Goal: Task Accomplishment & Management: Use online tool/utility

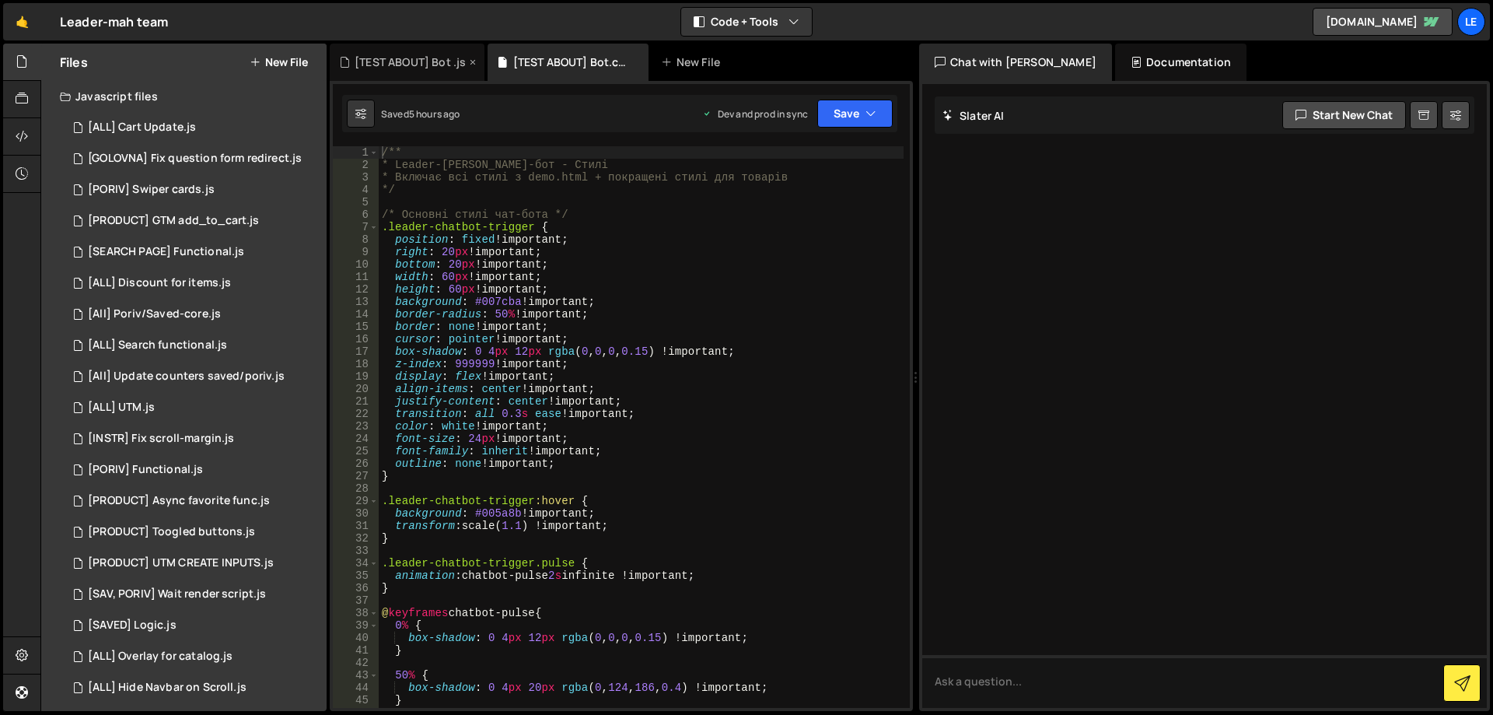
click at [413, 65] on div "[TEST ABOUT] Bot .js" at bounding box center [410, 62] width 111 height 16
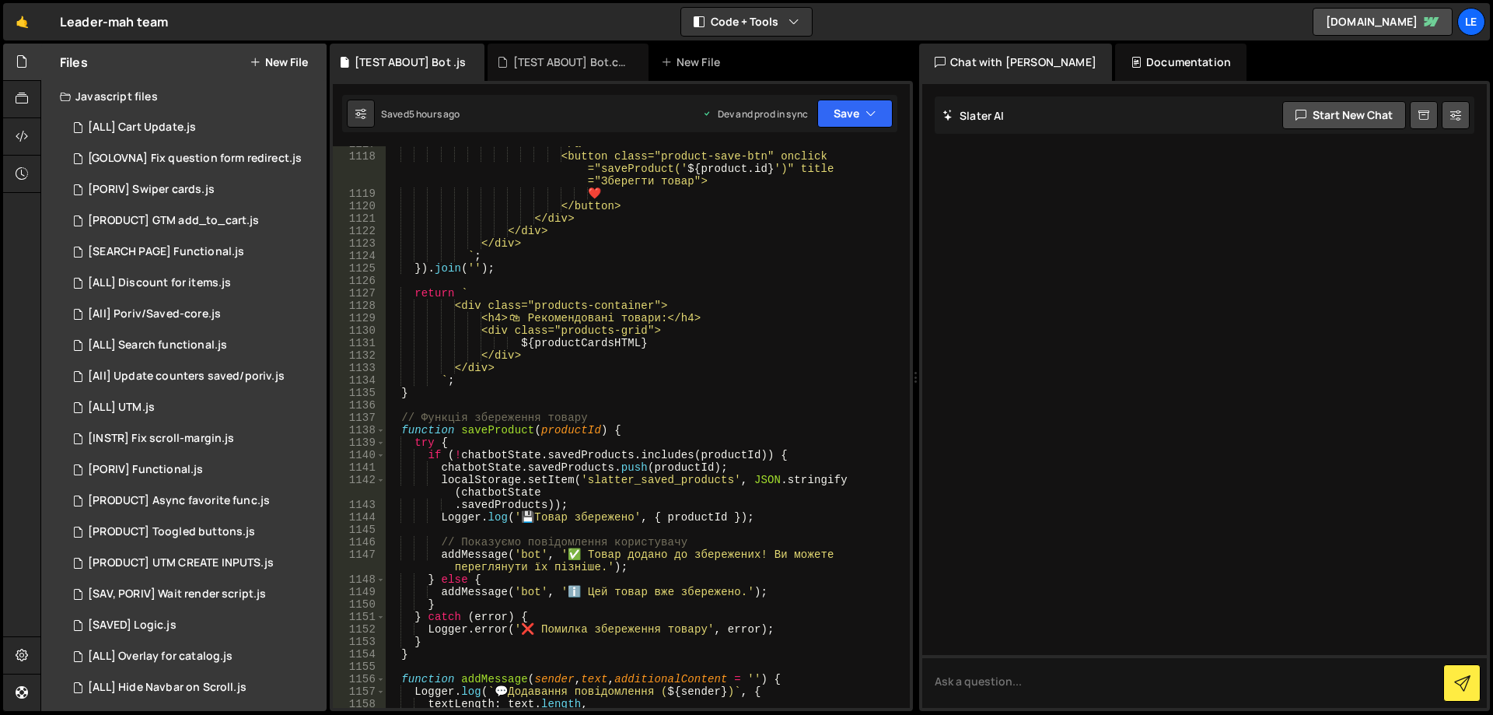
scroll to position [14959, 0]
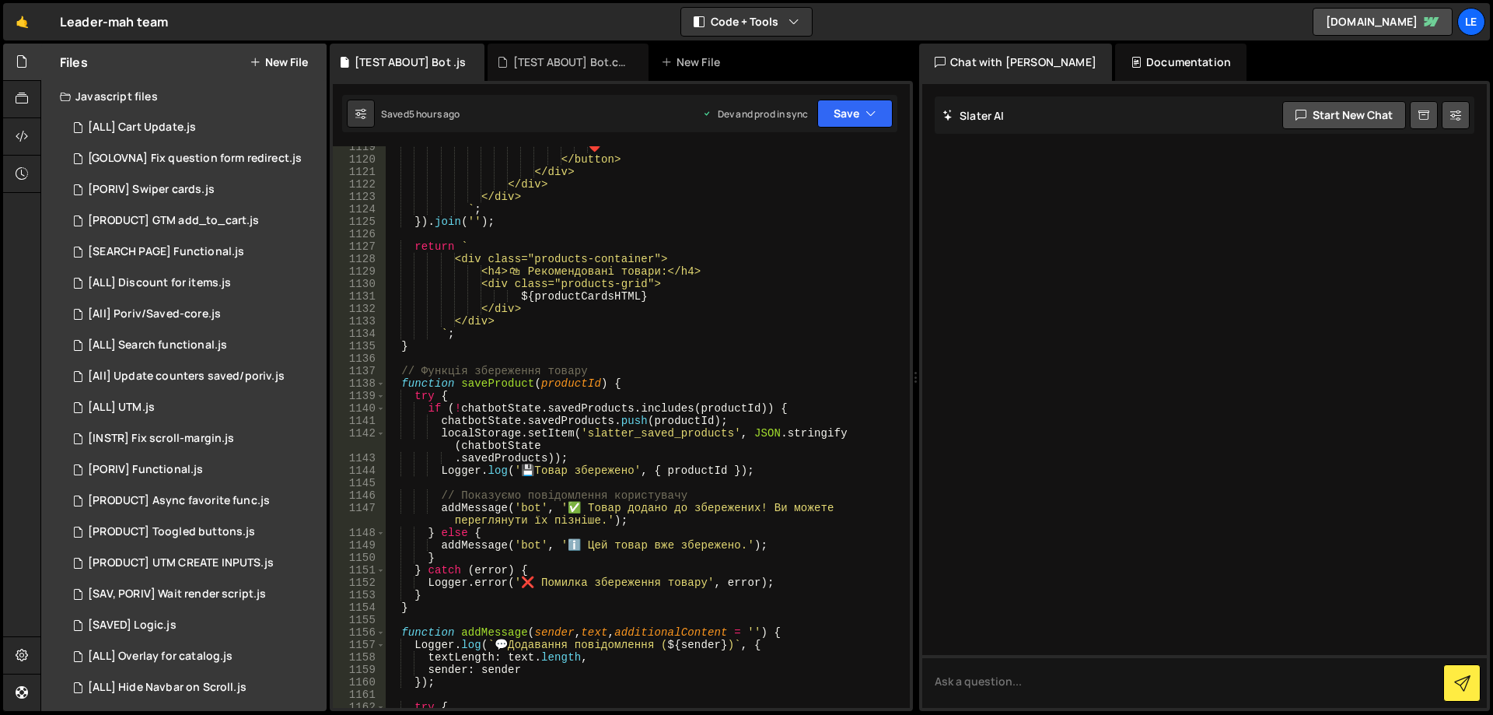
click at [627, 386] on div "❤️ </button> </div> </div> </div> ` ; }) . join ( '' ) ; return ` <div class="p…" at bounding box center [644, 434] width 519 height 586
type textarea "}); // Закриваємо webflow.push()"
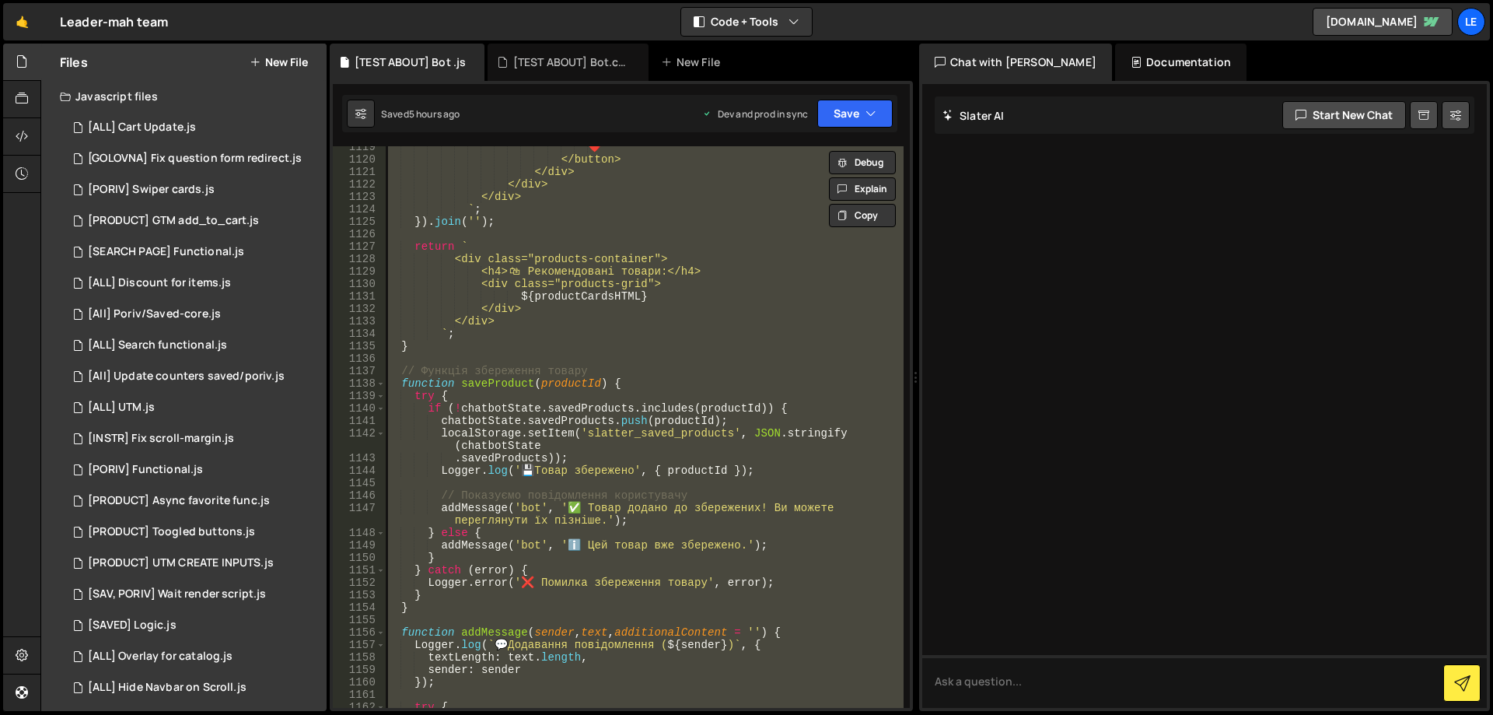
paste textarea
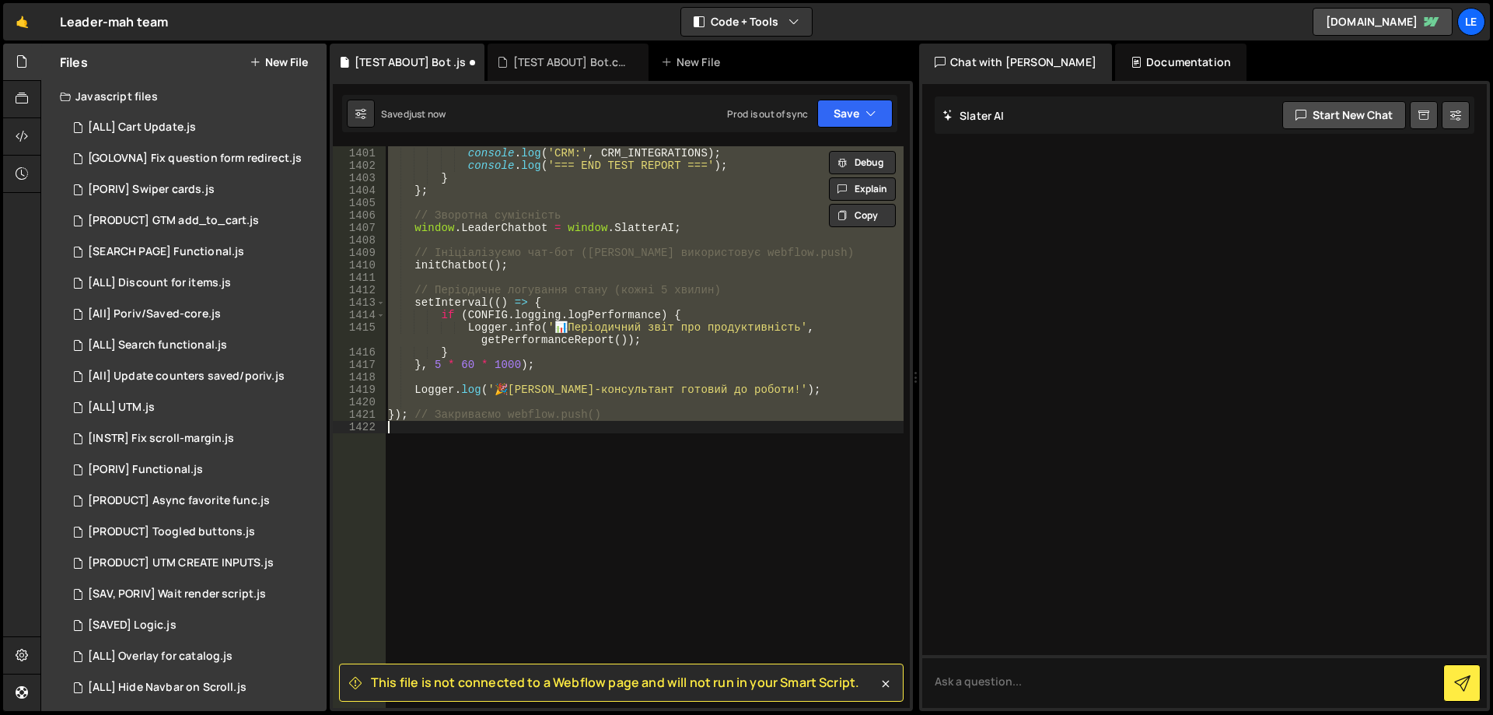
scroll to position [19021, 0]
click at [764, 367] on div "console . log ( 'Характеристики:' , Object . keys ( PRODUCT_CHARACTERISTICS ) .…" at bounding box center [644, 426] width 519 height 561
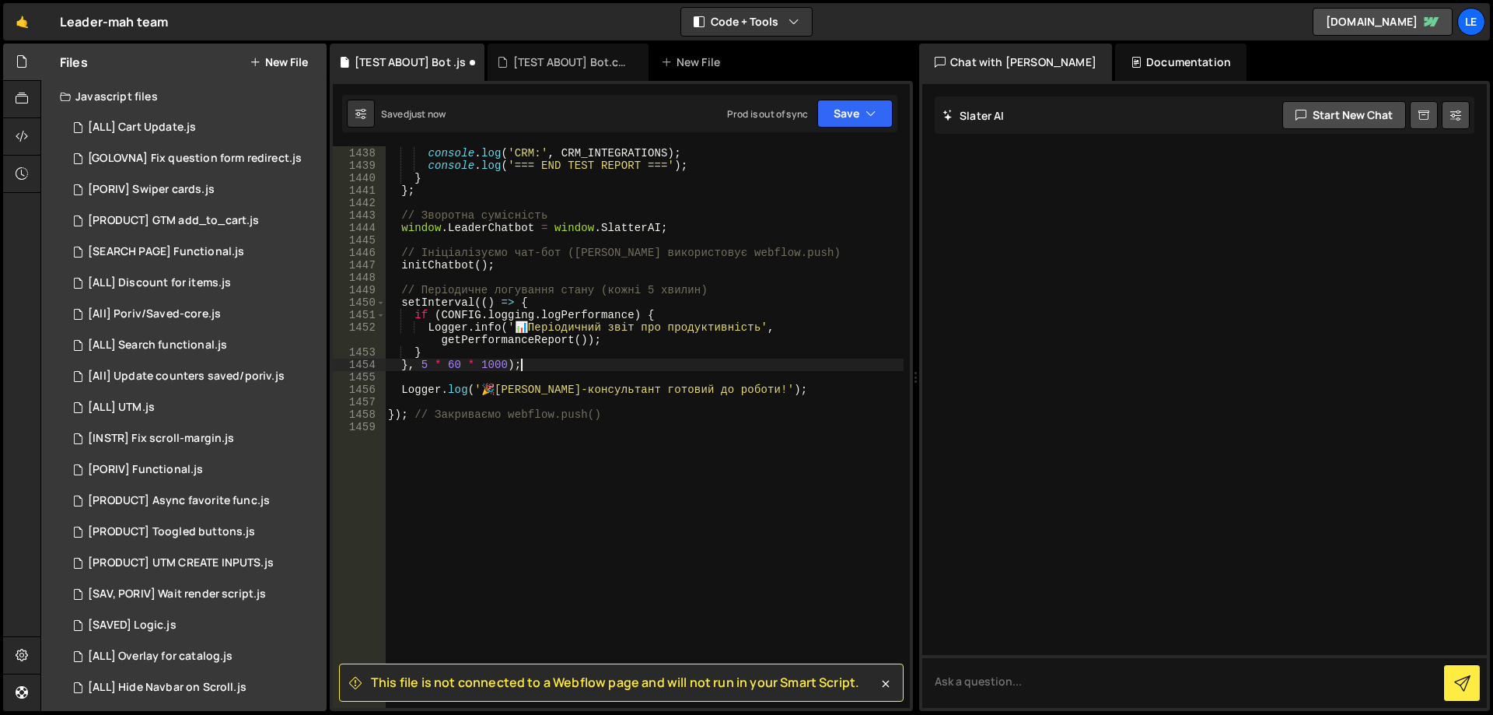
click at [732, 411] on div "console . log ( 'Характеристики:' , Object . keys ( PRODUCT_CHARACTERISTICS ) .…" at bounding box center [644, 421] width 519 height 599
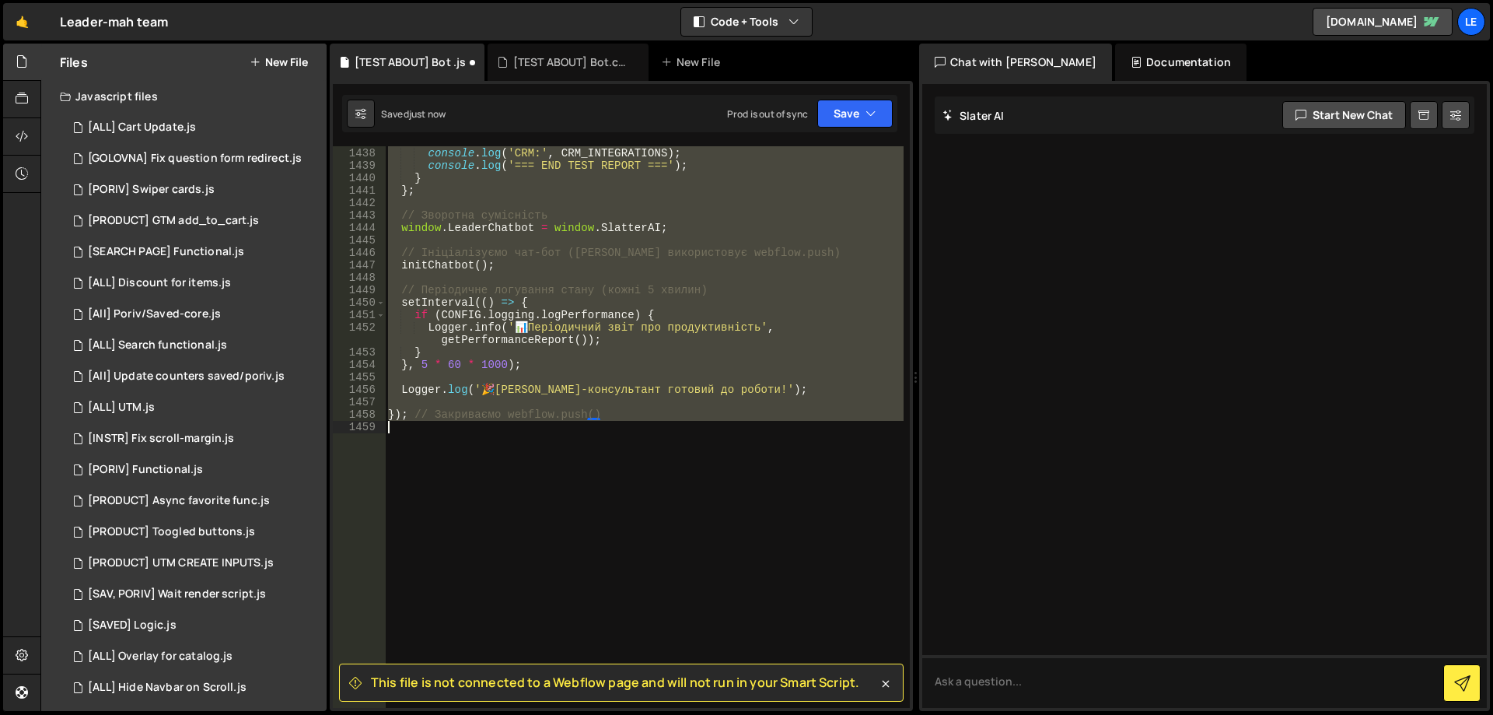
type textarea "}); // Закриваємо webflow.push()"
paste textarea
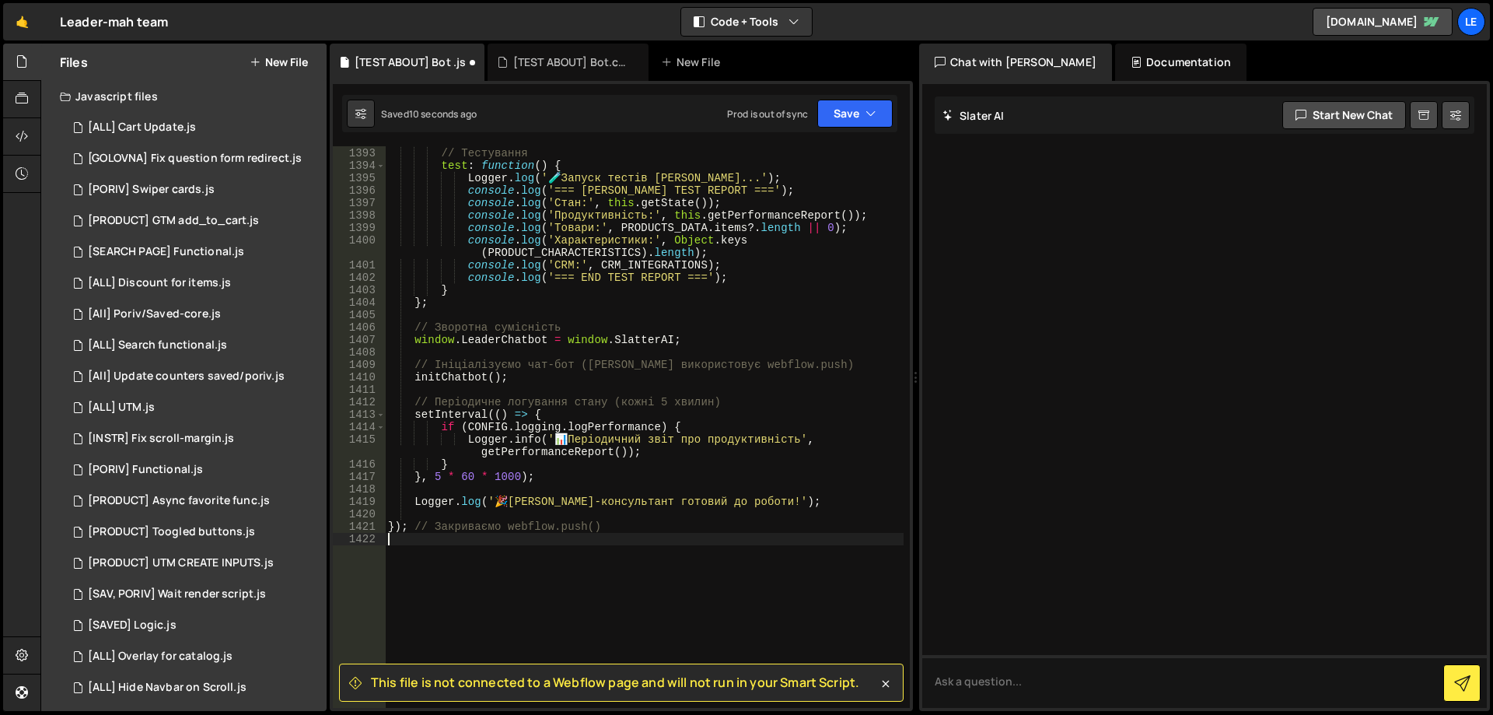
type textarea "}); // Закриваємо webflow.push()"
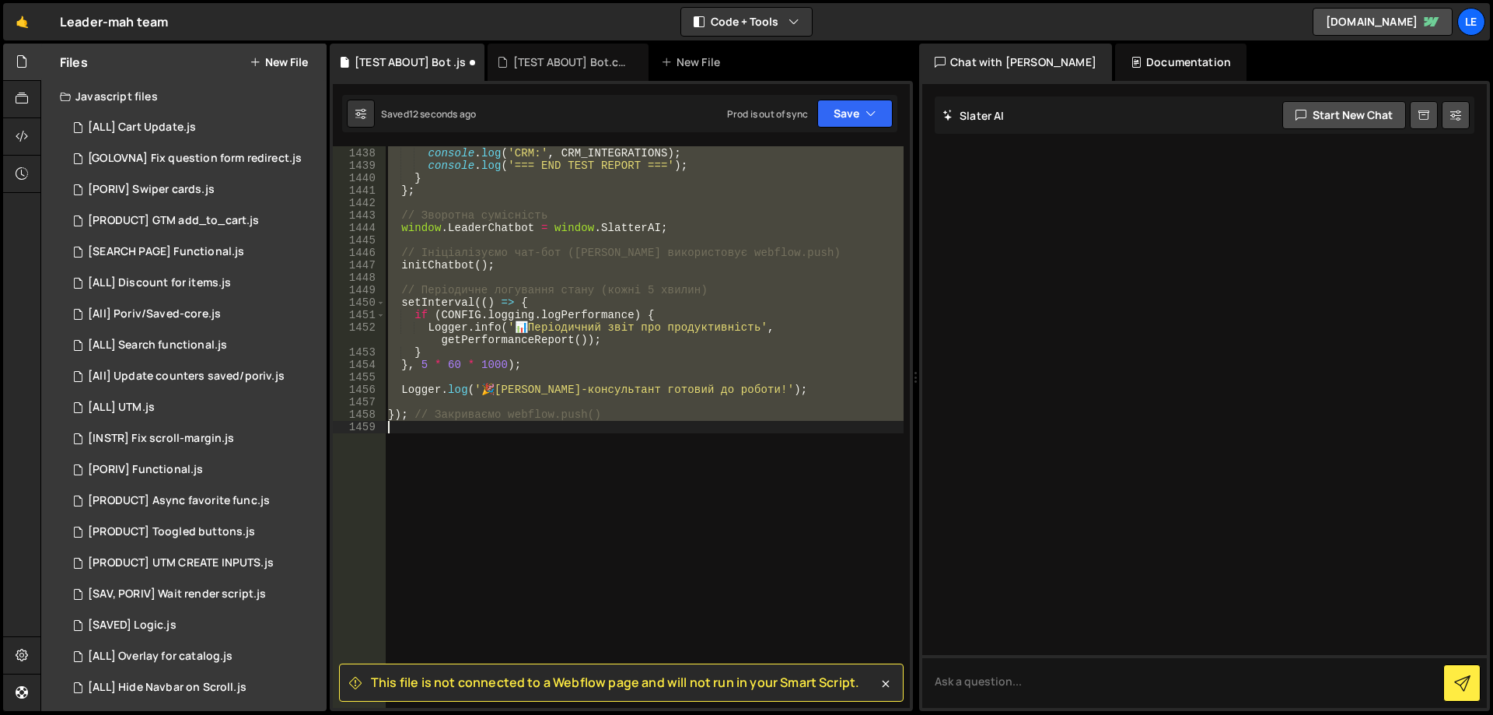
paste textarea
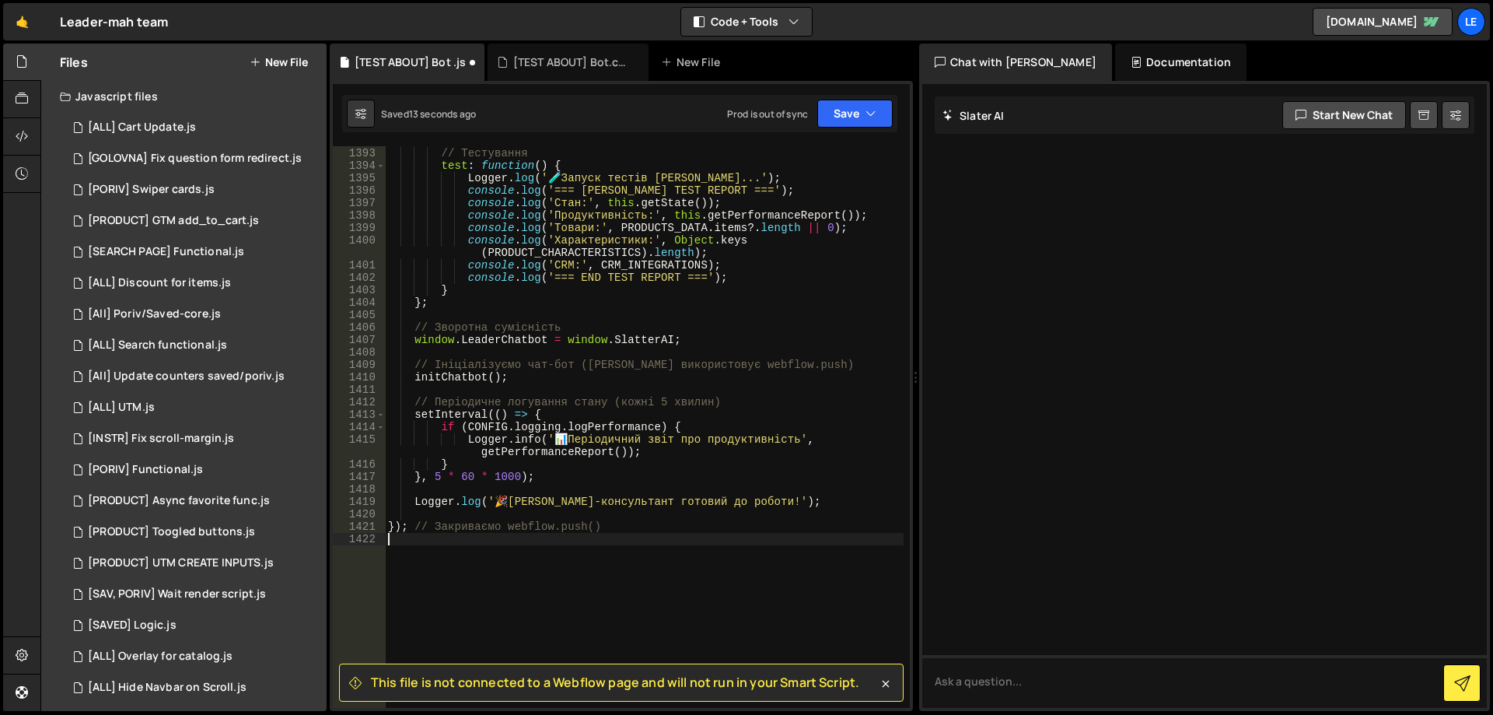
type textarea "// Періодичне логування стану (кожні 5 хвилин)"
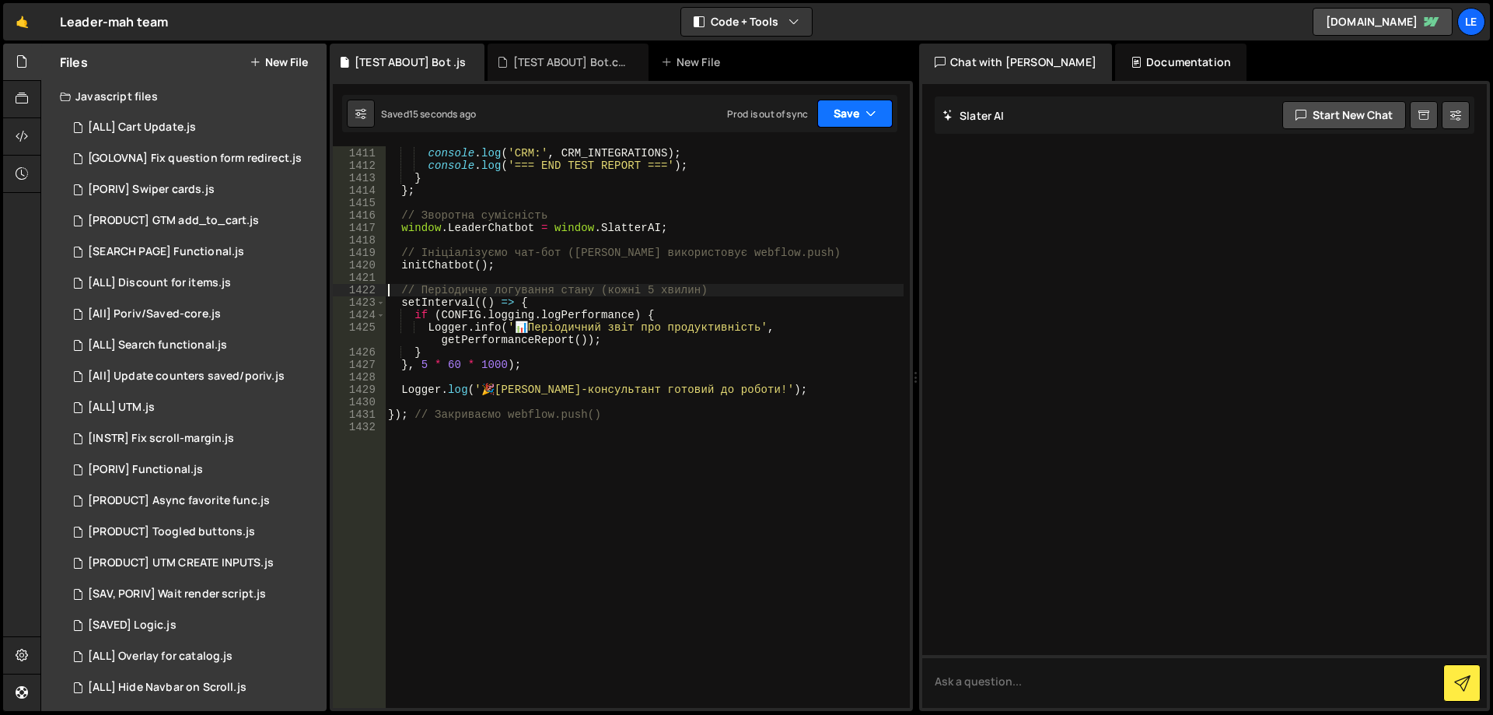
click at [837, 124] on button "Save" at bounding box center [854, 114] width 75 height 28
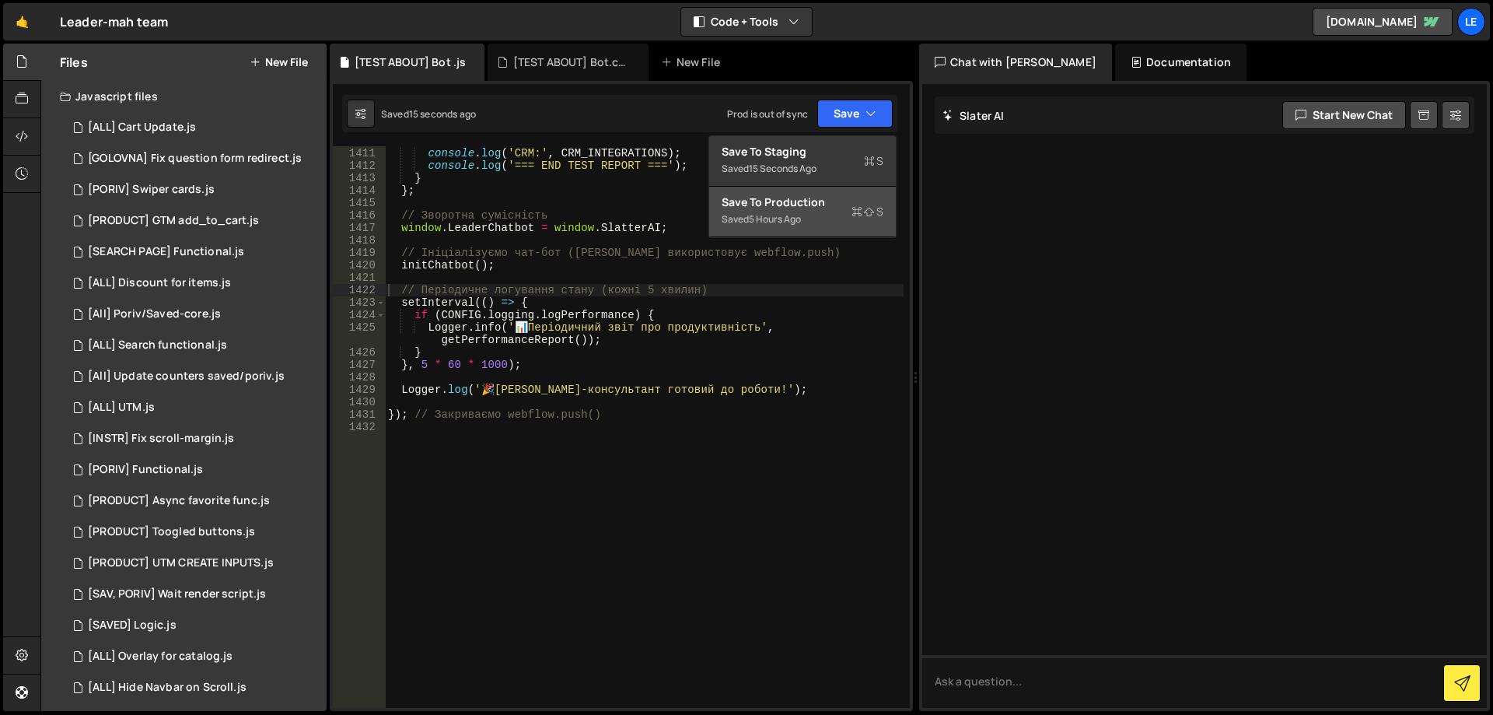
click at [816, 209] on div "Save to Production S" at bounding box center [803, 202] width 162 height 16
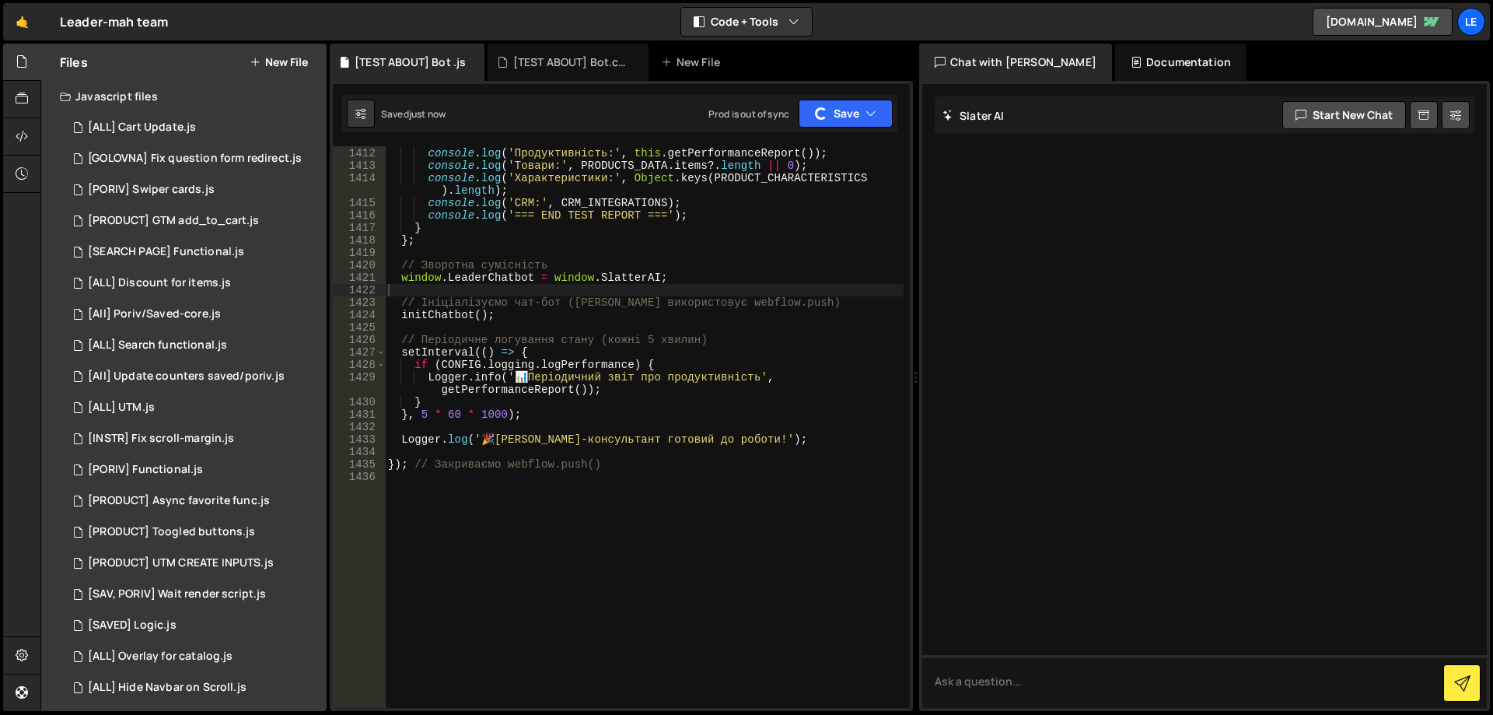
click at [252, 712] on div "Hold on a sec... Are you certain you wish to leave this page? Any changes you'v…" at bounding box center [746, 357] width 1493 height 715
click at [558, 68] on div "[TEST ABOUT] Bot.css" at bounding box center [571, 62] width 117 height 16
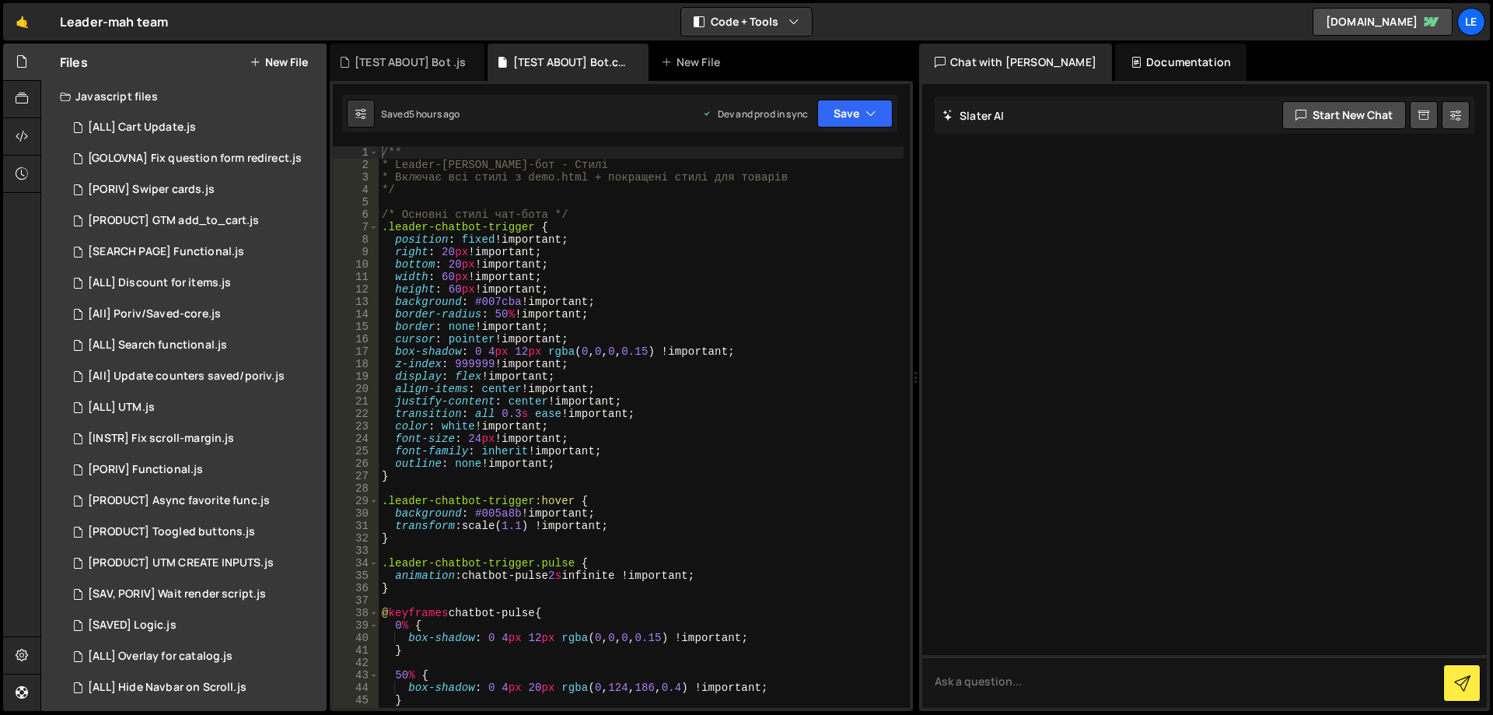
click at [615, 262] on div "/** * Leader-mah Чат-бот - Стилі * Включає всі стилі з demo.html + покращені ст…" at bounding box center [641, 439] width 525 height 586
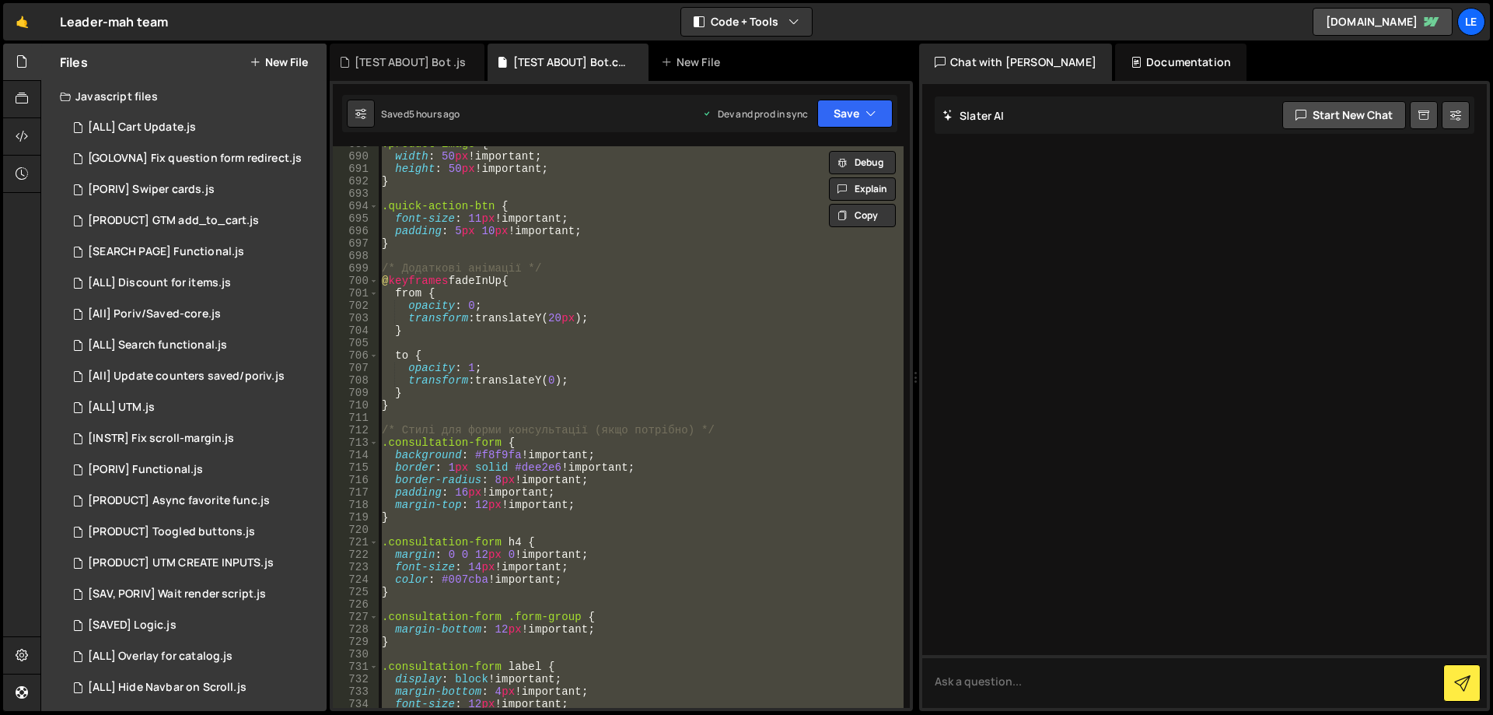
scroll to position [9304, 0]
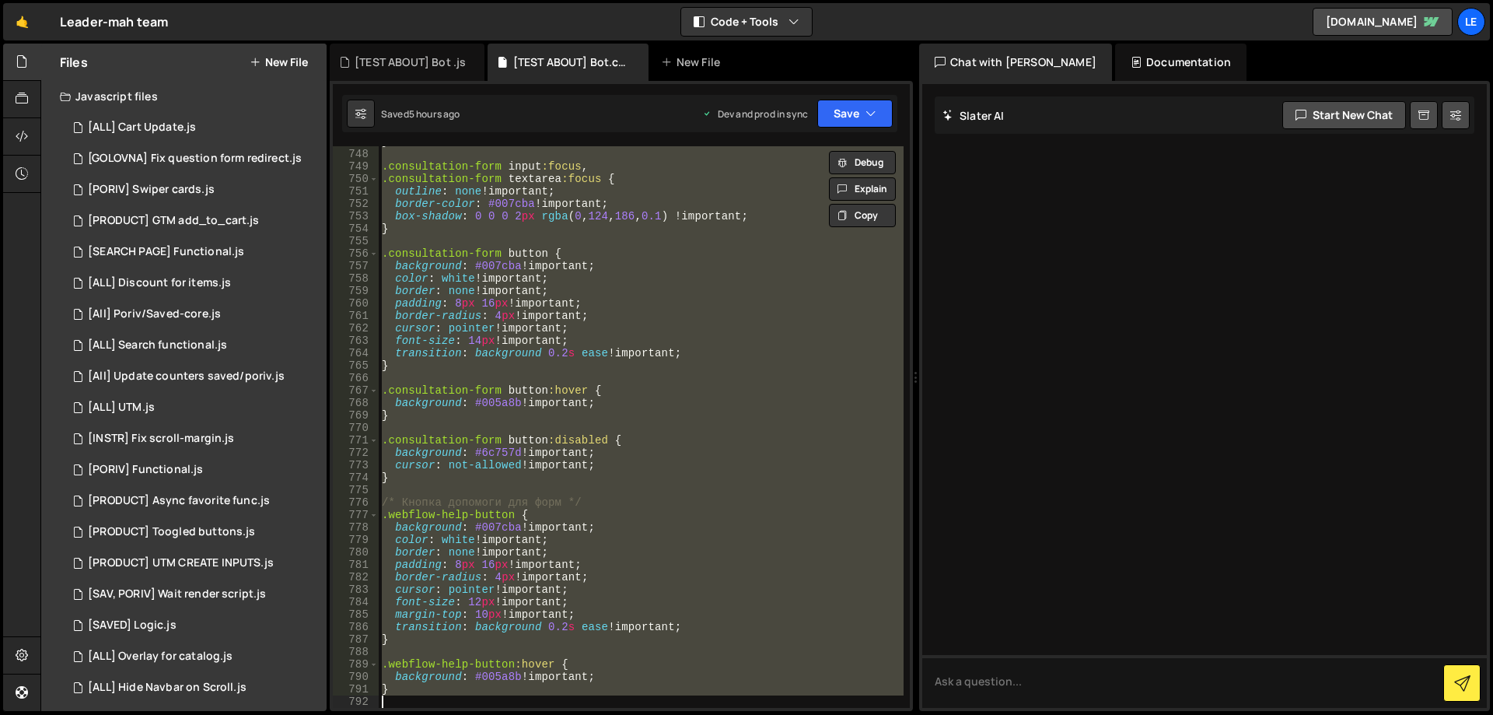
click at [728, 483] on div "} .consultation-form input :focus , .consultation-form textarea :focus { outlin…" at bounding box center [641, 426] width 525 height 561
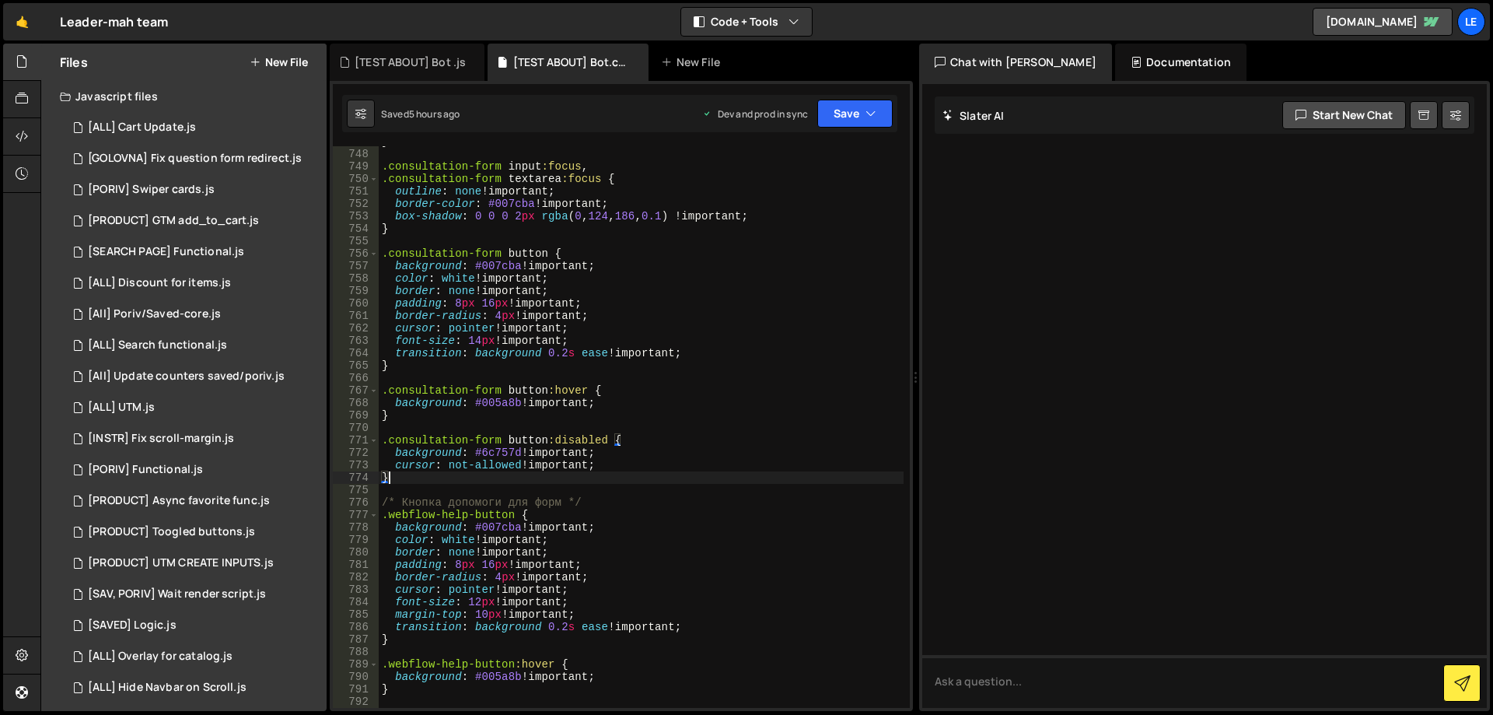
type textarea "}"
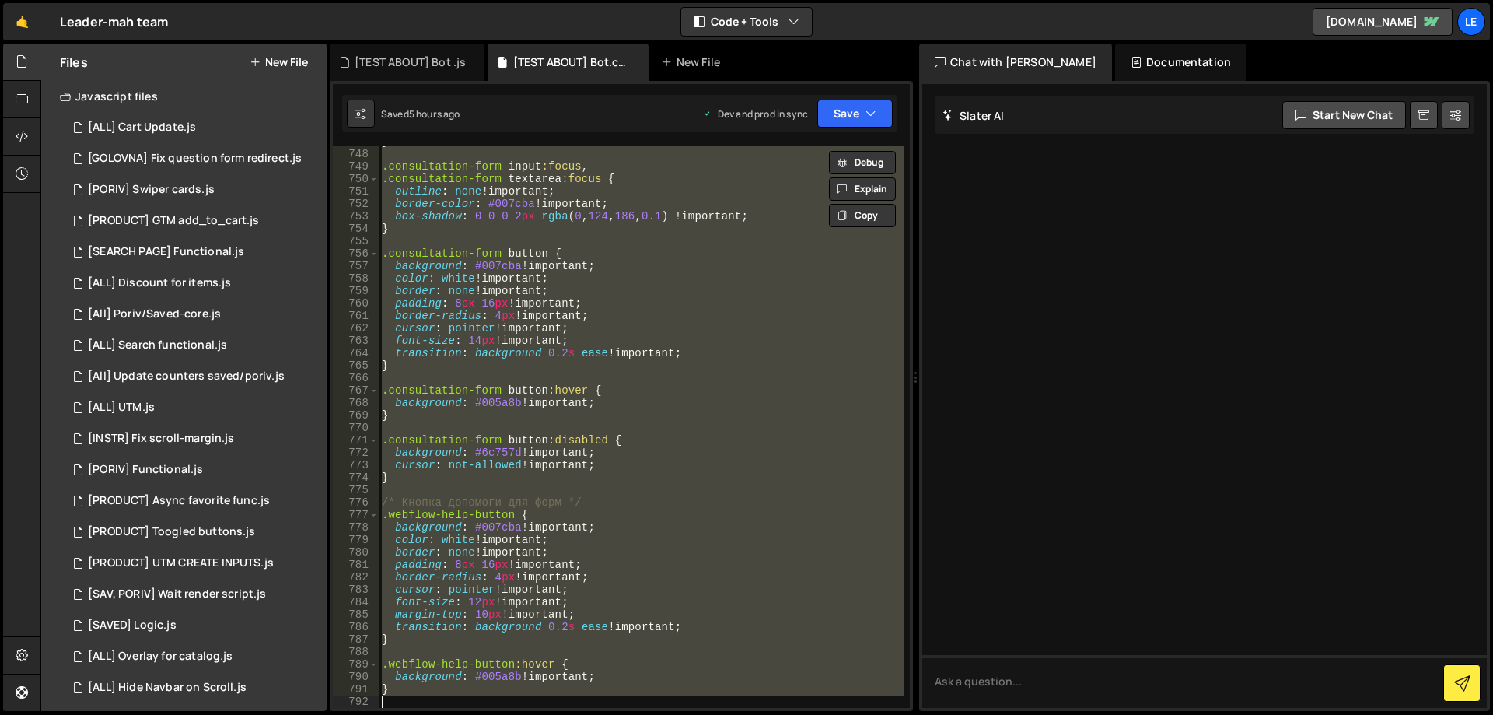
paste textarea
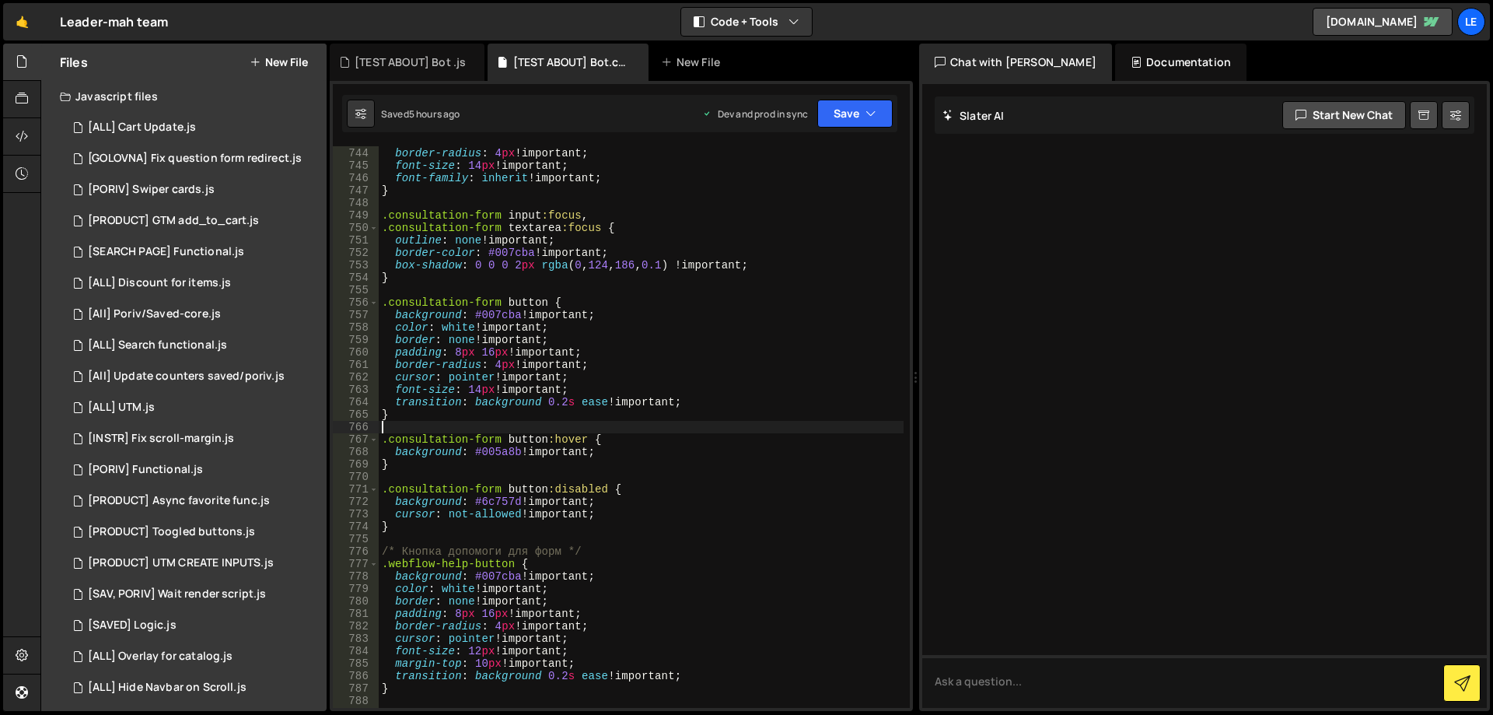
click at [844, 95] on div "Saved 5 hours ago Dev and prod in sync Upgrade to Edit Save Save to Staging S S…" at bounding box center [619, 113] width 555 height 37
click at [846, 113] on button "Save" at bounding box center [854, 114] width 75 height 28
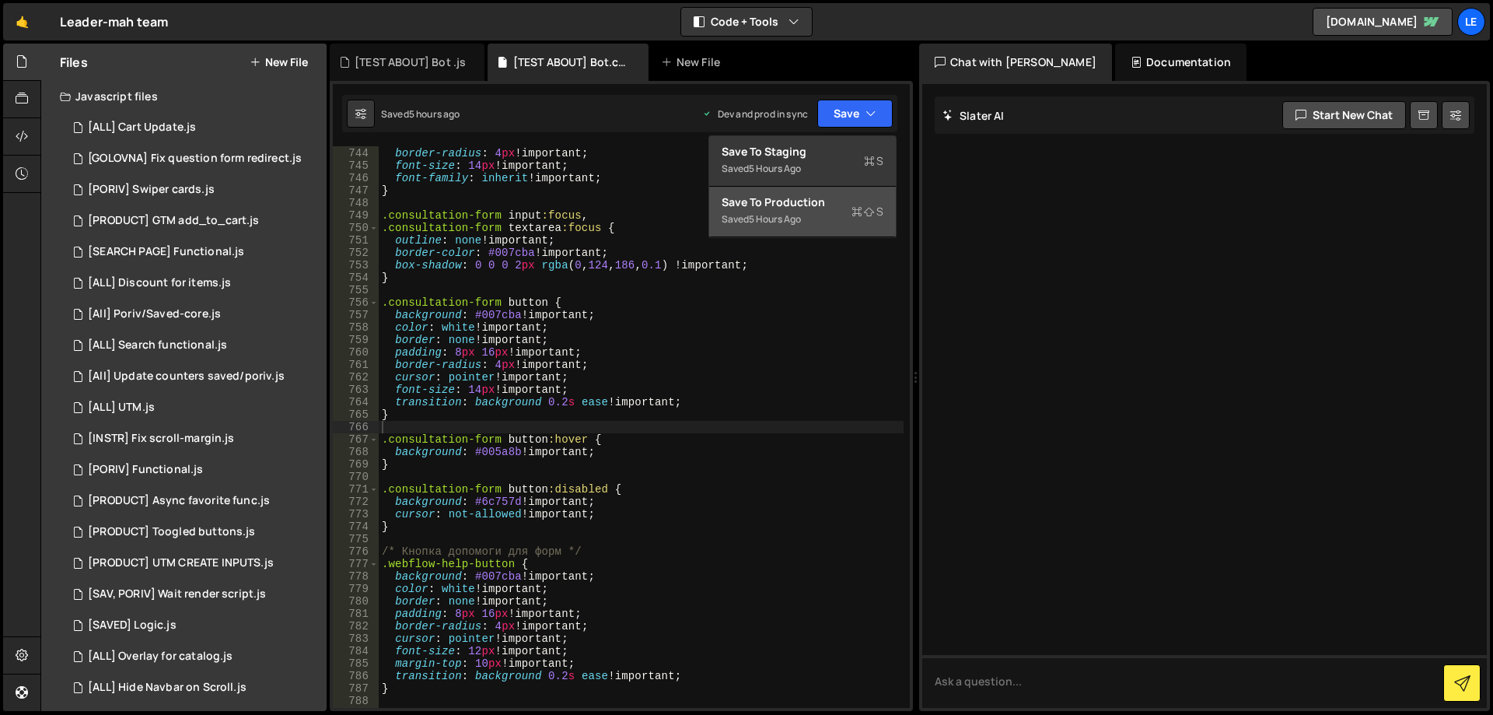
click at [815, 197] on div "Save to Production S" at bounding box center [803, 202] width 162 height 16
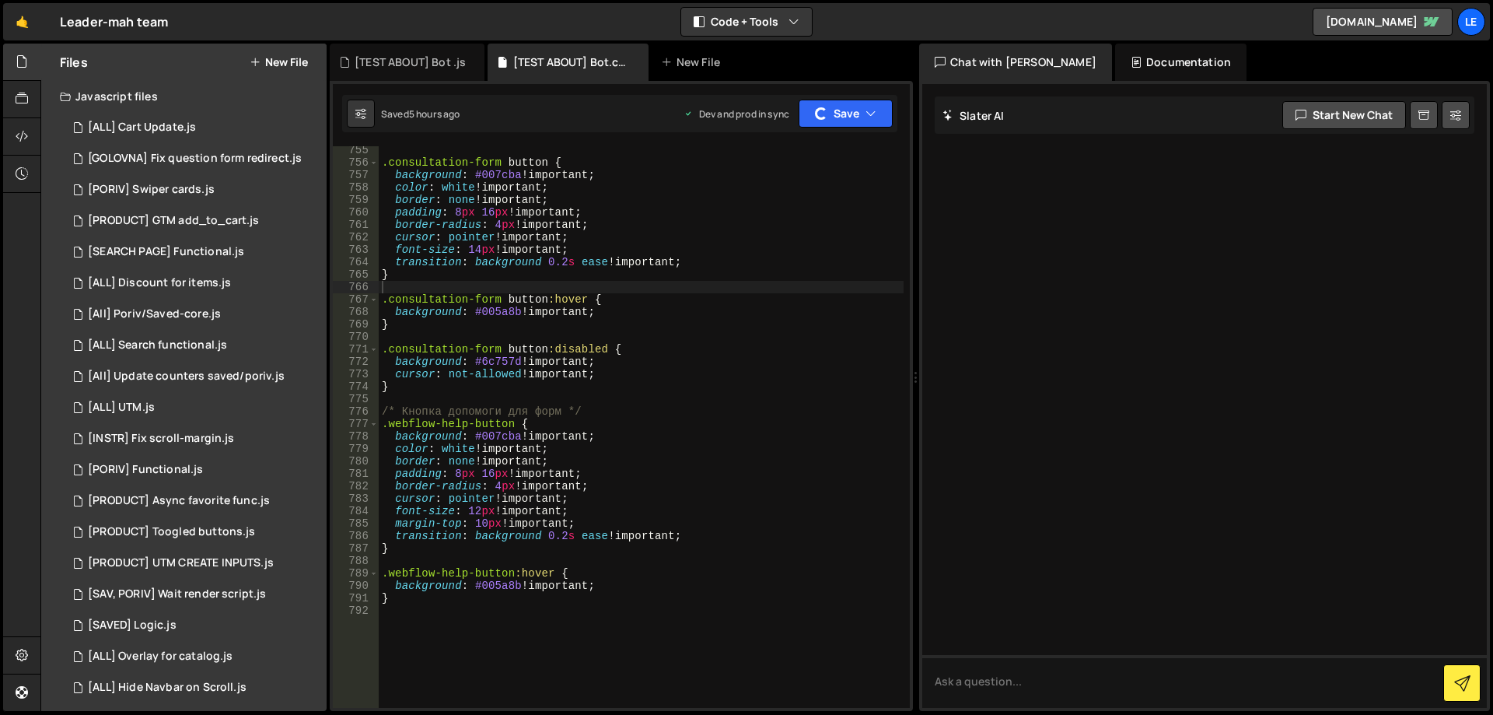
scroll to position [9395, 0]
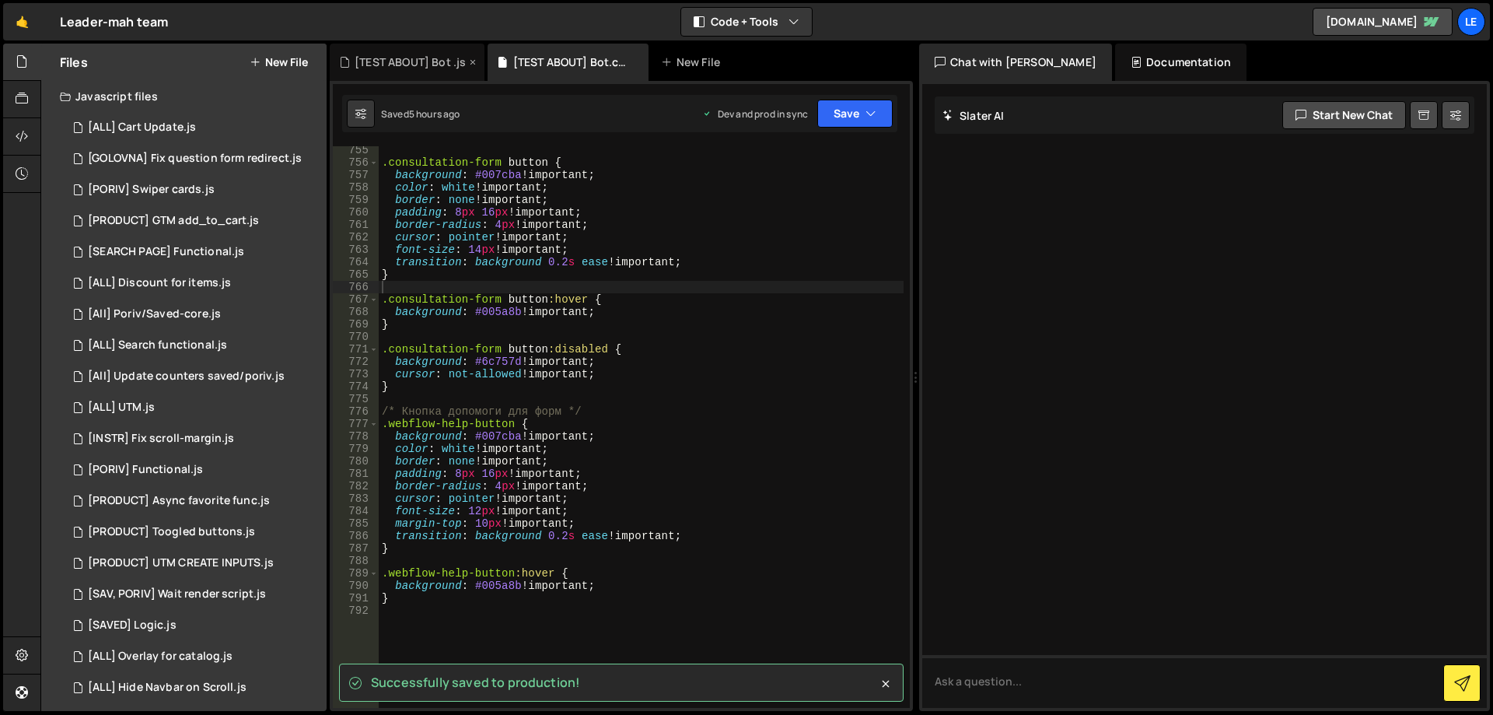
click at [421, 70] on div "[TEST ABOUT] Bot .js" at bounding box center [407, 62] width 155 height 37
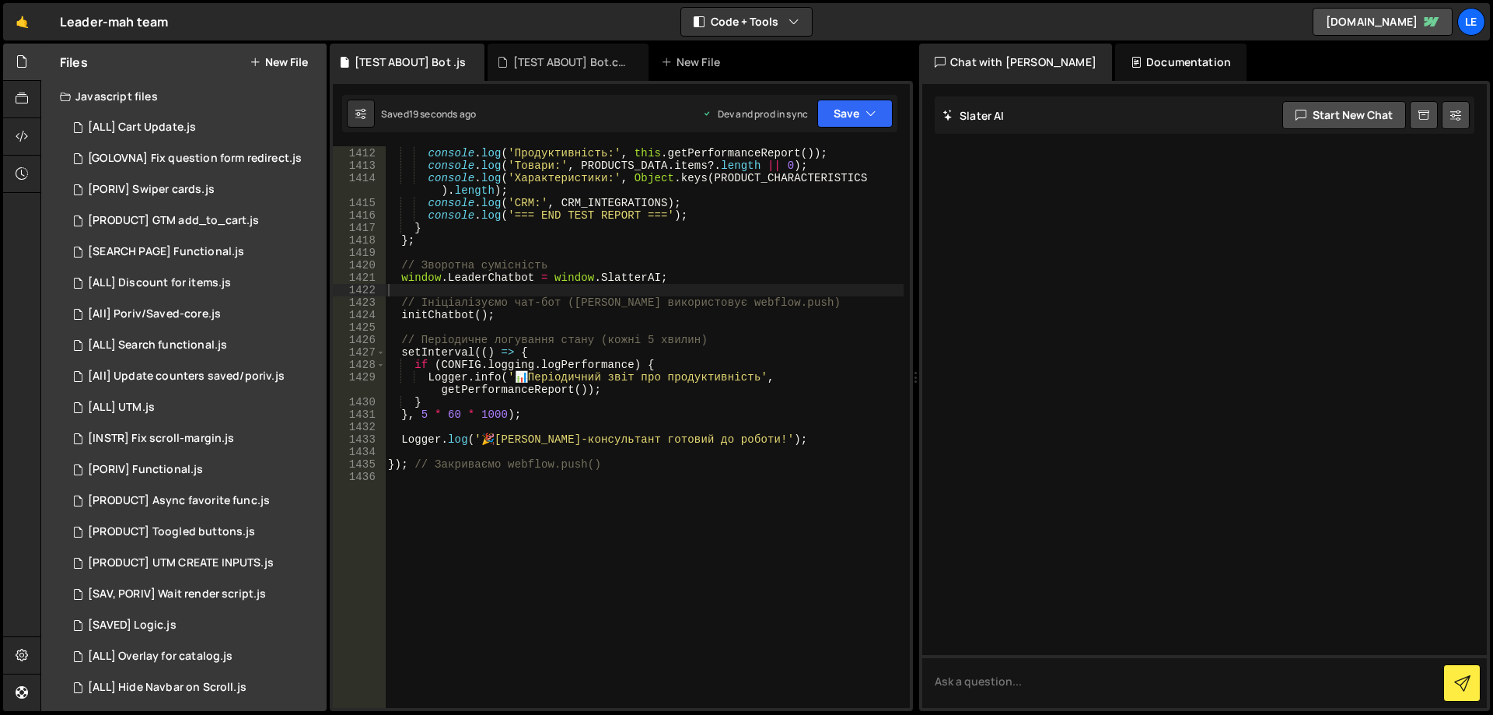
click at [659, 296] on div "console . log ( 'Стан:' , this . getState ( )) ; console . log ( 'Продуктивніст…" at bounding box center [644, 428] width 519 height 586
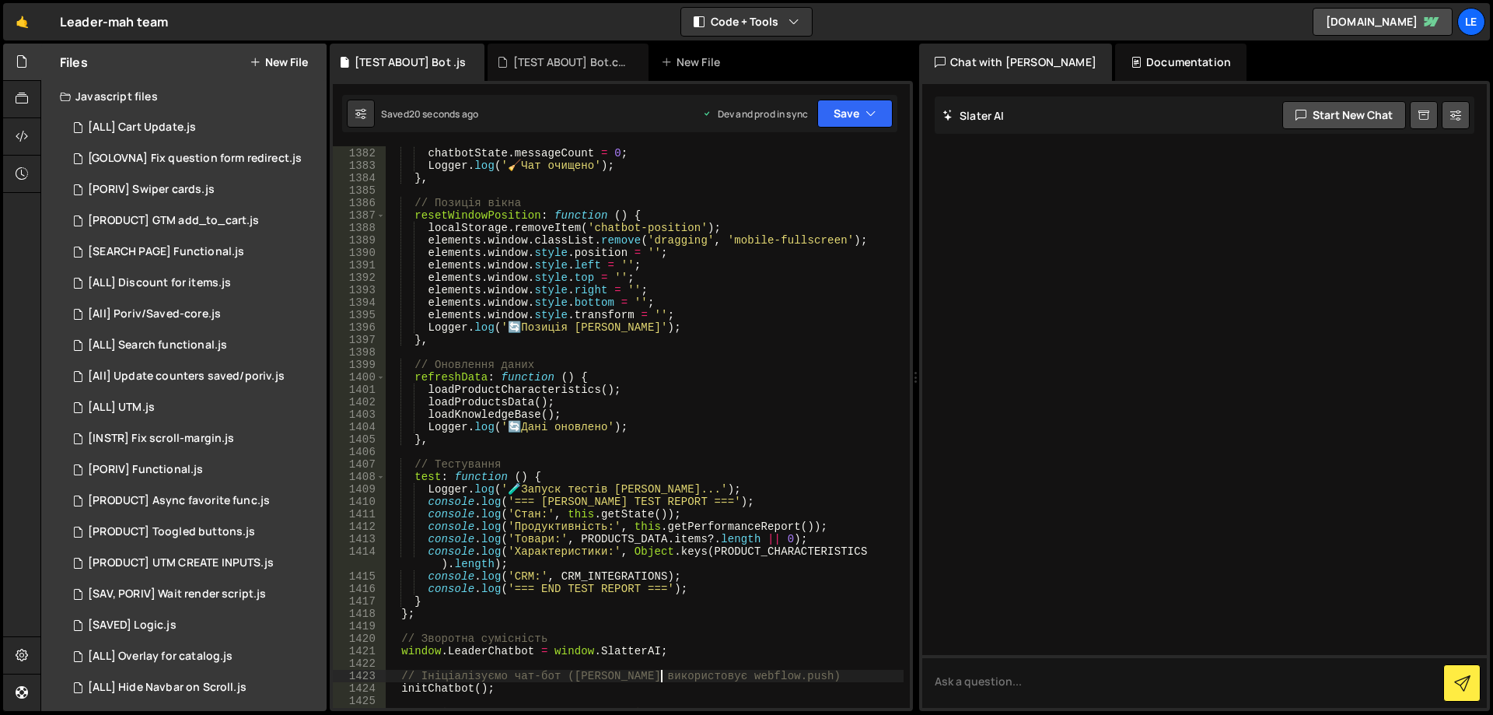
scroll to position [18138, 0]
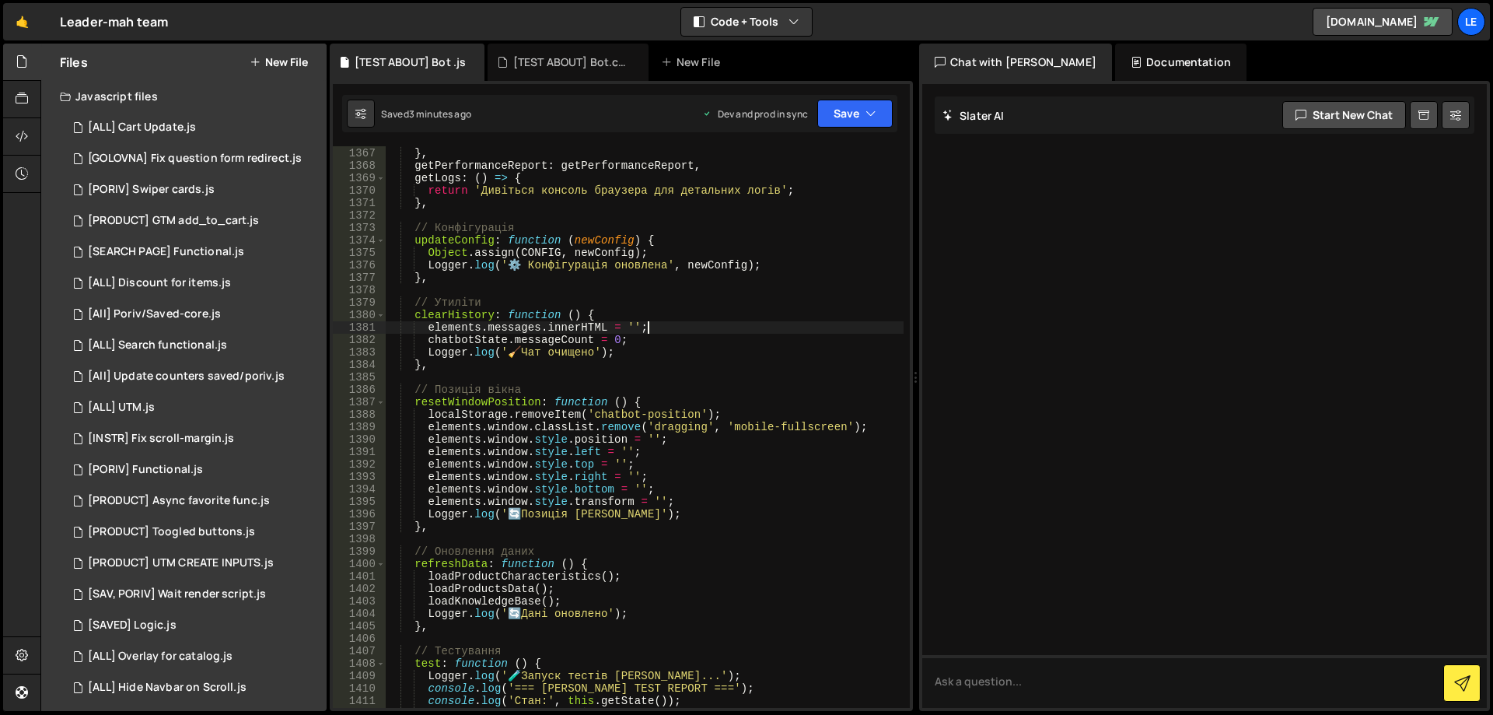
click at [764, 327] on div "CONFIG . logging . enabled = false ; } , getPerformanceReport : getPerformanceR…" at bounding box center [644, 428] width 519 height 586
type textarea "elements.messages.innerHTML = '';"
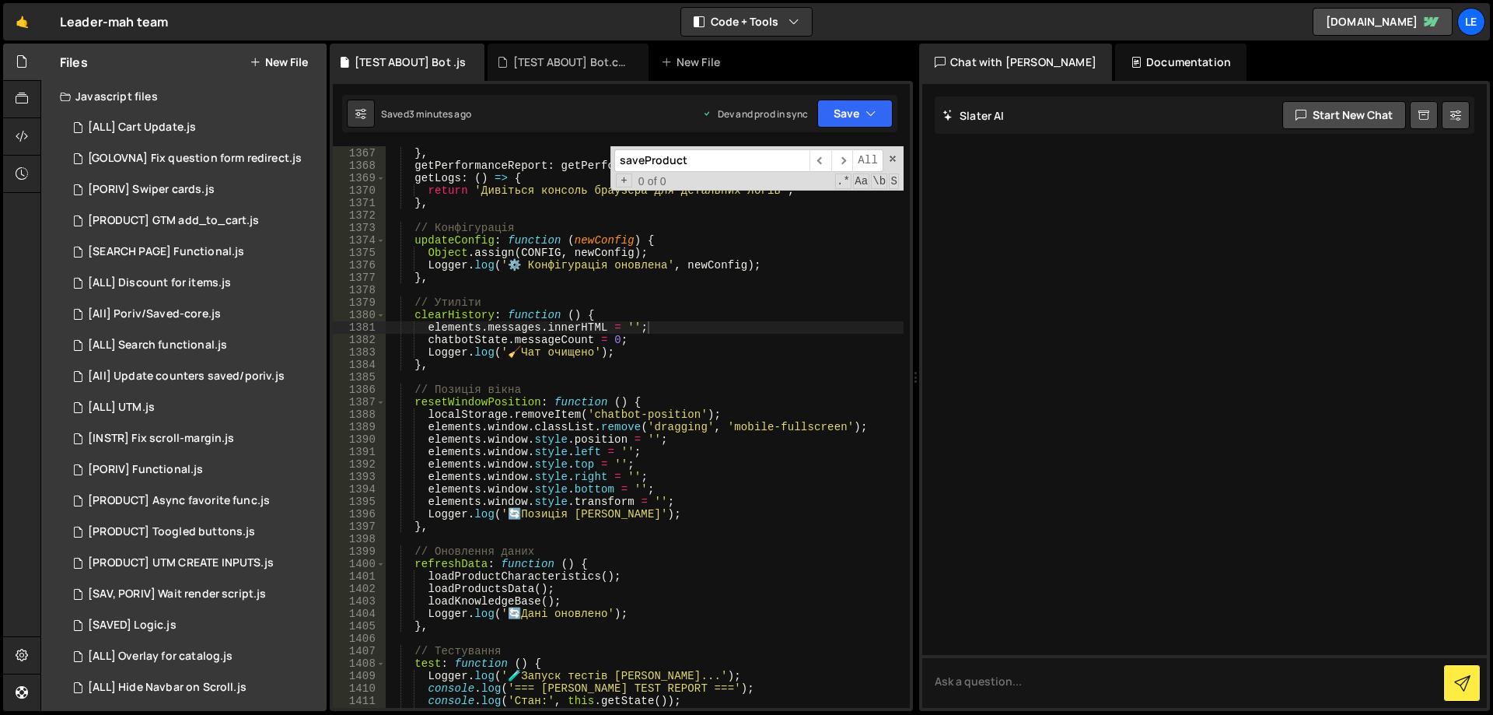
scroll to position [14586, 0]
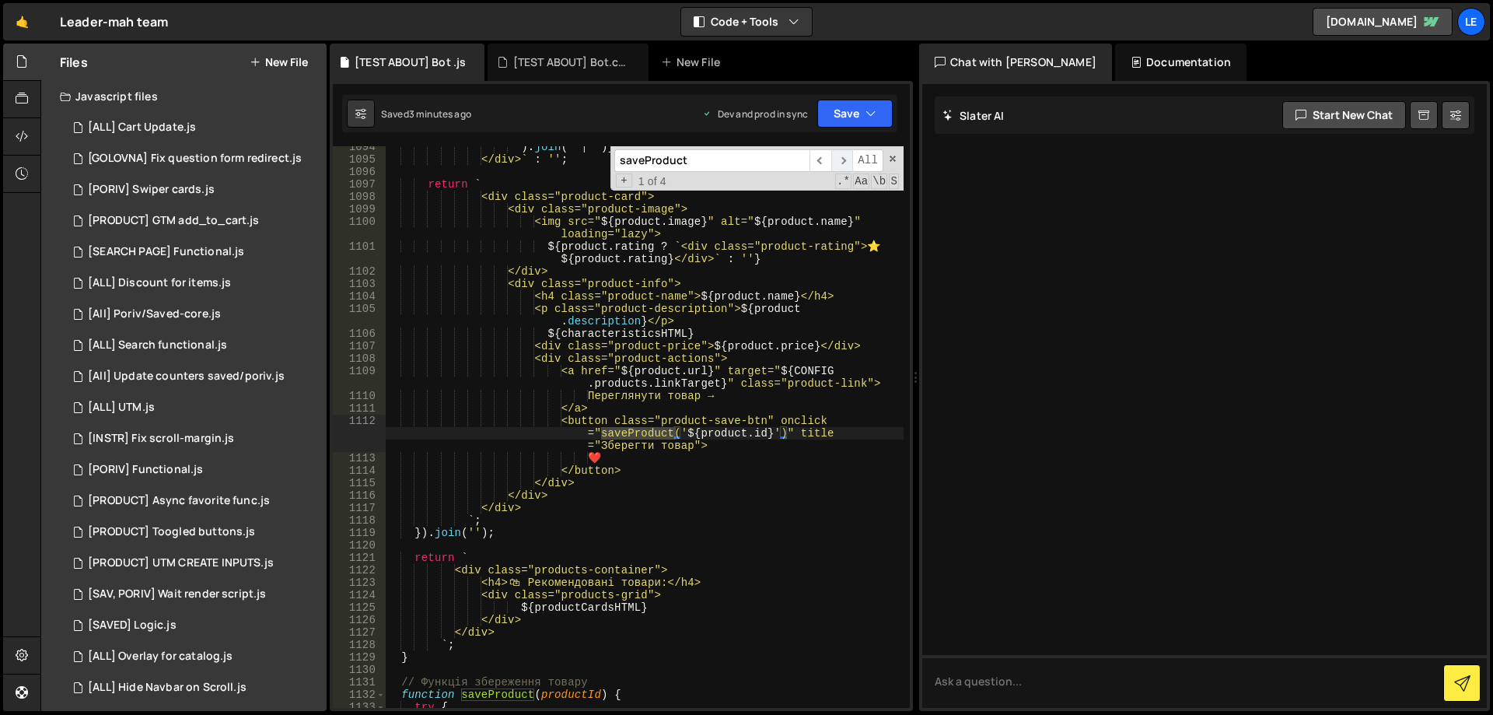
type input "saveProduct"
click at [842, 160] on span "​" at bounding box center [842, 160] width 22 height 23
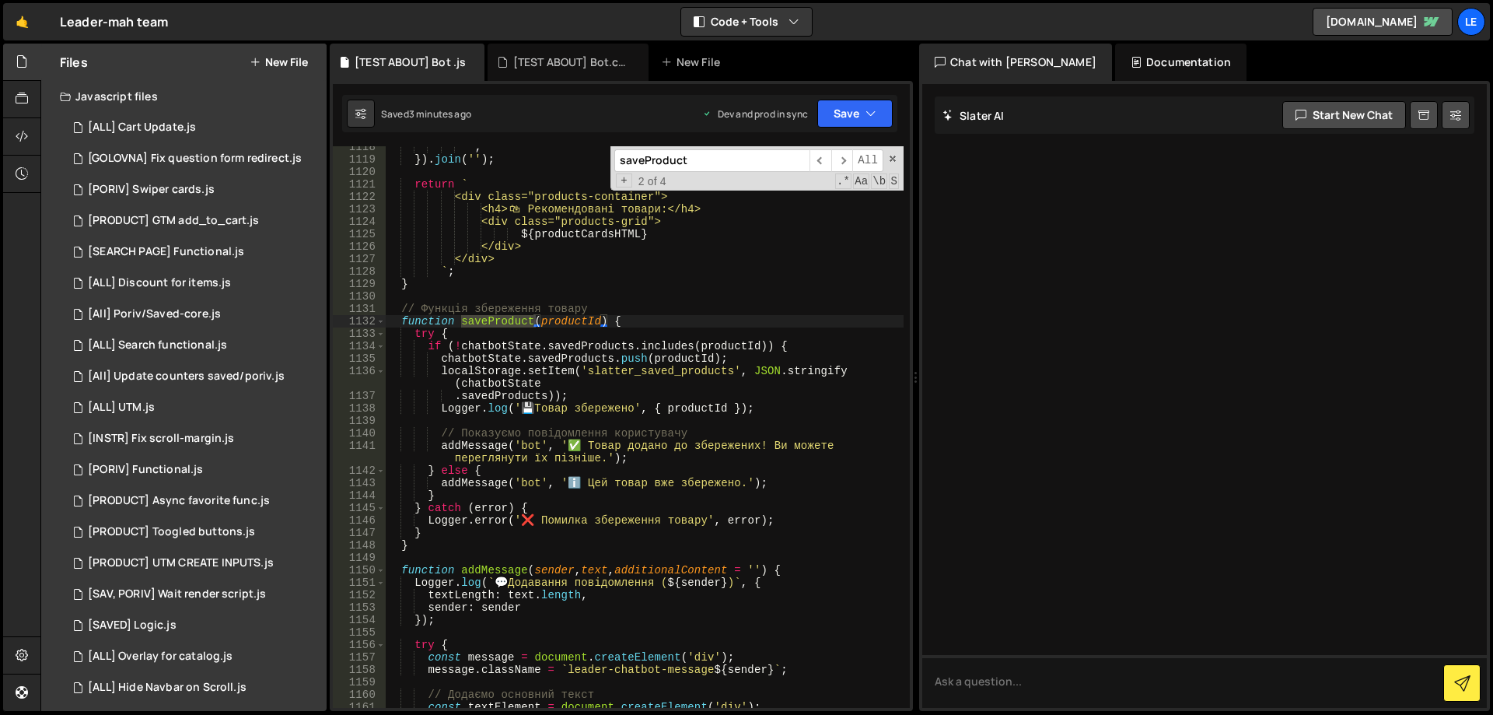
scroll to position [14959, 0]
click at [612, 308] on div "` ; }) . join ( '' ) ; return ` <div class="products-container"> <h4> 🛍 ️ Реком…" at bounding box center [644, 434] width 519 height 586
type textarea "}); // Закриваємо webflow.push()"
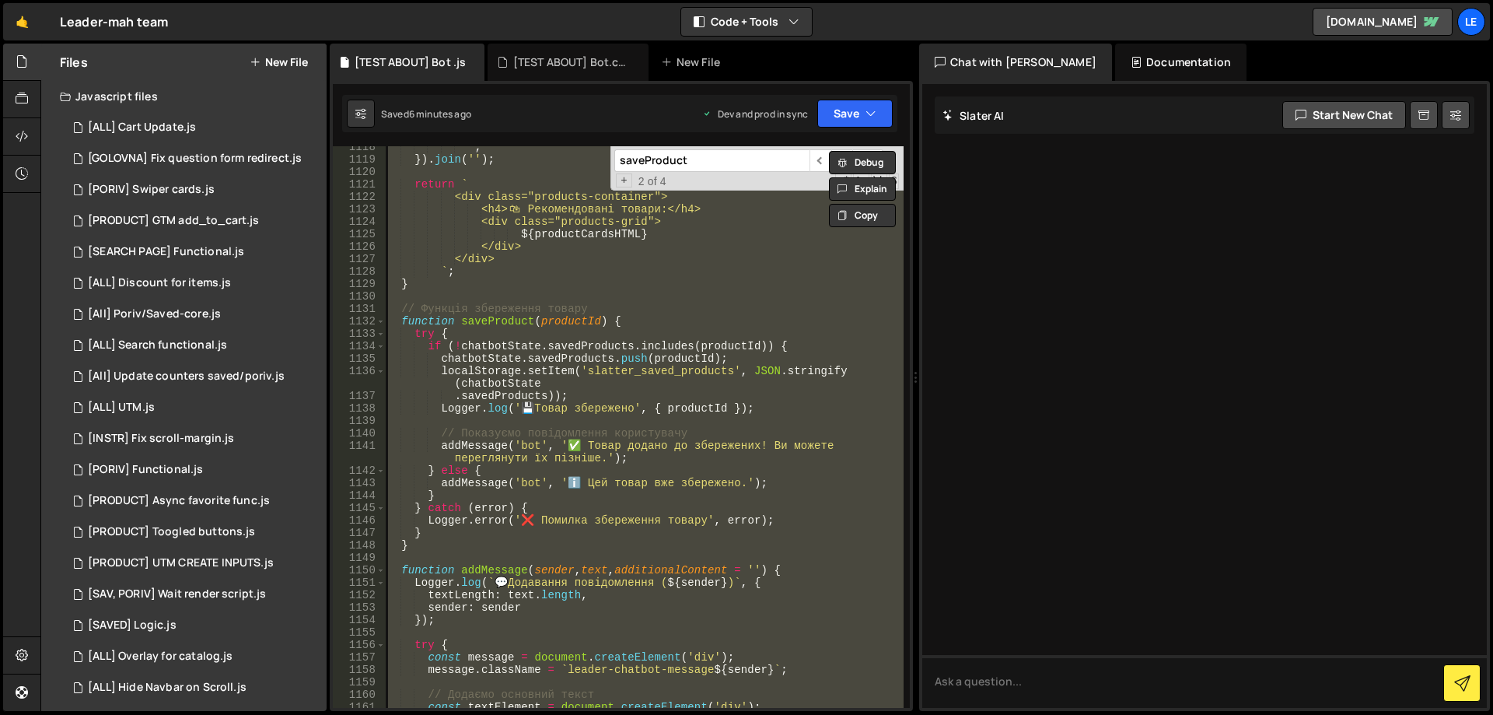
paste textarea
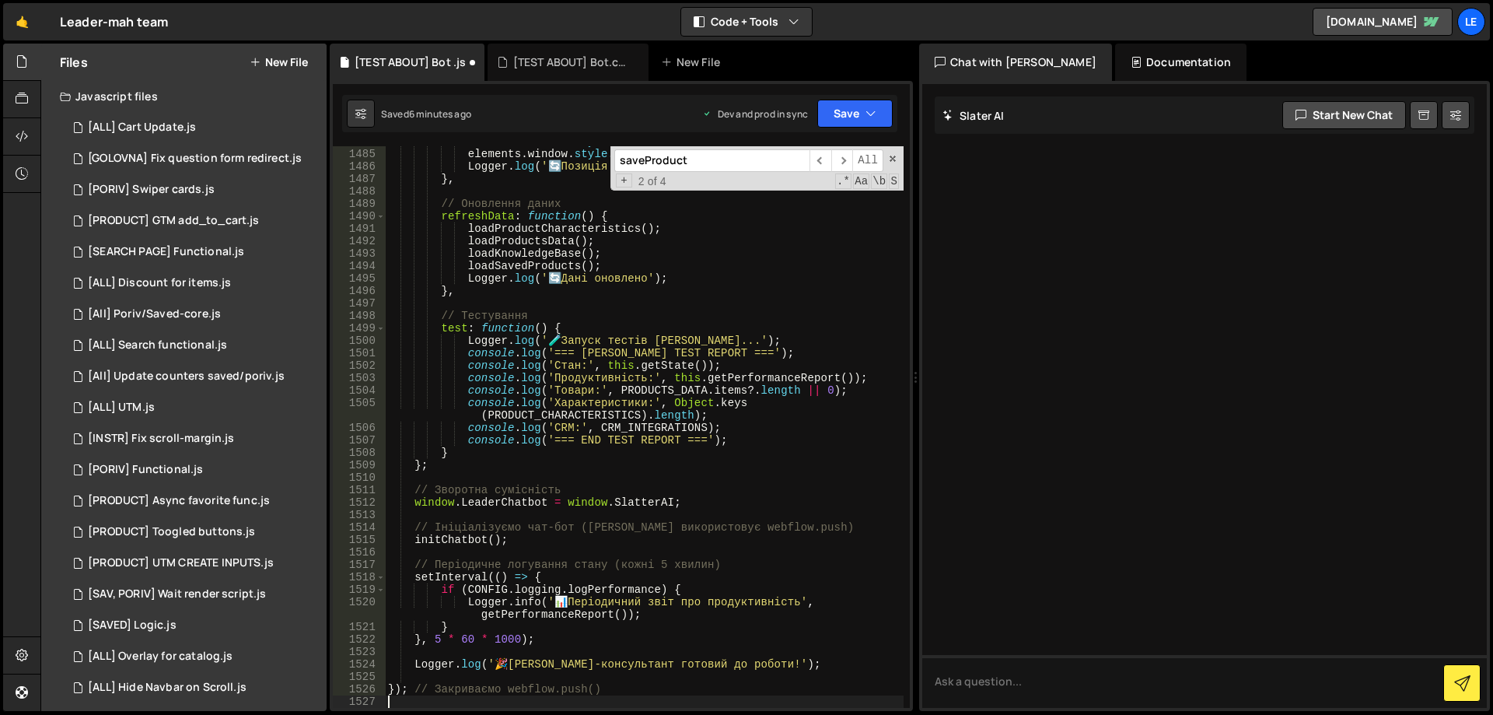
type textarea "initChatbot();"
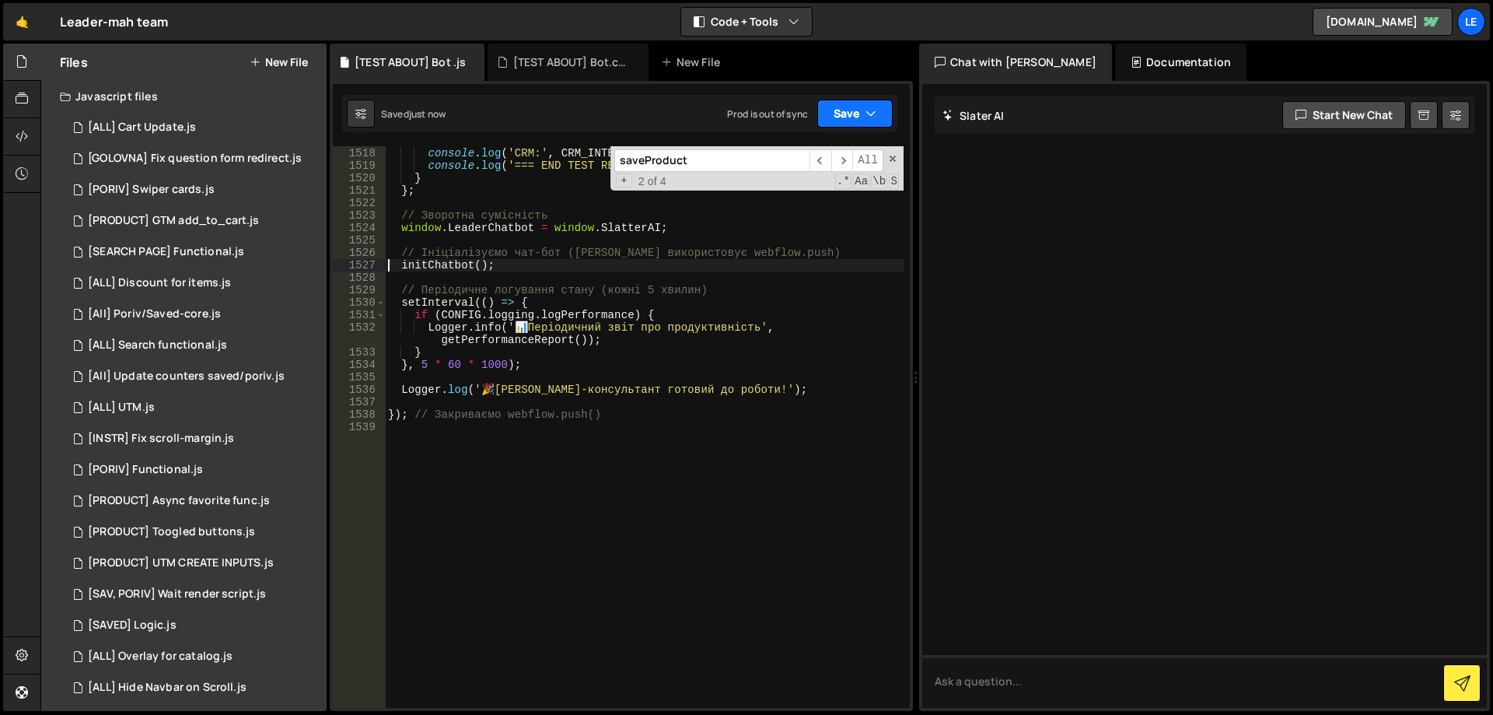
click at [849, 117] on button "Save" at bounding box center [854, 114] width 75 height 28
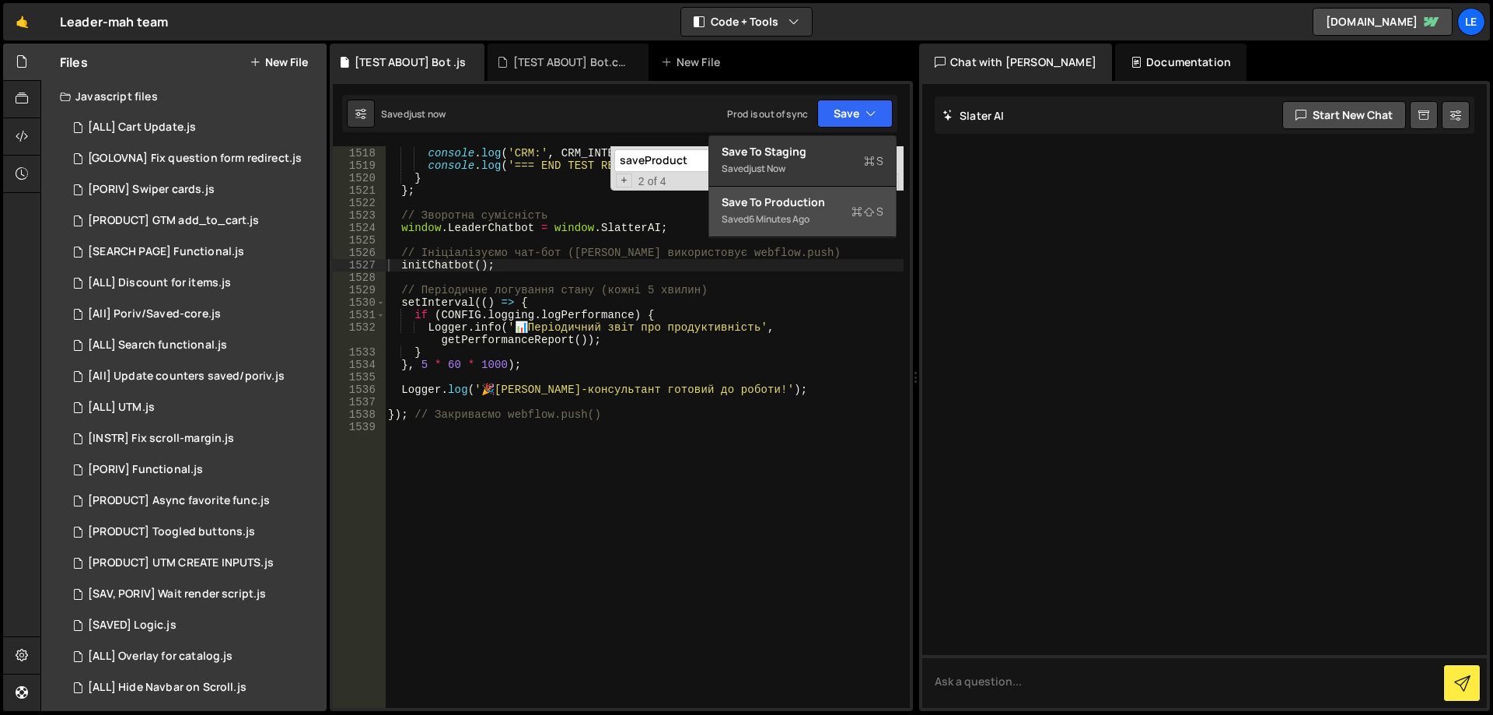
click at [820, 198] on div "Save to Production S" at bounding box center [803, 202] width 162 height 16
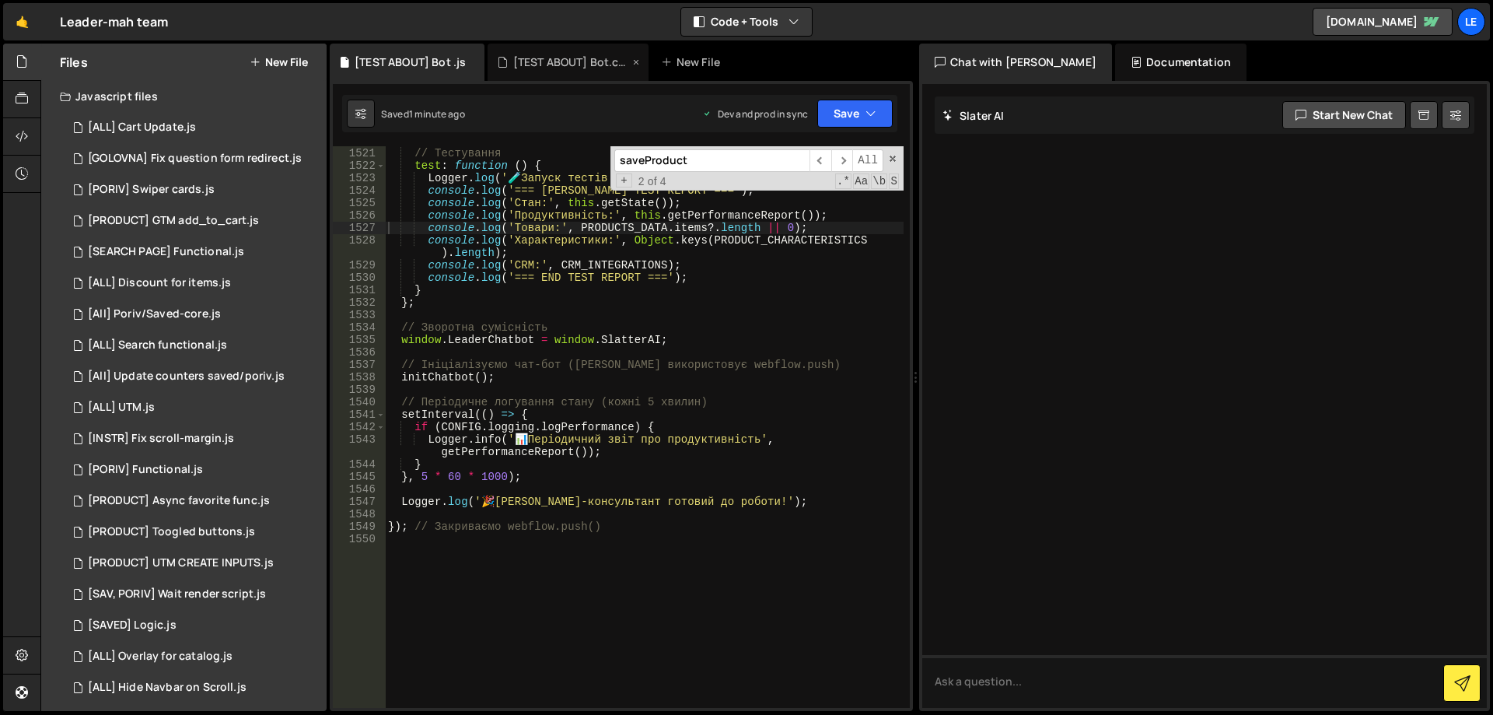
click at [570, 70] on div "[TEST ABOUT] Bot.css" at bounding box center [568, 62] width 160 height 37
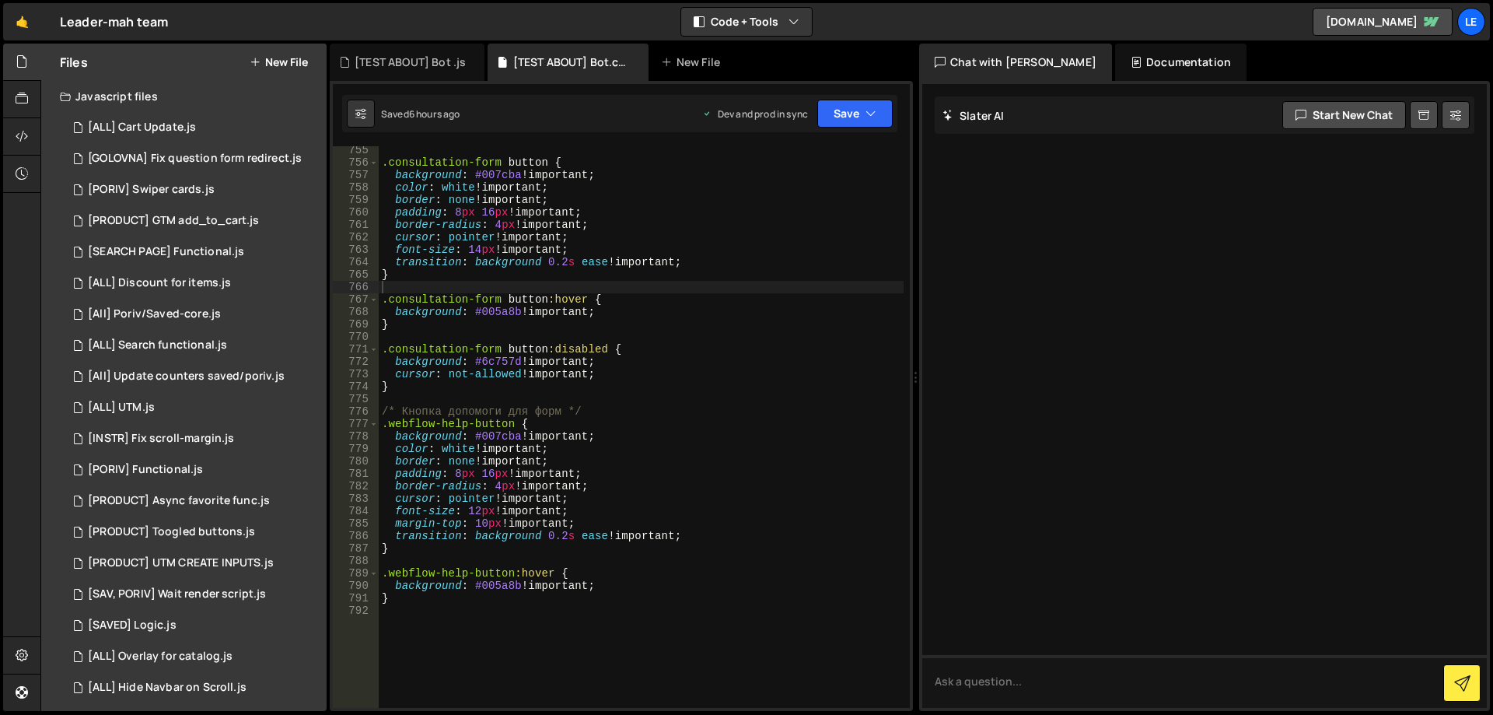
type textarea "cursor: pointer !important;"
click at [625, 239] on div ".consultation-form button { background : #007cba !important ; color : white !im…" at bounding box center [641, 437] width 525 height 586
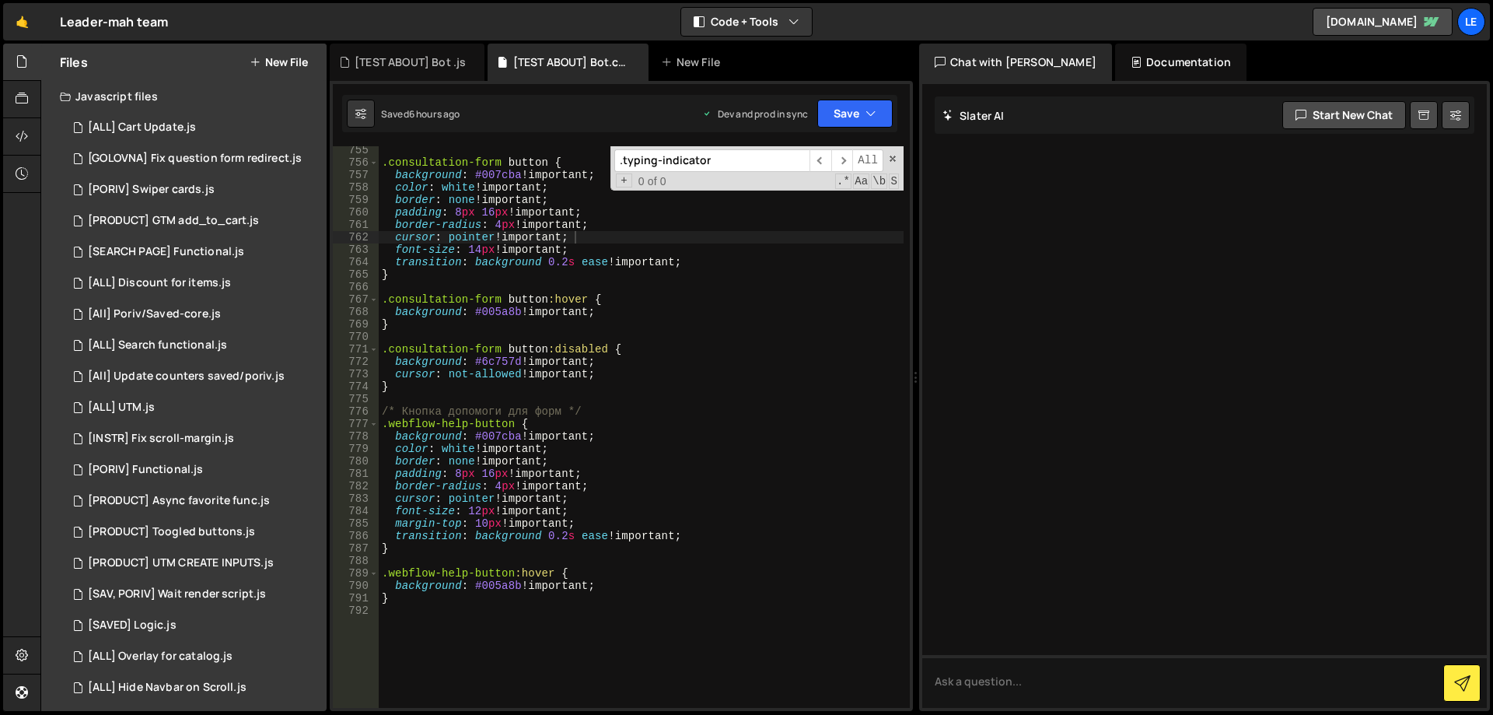
scroll to position [7047, 0]
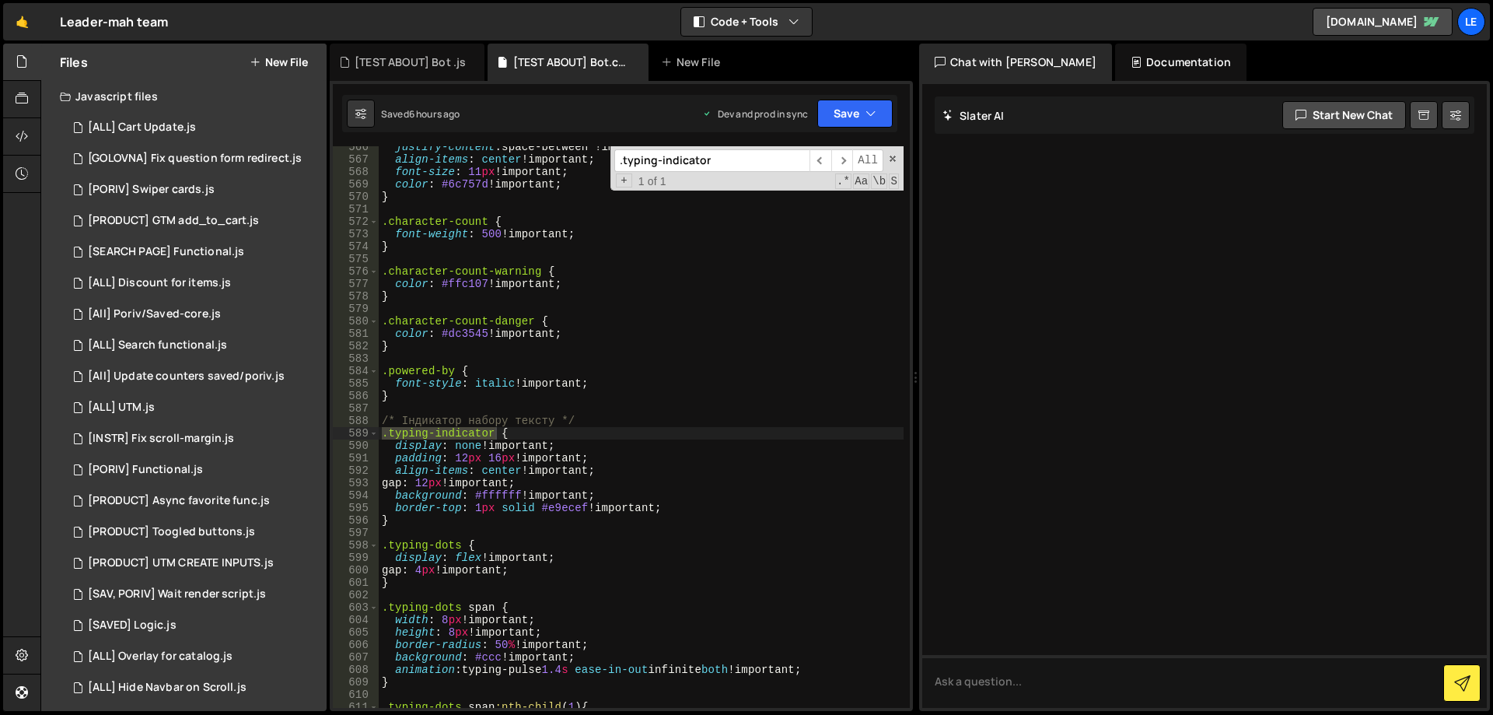
type input ".typing-indicator"
click at [528, 449] on div "justify-content : space-between !important ; align-items : center !important ; …" at bounding box center [641, 434] width 525 height 586
drag, startPoint x: 528, startPoint y: 449, endPoint x: 493, endPoint y: 447, distance: 35.0
click at [493, 447] on div "justify-content : space-between !important ; align-items : center !important ; …" at bounding box center [641, 434] width 525 height 586
click at [758, 331] on div "justify-content : space-between !important ; align-items : center !important ; …" at bounding box center [641, 434] width 525 height 586
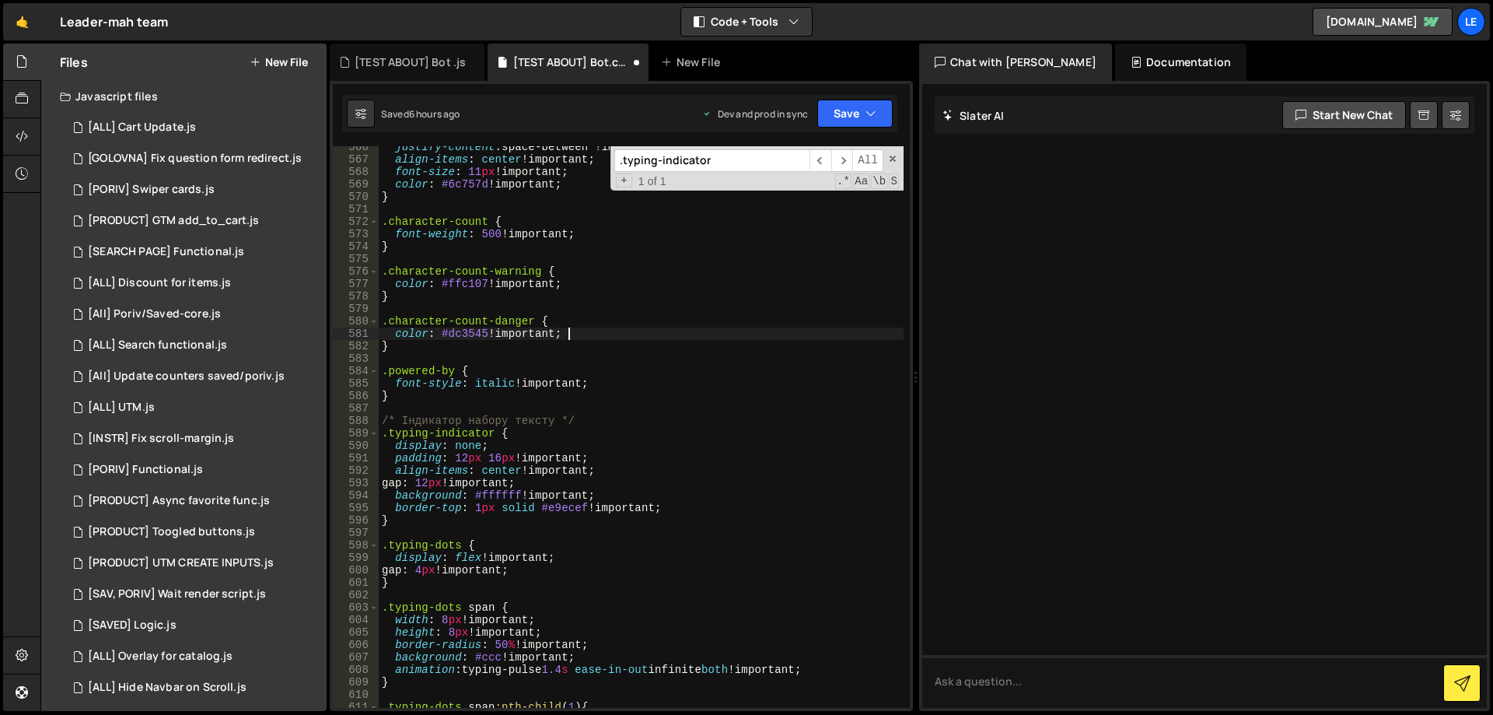
type textarea "color: #dc3545 !important;"
click at [383, 54] on div "[TEST ABOUT] Bot .js" at bounding box center [407, 62] width 155 height 37
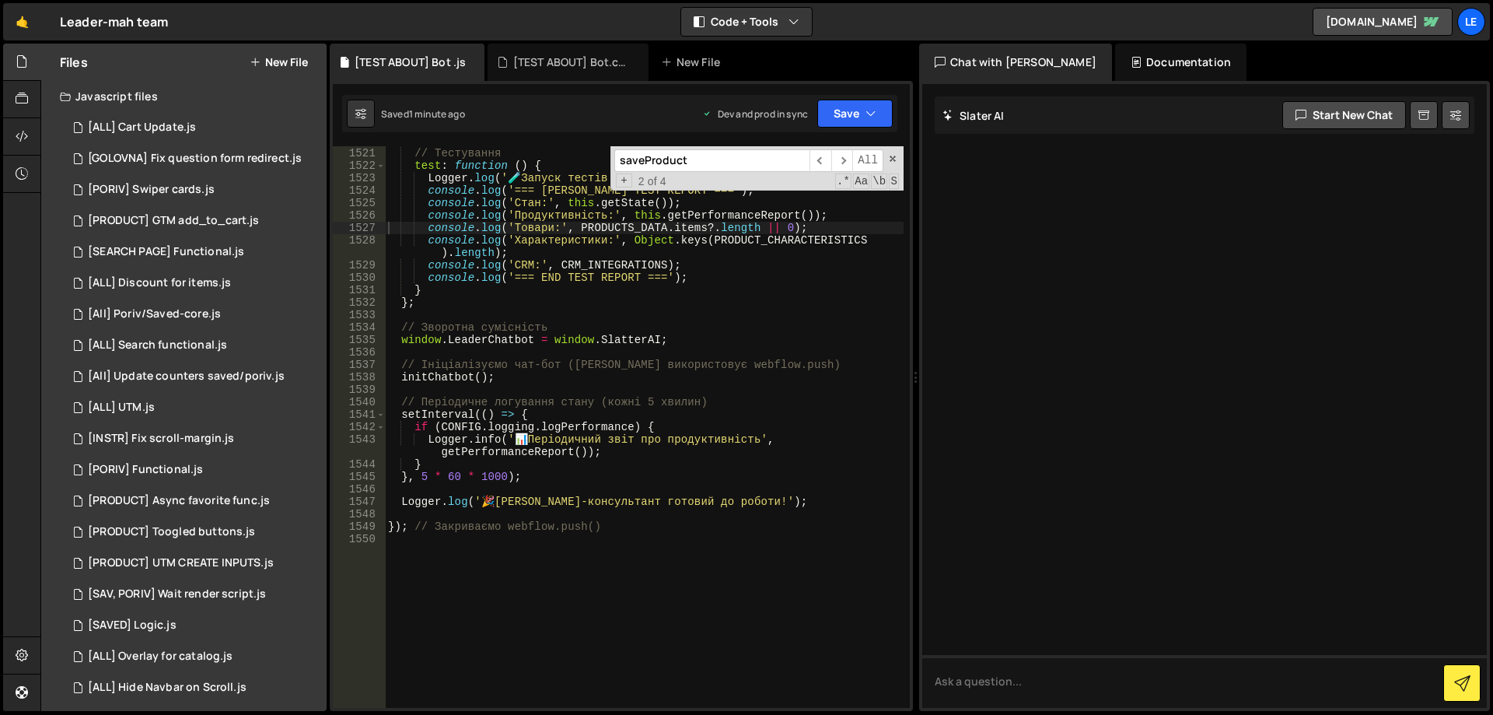
type textarea "console.log('CRM:', CRM_INTEGRATIONS);"
click at [635, 269] on div "// Тестування test : function ( ) { Logger . log ( ' 🧪 Запуск тестів [PERSON_NA…" at bounding box center [644, 428] width 519 height 586
paste input ".typing-indicator"
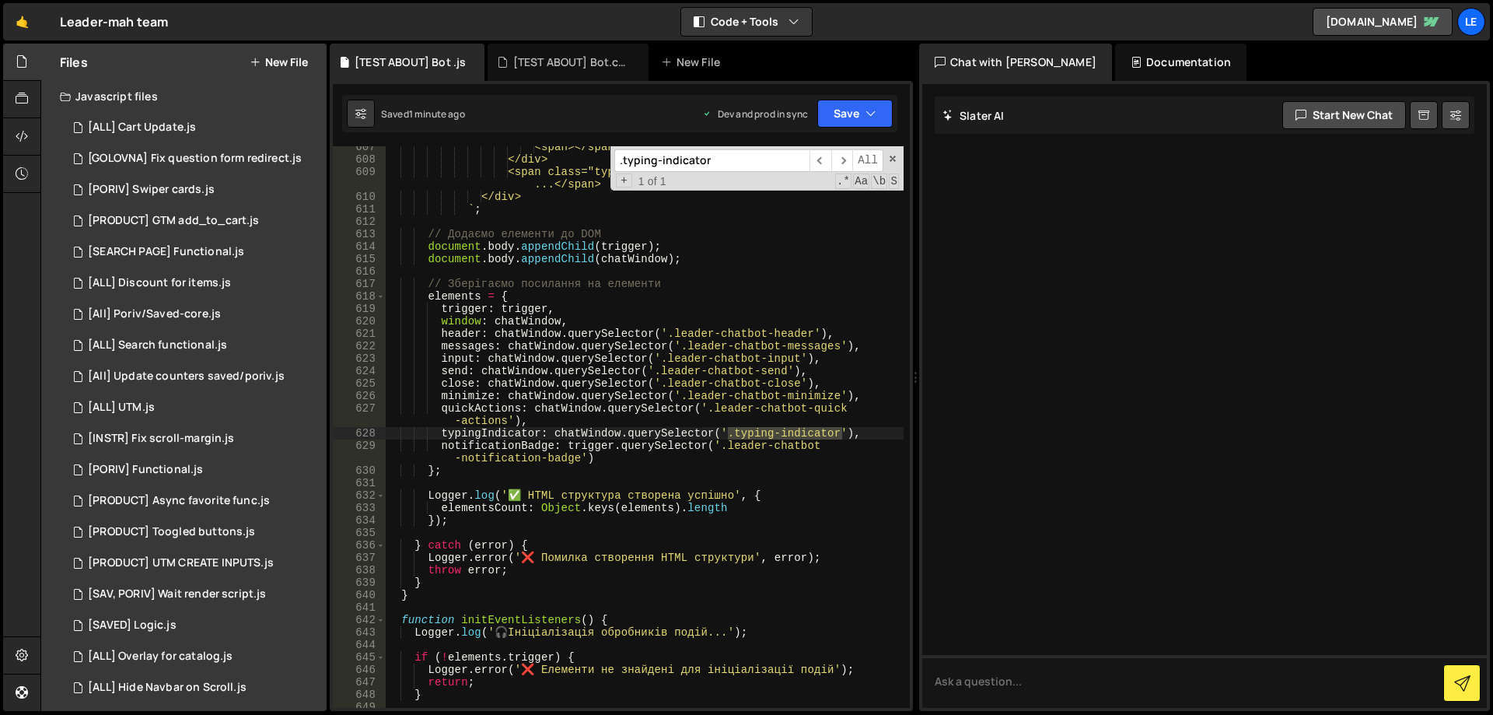
click at [624, 163] on input ".typing-indicator" at bounding box center [711, 160] width 195 height 23
type input "typing-indicator"
click at [818, 162] on span "​" at bounding box center [820, 160] width 22 height 23
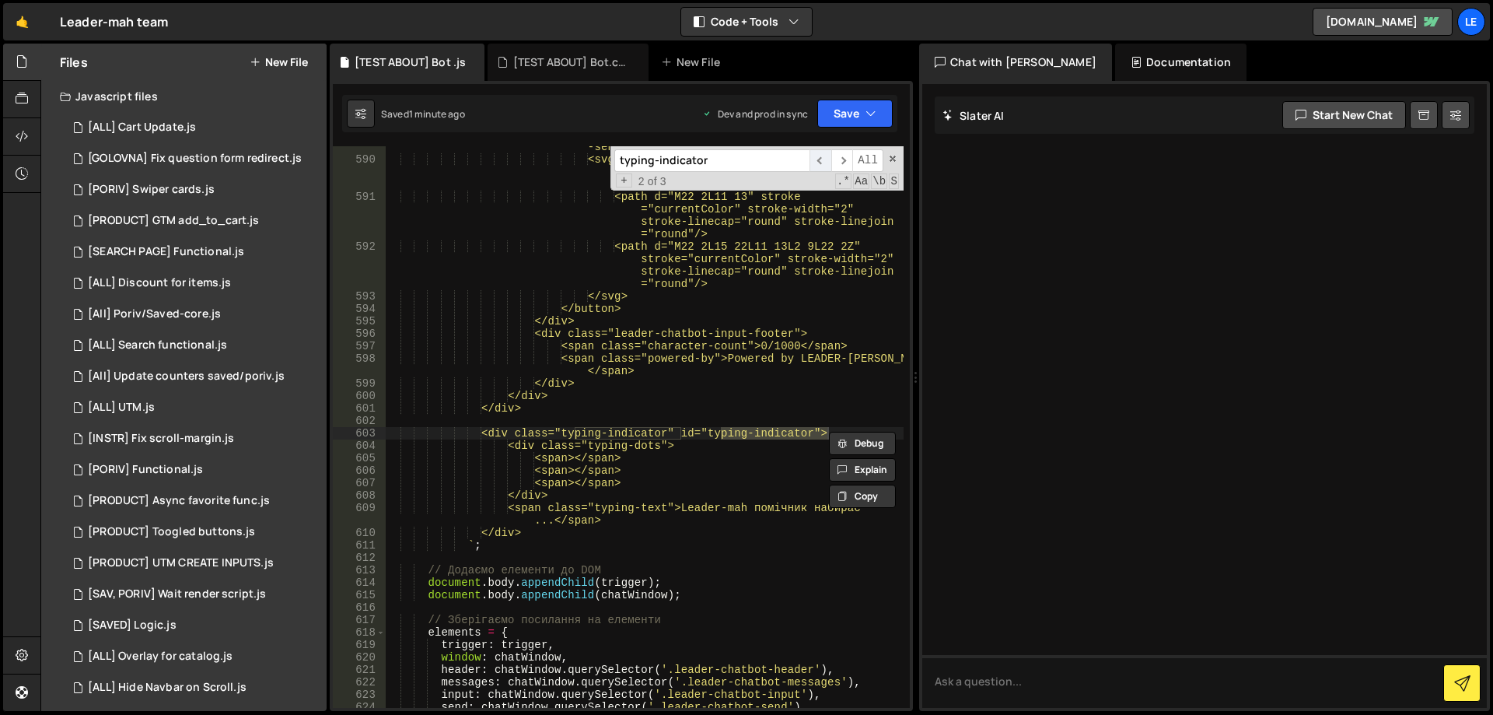
click at [818, 162] on span "​" at bounding box center [820, 160] width 22 height 23
click at [840, 159] on span "​" at bounding box center [842, 160] width 22 height 23
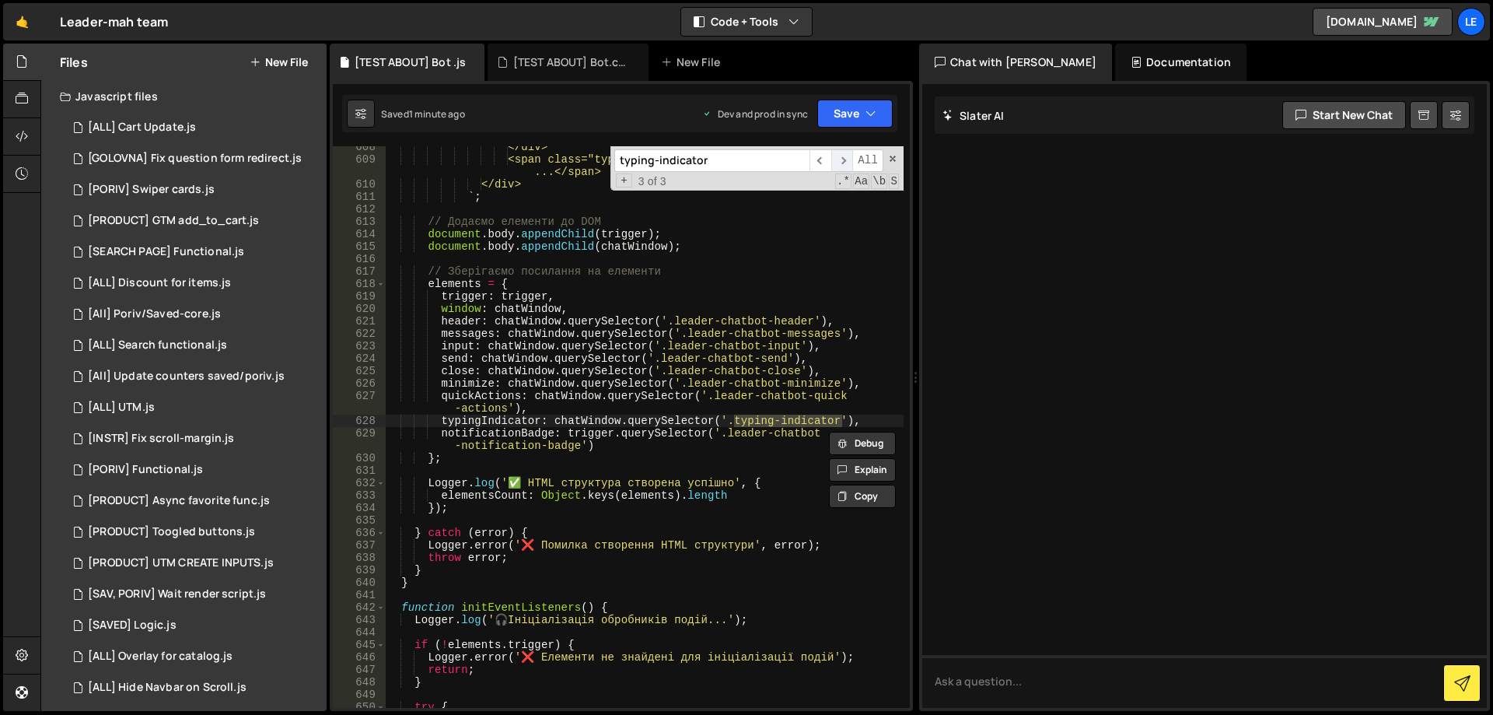
scroll to position [8415, 0]
click at [891, 156] on span at bounding box center [892, 158] width 11 height 11
type textarea "typingIndicator: chatWindow.querySelector('.typing-indicator'),"
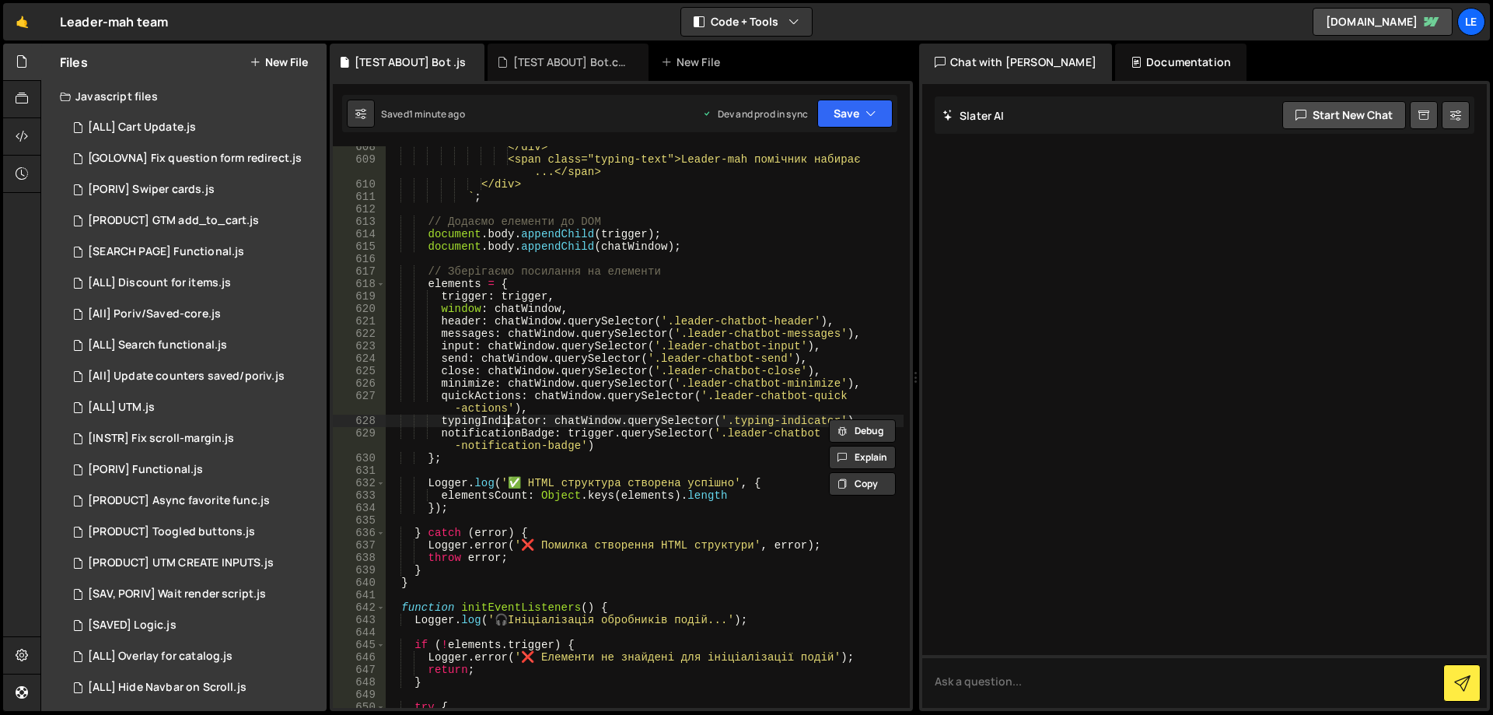
click at [509, 419] on div "</div> <span class="typing-text">Leader-mah помічник набирає ...</span> </div> …" at bounding box center [644, 434] width 519 height 586
type input "typingIndicator"
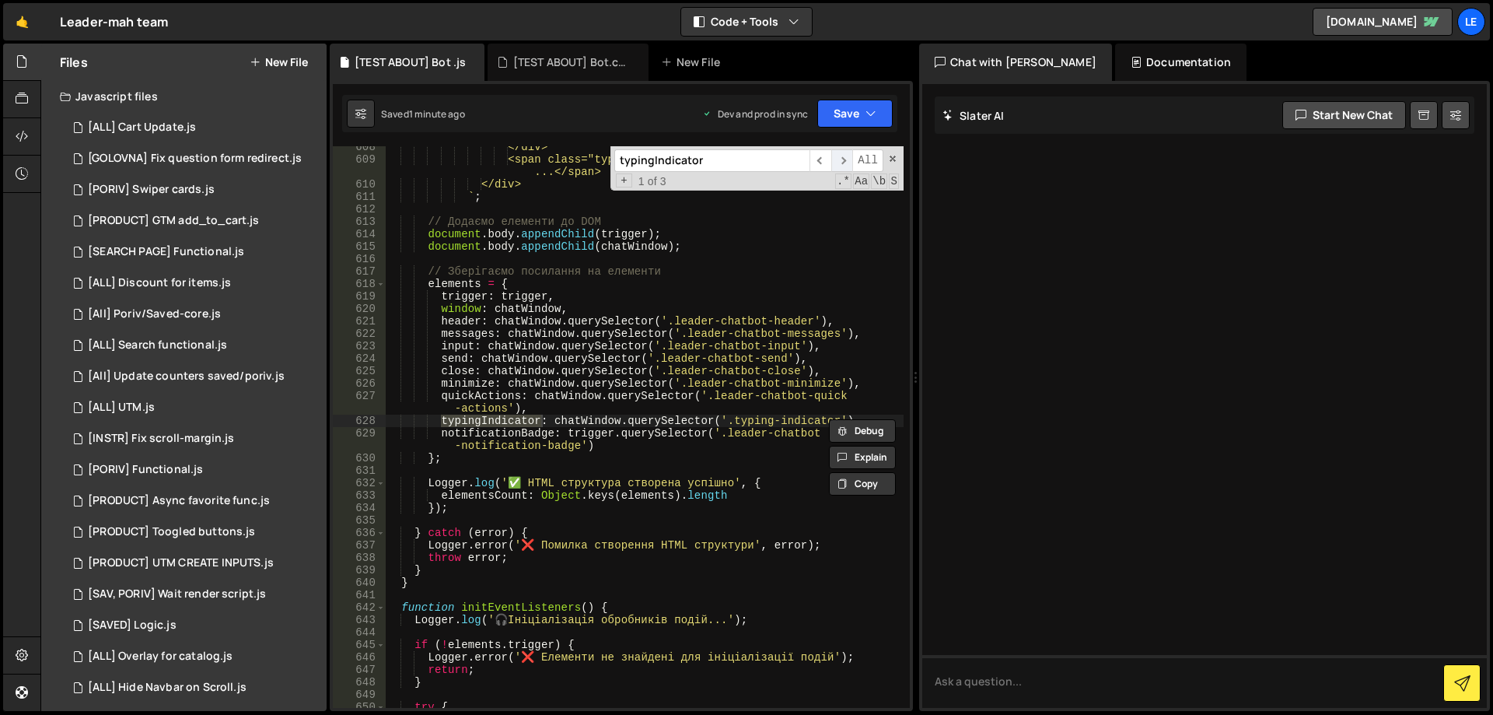
click at [840, 160] on span "​" at bounding box center [842, 160] width 22 height 23
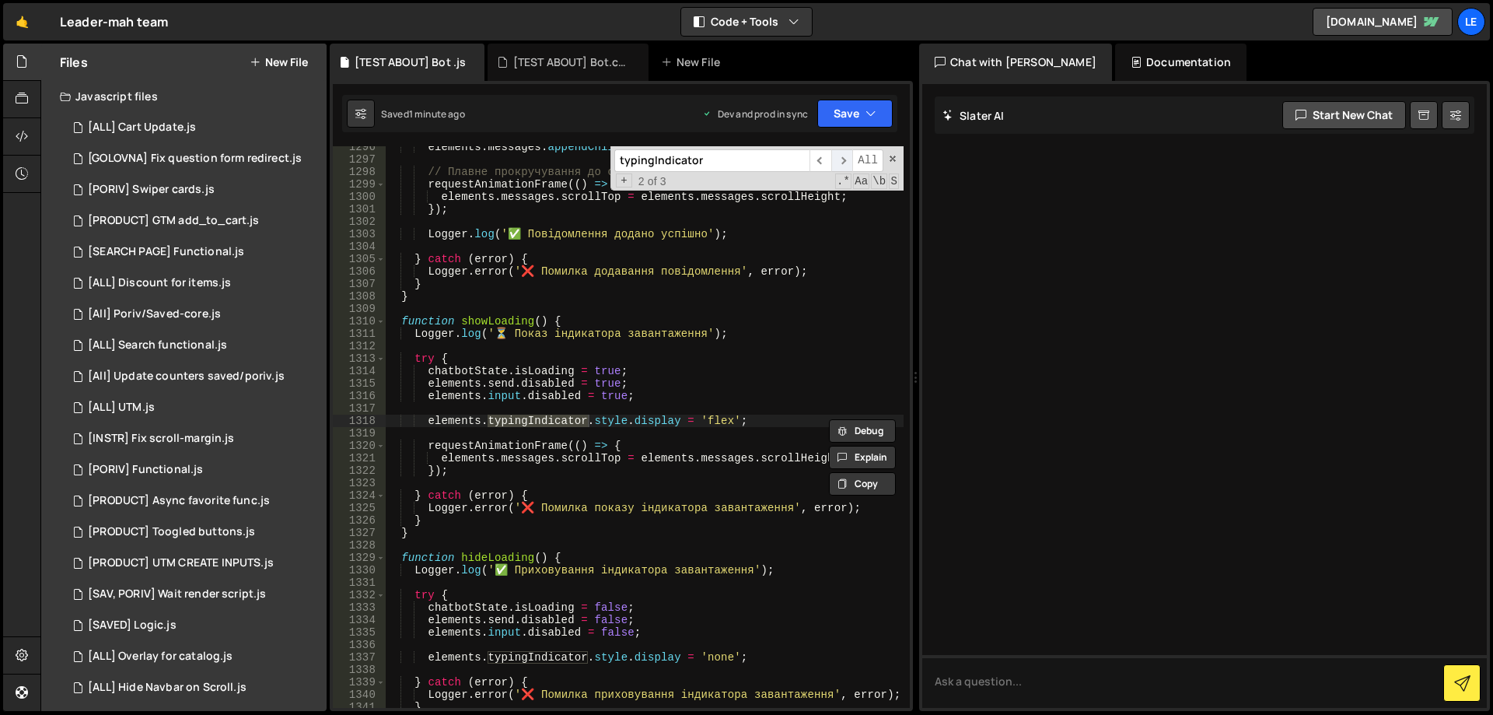
click at [842, 158] on span "​" at bounding box center [842, 160] width 22 height 23
click at [859, 108] on button "Save" at bounding box center [854, 114] width 75 height 28
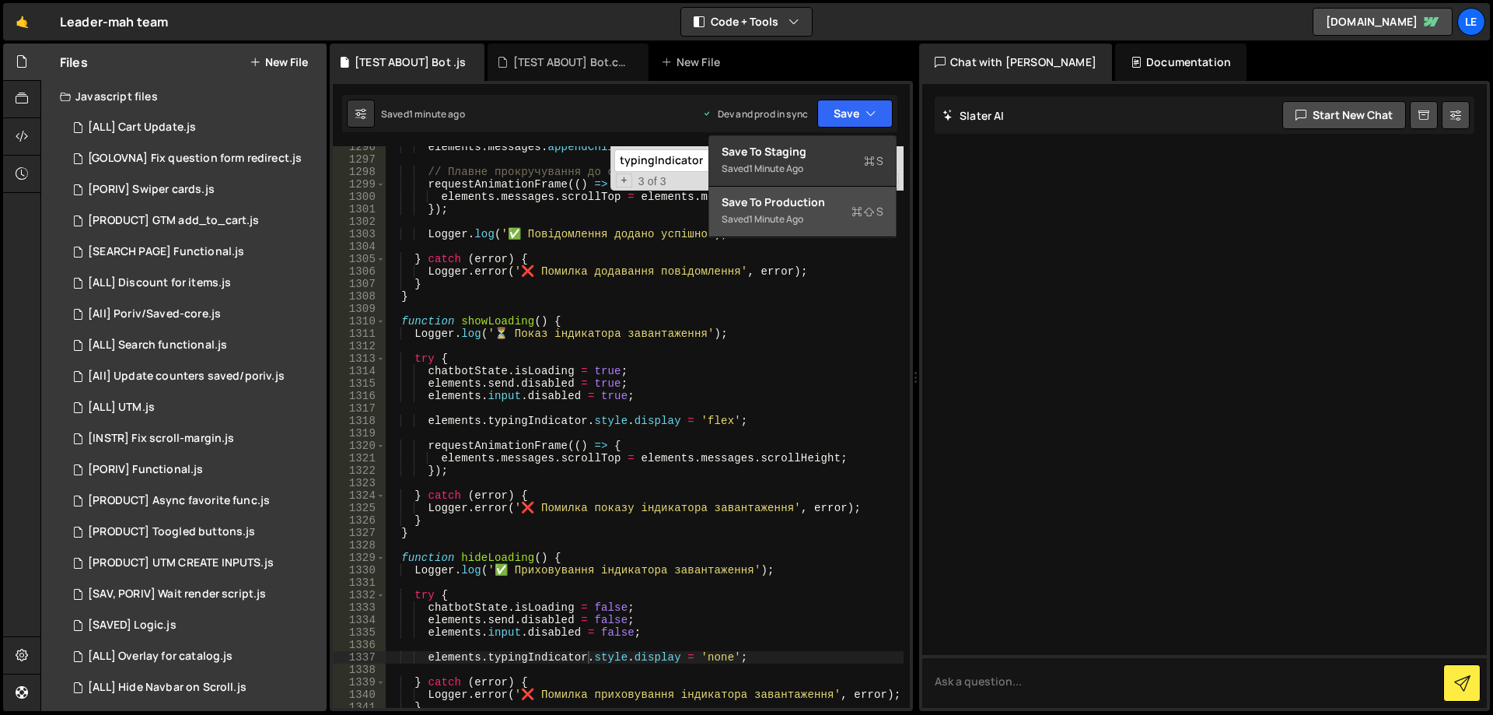
click at [798, 208] on div "Save to Production S" at bounding box center [803, 202] width 162 height 16
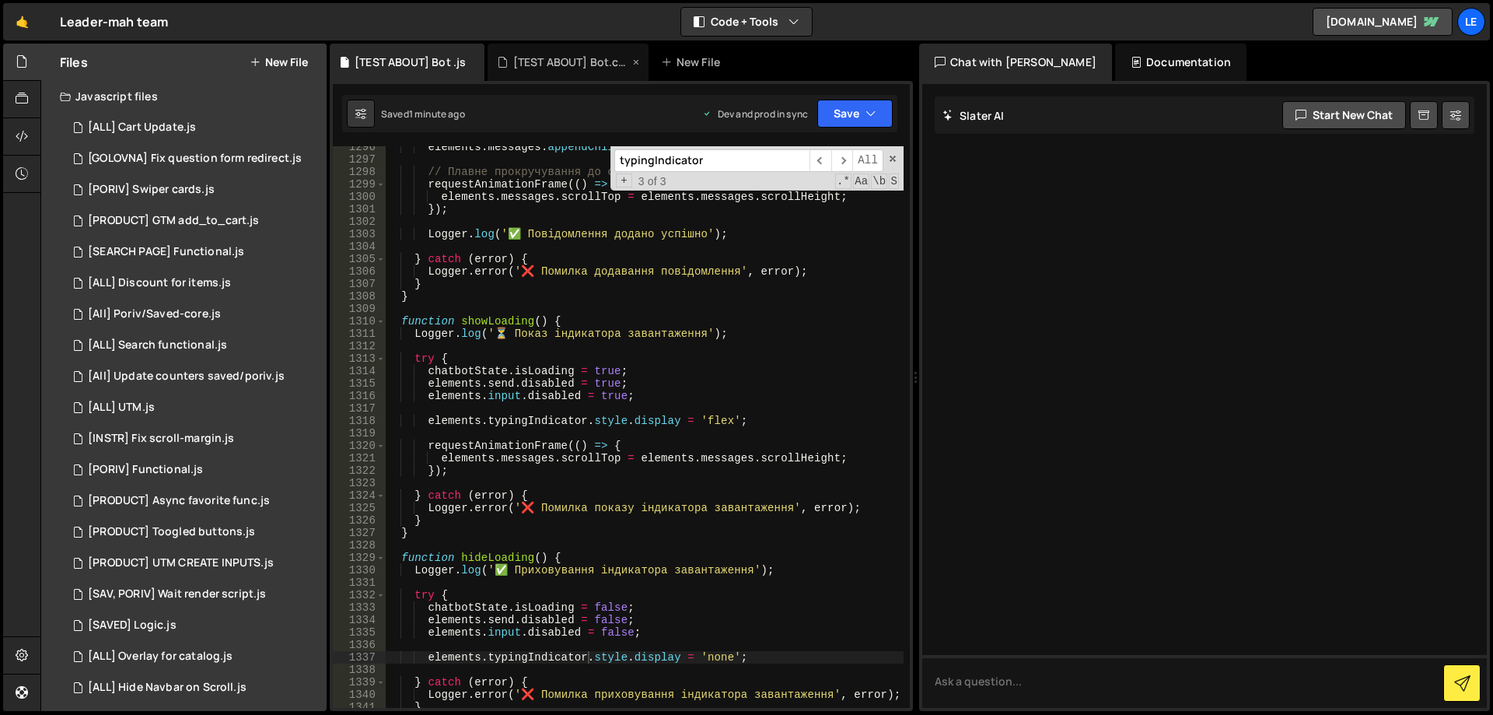
click at [547, 55] on div "[TEST ABOUT] Bot.css" at bounding box center [571, 62] width 117 height 16
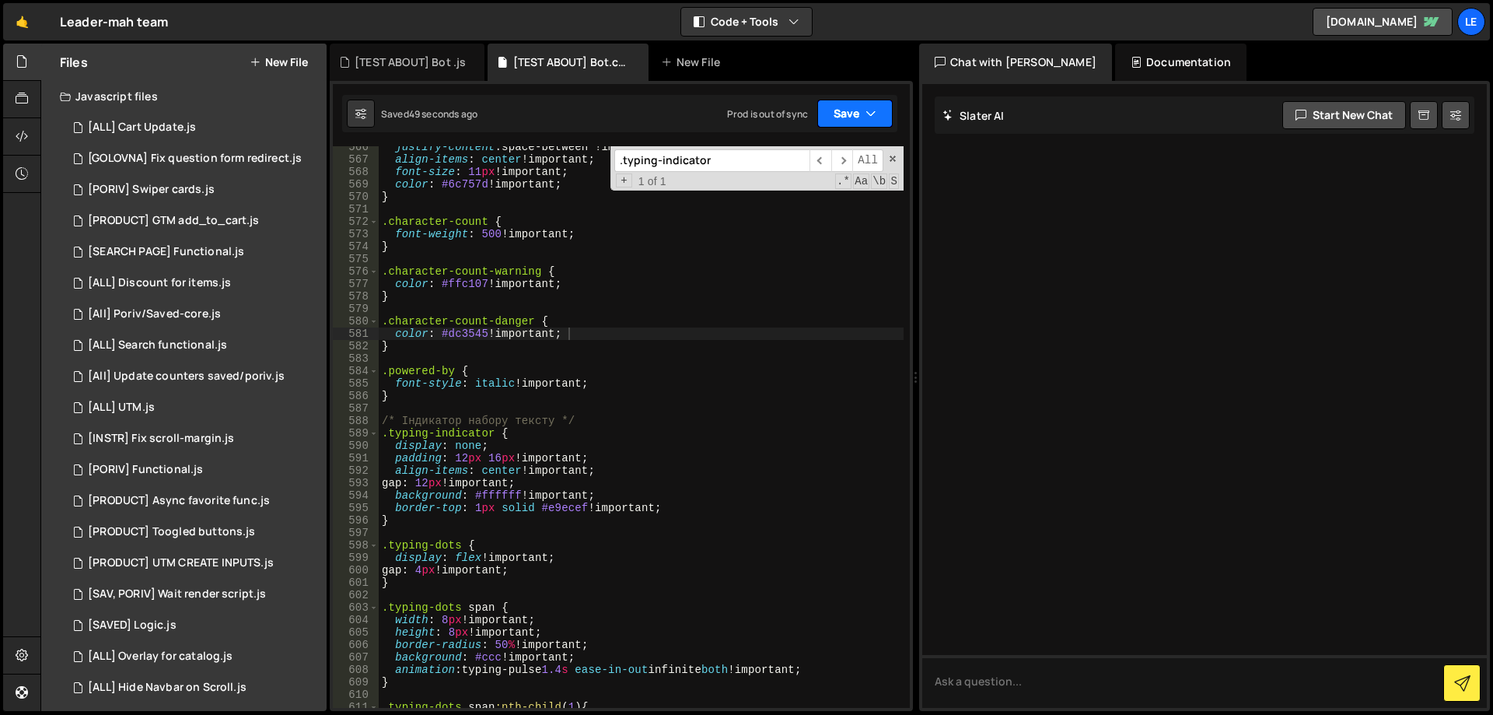
click at [854, 112] on button "Save" at bounding box center [854, 114] width 75 height 28
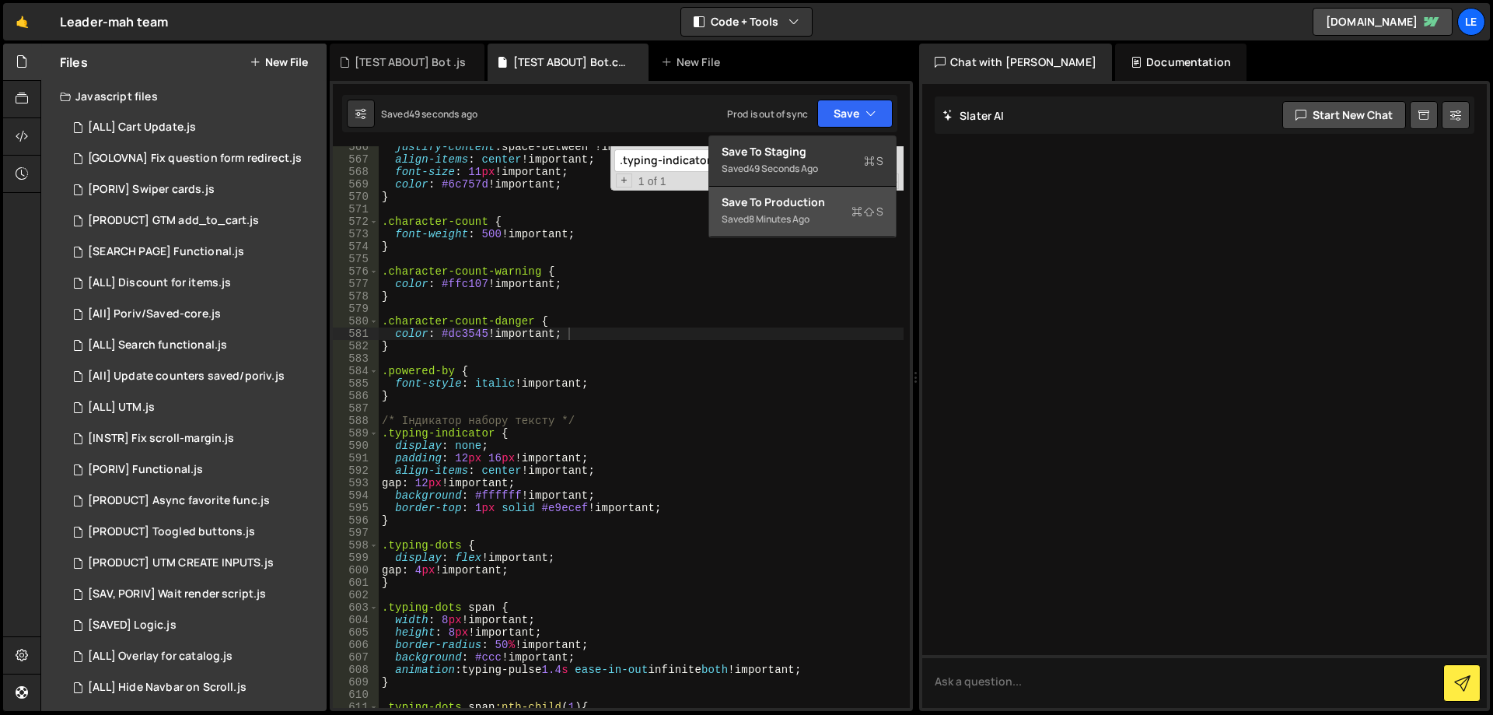
click at [799, 216] on div "8 minutes ago" at bounding box center [779, 218] width 61 height 13
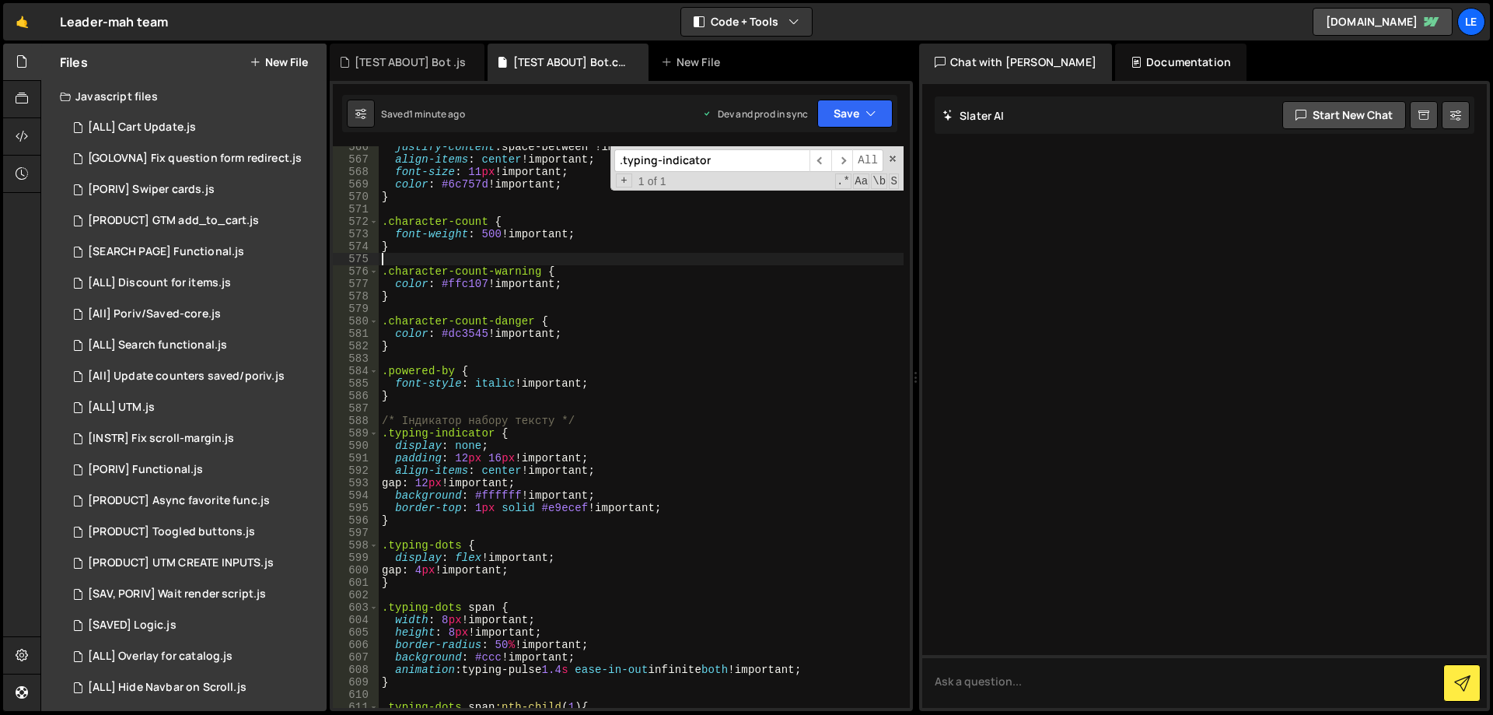
click at [614, 257] on div "justify-content : space-between !important ; align-items : center !important ; …" at bounding box center [641, 434] width 525 height 586
click at [397, 62] on div "[TEST ABOUT] Bot .js" at bounding box center [410, 62] width 111 height 16
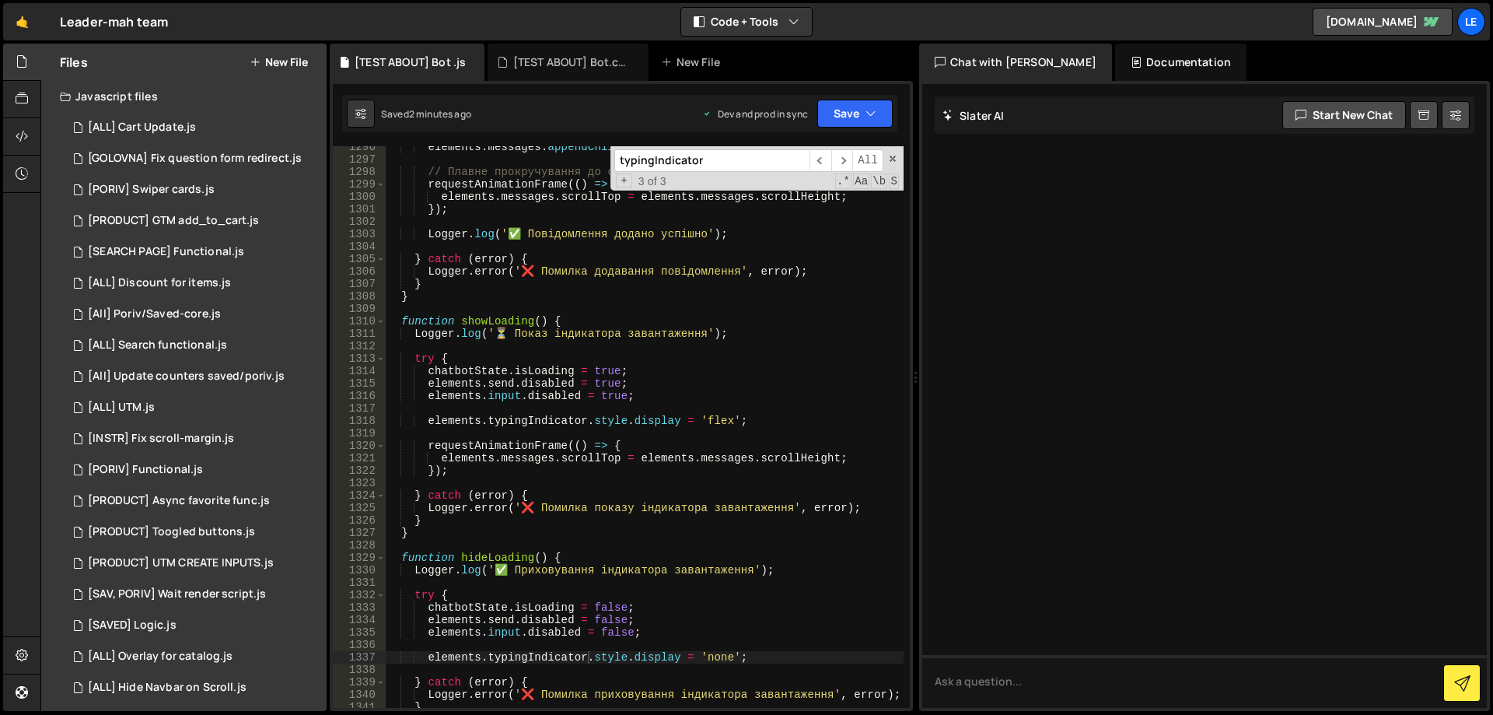
type textarea "Logger.error('❌ Помилка додавання повідомлення', error);"
click at [554, 277] on div "elements . messages . appendChild ( message ) ; // Плавне прокручування до оста…" at bounding box center [644, 434] width 519 height 586
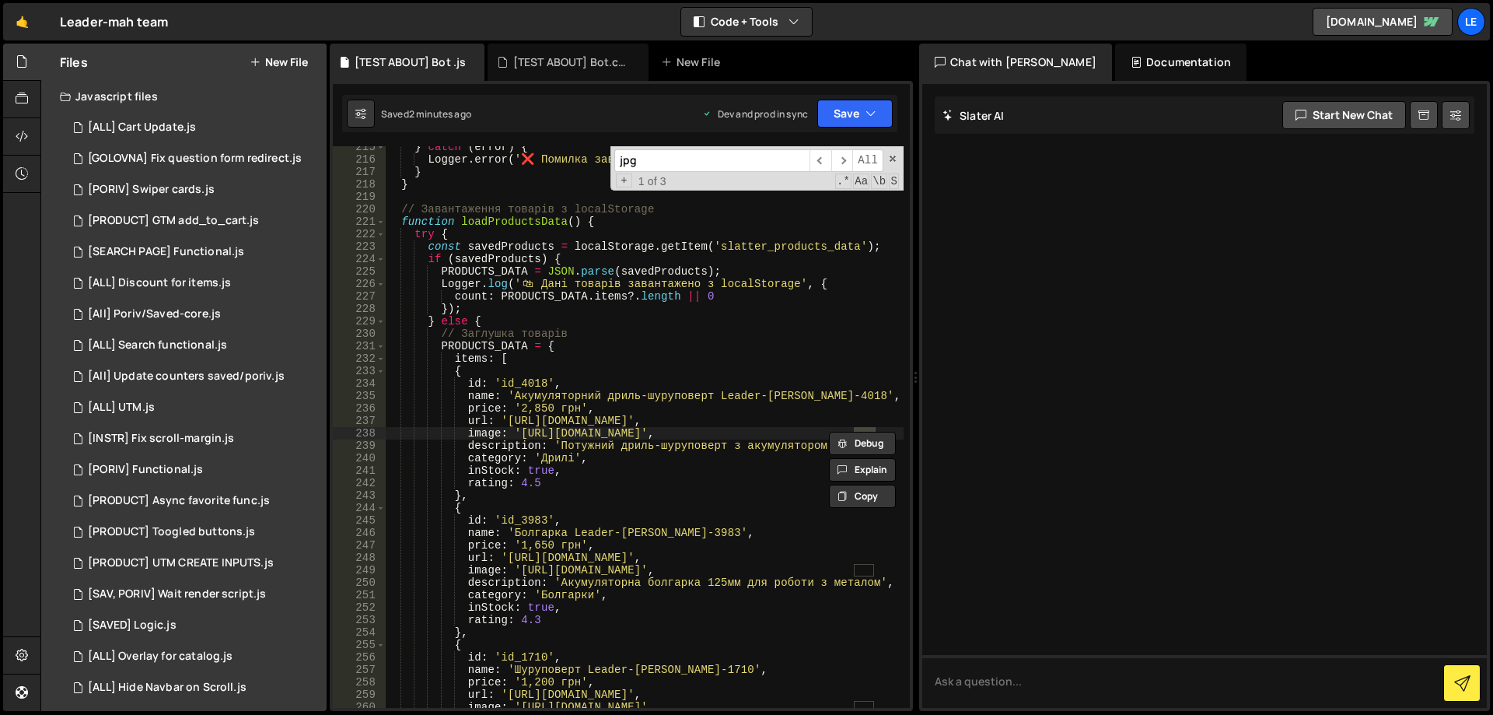
scroll to position [2861, 0]
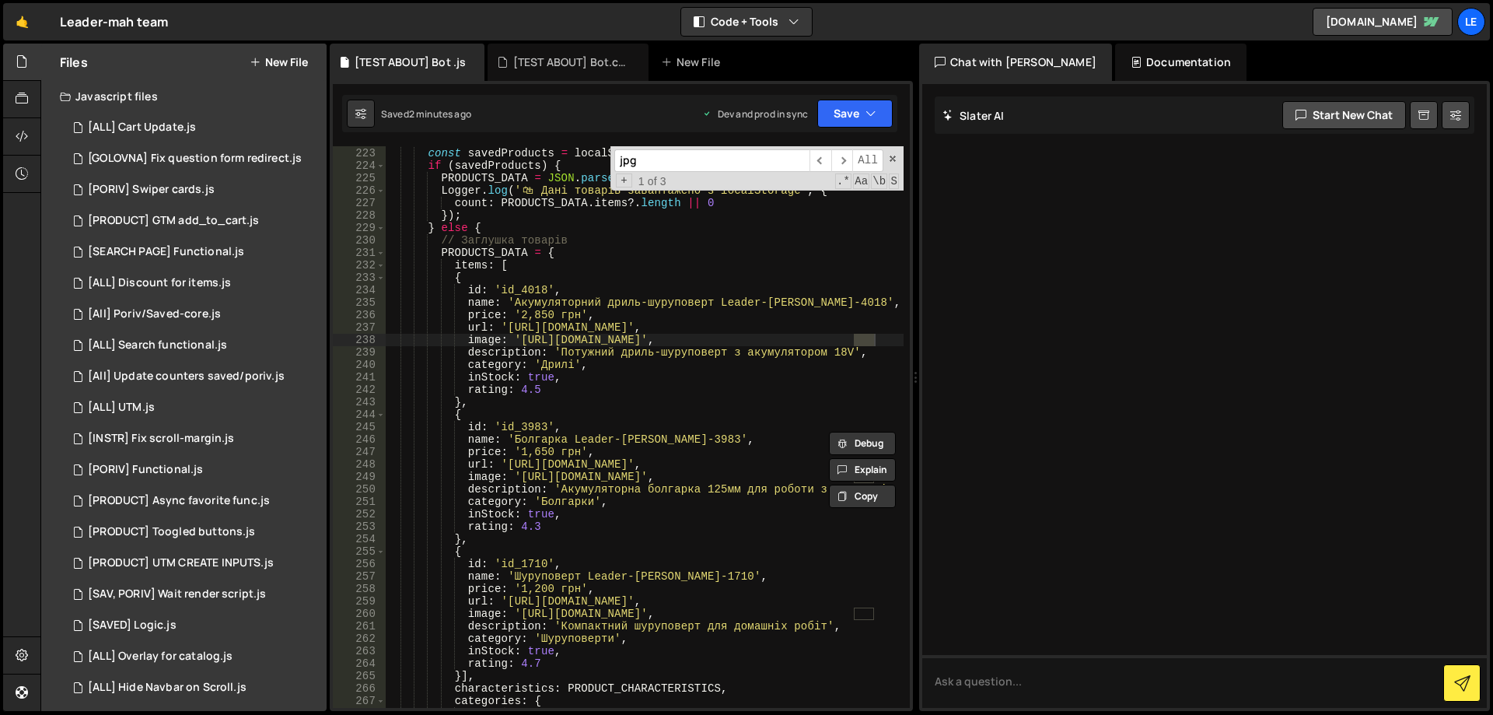
type input "jpg"
click at [534, 339] on div "try { const savedProducts = localStorage . getItem ( 'slatter_products_data' ) …" at bounding box center [644, 428] width 519 height 586
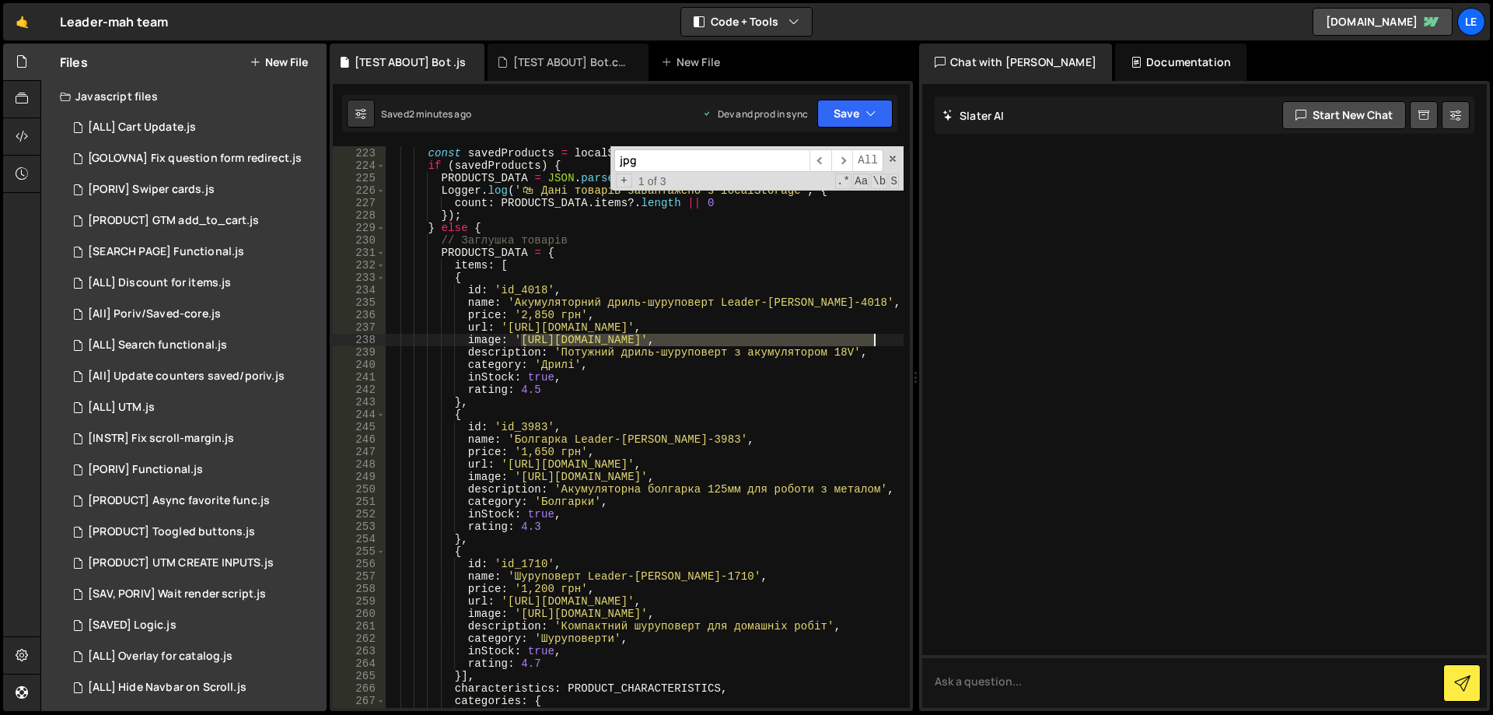
drag, startPoint x: 534, startPoint y: 339, endPoint x: 860, endPoint y: 340, distance: 325.8
click at [860, 340] on div "try { const savedProducts = localStorage . getItem ( 'slatter_products_data' ) …" at bounding box center [644, 428] width 519 height 586
paste textarea "[DOMAIN_NAME][URL]"
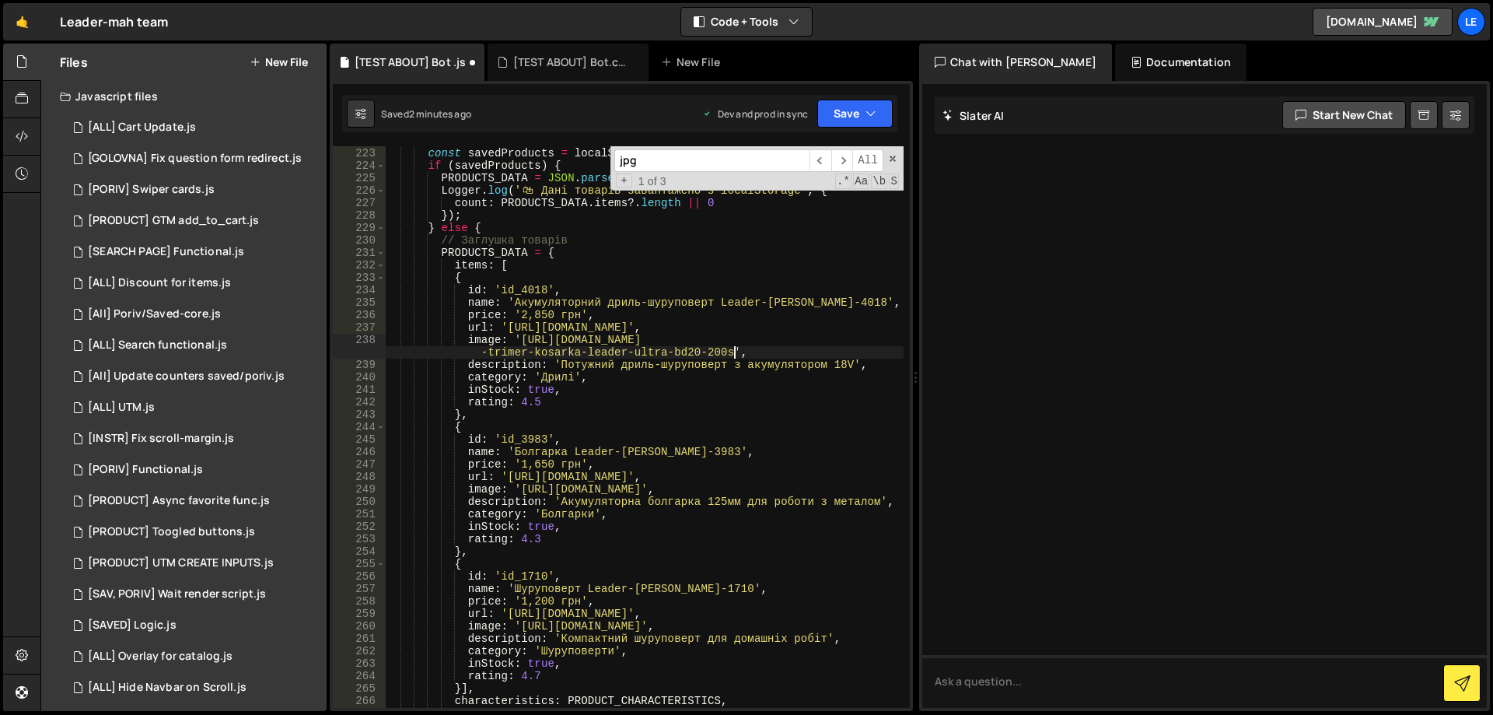
click at [537, 488] on div "try { const savedProducts = localStorage . getItem ( 'slatter_products_data' ) …" at bounding box center [644, 428] width 519 height 586
drag, startPoint x: 537, startPoint y: 488, endPoint x: 867, endPoint y: 489, distance: 330.5
click at [867, 489] on div "try { const savedProducts = localStorage . getItem ( 'slatter_products_data' ) …" at bounding box center [644, 428] width 519 height 586
paste textarea "[DOMAIN_NAME][URL]"
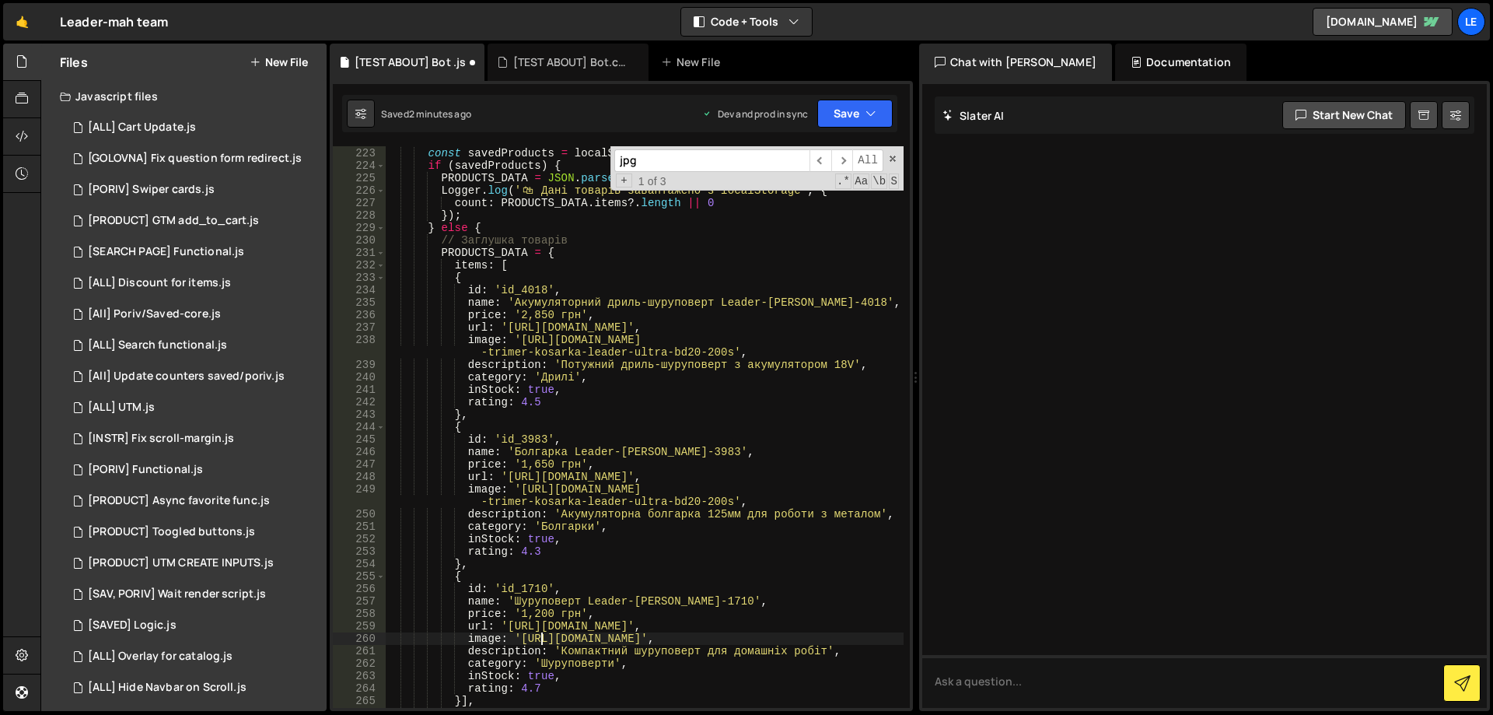
click at [541, 634] on div "try { const savedProducts = localStorage . getItem ( 'slatter_products_data' ) …" at bounding box center [644, 428] width 519 height 586
drag, startPoint x: 541, startPoint y: 634, endPoint x: 859, endPoint y: 636, distance: 318.0
click at [859, 636] on div "try { const savedProducts = localStorage . getItem ( 'slatter_products_data' ) …" at bounding box center [644, 428] width 519 height 586
paste textarea "[DOMAIN_NAME][URL]"
type textarea "image: '[URL][DOMAIN_NAME]',"
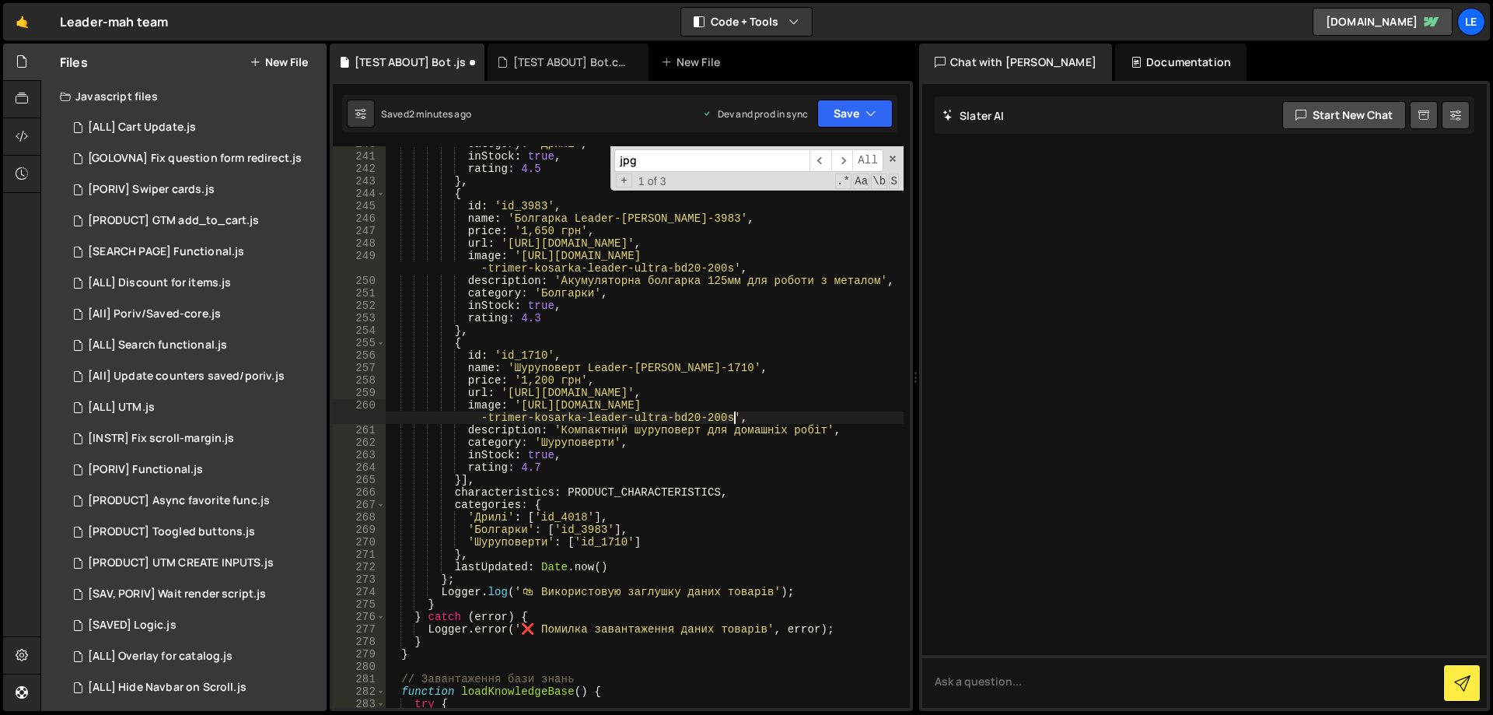
scroll to position [3141, 0]
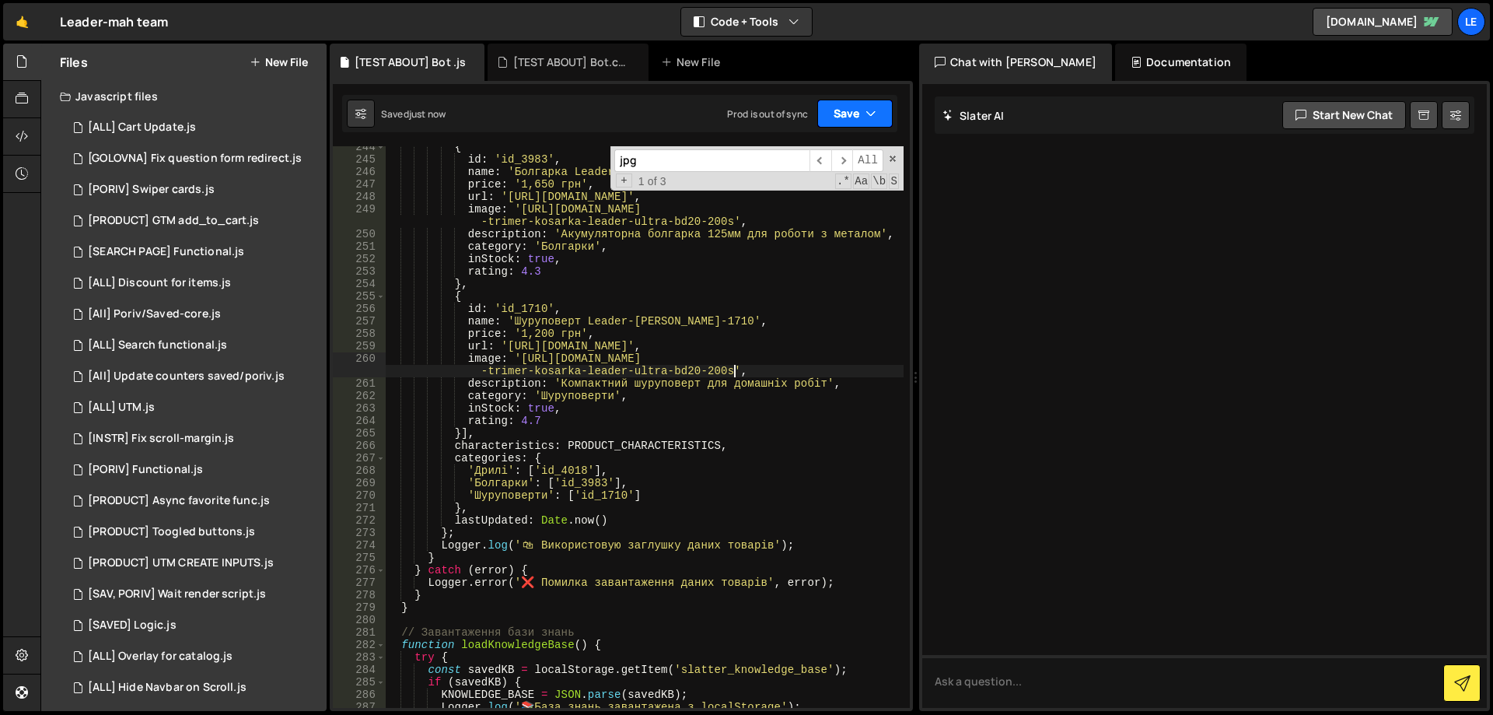
click at [851, 121] on button "Save" at bounding box center [854, 114] width 75 height 28
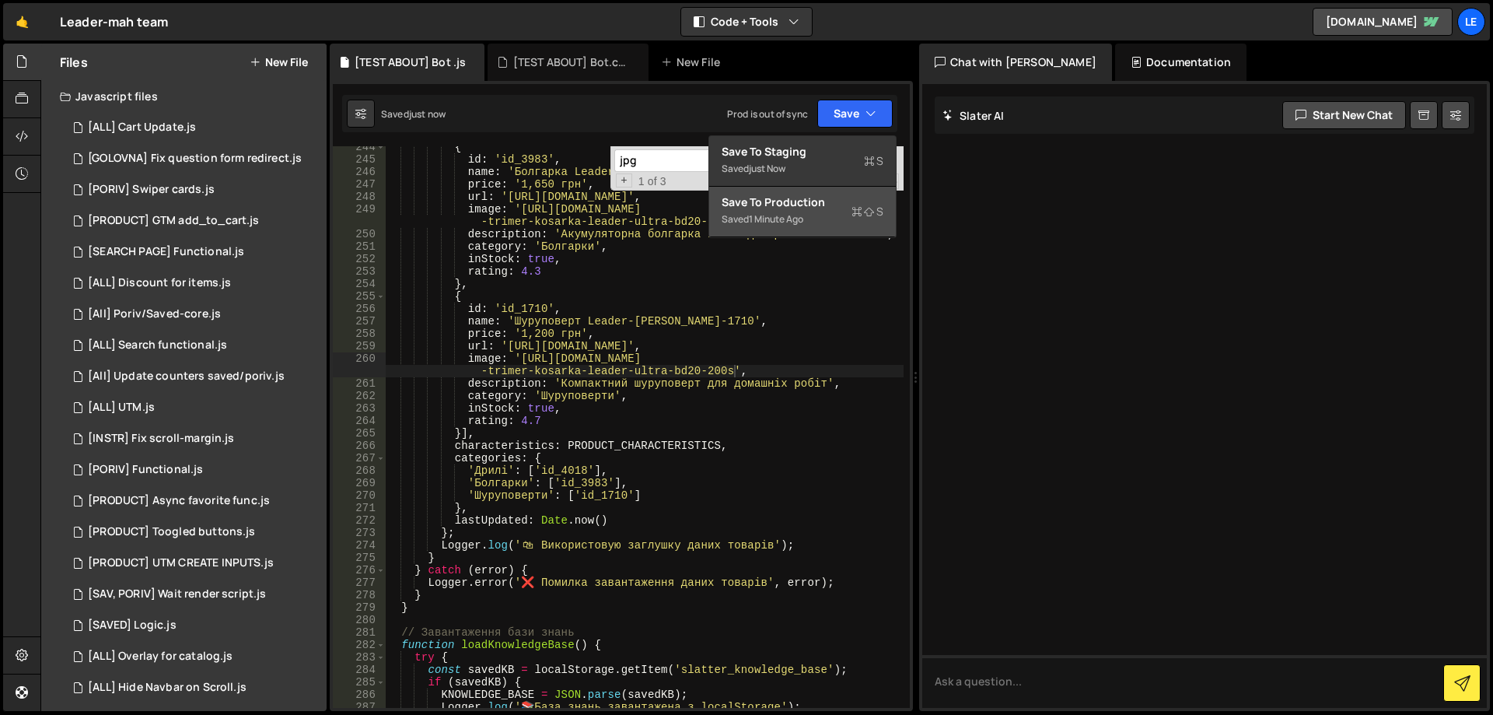
click at [794, 199] on div "Save to Production S" at bounding box center [803, 202] width 162 height 16
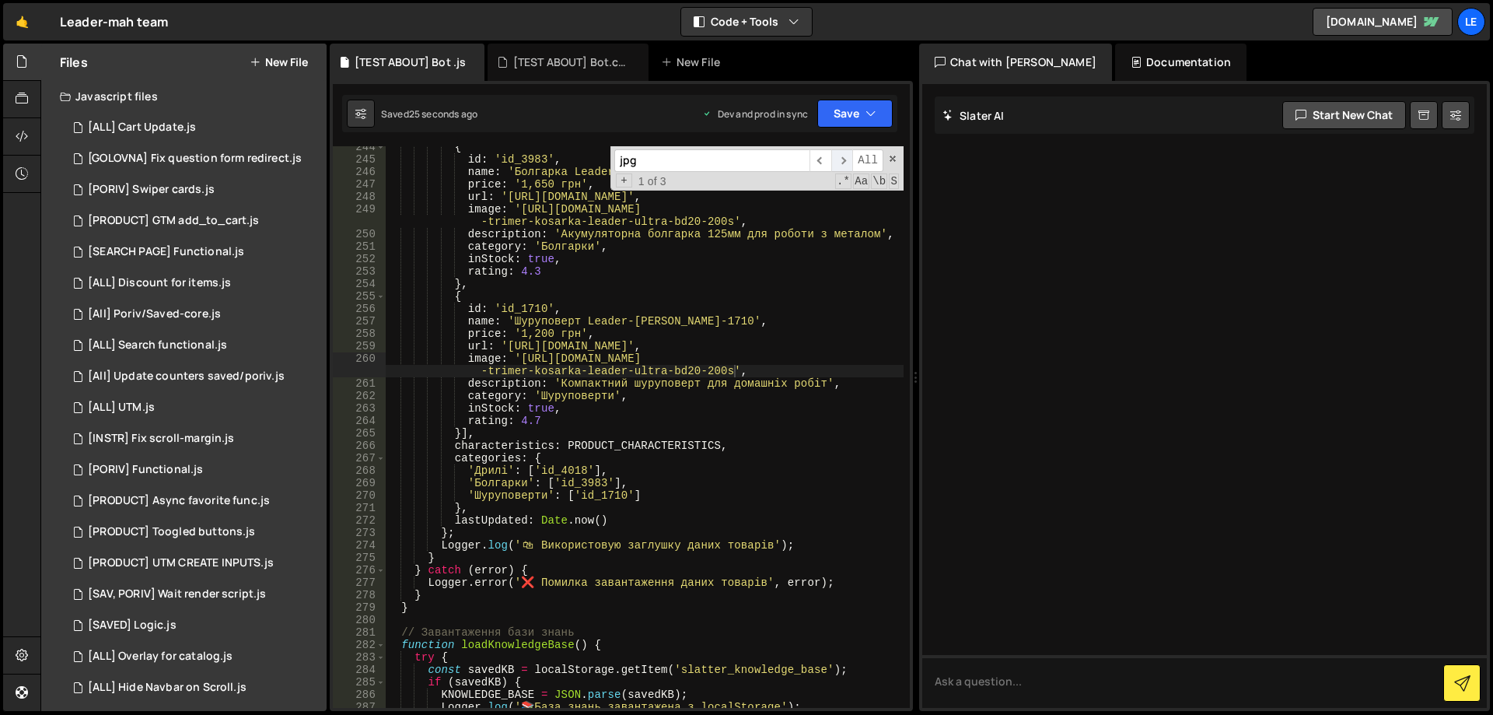
click at [844, 157] on span "​" at bounding box center [842, 160] width 22 height 23
click at [824, 159] on span "​" at bounding box center [820, 160] width 22 height 23
click at [823, 159] on span "​" at bounding box center [820, 160] width 22 height 23
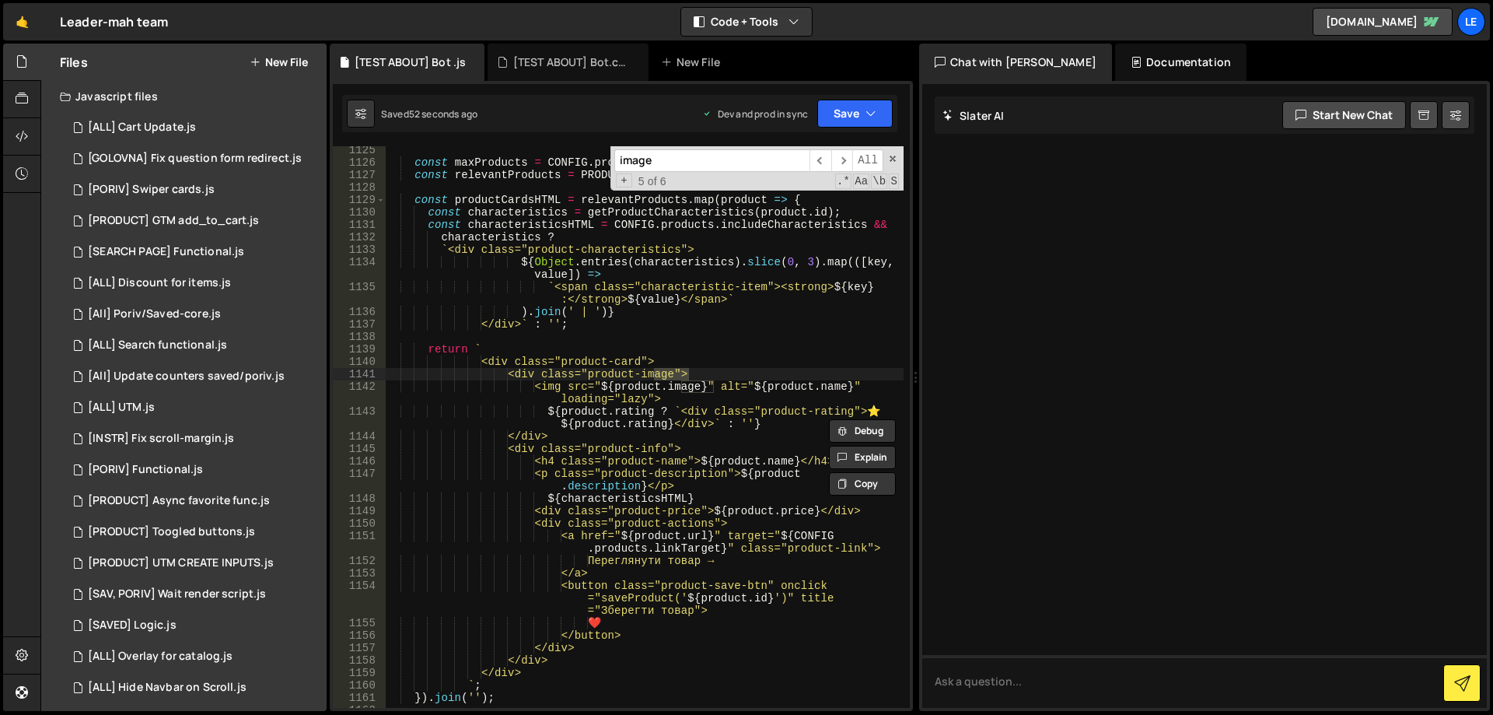
scroll to position [15077, 0]
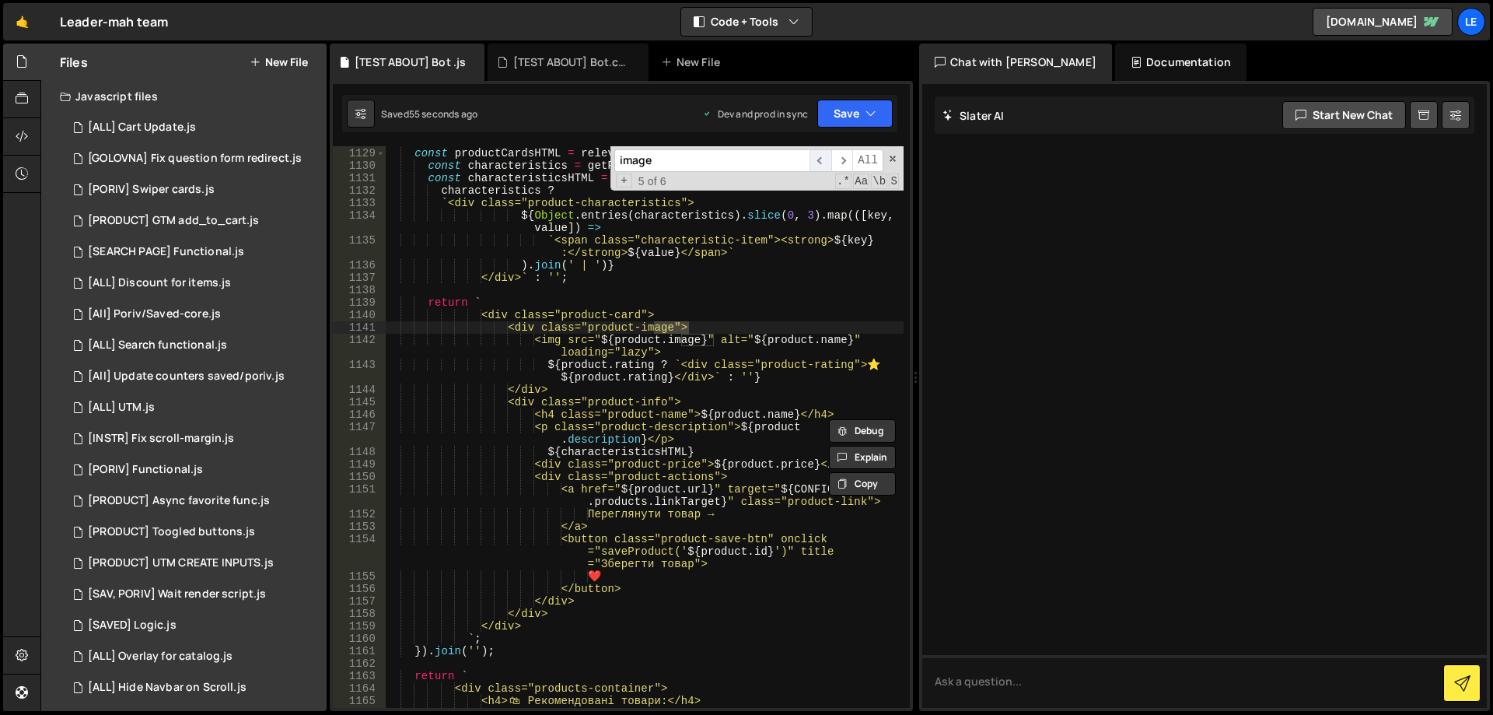
type input "image"
click at [817, 156] on span "​" at bounding box center [820, 160] width 22 height 23
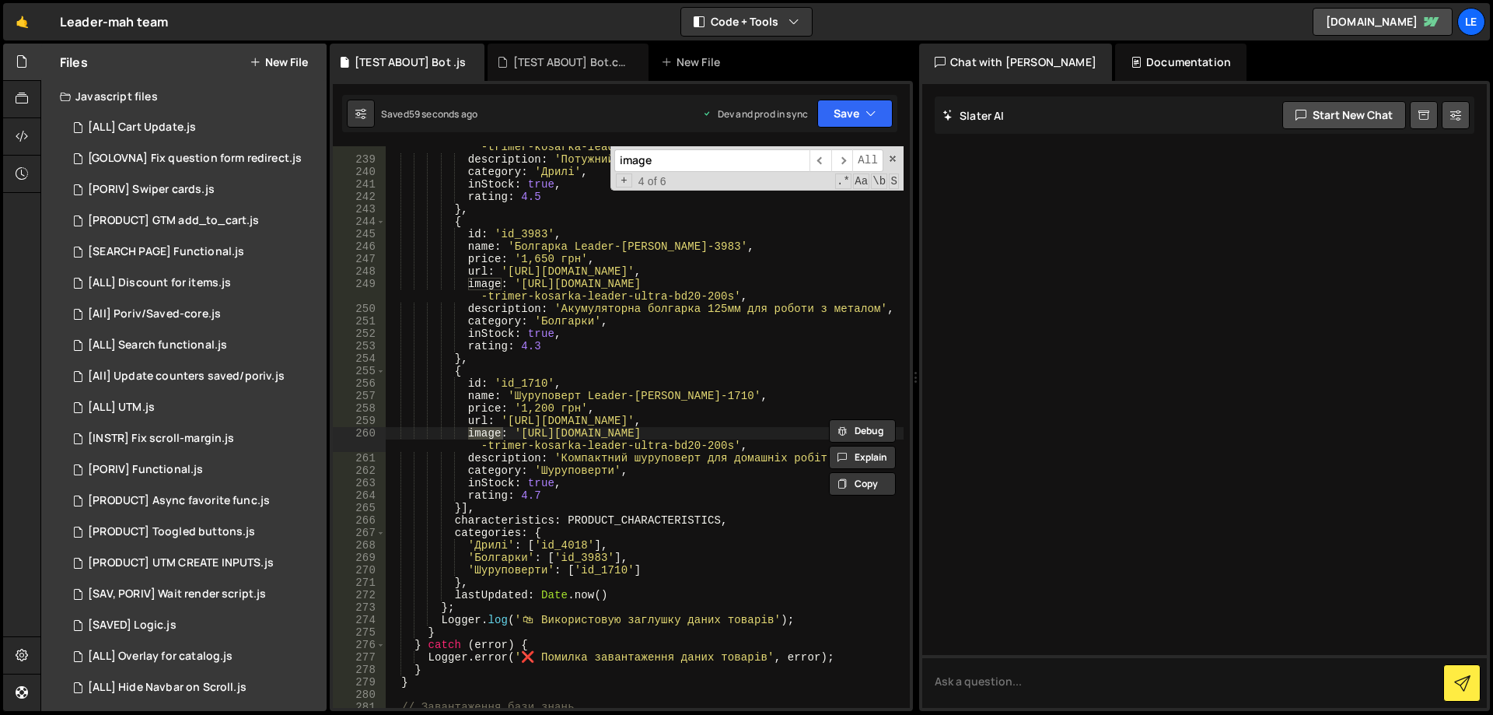
scroll to position [3113, 0]
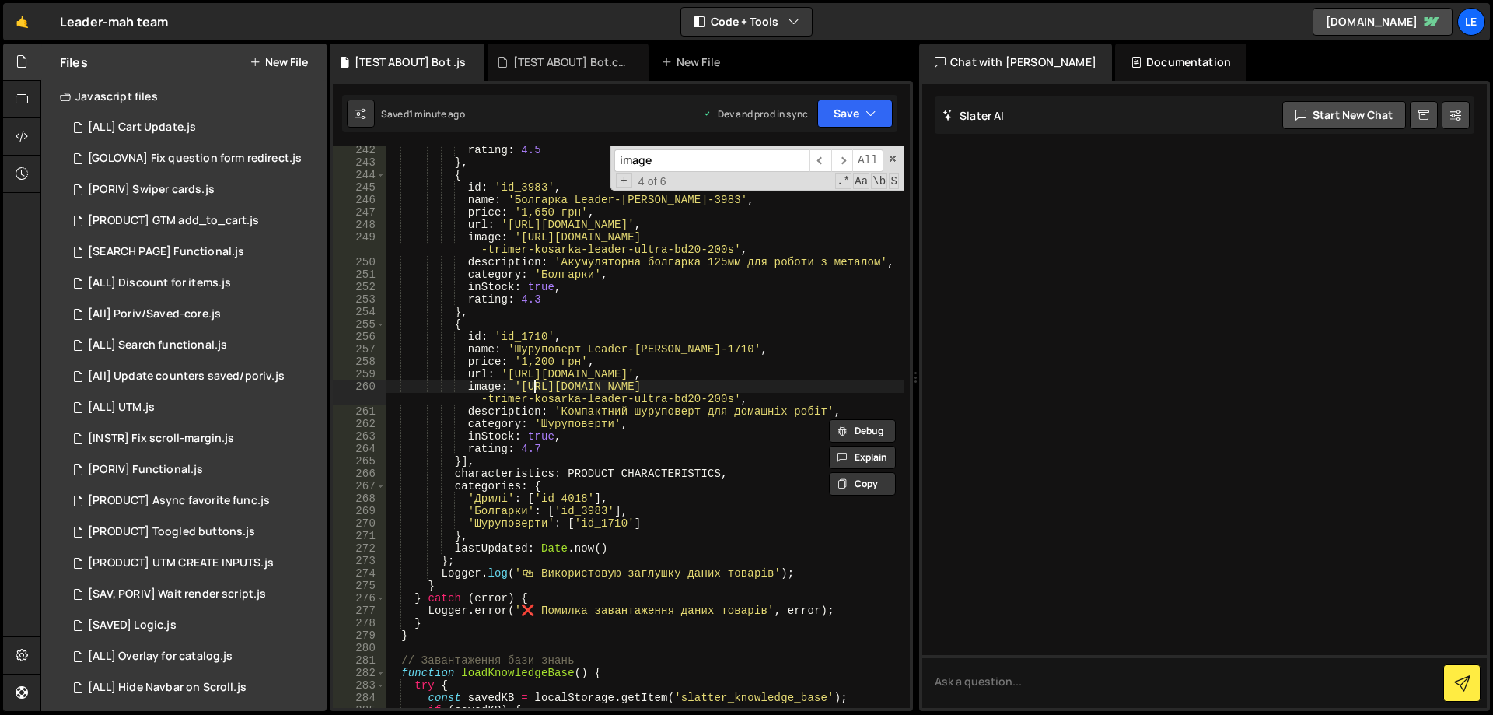
click at [532, 388] on div "rating : 4.5 } , { id : 'id_3983' , name : 'Болгарка Leader-[PERSON_NAME]-3983'…" at bounding box center [644, 437] width 519 height 586
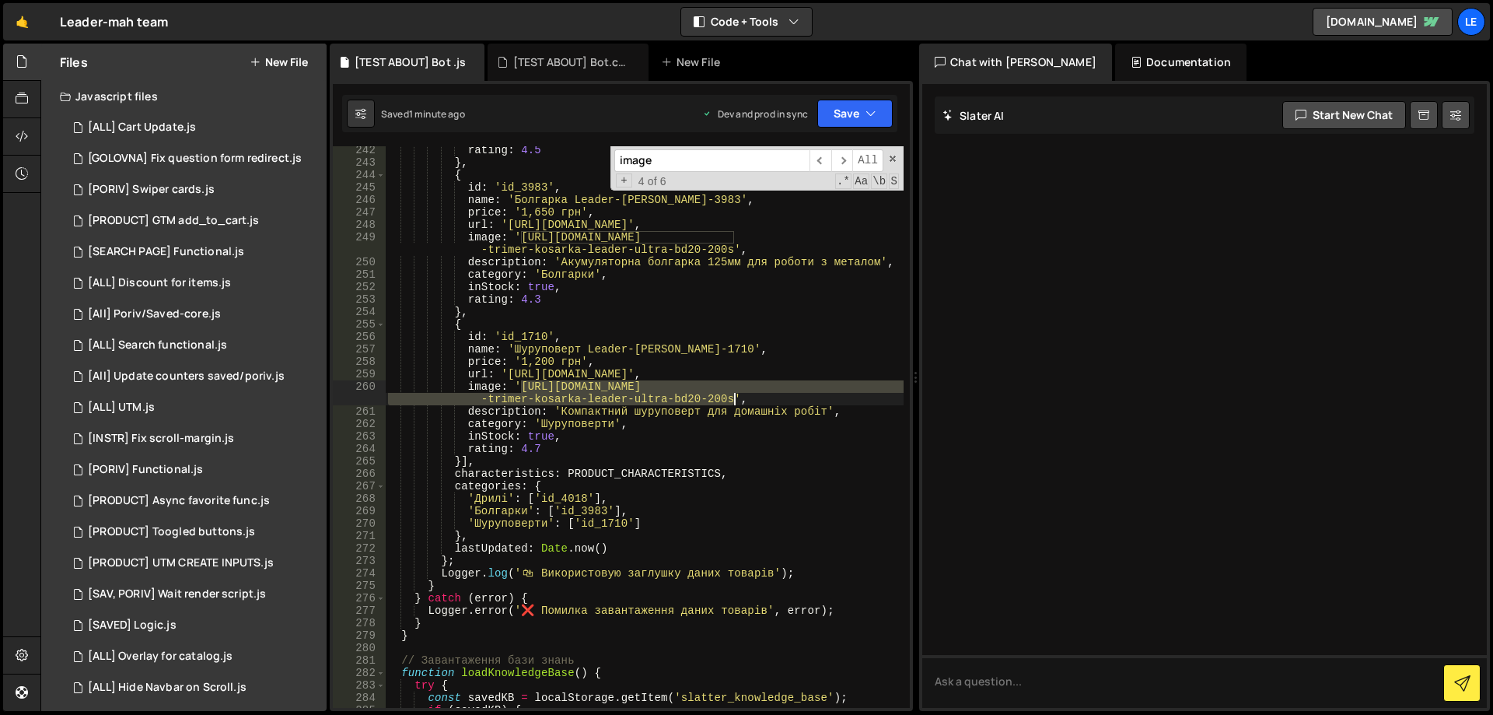
drag, startPoint x: 532, startPoint y: 388, endPoint x: 724, endPoint y: 395, distance: 192.2
click at [724, 395] on div "rating : 4.5 } , { id : 'id_3983' , name : 'Болгарка Leader-[PERSON_NAME]-3983'…" at bounding box center [644, 437] width 519 height 586
paste textarea "[DOMAIN_NAME][URL]"
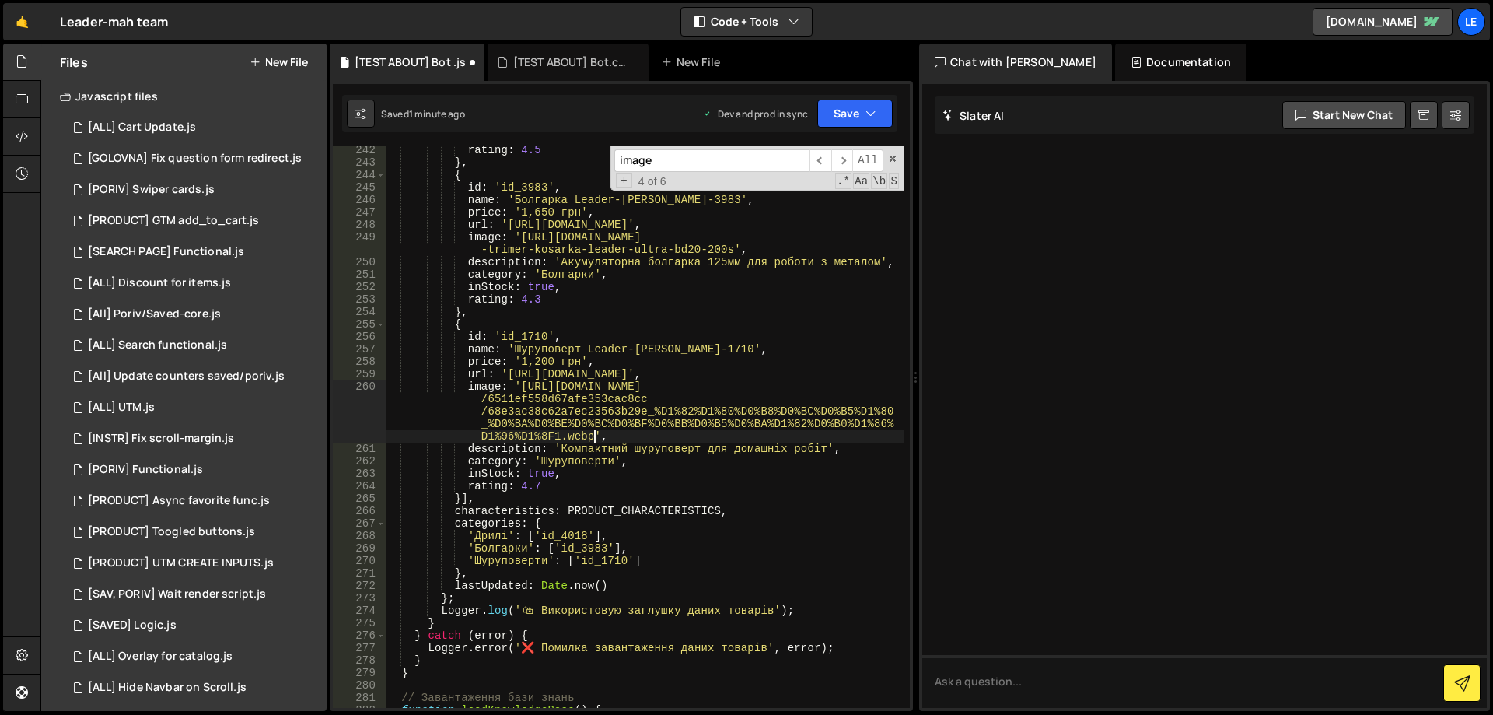
click at [536, 223] on div "rating : 4.5 } , { id : 'id_3983' , name : 'Болгарка Leader-[PERSON_NAME]-3983'…" at bounding box center [644, 437] width 519 height 586
drag, startPoint x: 536, startPoint y: 223, endPoint x: 620, endPoint y: 229, distance: 84.9
click at [620, 229] on div "rating : 4.5 } , { id : 'id_3983' , name : 'Болгарка Leader-[PERSON_NAME]-3983'…" at bounding box center [644, 437] width 519 height 586
click at [536, 238] on div "rating : 4.5 } , { id : 'id_3983' , name : 'Болгарка Leader-[PERSON_NAME]-3983'…" at bounding box center [644, 437] width 519 height 586
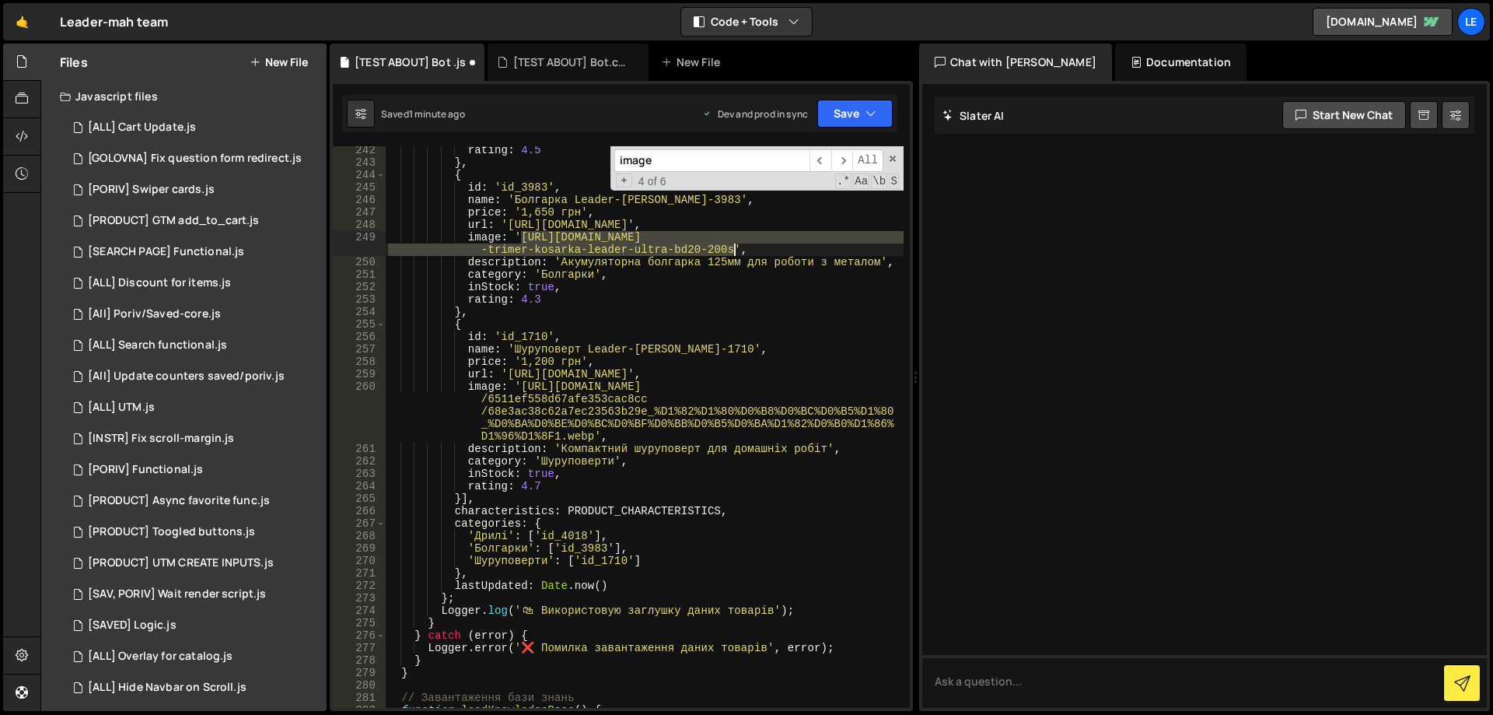
drag, startPoint x: 536, startPoint y: 238, endPoint x: 715, endPoint y: 247, distance: 179.9
click at [715, 247] on div "rating : 4.5 } , { id : 'id_3983' , name : 'Болгарка Leader-[PERSON_NAME]-3983'…" at bounding box center [644, 437] width 519 height 586
paste textarea "[DOMAIN_NAME][URL]"
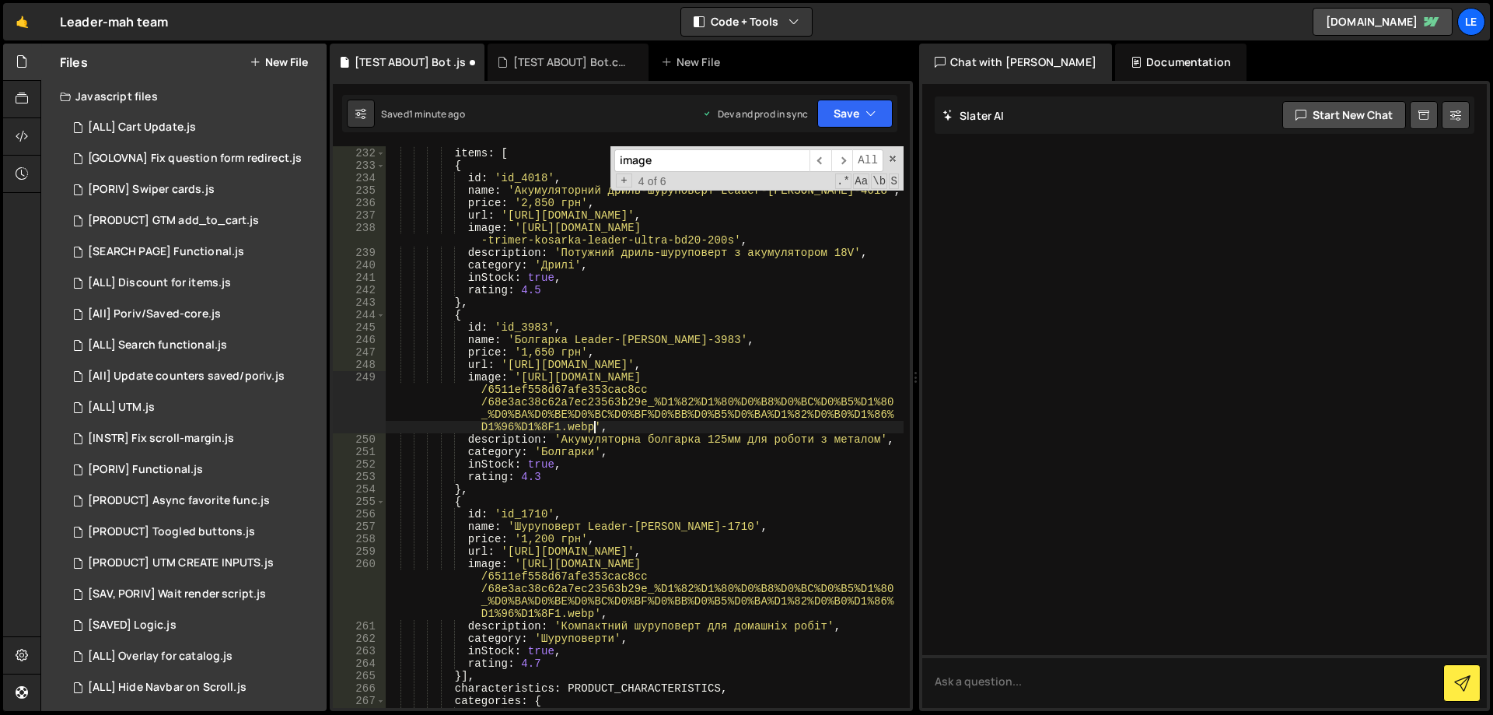
scroll to position [2879, 0]
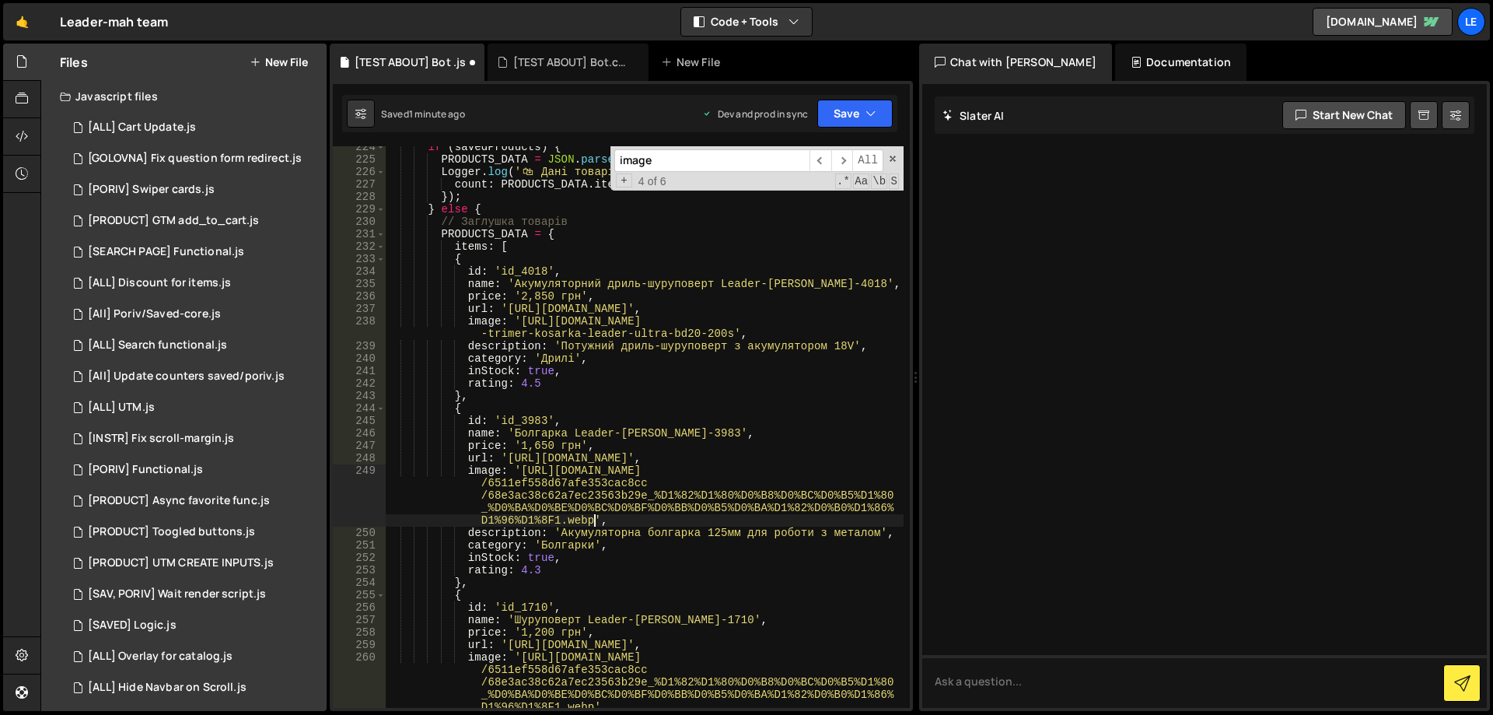
click at [531, 320] on div "if ( savedProducts ) { PRODUCTS_DATA = JSON . parse ( savedProducts ) ; Logger …" at bounding box center [644, 434] width 519 height 586
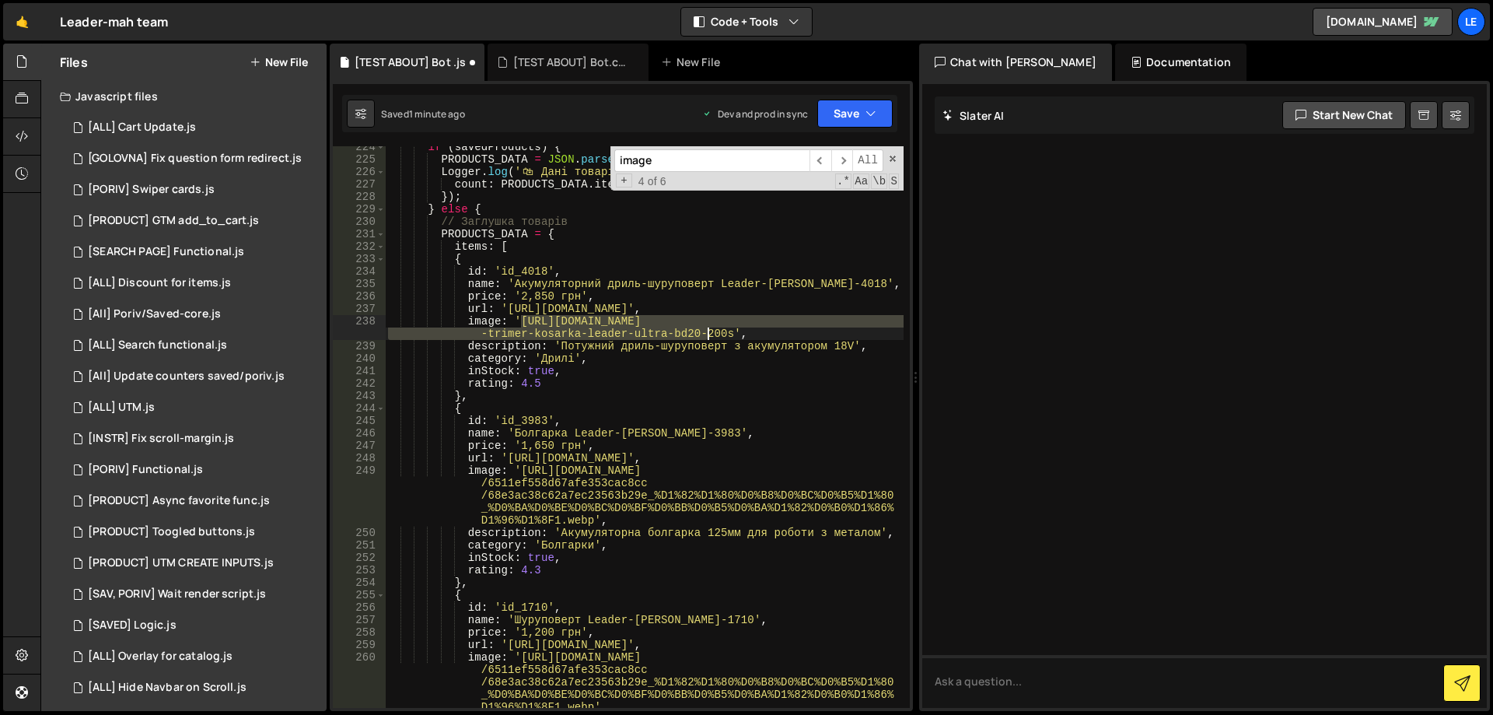
drag, startPoint x: 531, startPoint y: 320, endPoint x: 722, endPoint y: 331, distance: 191.6
click at [722, 331] on div "if ( savedProducts ) { PRODUCTS_DATA = JSON . parse ( savedProducts ) ; Logger …" at bounding box center [644, 434] width 519 height 586
paste textarea "[DOMAIN_NAME][URL]"
type textarea "image: '[URL][DOMAIN_NAME]',"
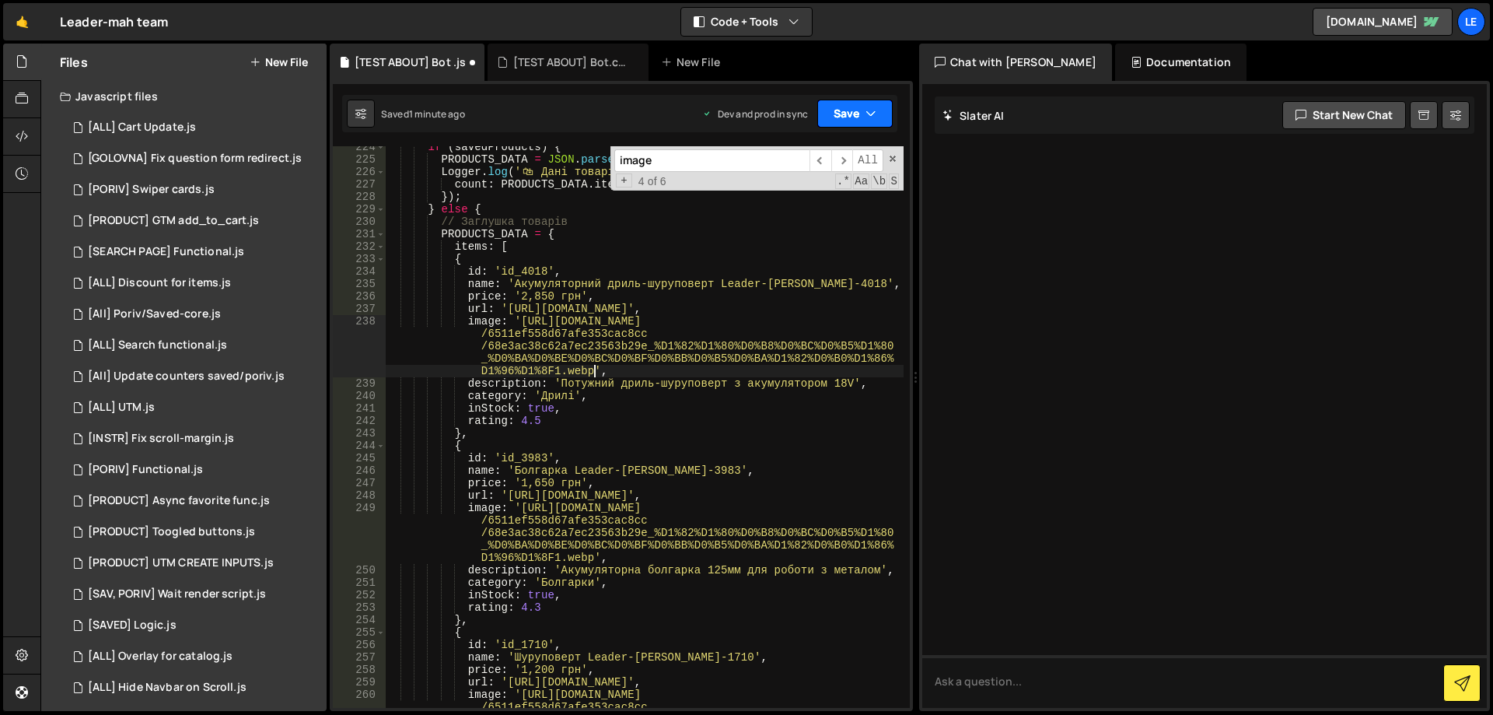
click at [859, 110] on button "Save" at bounding box center [854, 114] width 75 height 28
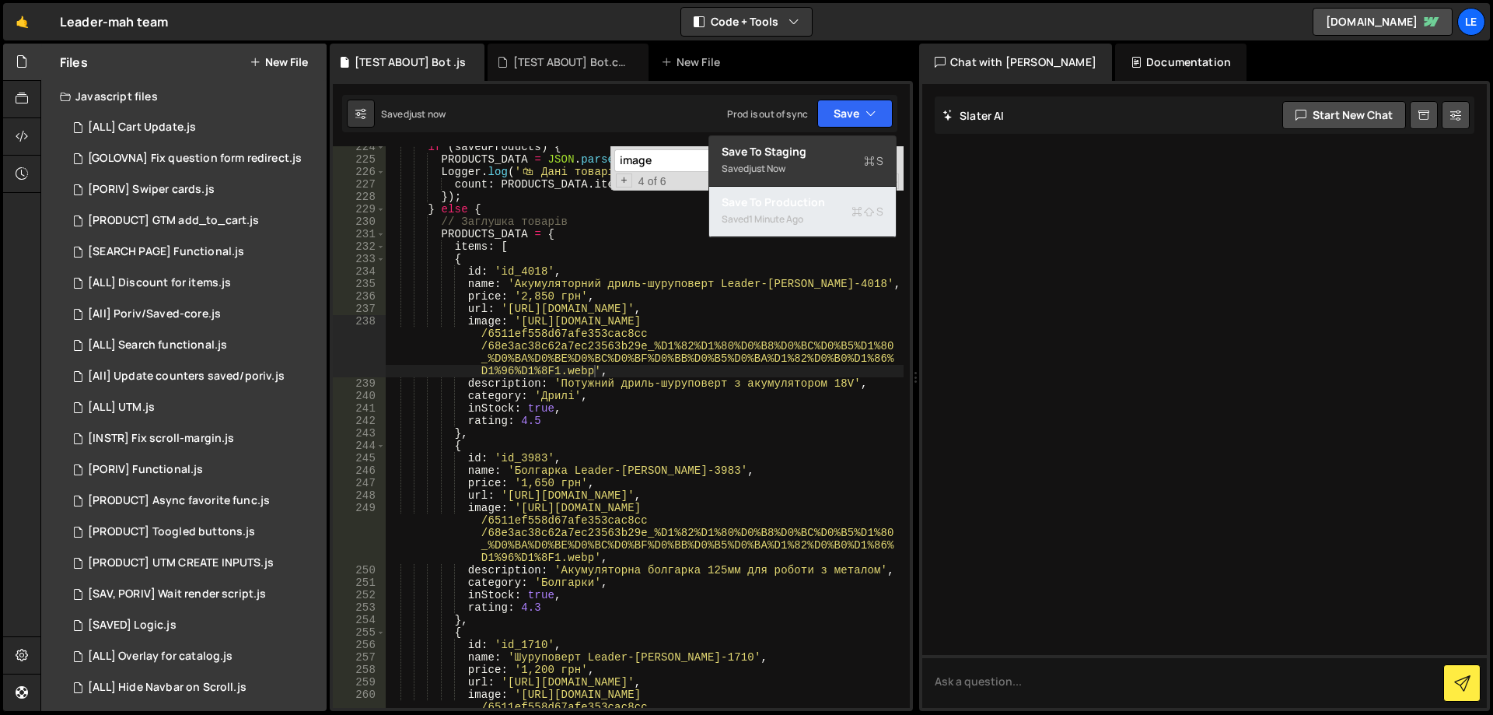
click at [800, 210] on div "Saved 1 minute ago" at bounding box center [803, 219] width 162 height 19
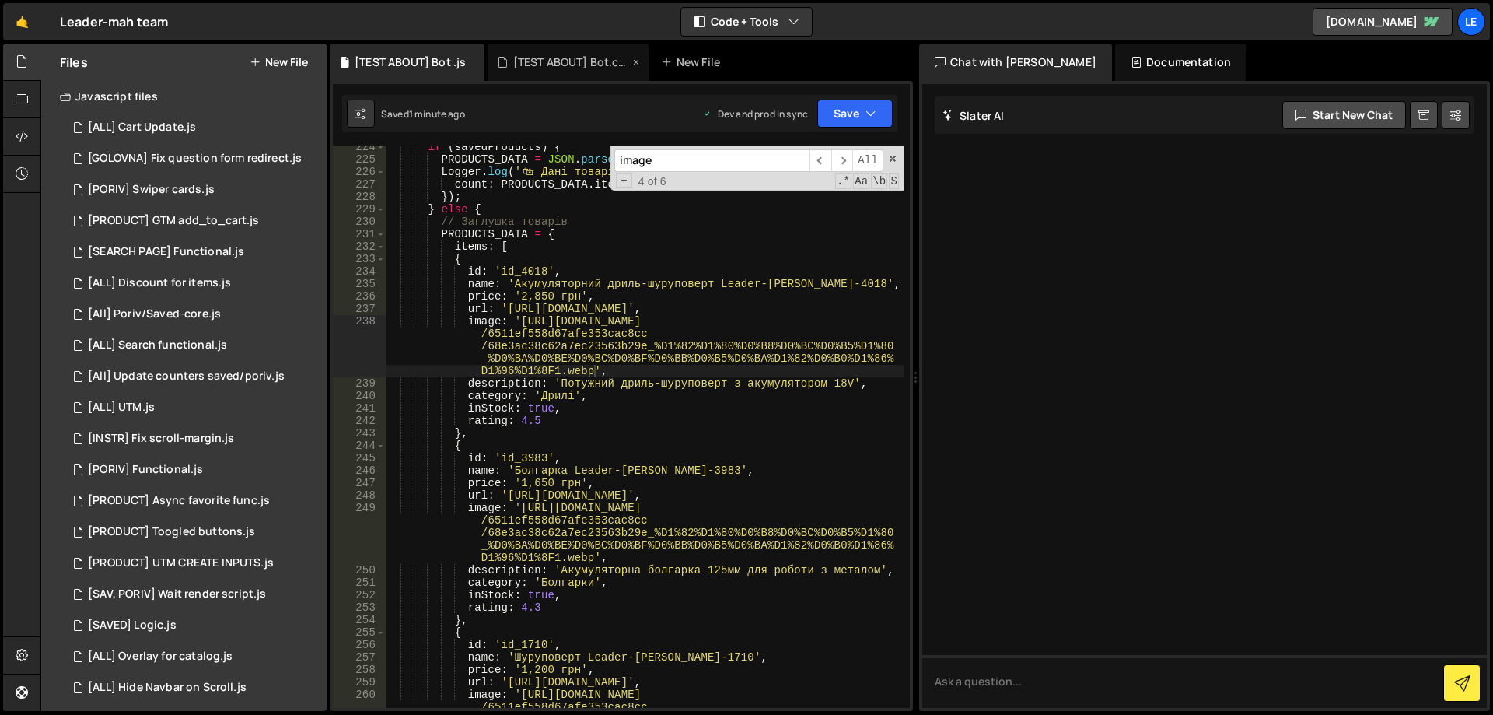
click at [544, 58] on div "[TEST ABOUT] Bot.css" at bounding box center [571, 62] width 117 height 16
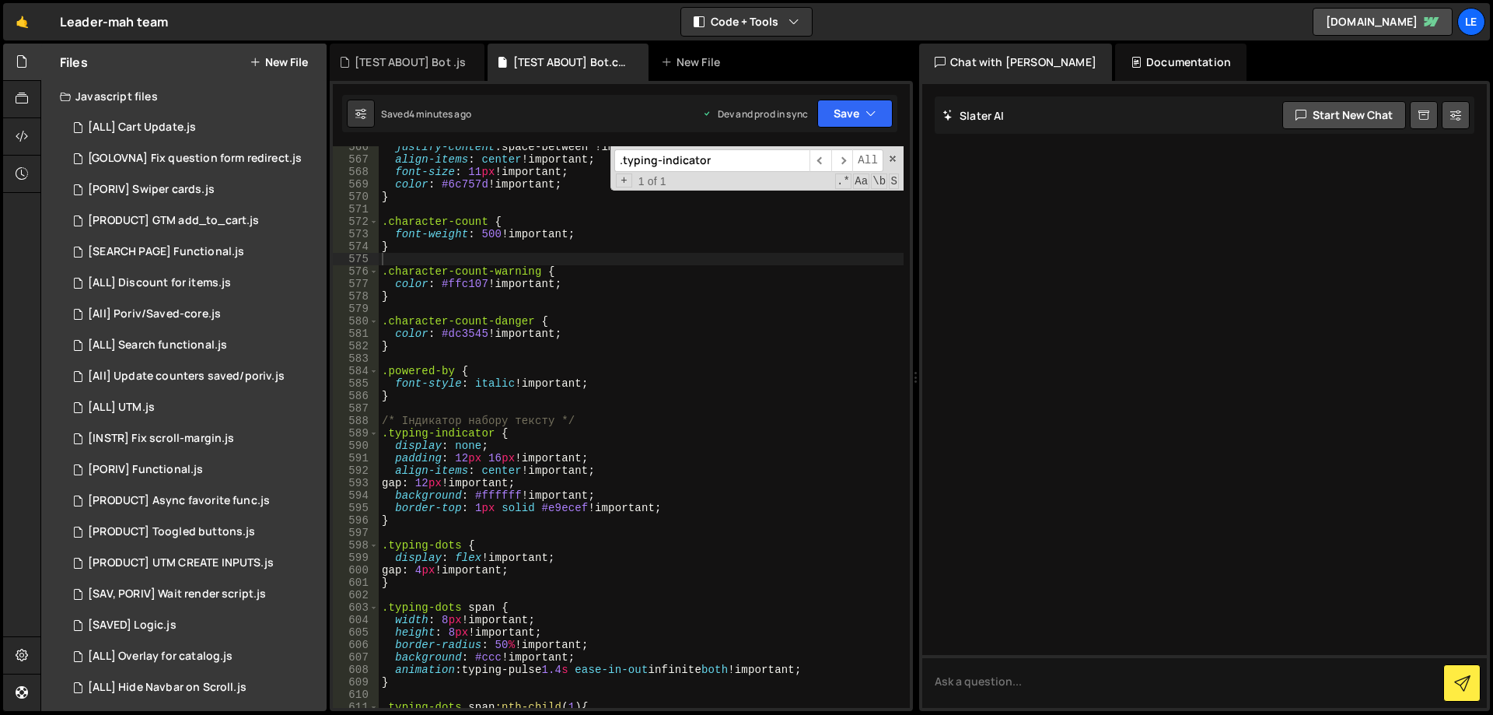
click at [660, 256] on div "justify-content : space-between !important ; align-items : center !important ; …" at bounding box center [641, 434] width 525 height 586
paste input "leader-chatbot-window"
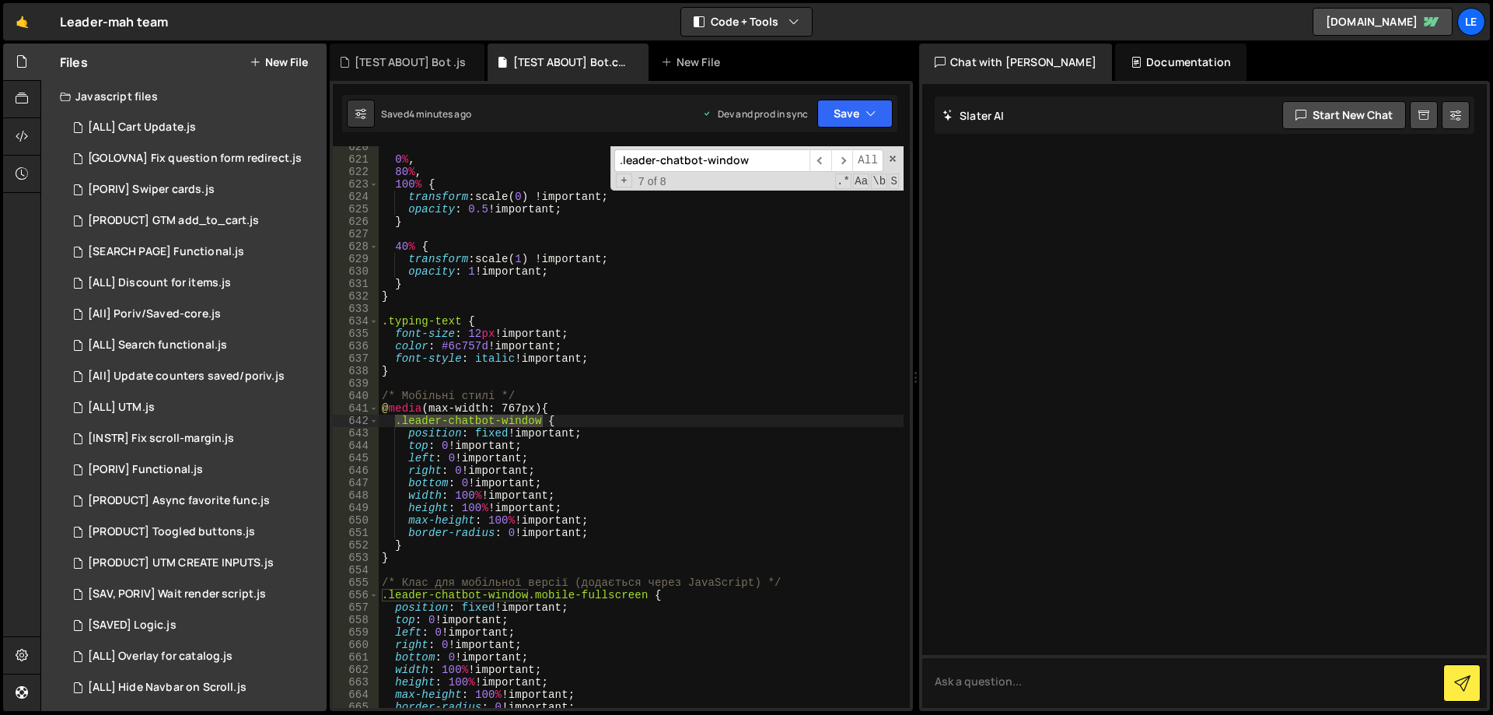
scroll to position [7719, 0]
type input ".leader-chatbot-window"
click at [839, 164] on span "​" at bounding box center [842, 160] width 22 height 23
click at [820, 164] on span "​" at bounding box center [820, 160] width 22 height 23
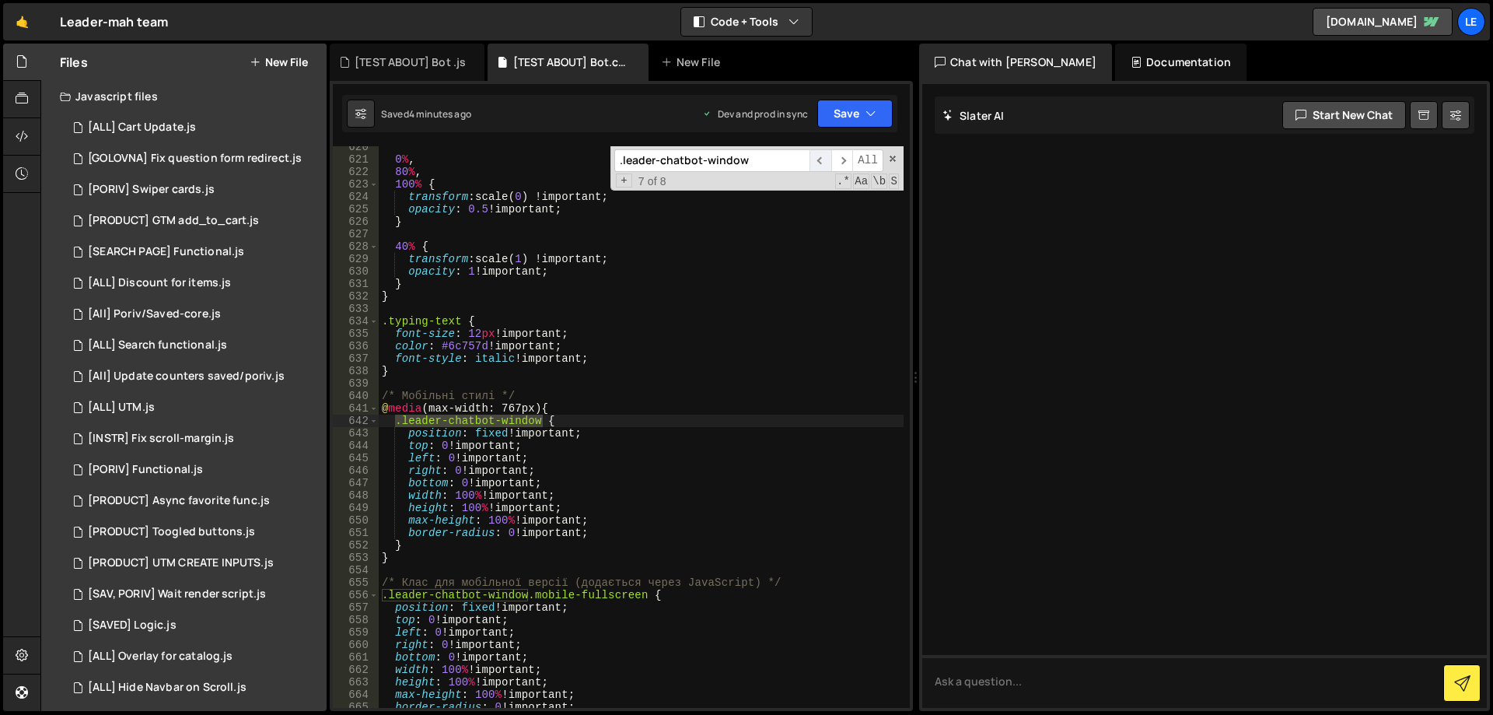
scroll to position [1399, 0]
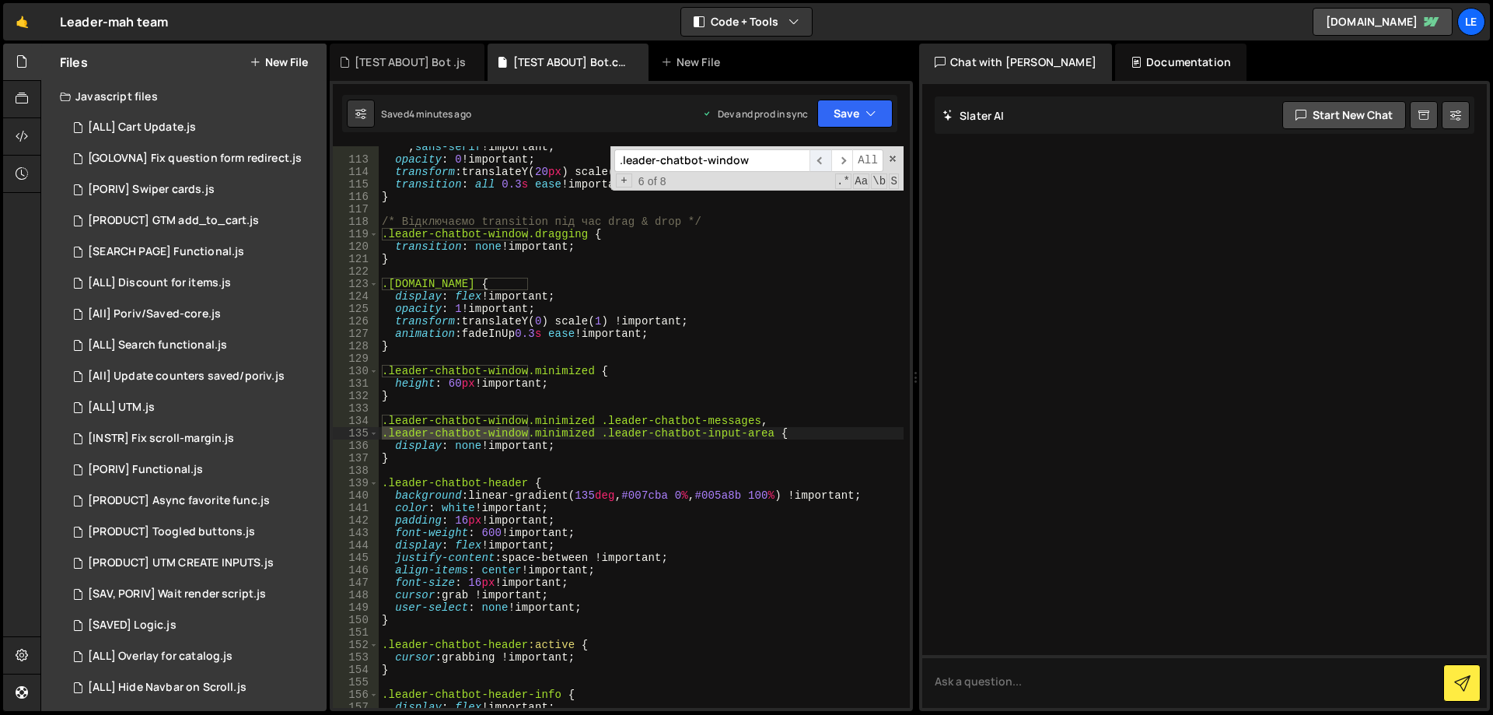
click at [820, 164] on span "​" at bounding box center [820, 160] width 22 height 23
click at [820, 163] on span "​" at bounding box center [820, 160] width 22 height 23
click at [820, 162] on span "​" at bounding box center [820, 160] width 22 height 23
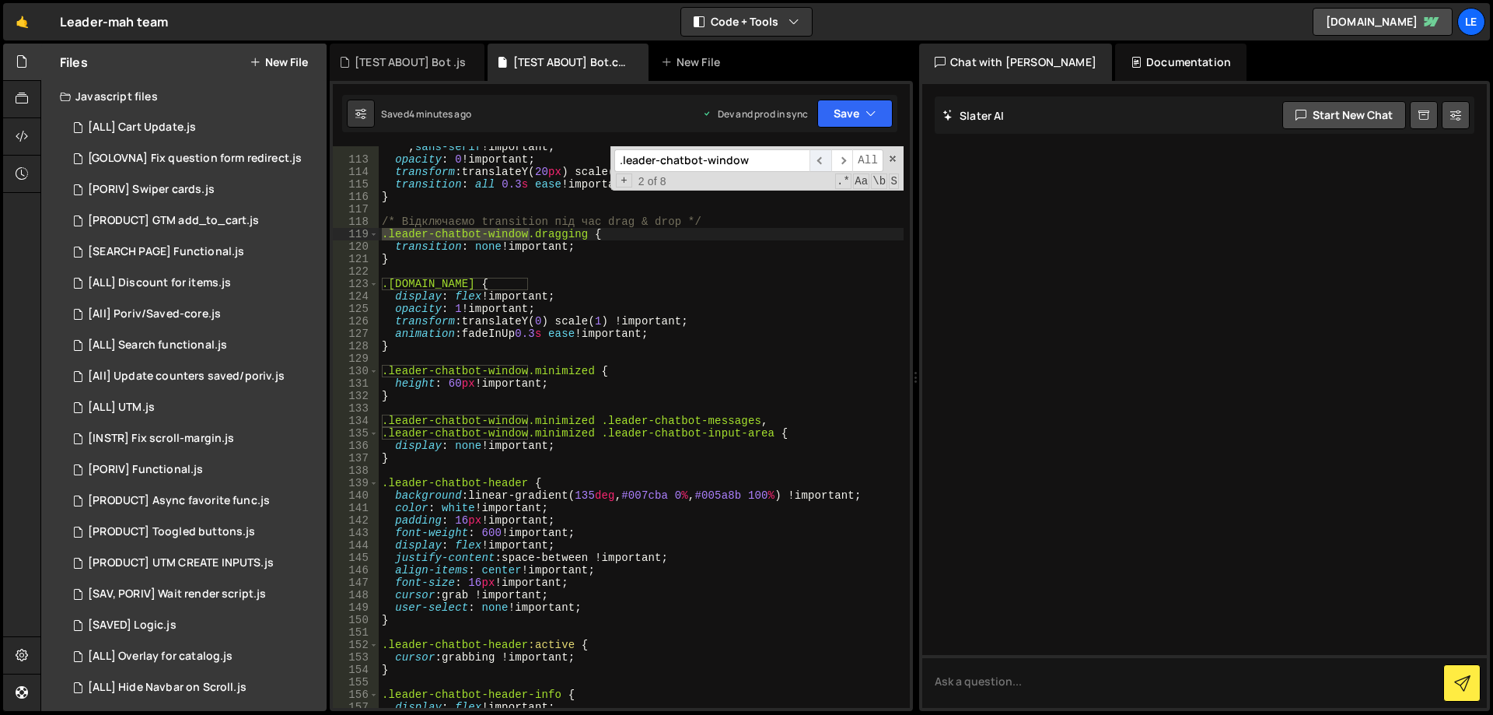
scroll to position [926, 0]
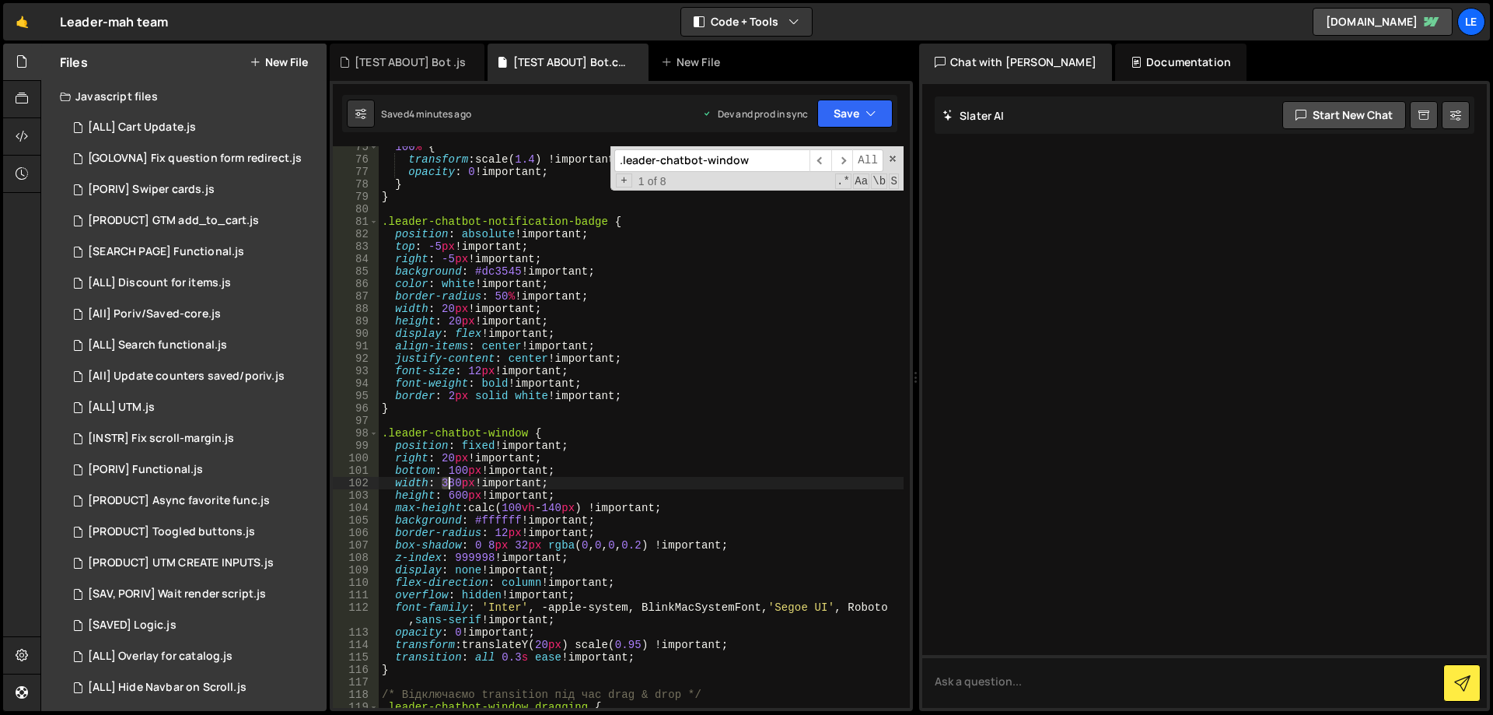
click at [447, 483] on div "100 % { transform : scale( 1.4 ) !important ; opacity : 0 !important ; } } .lea…" at bounding box center [641, 434] width 525 height 586
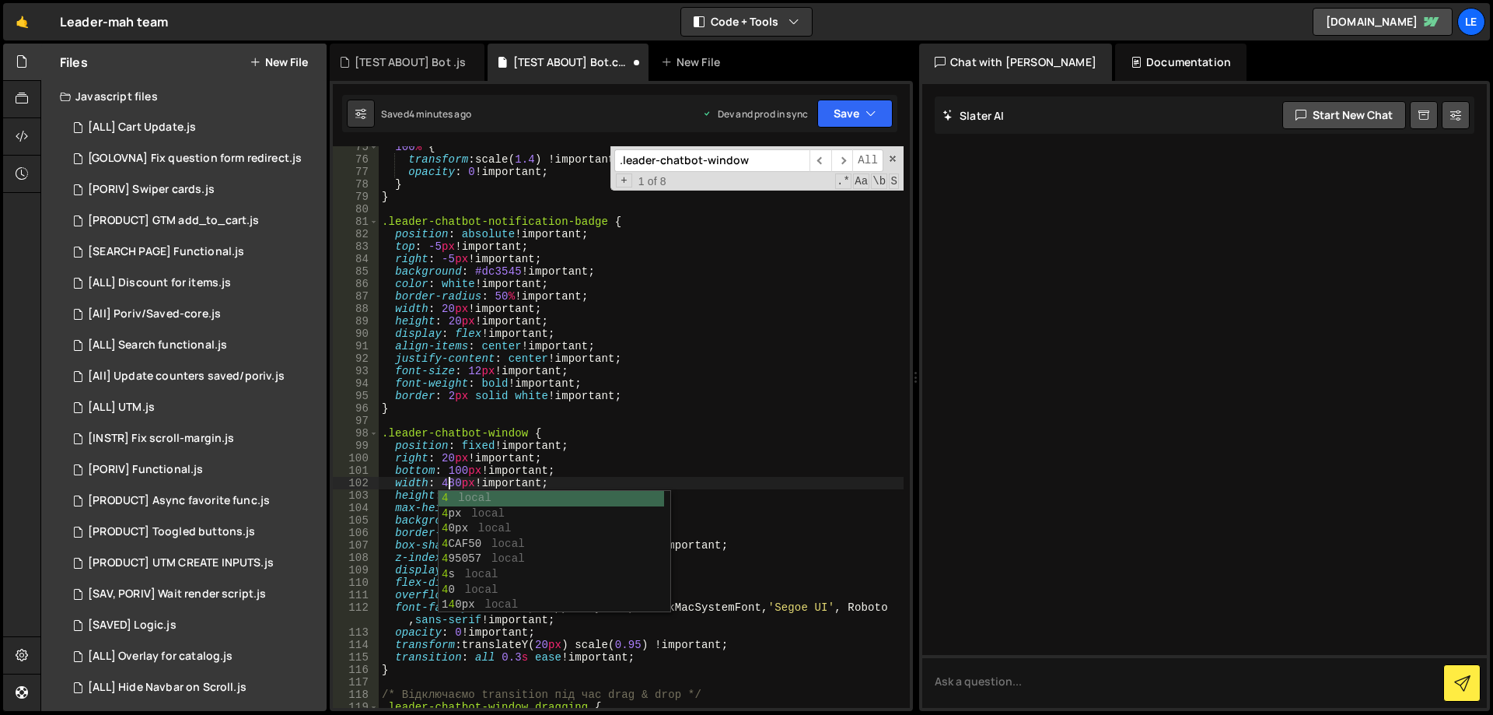
scroll to position [0, 5]
click at [457, 477] on div "100 % { transform : scale( 1.4 ) !important ; opacity : 0 !important ; } } .lea…" at bounding box center [641, 434] width 525 height 586
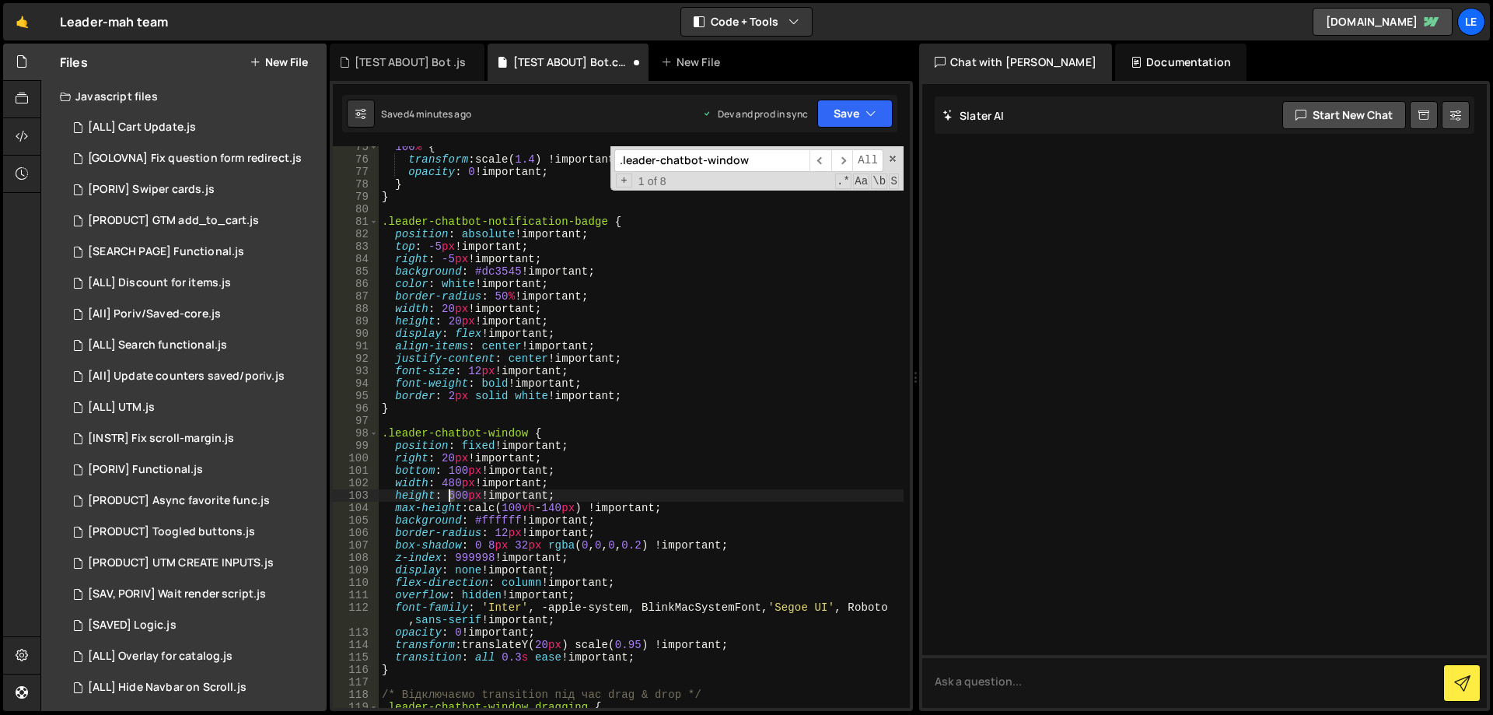
click at [449, 491] on div "100 % { transform : scale( 1.4 ) !important ; opacity : 0 !important ; } } .lea…" at bounding box center [641, 434] width 525 height 586
click at [628, 474] on div "100 % { transform : scale( 1.4 ) !important ; opacity : 0 !important ; } } .lea…" at bounding box center [641, 434] width 525 height 586
click at [849, 121] on button "Save" at bounding box center [854, 114] width 75 height 28
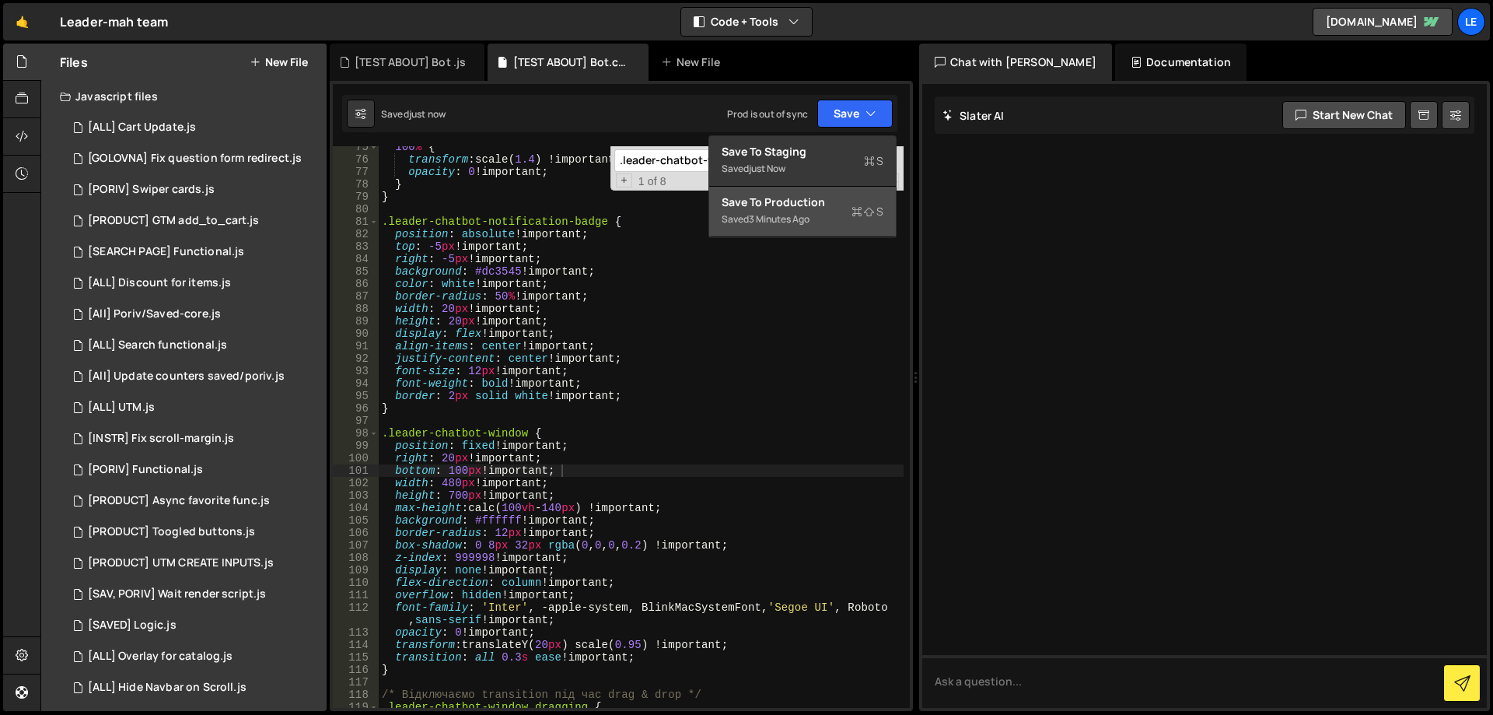
click at [816, 194] on button "Save to Production S Saved 3 minutes ago" at bounding box center [802, 212] width 187 height 51
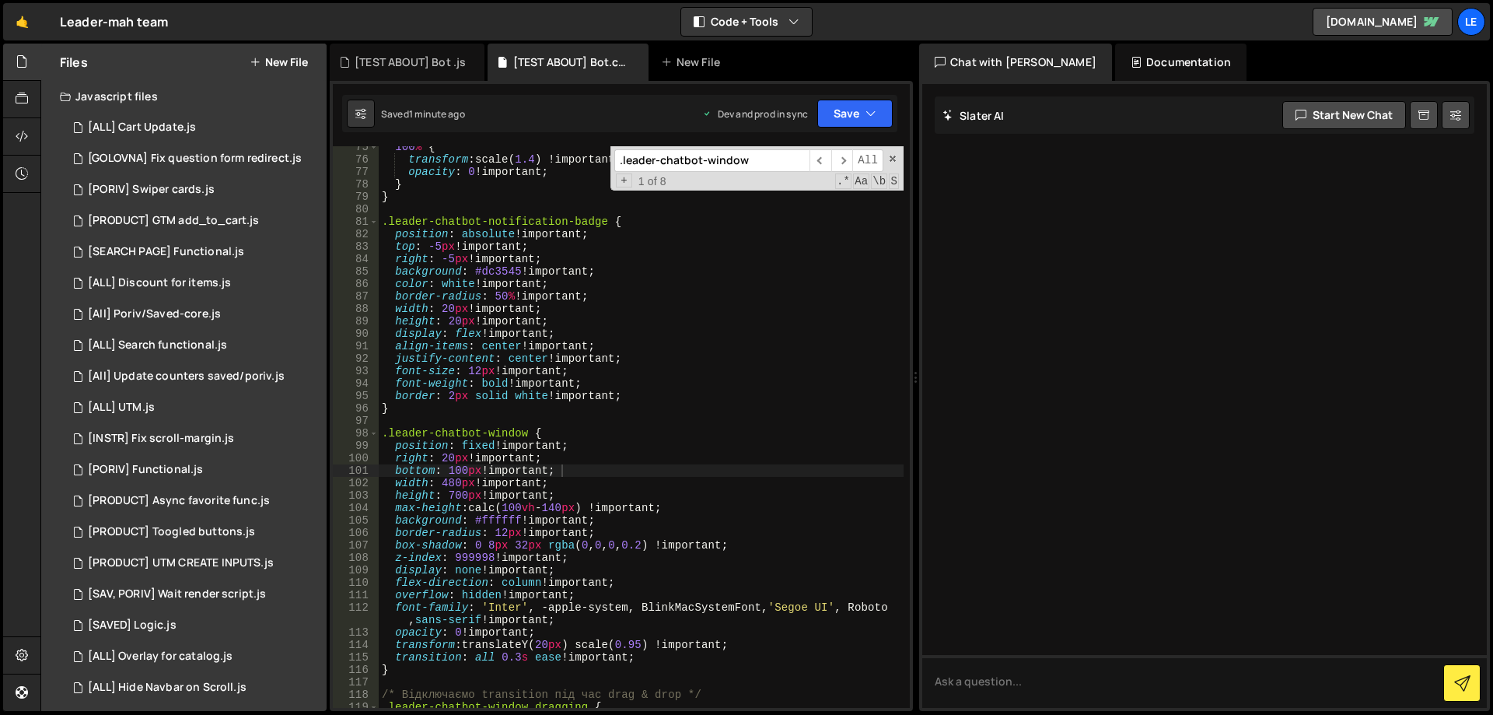
click at [617, 282] on div "100 % { transform : scale( 1.4 ) !important ; opacity : 0 !important ; } } .lea…" at bounding box center [641, 434] width 525 height 586
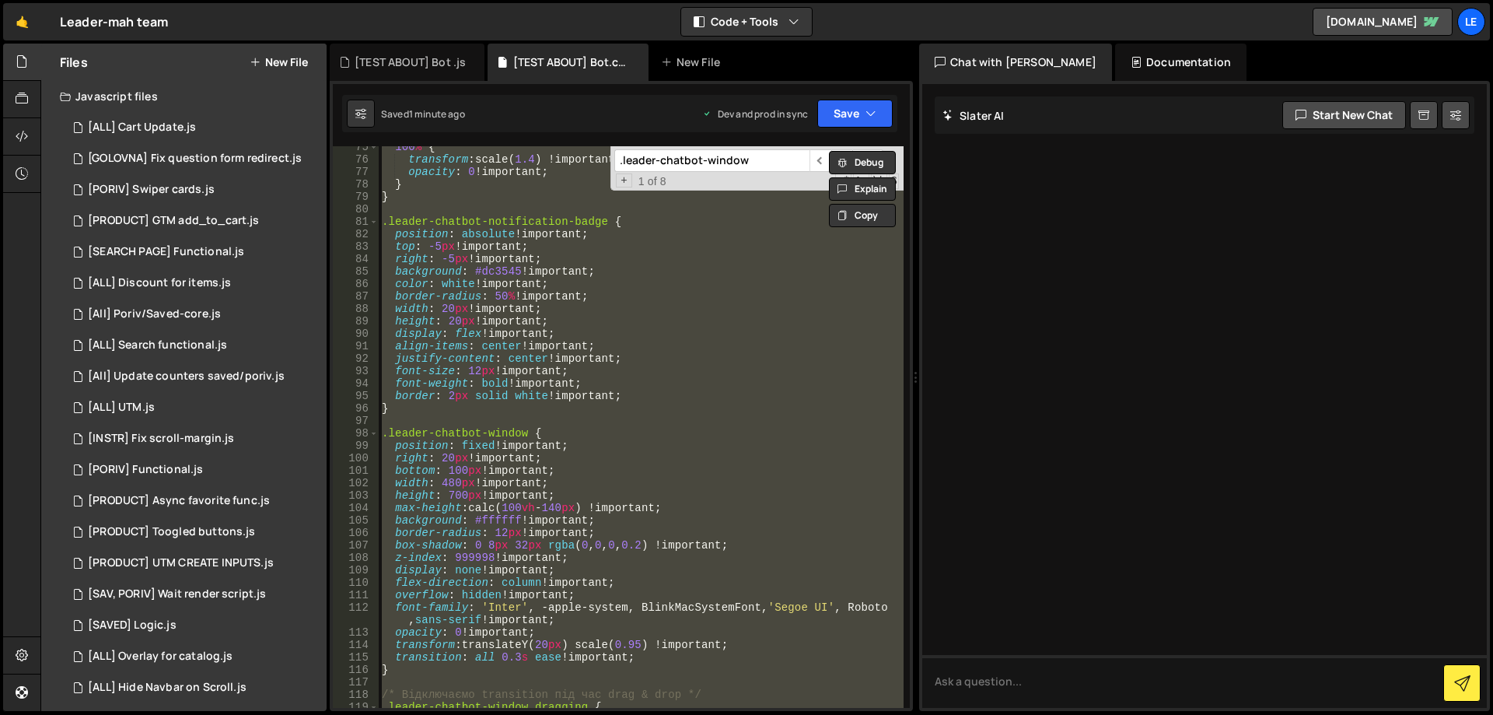
scroll to position [0, 0]
click at [590, 292] on div "100 % { transform : scale( 1.4 ) !important ; opacity : 0 !important ; } } .lea…" at bounding box center [641, 426] width 525 height 561
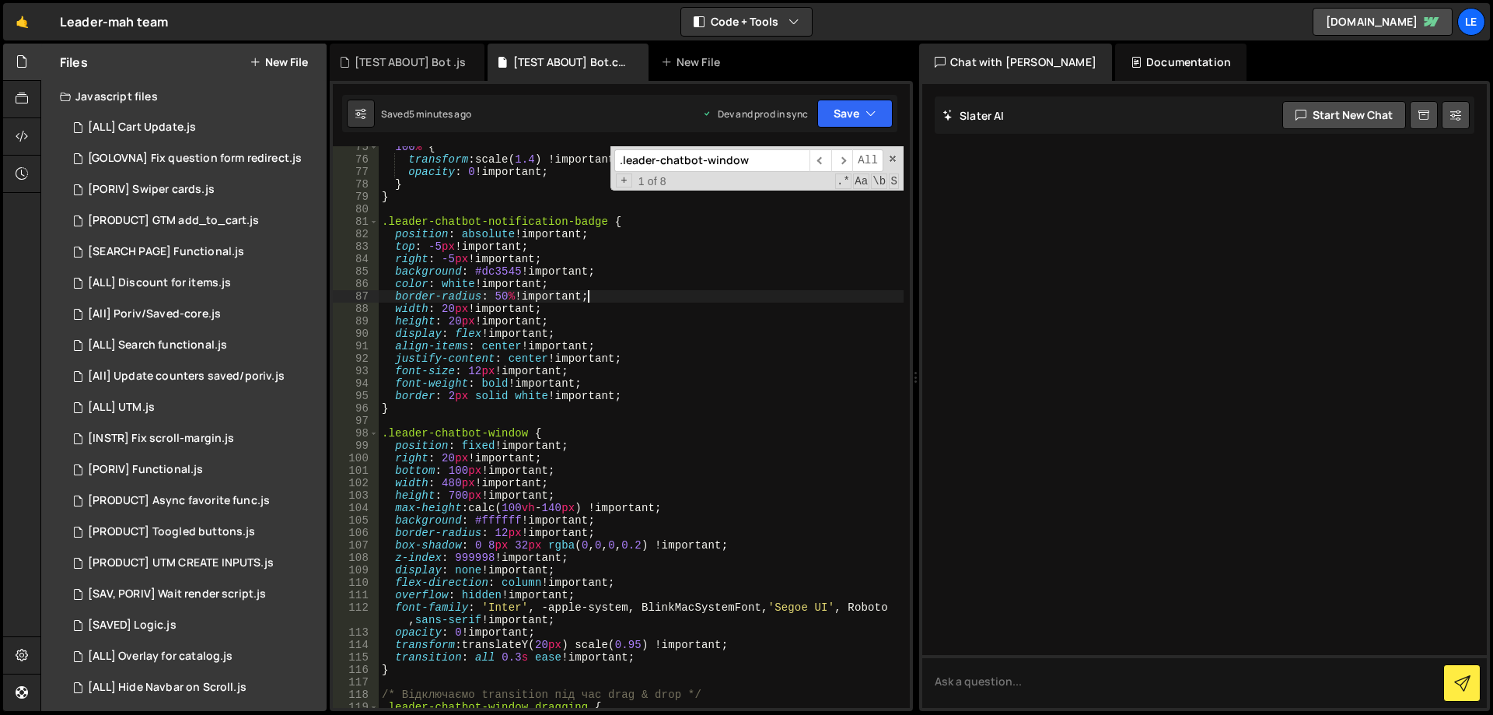
click at [567, 271] on div "100 % { transform : scale( 1.4 ) !important ; opacity : 0 !important ; } } .lea…" at bounding box center [641, 434] width 525 height 586
type textarea "}"
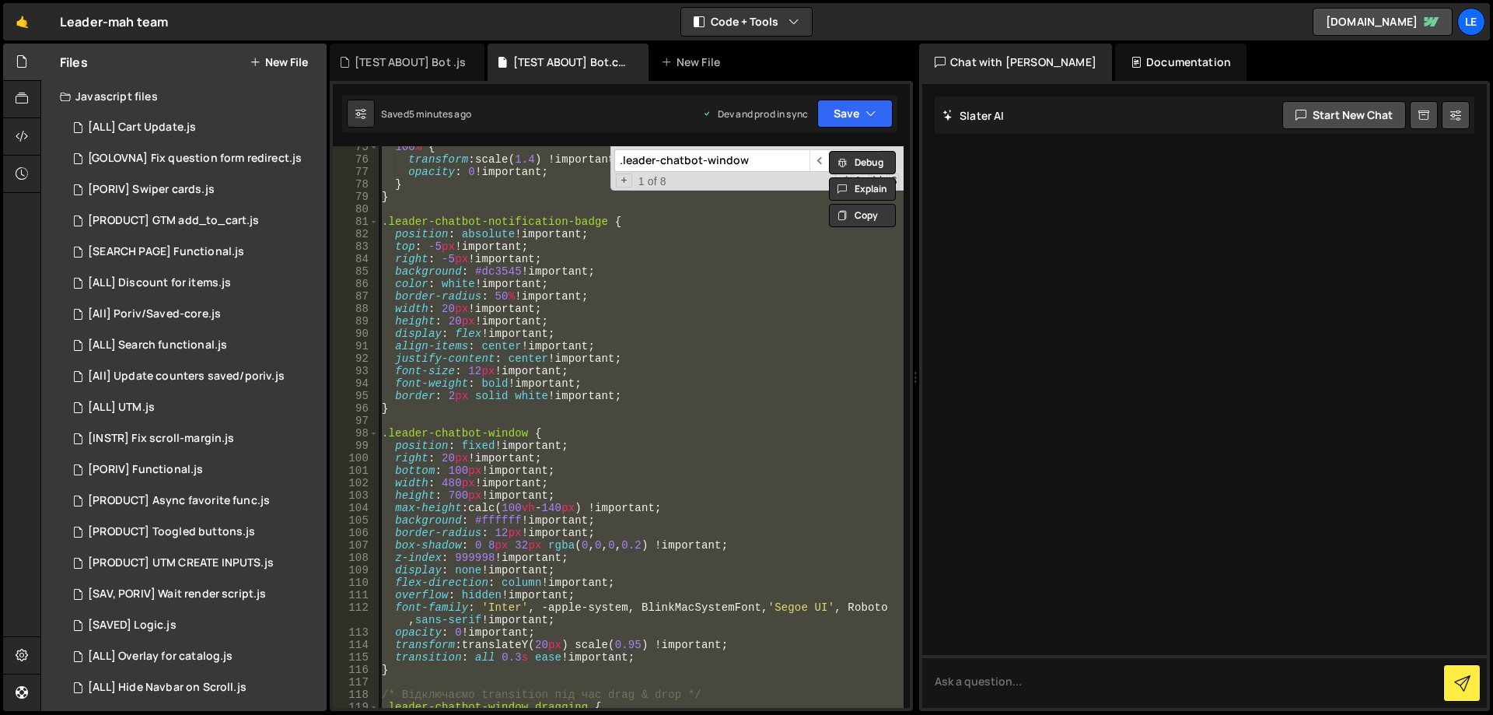
paste textarea
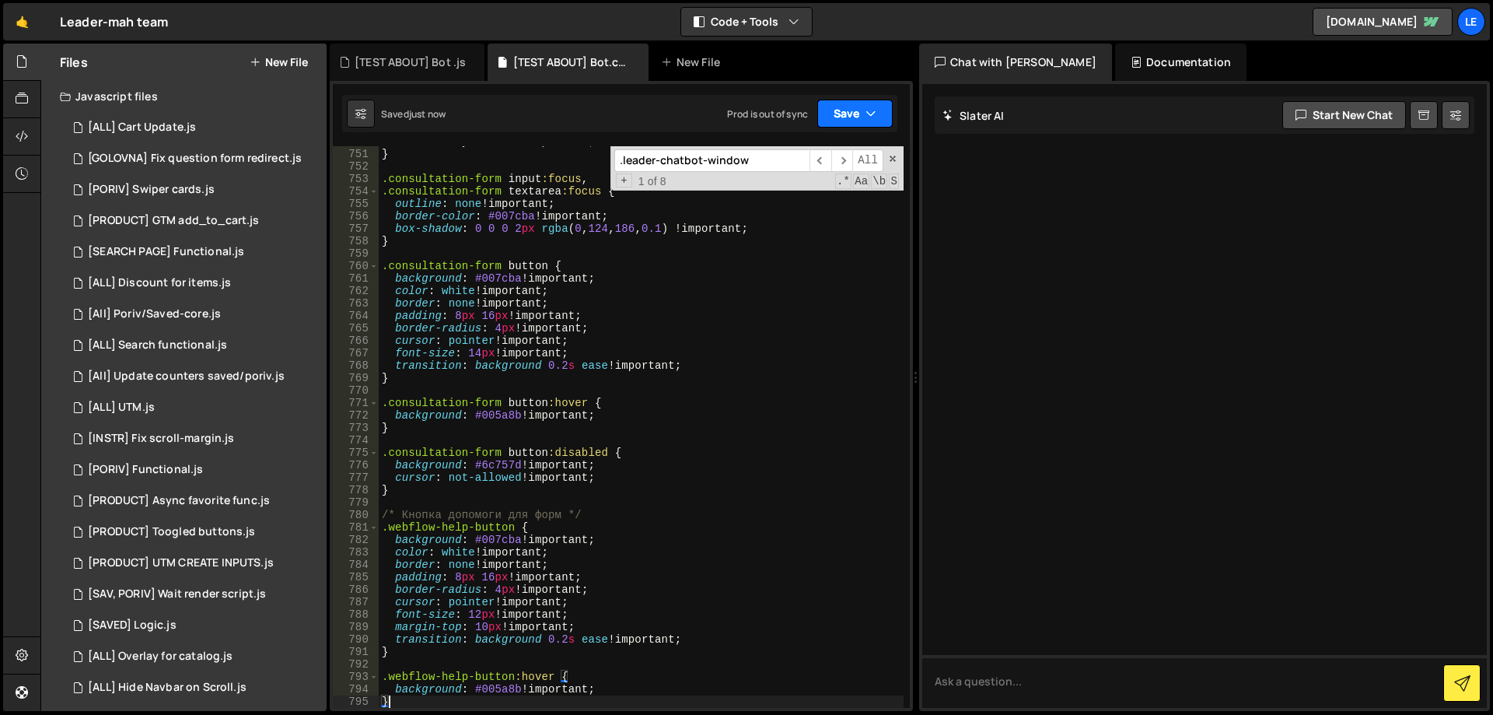
click at [833, 100] on button "Save" at bounding box center [854, 114] width 75 height 28
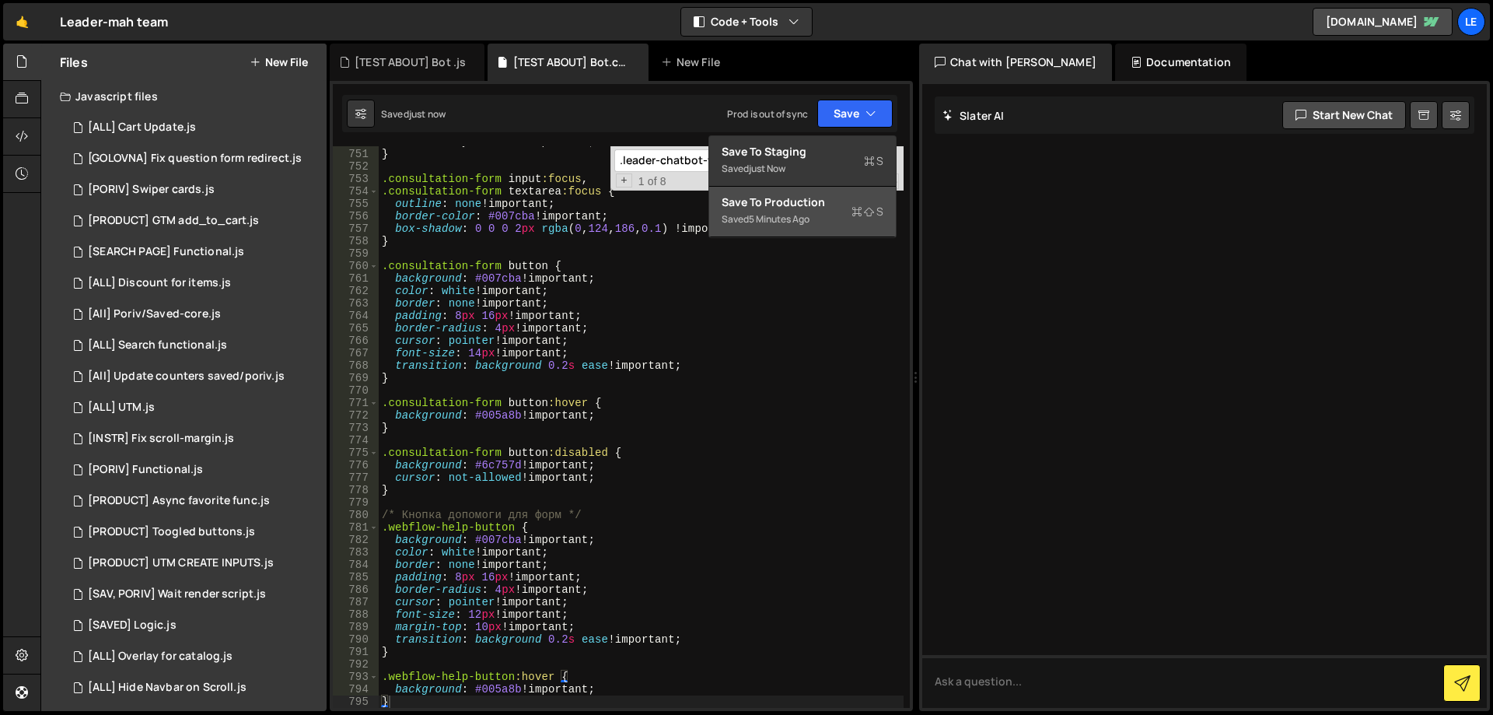
click at [795, 197] on div "Save to Production S" at bounding box center [803, 202] width 162 height 16
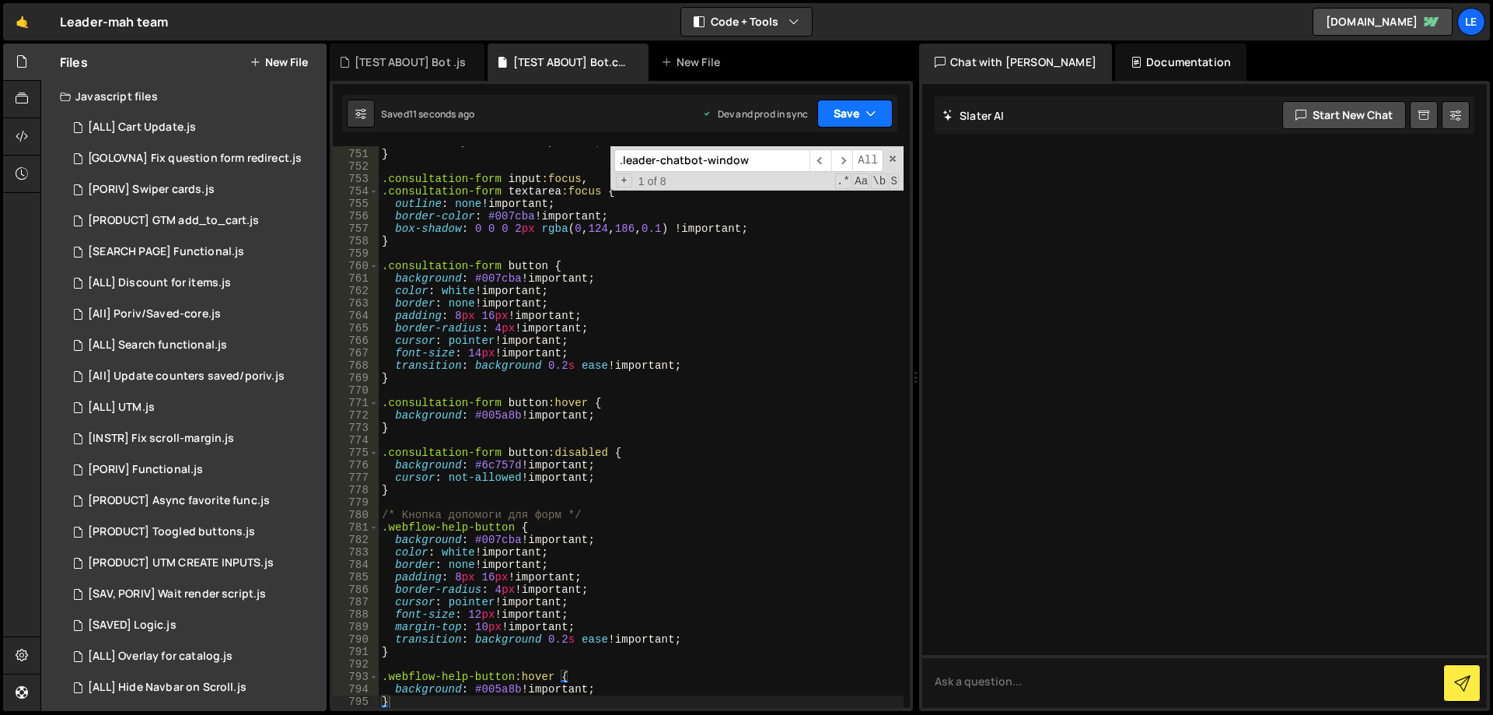
click at [864, 104] on button "Save" at bounding box center [854, 114] width 75 height 28
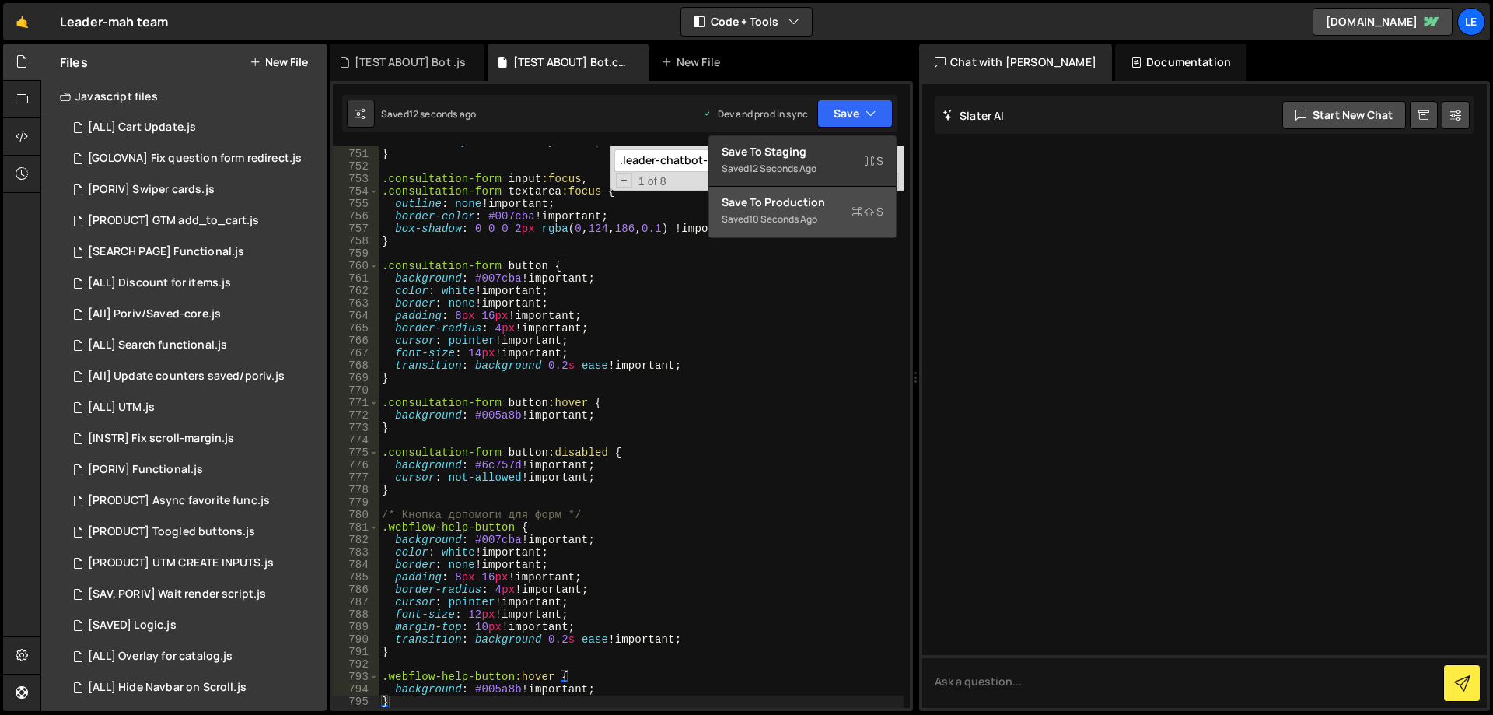
click at [822, 215] on div "Saved 10 seconds ago" at bounding box center [803, 219] width 162 height 19
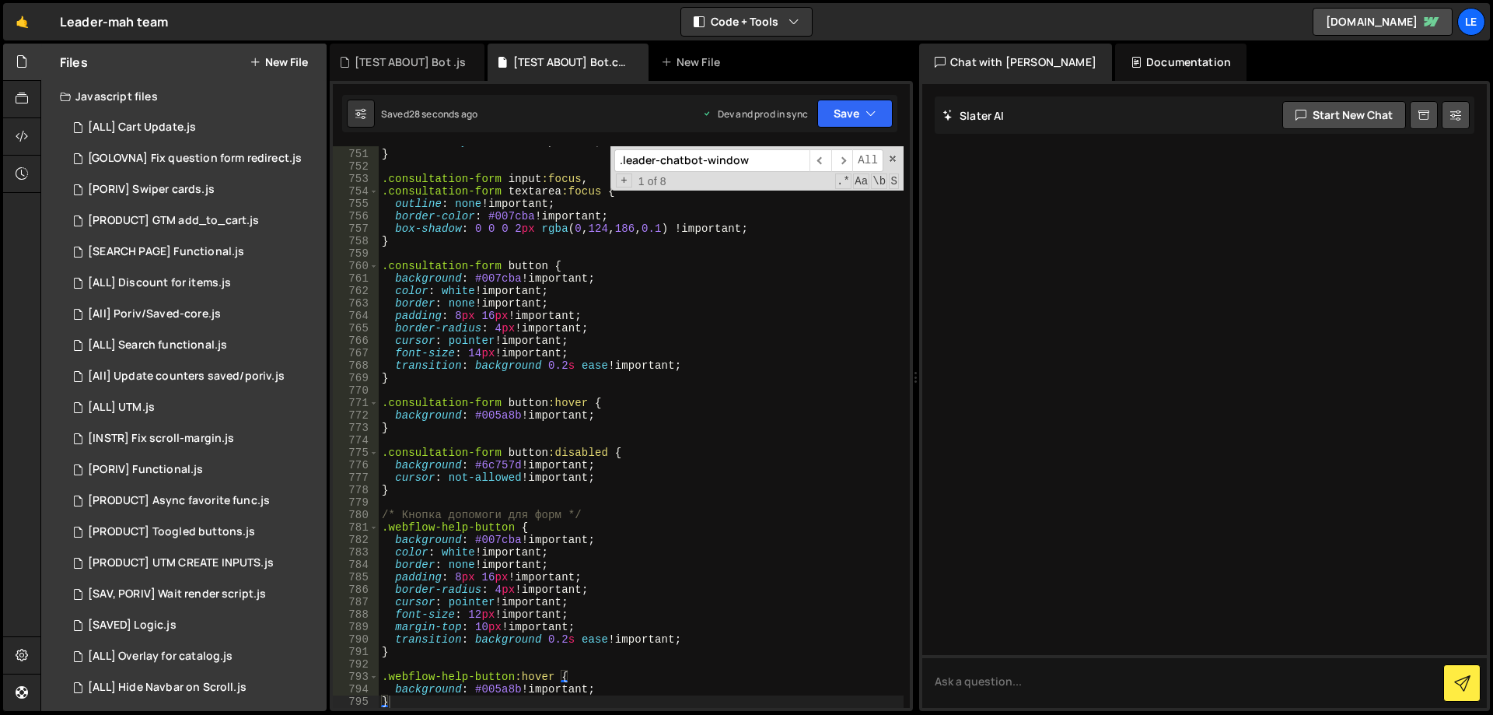
type textarea "border: none !important;"
click at [635, 302] on div "font-family : inherit !important ; } .consultation-form input :focus , .consult…" at bounding box center [641, 428] width 525 height 586
paste input "header-text"
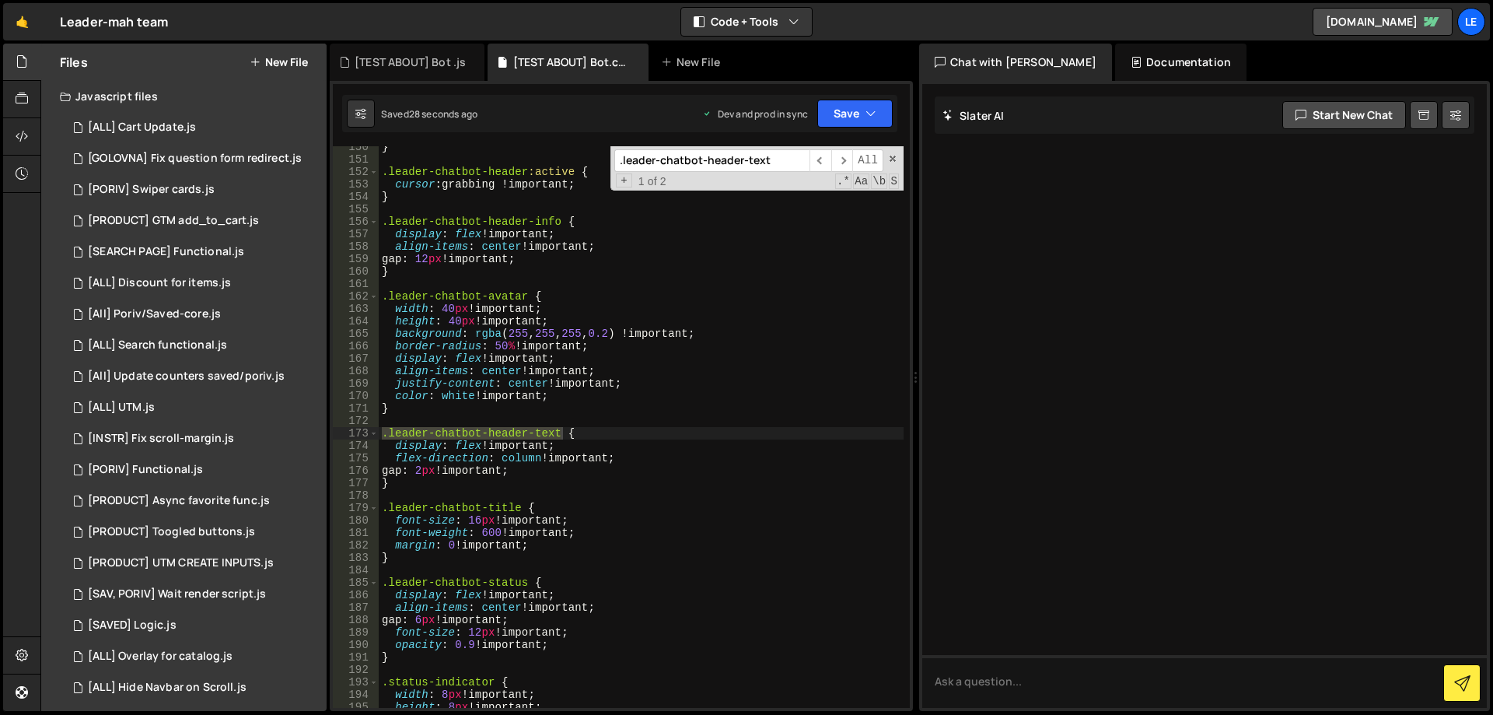
scroll to position [1872, 0]
type input ".leader-chatbot-header-text"
click at [491, 470] on div "} .leader-chatbot-header :active { cursor : grabbing !important ; } .leader-cha…" at bounding box center [641, 434] width 525 height 586
type textarea "gap: 2px;"
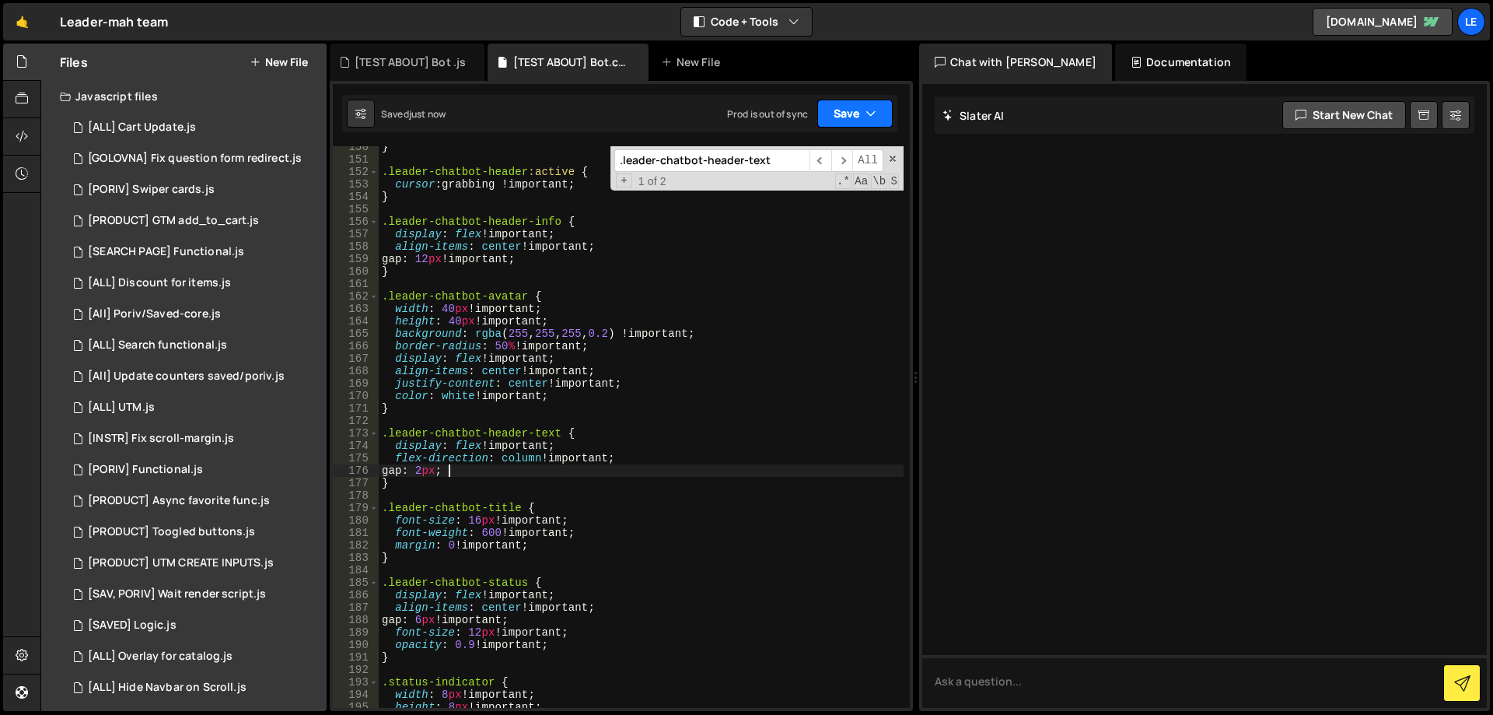
click at [845, 106] on button "Save" at bounding box center [854, 114] width 75 height 28
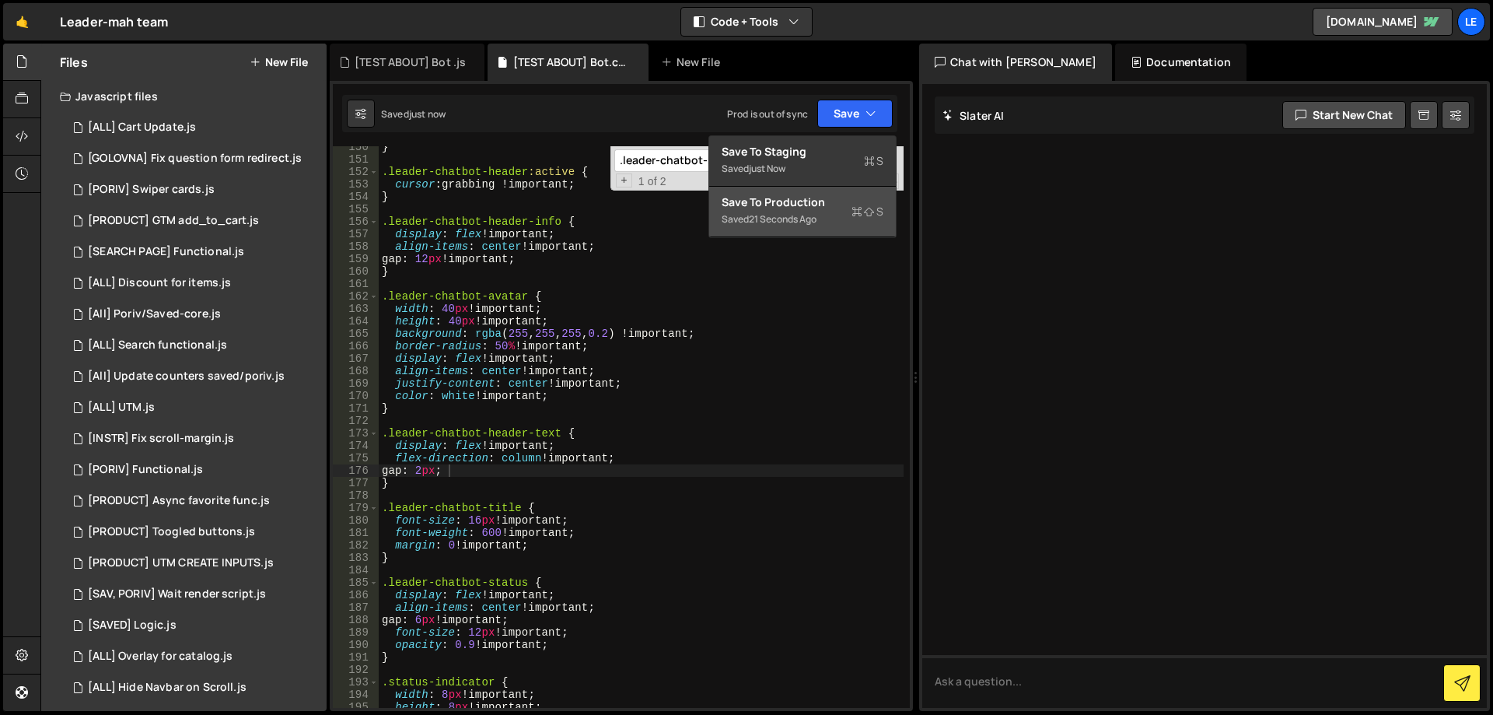
click at [806, 195] on div "Save to Production S" at bounding box center [803, 202] width 162 height 16
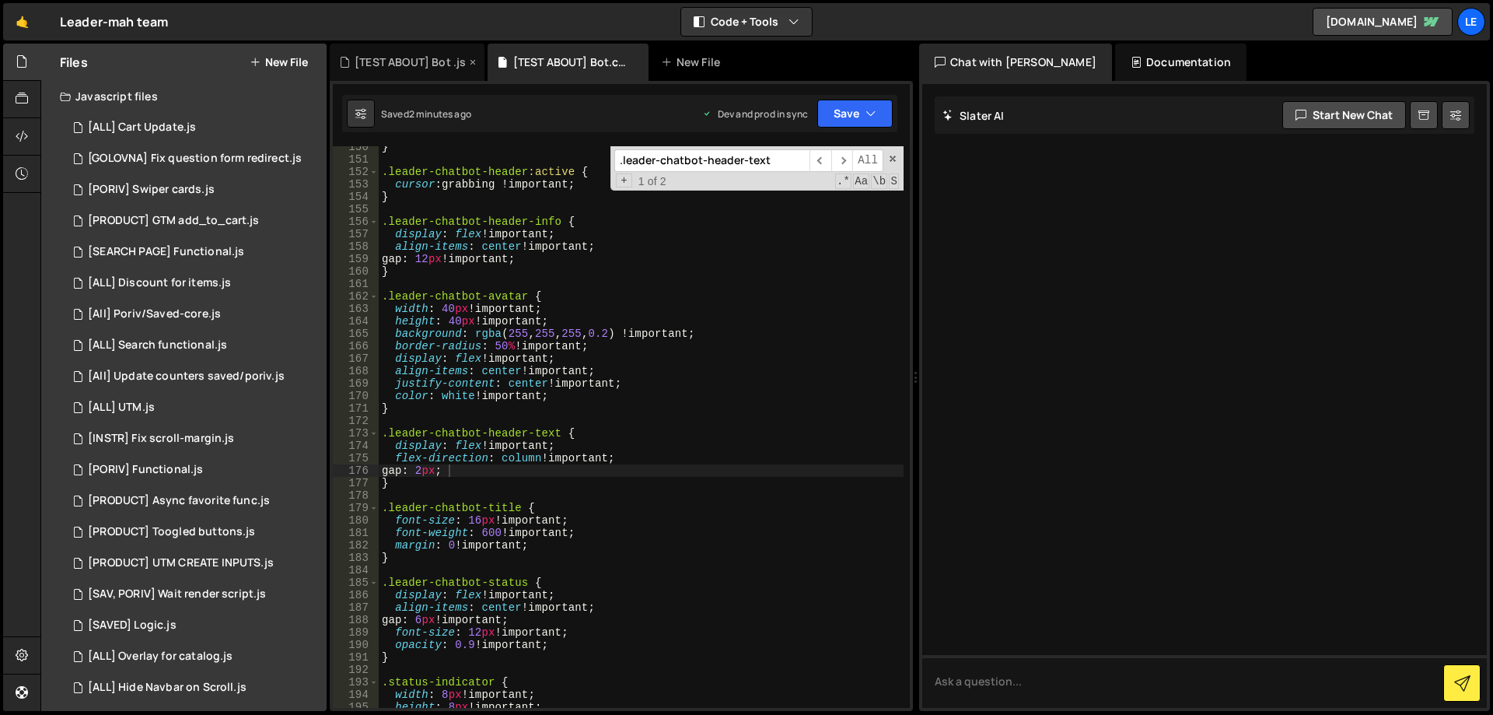
click at [410, 58] on div "[TEST ABOUT] Bot .js" at bounding box center [410, 62] width 111 height 16
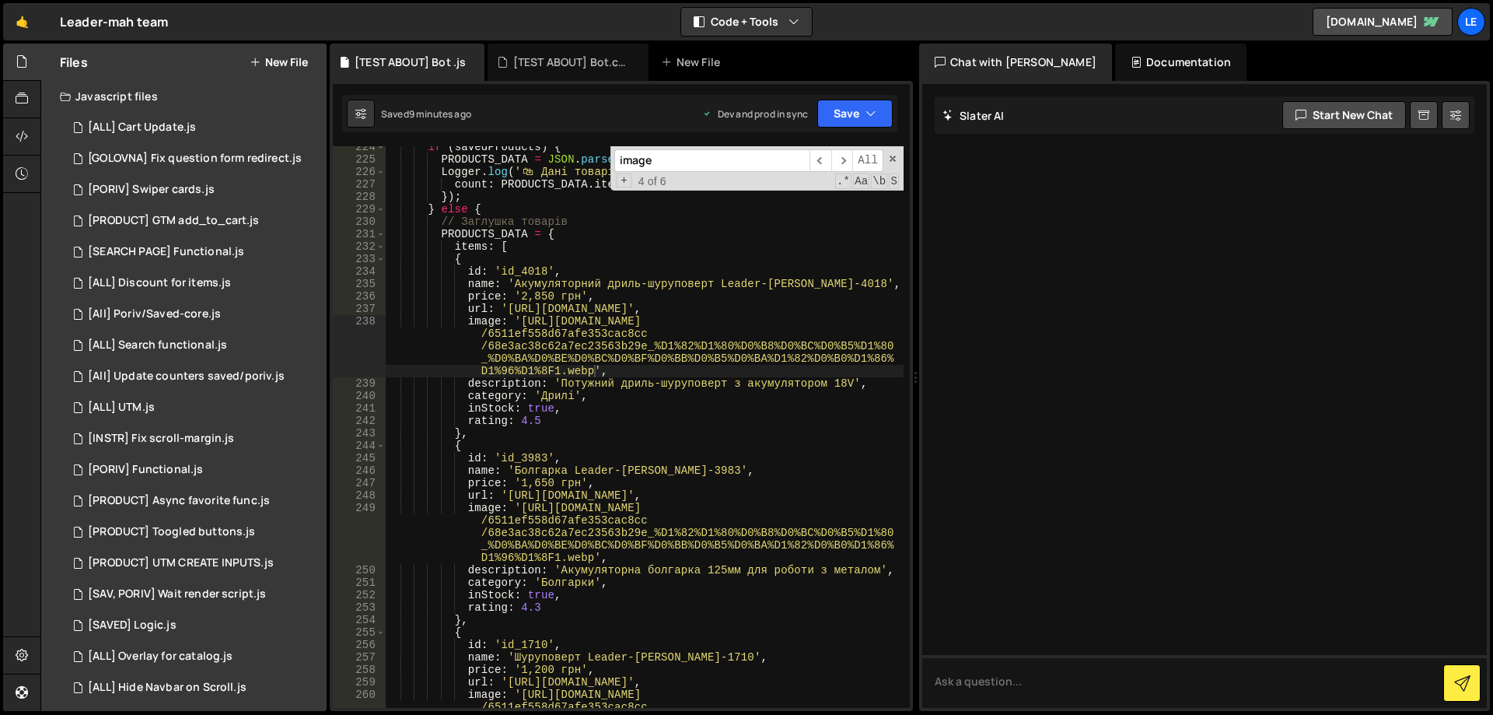
type textarea "id: 'id_4018',"
click at [675, 267] on div "if ( savedProducts ) { PRODUCTS_DATA = JSON . parse ( savedProducts ) ; Logger …" at bounding box center [644, 459] width 519 height 636
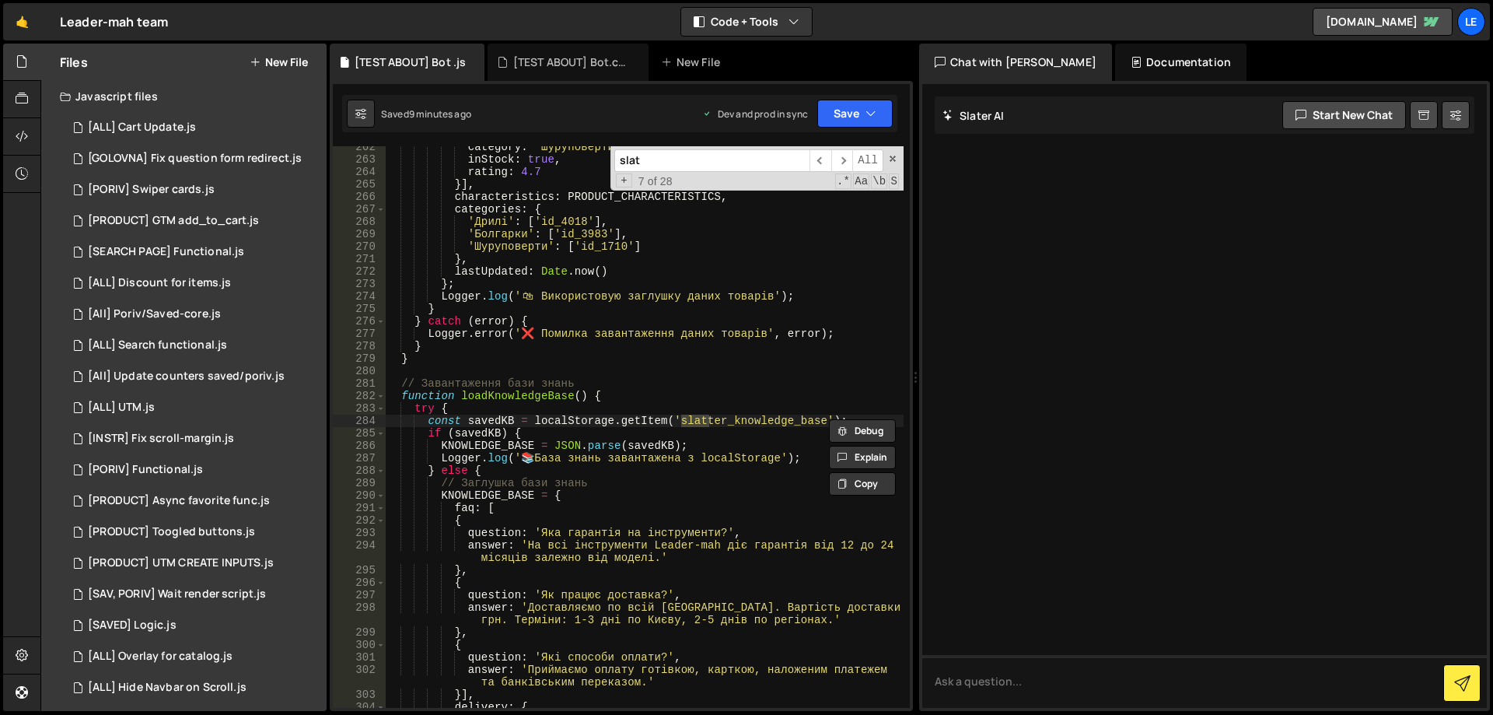
scroll to position [3548, 0]
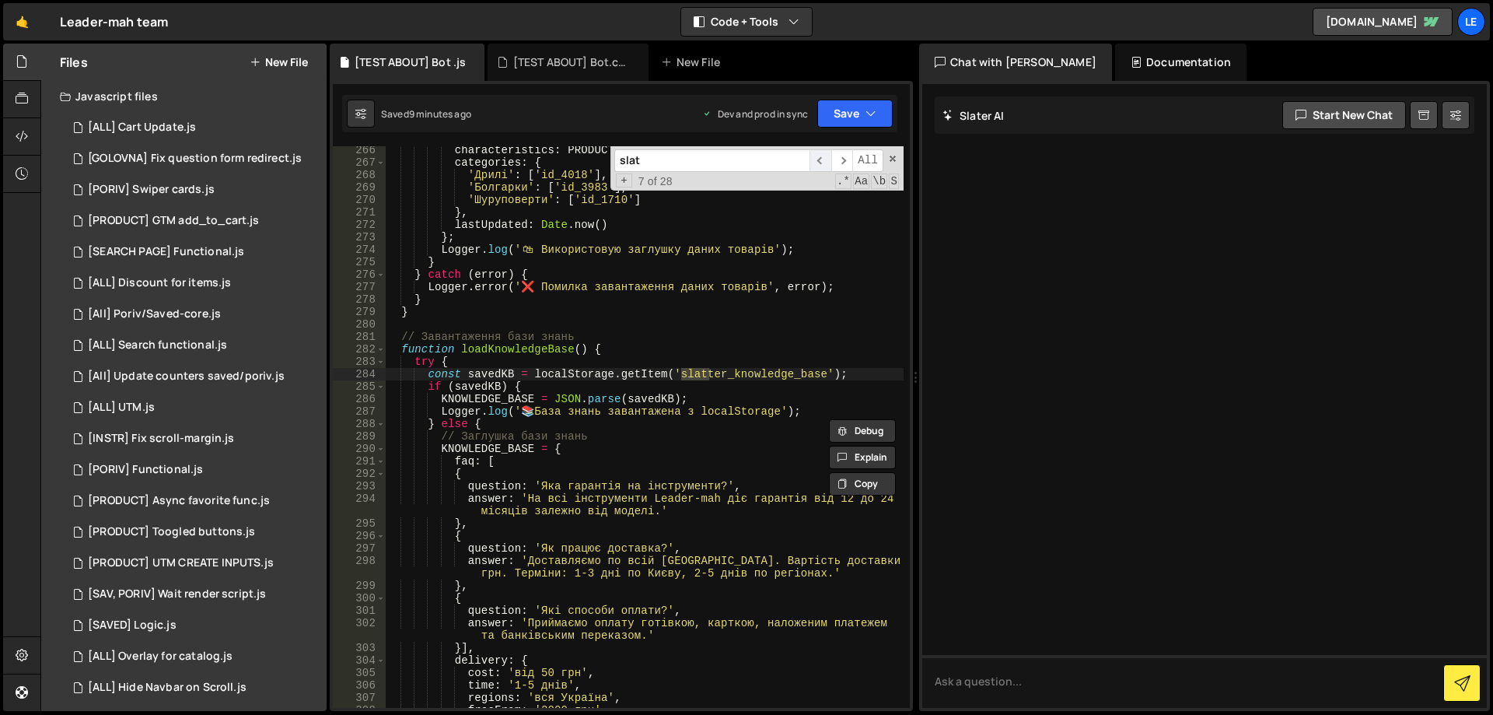
click at [823, 158] on span "​" at bounding box center [820, 160] width 22 height 23
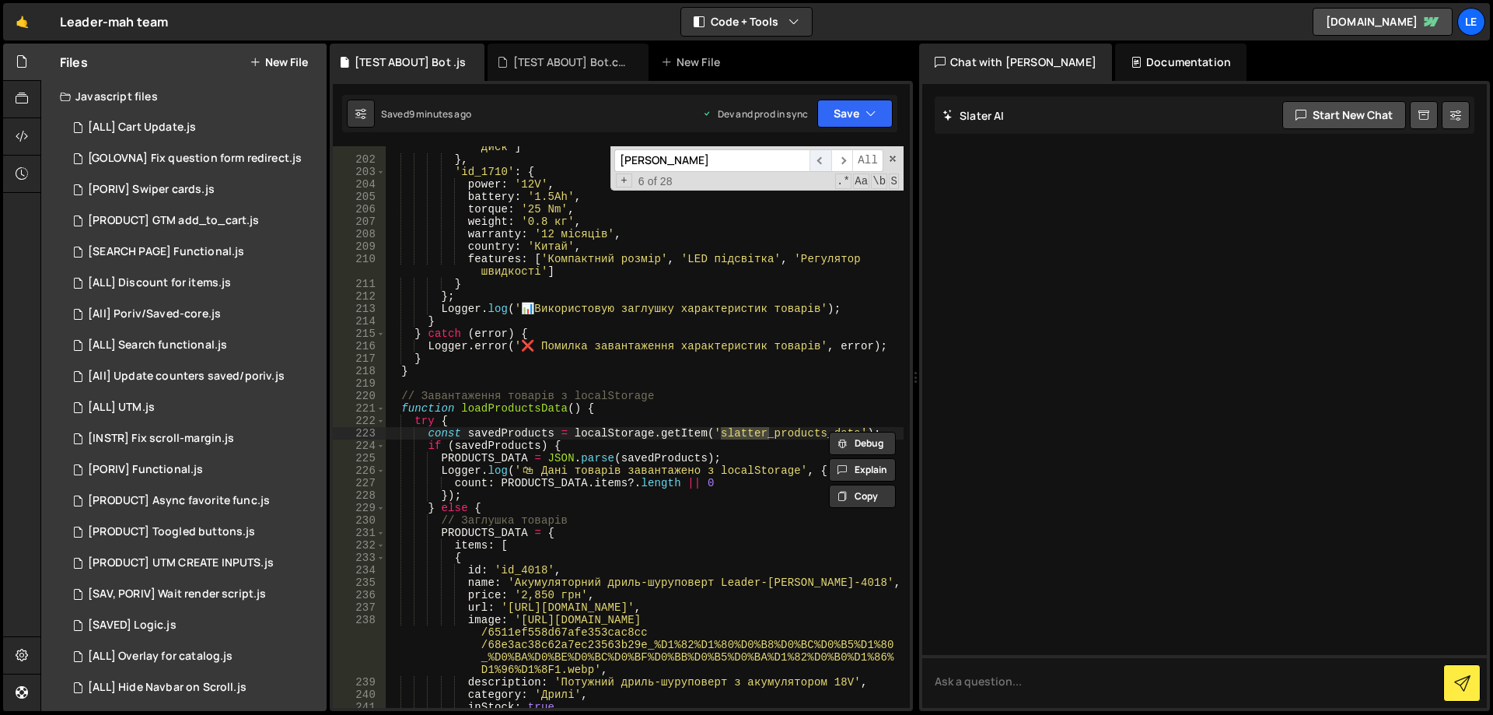
type input "[PERSON_NAME]"
click at [823, 162] on span "​" at bounding box center [820, 160] width 22 height 23
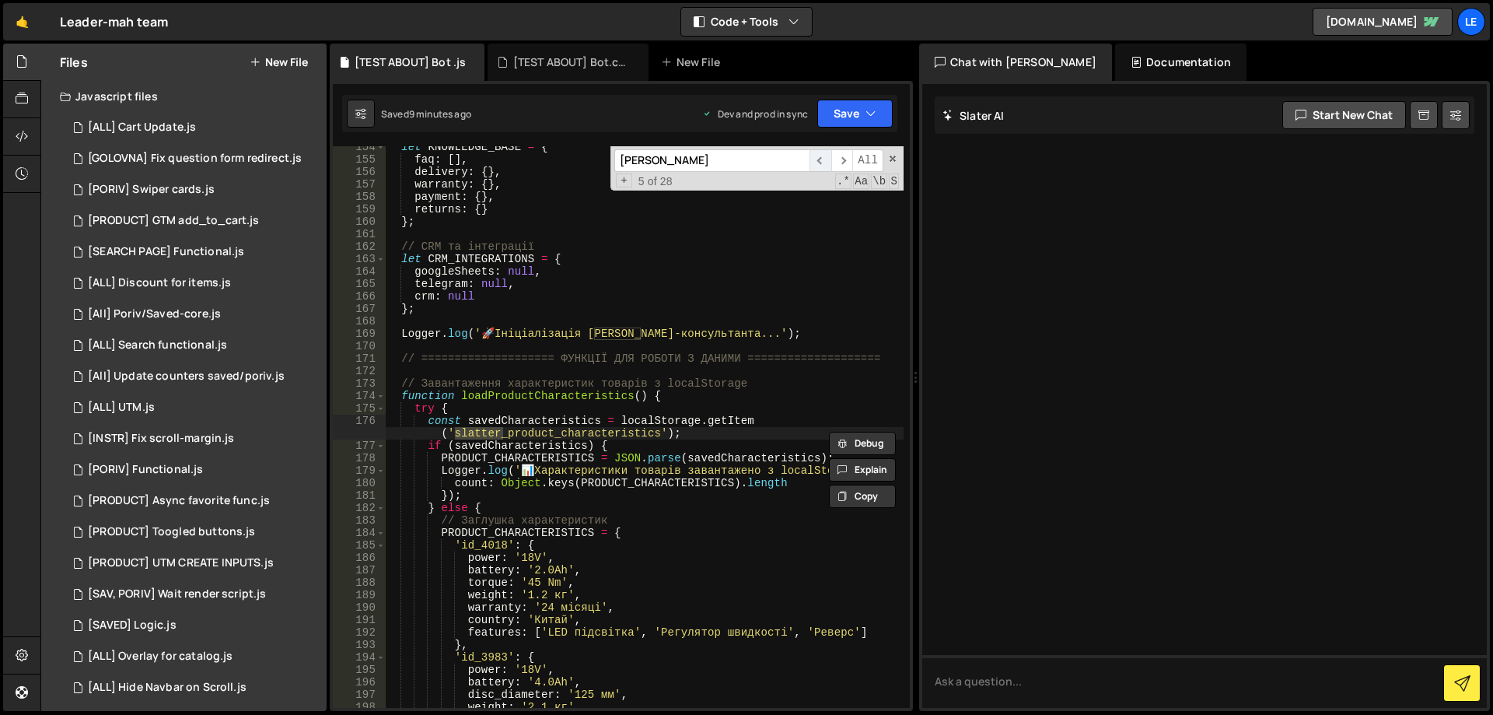
scroll to position [1971, 0]
click at [822, 162] on span "​" at bounding box center [820, 160] width 22 height 23
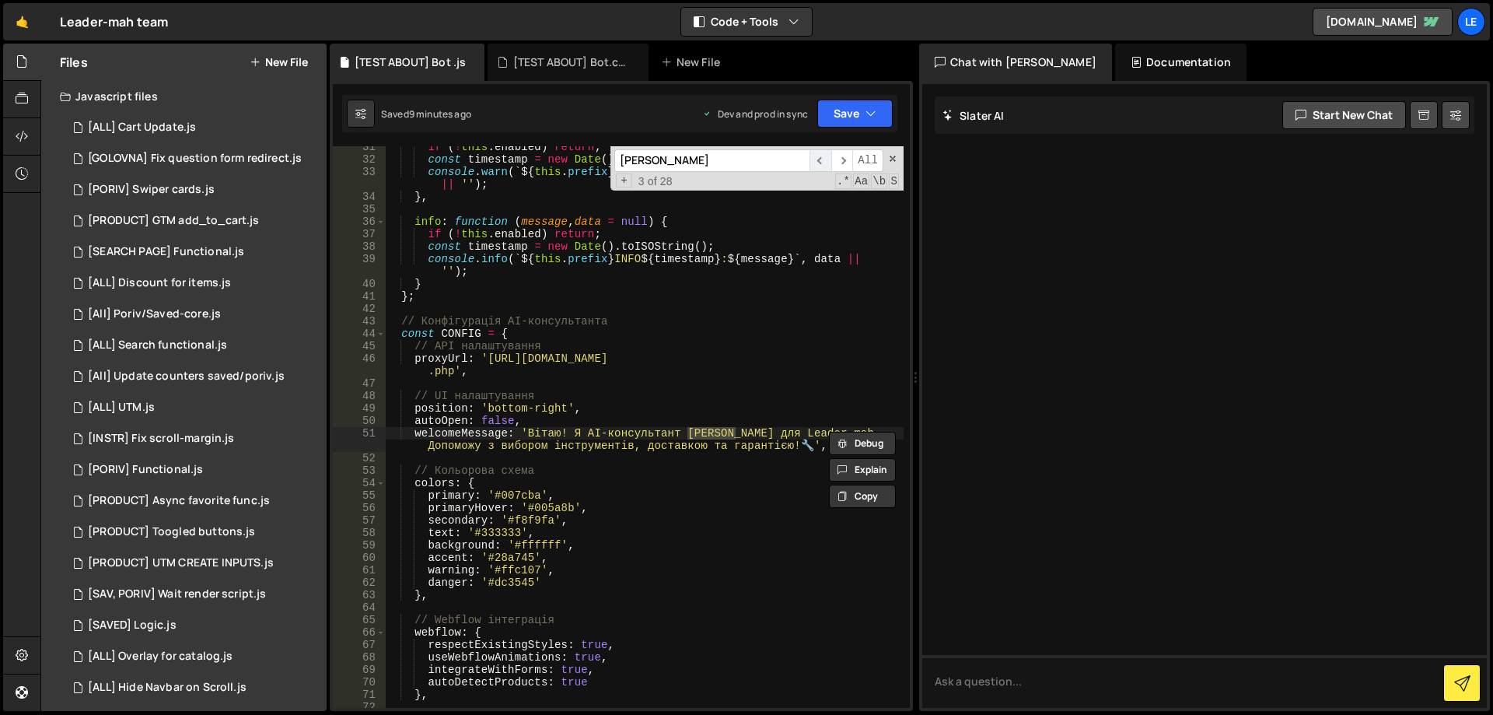
scroll to position [391, 0]
click at [715, 434] on div "if ( ! this . enabled ) return ; const timestamp = new Date ( ) . toISOString (…" at bounding box center [644, 426] width 519 height 561
click at [715, 434] on div "if ( ! this . enabled ) return ; const timestamp = new Date ( ) . toISOString (…" at bounding box center [644, 434] width 519 height 586
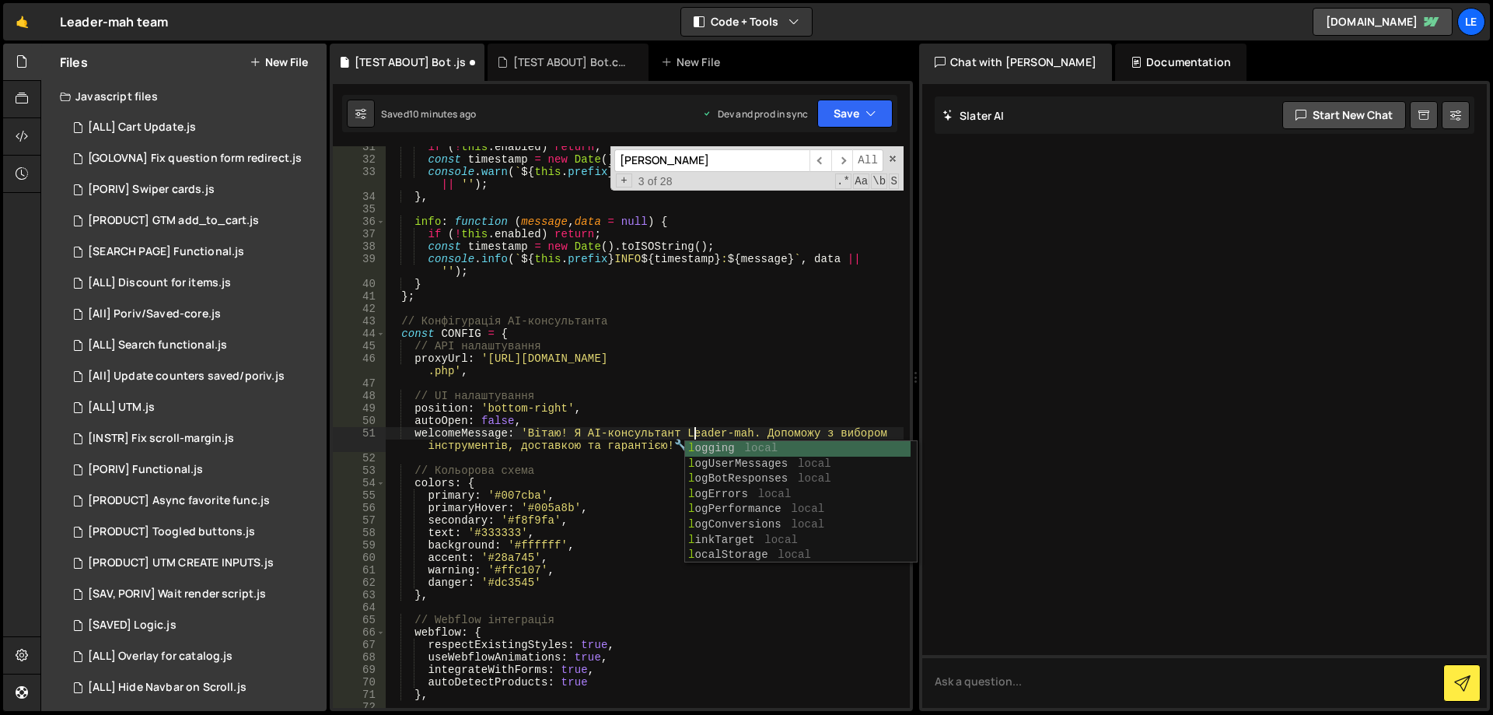
click at [835, 410] on div "if ( ! this . enabled ) return ; const timestamp = new Date ( ) . toISOString (…" at bounding box center [644, 434] width 519 height 586
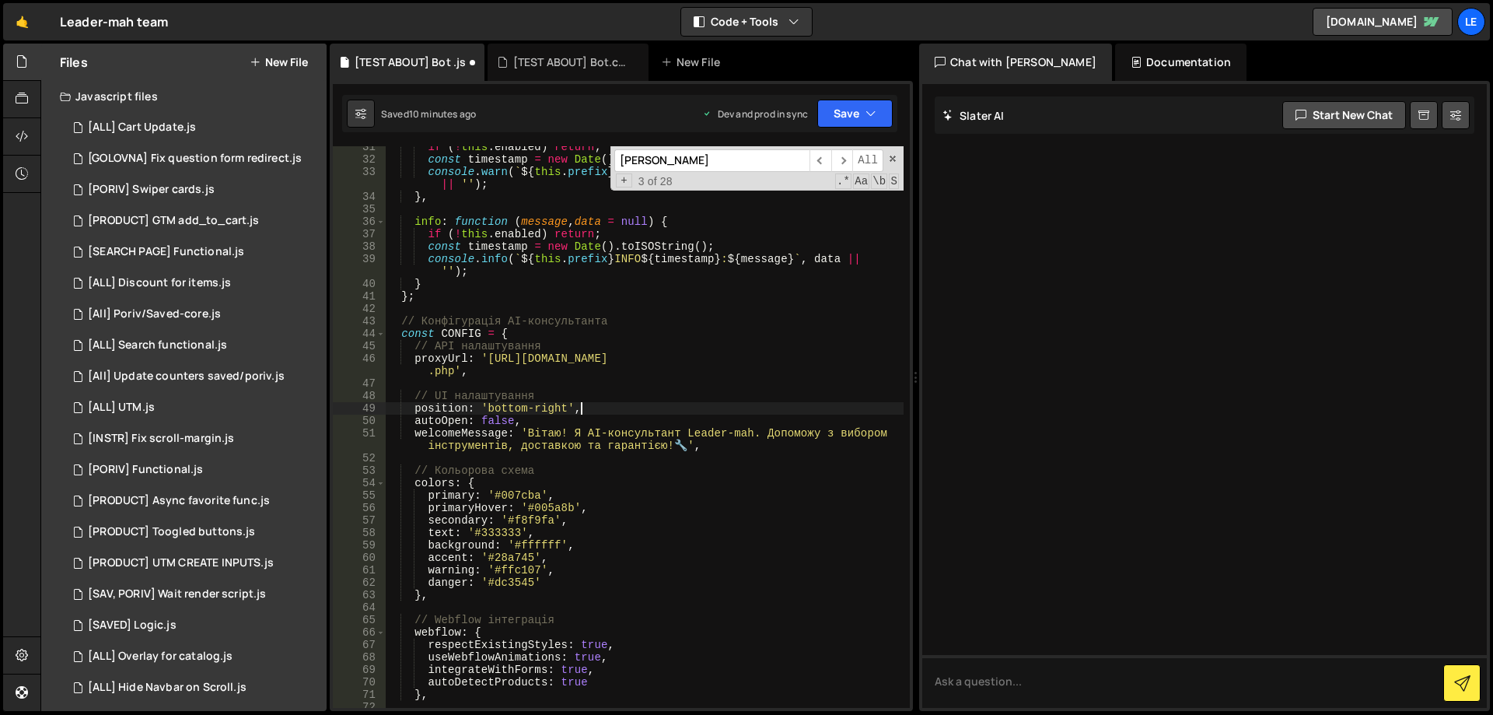
scroll to position [0, 12]
click at [823, 156] on span "​" at bounding box center [820, 160] width 22 height 23
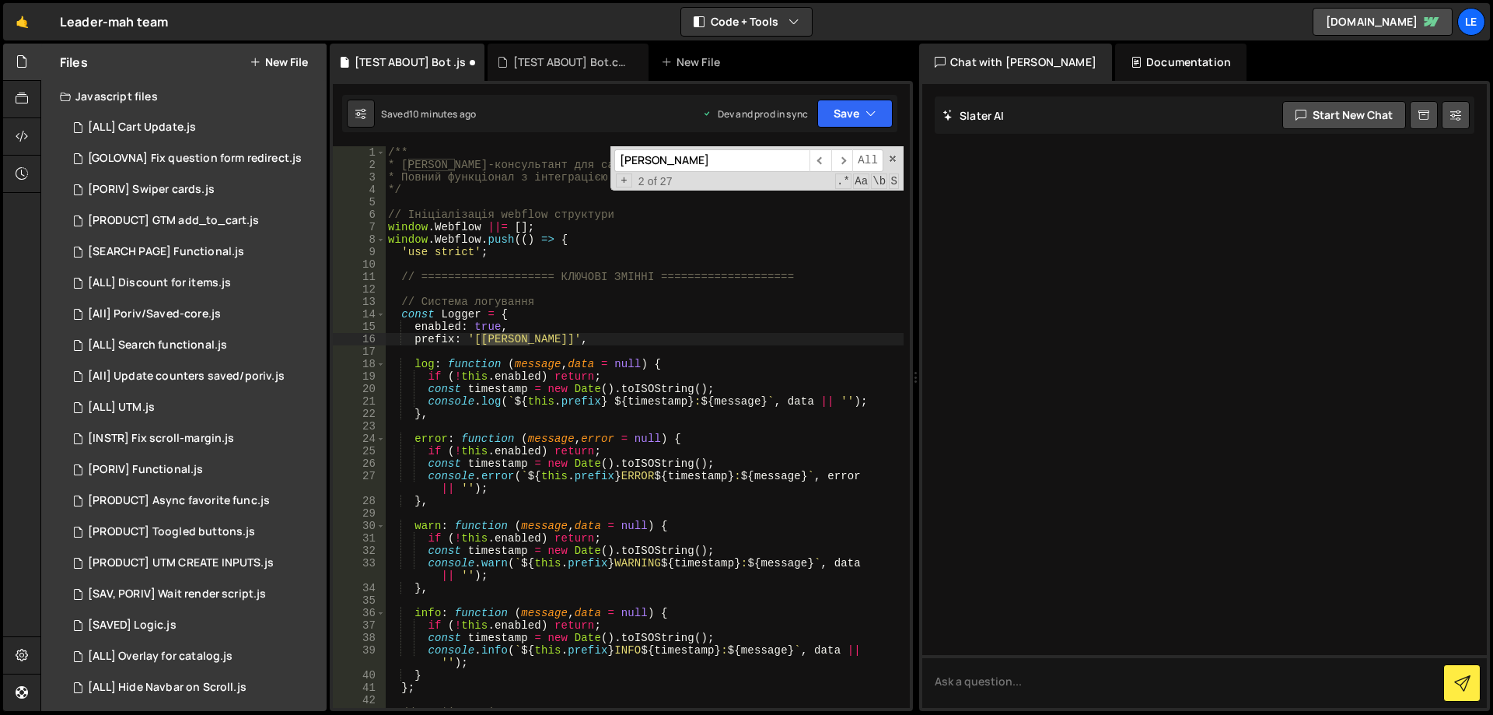
scroll to position [0, 12]
click at [507, 341] on div "/** * [PERSON_NAME]-консультант для сайту LEADER-mah * Повний функціонал з інте…" at bounding box center [644, 426] width 519 height 561
drag, startPoint x: 507, startPoint y: 341, endPoint x: 527, endPoint y: 338, distance: 20.4
click at [527, 338] on div "/** * [PERSON_NAME]-консультант для сайту LEADER-mah * Повний функціонал з інте…" at bounding box center [644, 439] width 519 height 586
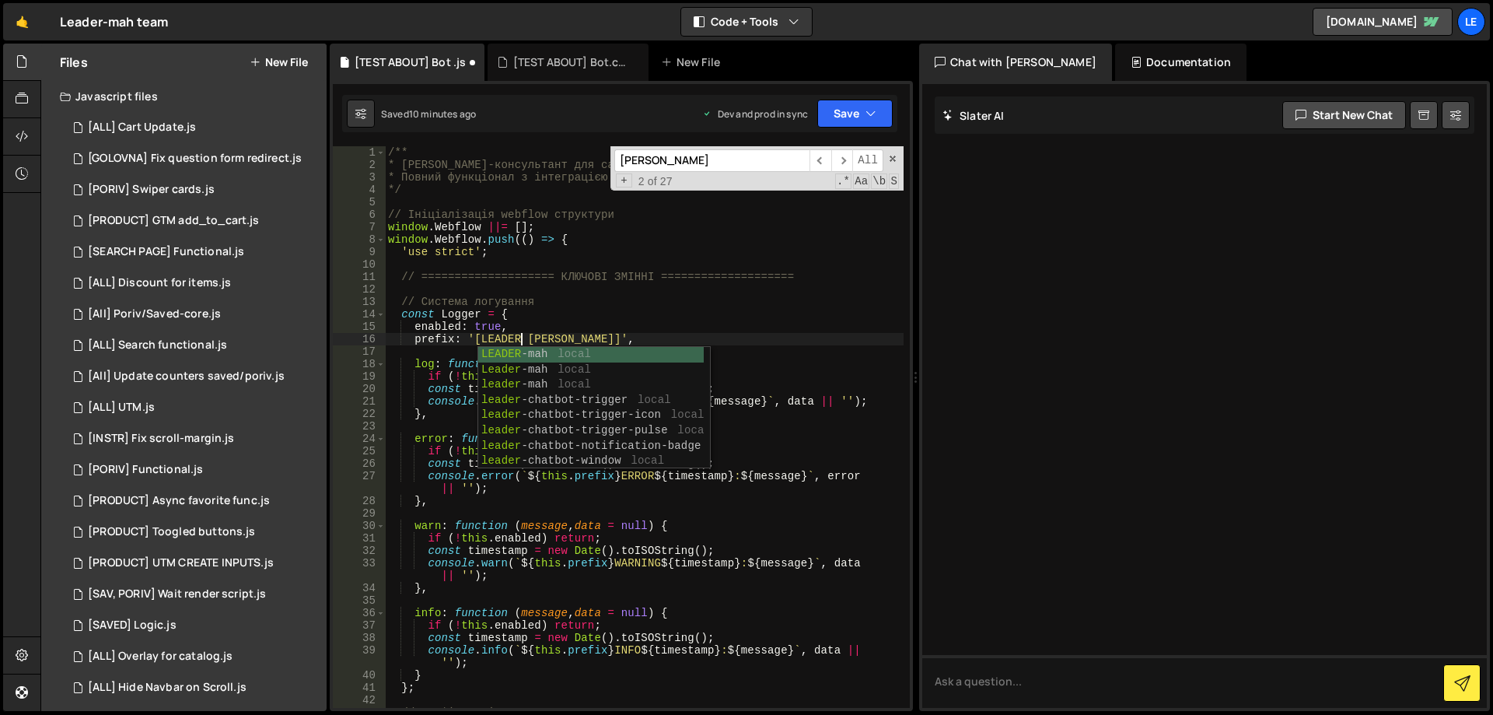
scroll to position [0, 9]
click at [589, 334] on div "/** * [PERSON_NAME]-консультант для сайту LEADER-mah * Повний функціонал з інте…" at bounding box center [644, 439] width 519 height 586
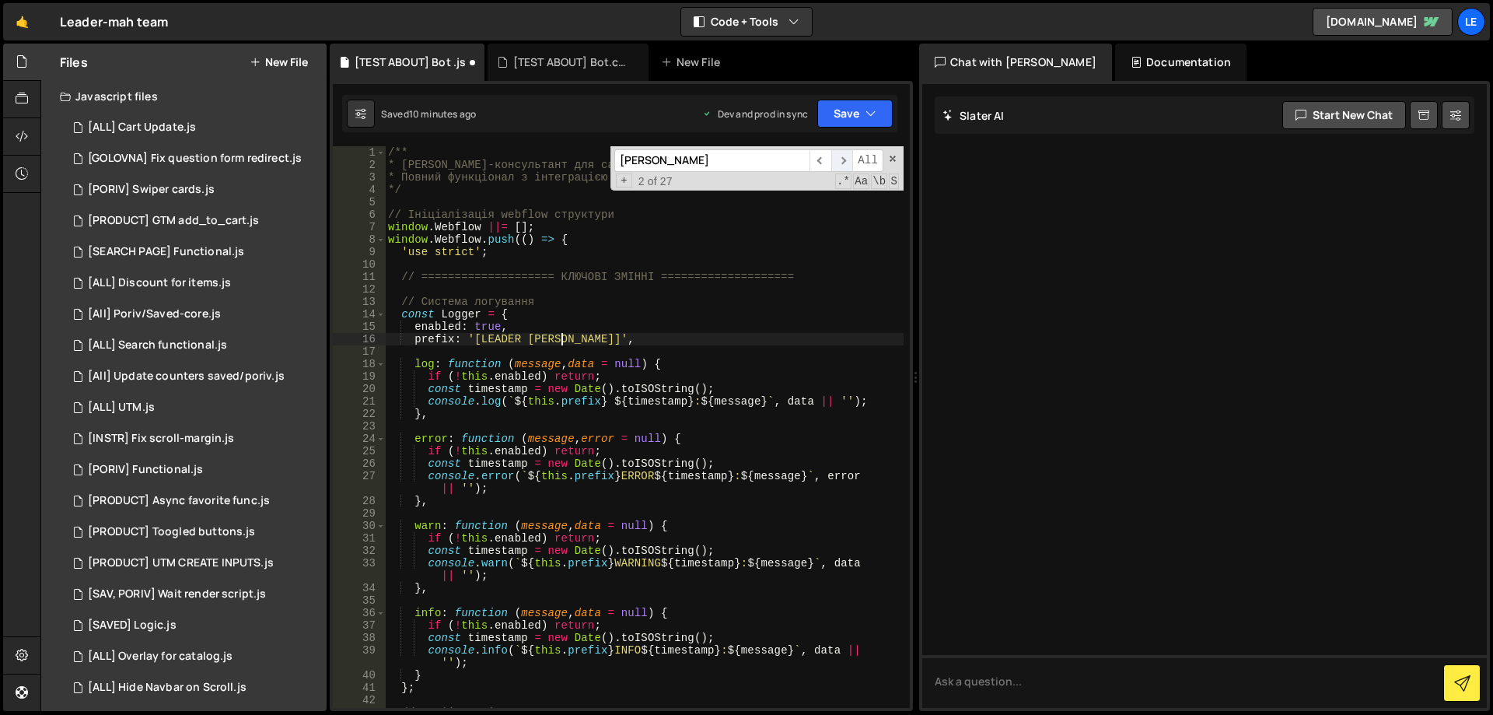
click at [843, 157] on span "​" at bounding box center [842, 160] width 22 height 23
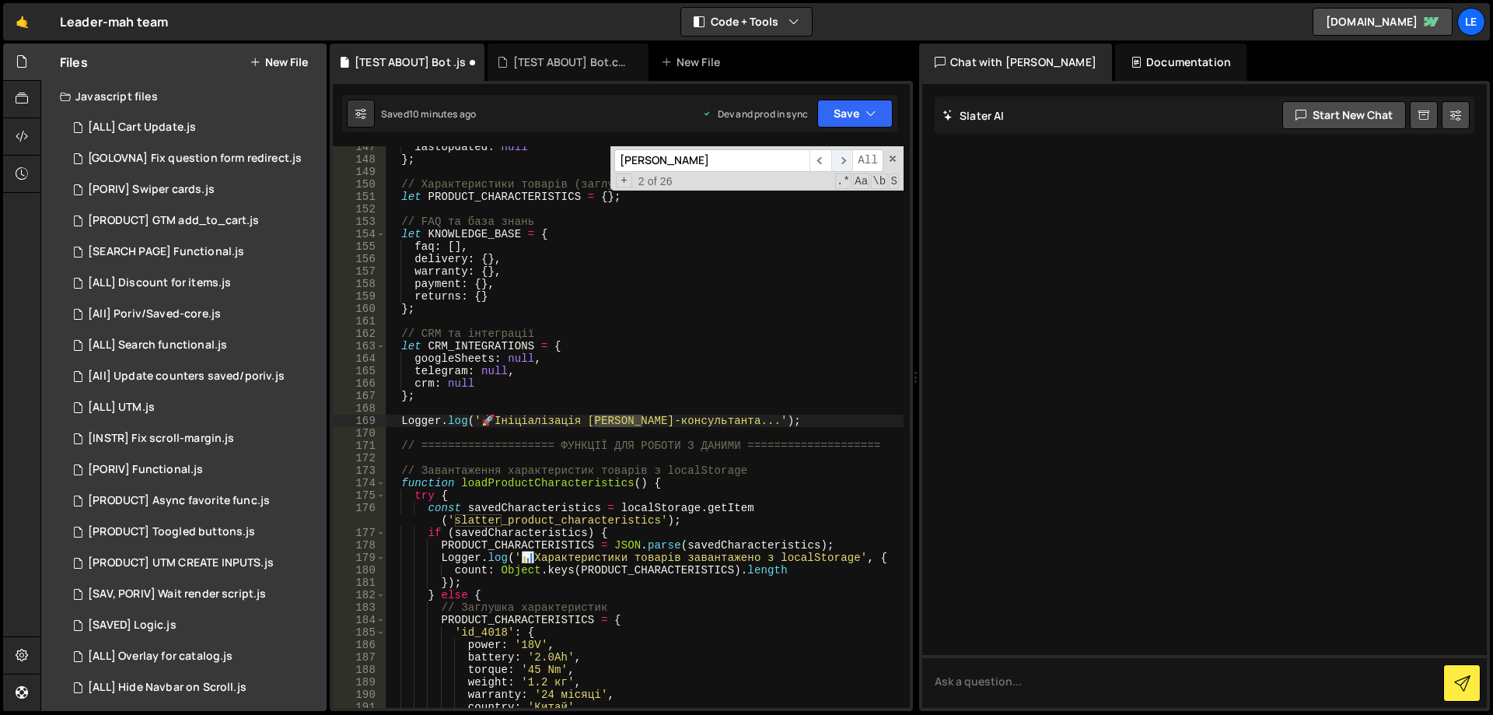
click at [843, 161] on span "​" at bounding box center [842, 160] width 22 height 23
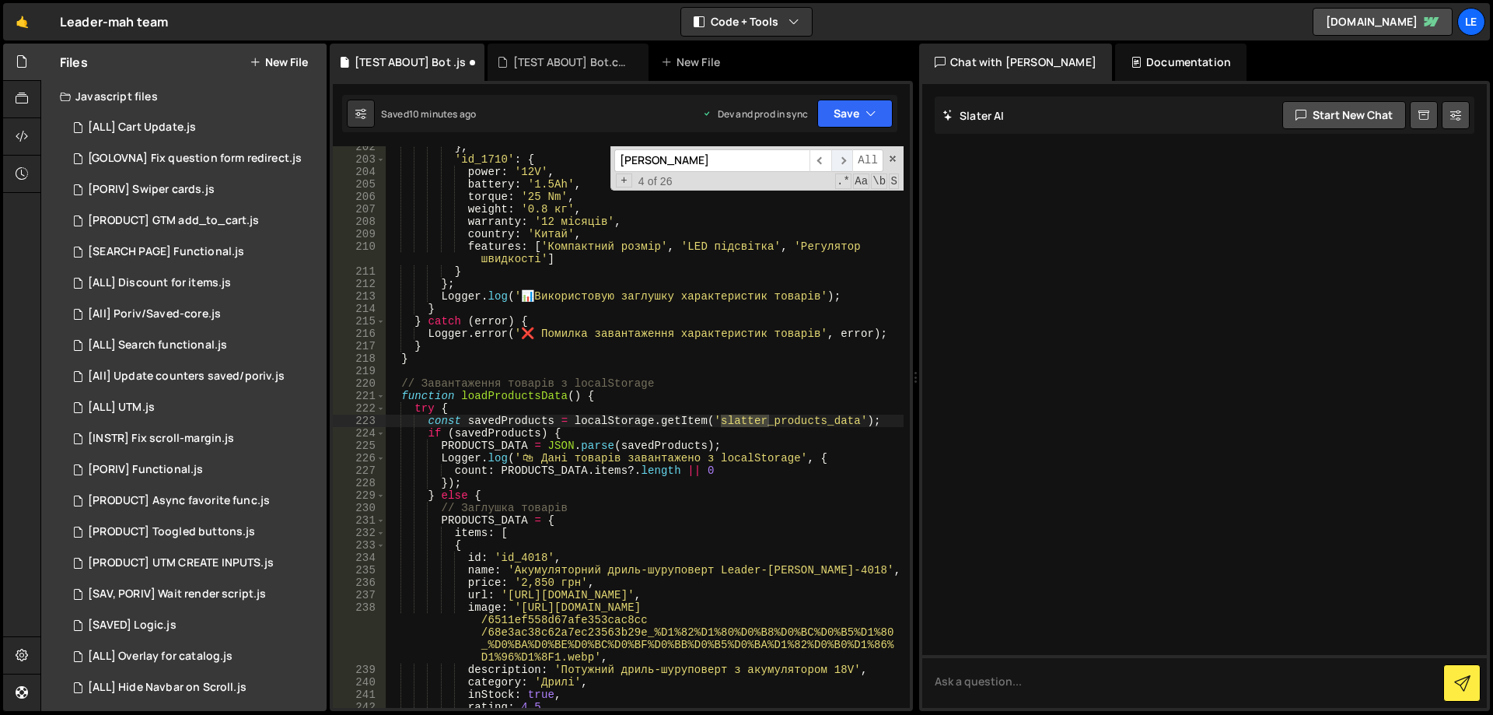
scroll to position [2593, 0]
click at [843, 161] on span "​" at bounding box center [842, 160] width 22 height 23
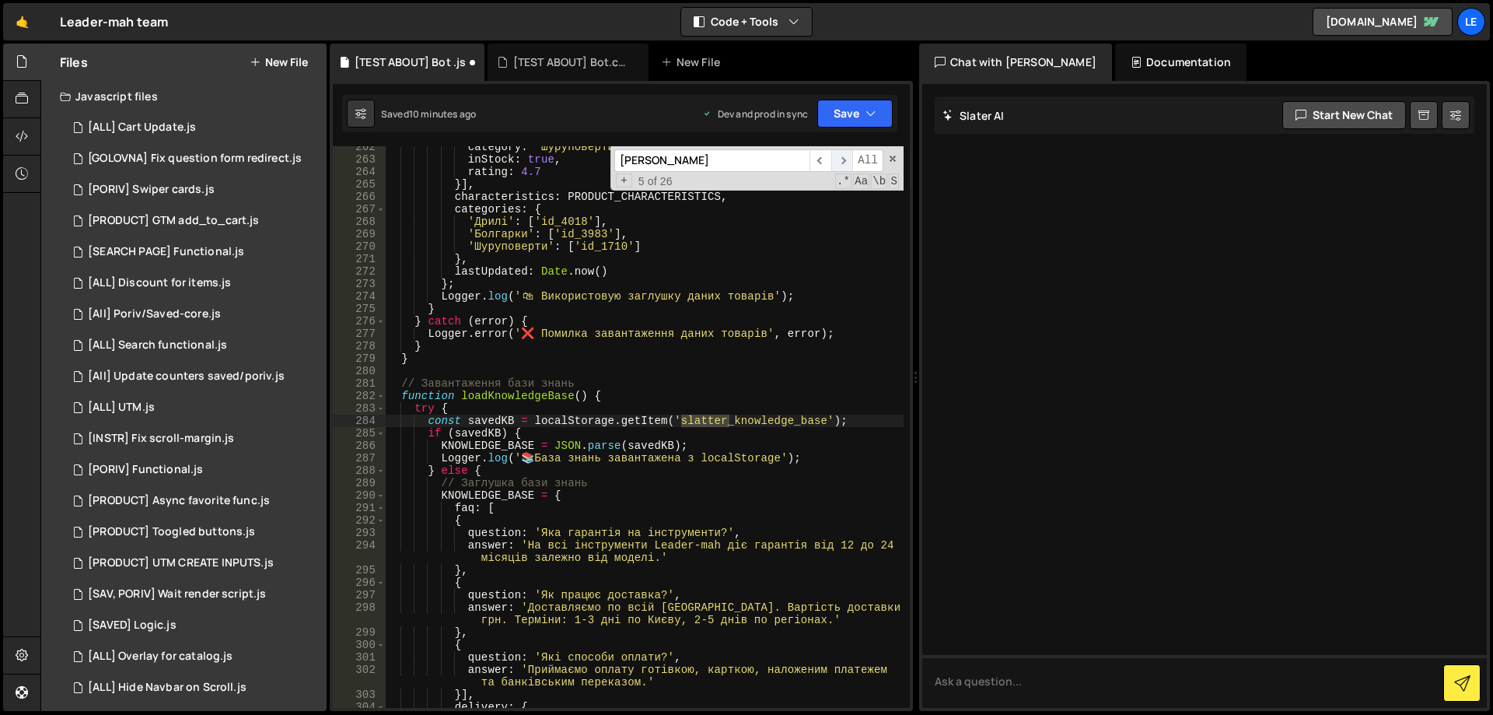
click at [843, 161] on span "​" at bounding box center [842, 160] width 22 height 23
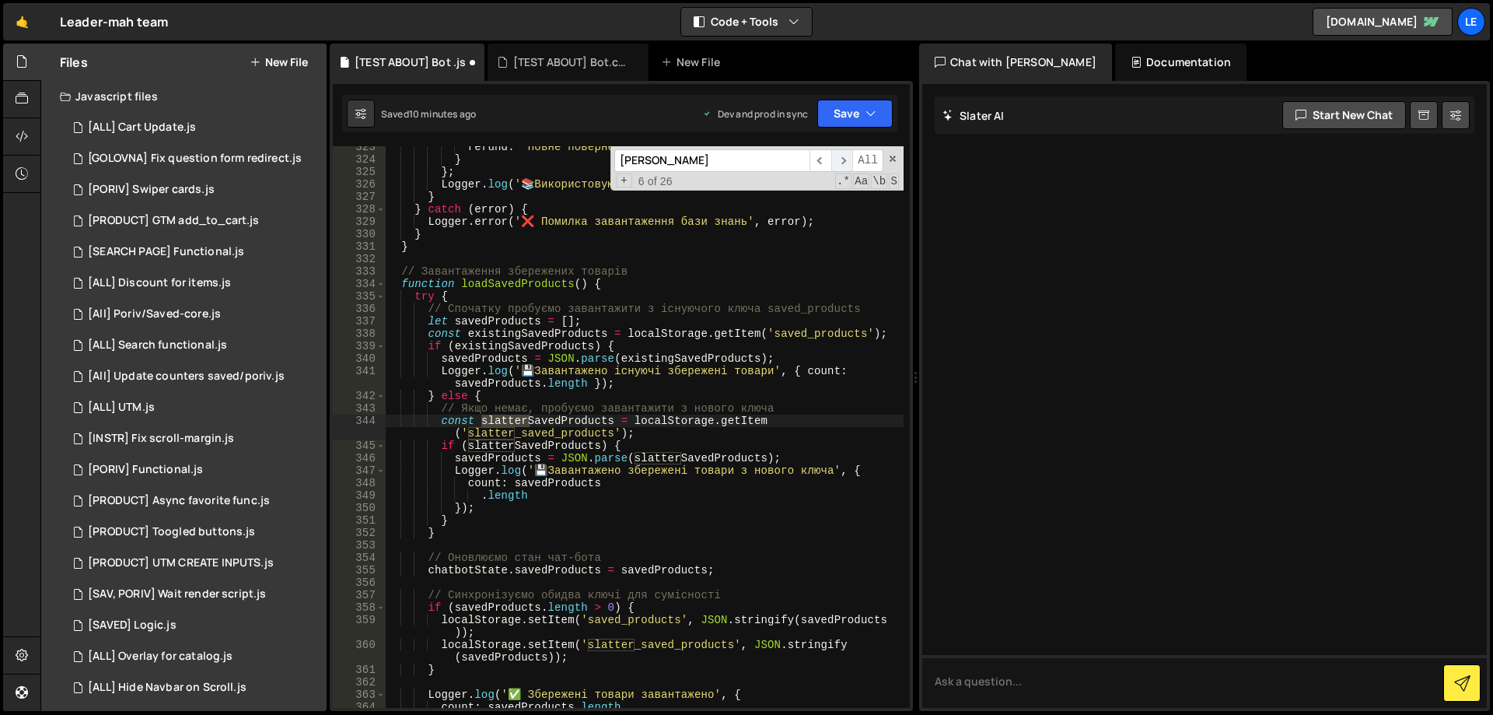
click at [843, 161] on span "​" at bounding box center [842, 160] width 22 height 23
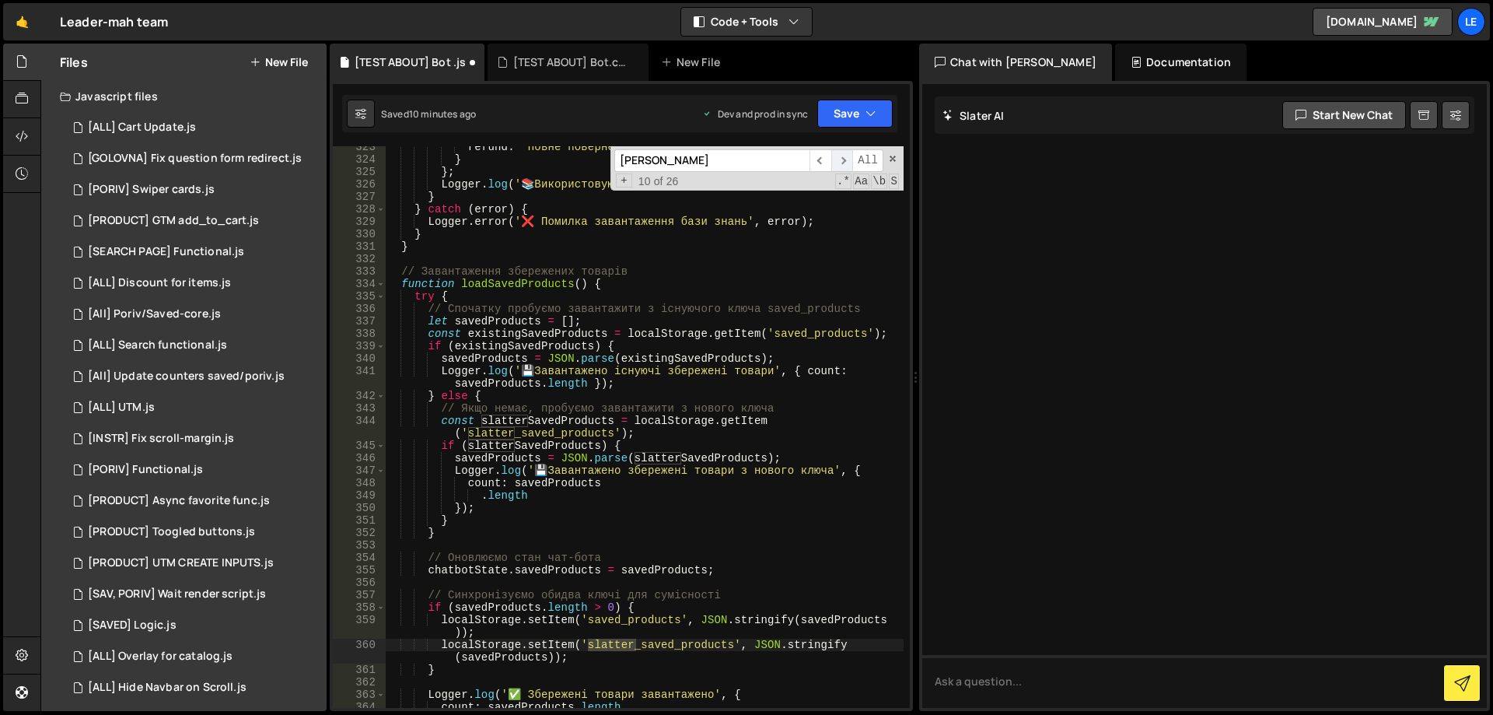
scroll to position [5168, 0]
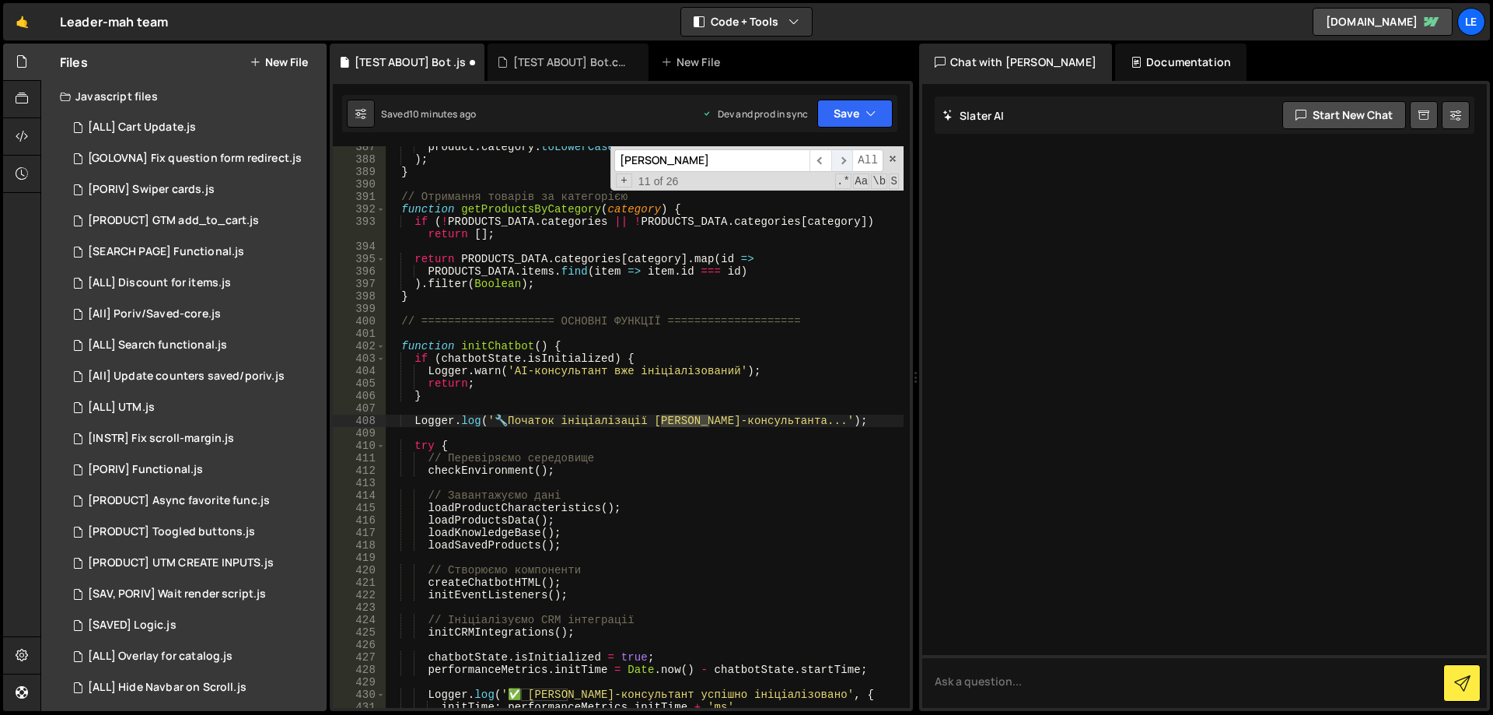
click at [843, 161] on span "​" at bounding box center [842, 160] width 22 height 23
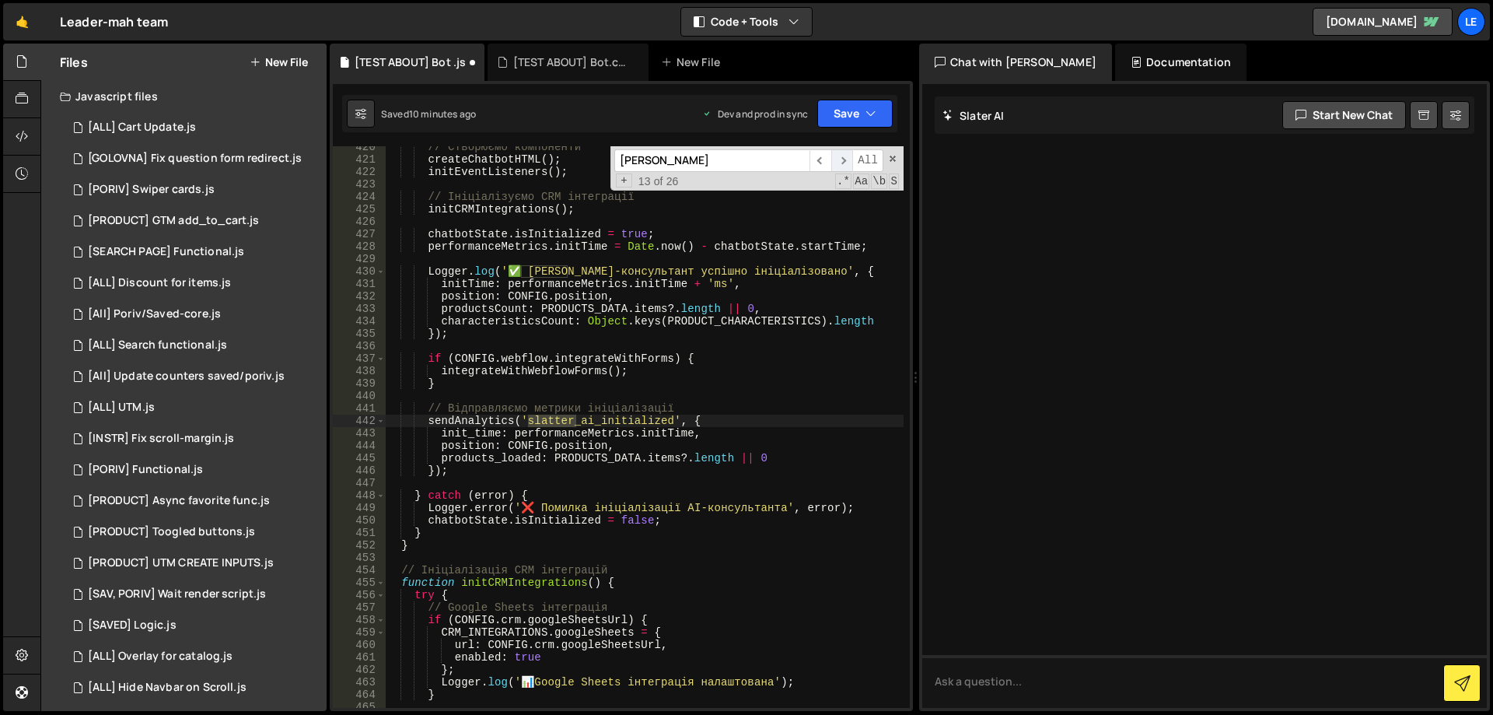
click at [843, 161] on span "​" at bounding box center [842, 160] width 22 height 23
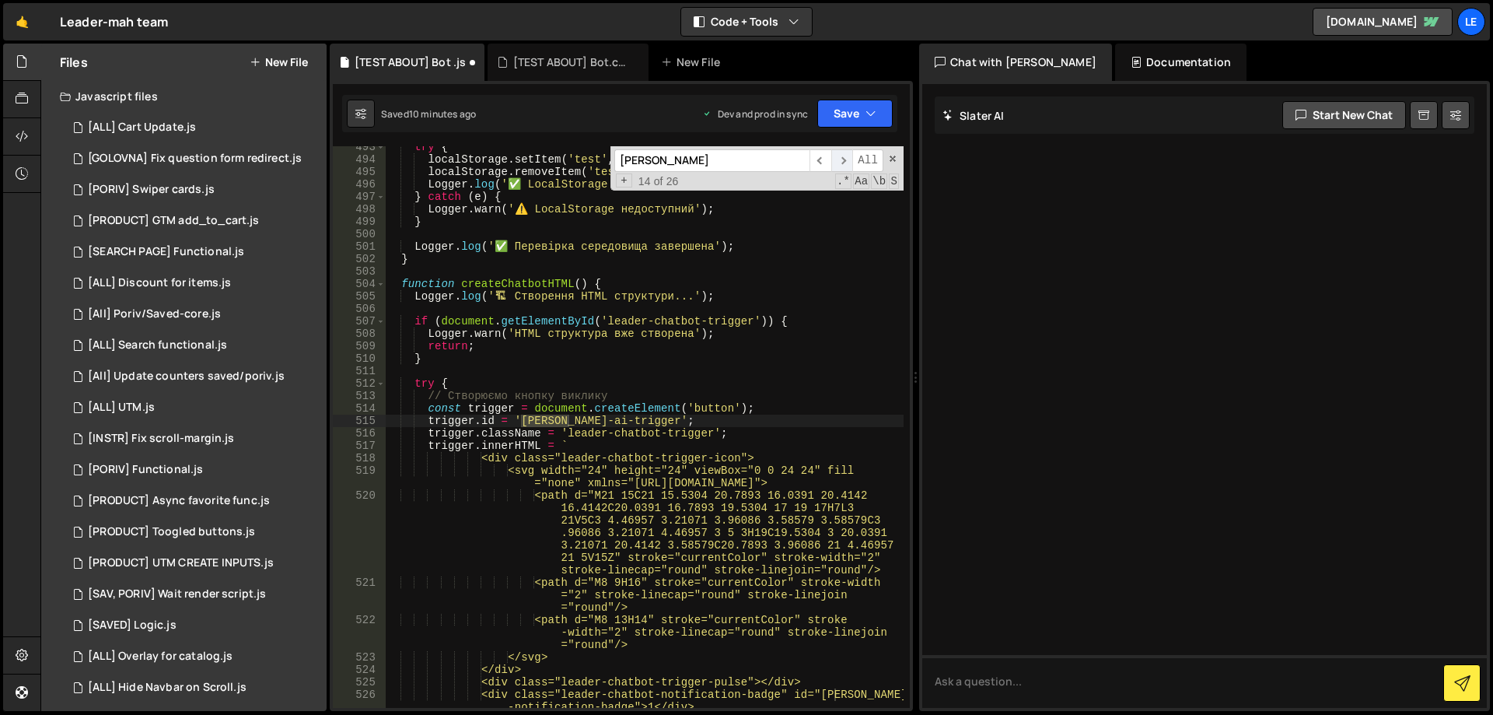
click at [843, 161] on span "​" at bounding box center [842, 160] width 22 height 23
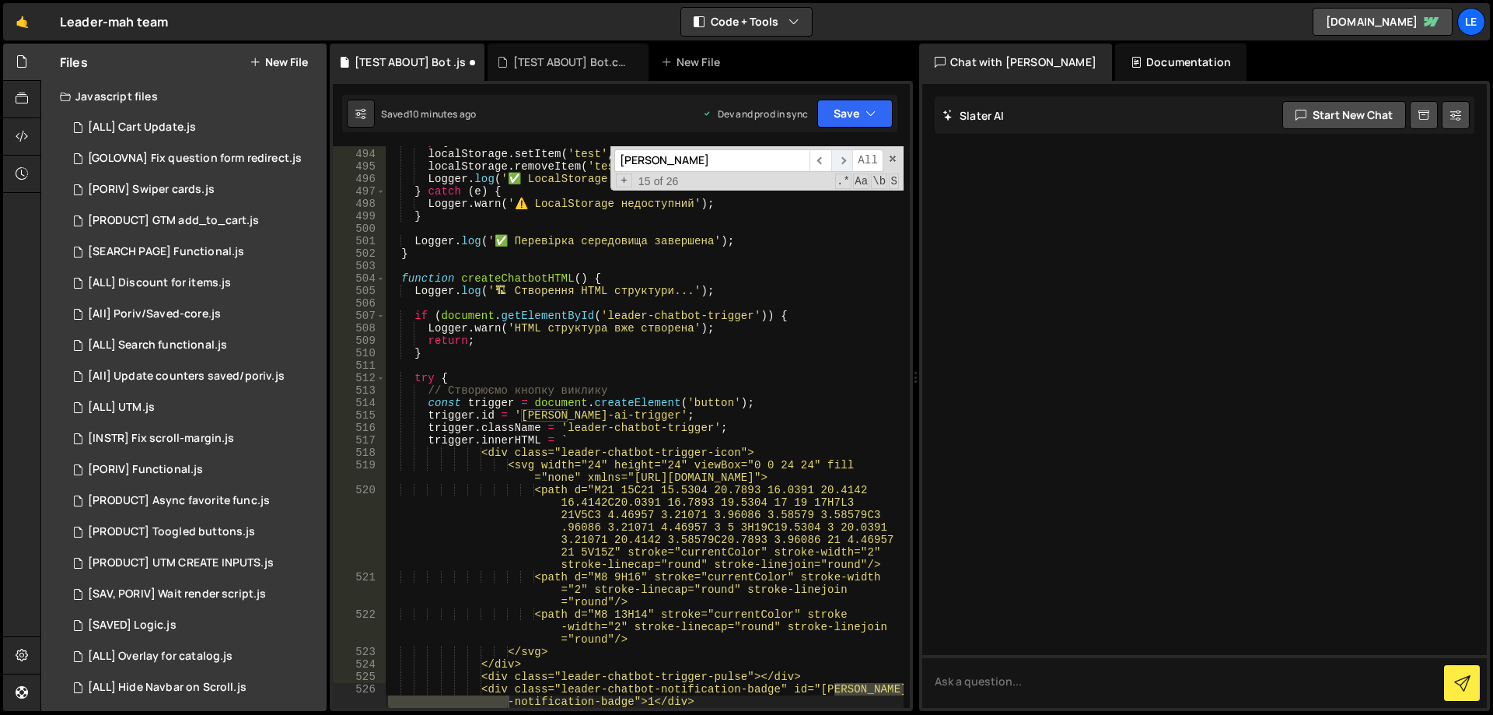
click at [843, 161] on span "​" at bounding box center [842, 160] width 22 height 23
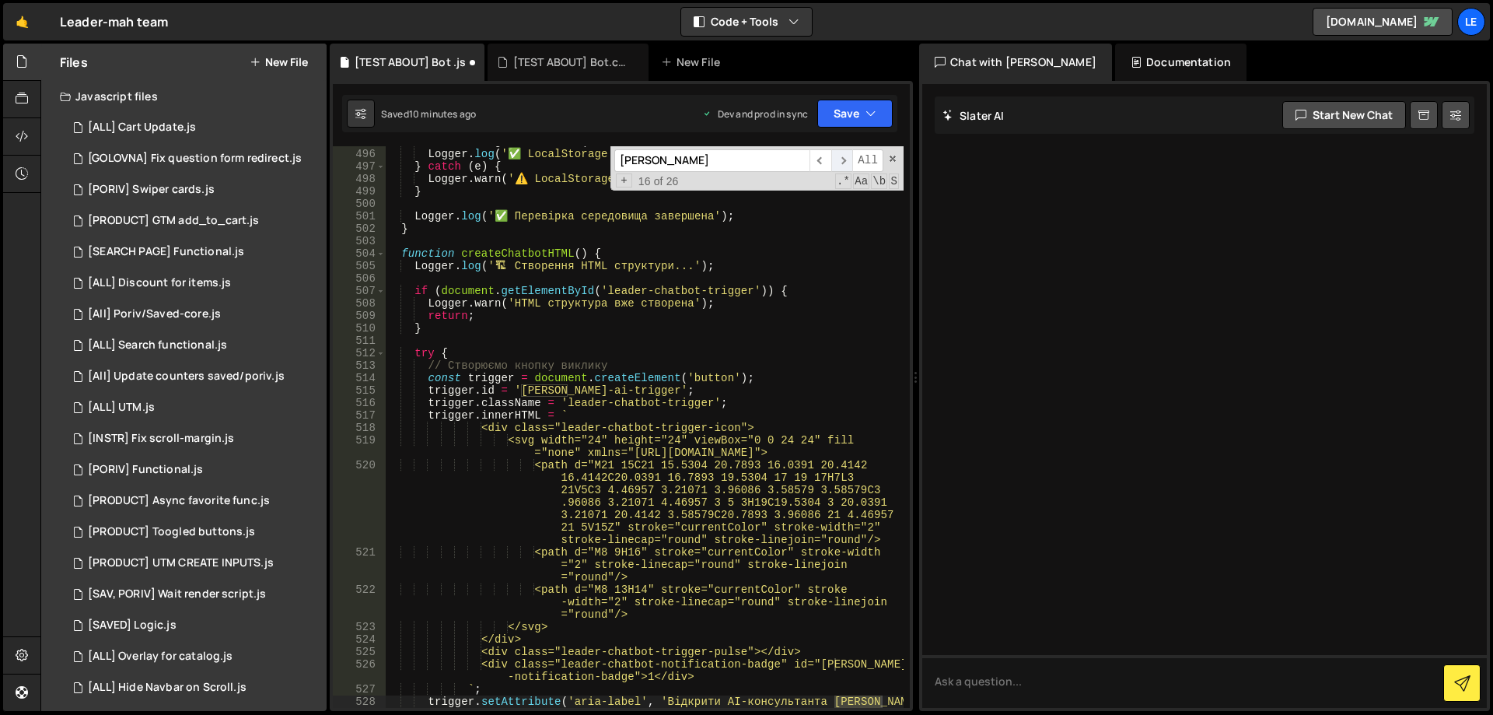
scroll to position [6530, 0]
click at [843, 161] on span "​" at bounding box center [842, 160] width 22 height 23
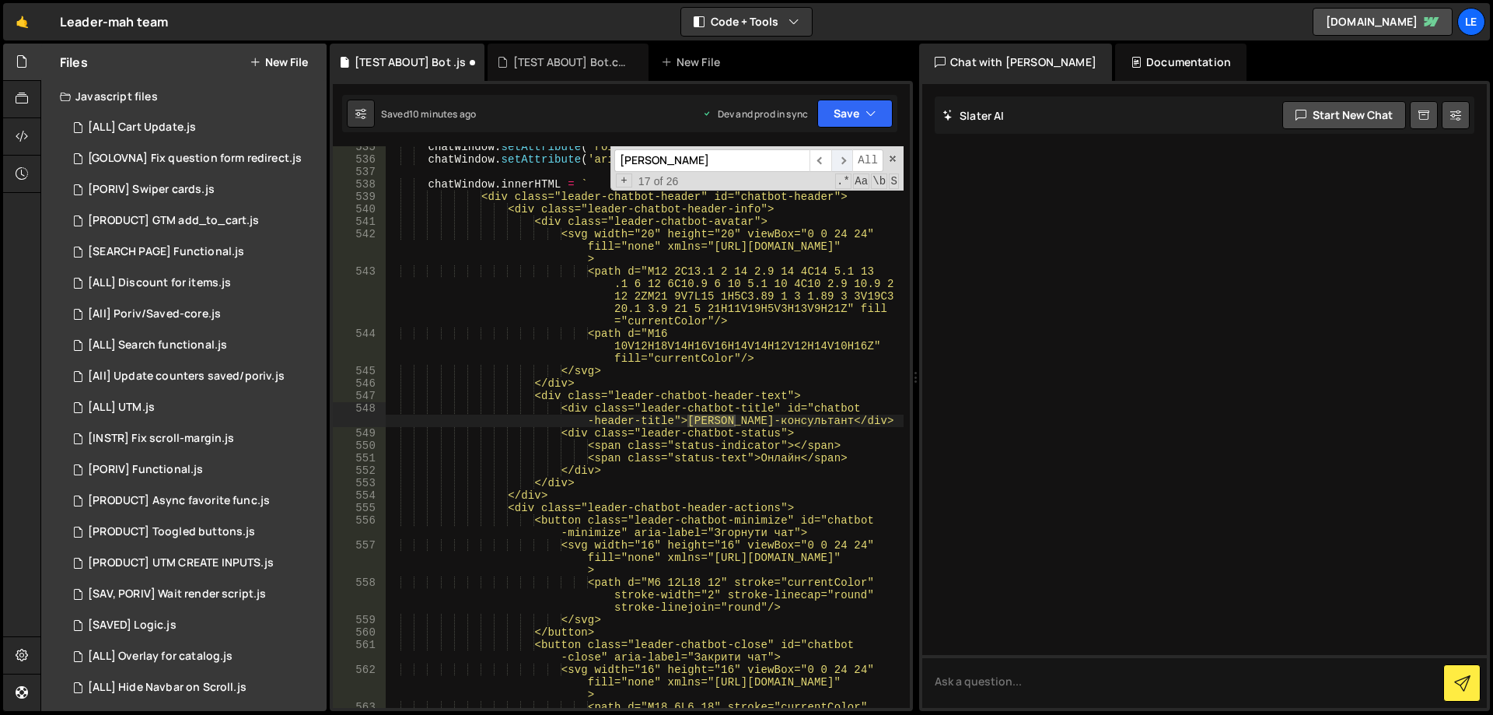
scroll to position [7184, 0]
click at [723, 419] on div "chatWindow . setAttribute ( 'role' , 'dialog' ) ; chatWindow . setAttribute ( '…" at bounding box center [644, 426] width 519 height 561
click at [723, 419] on div "chatWindow . setAttribute ( 'role' , 'dialog' ) ; chatWindow . setAttribute ( '…" at bounding box center [644, 446] width 519 height 611
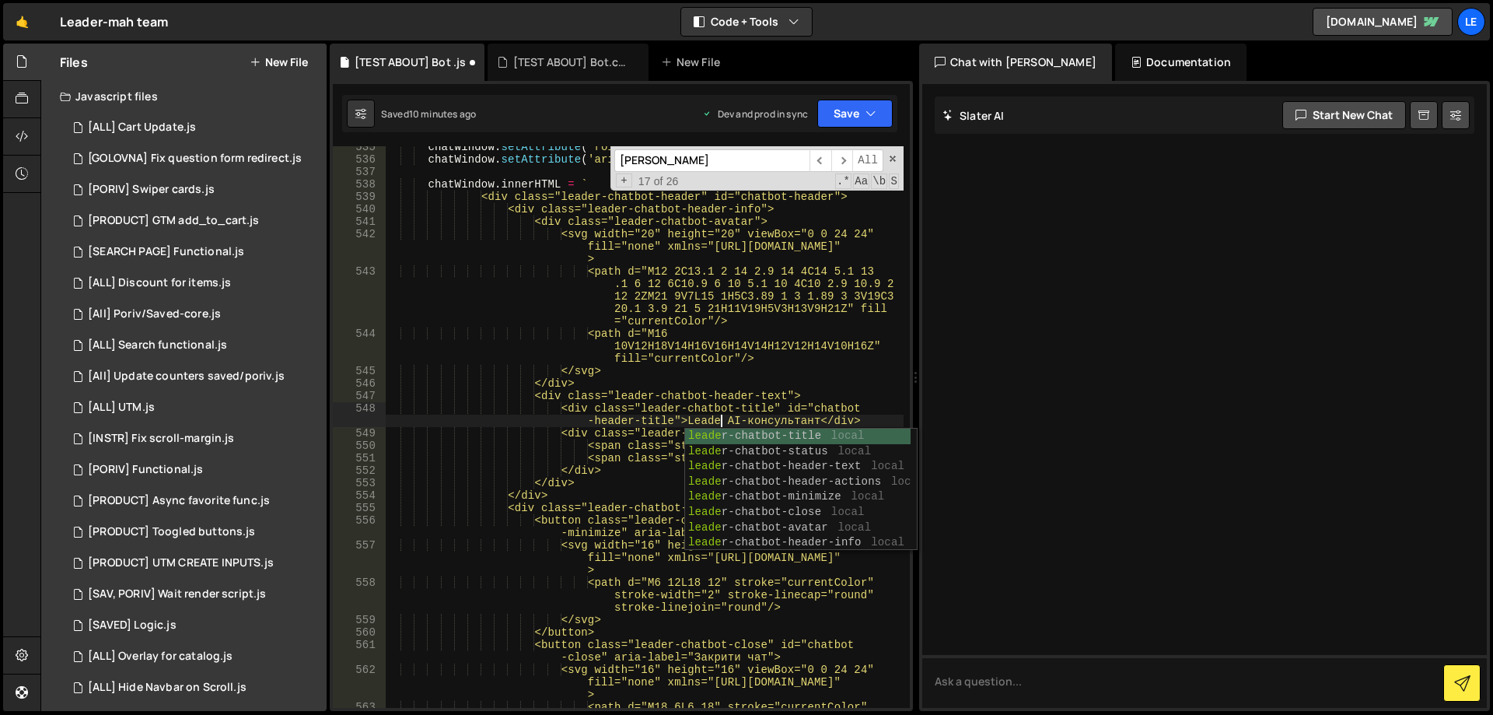
scroll to position [0, 44]
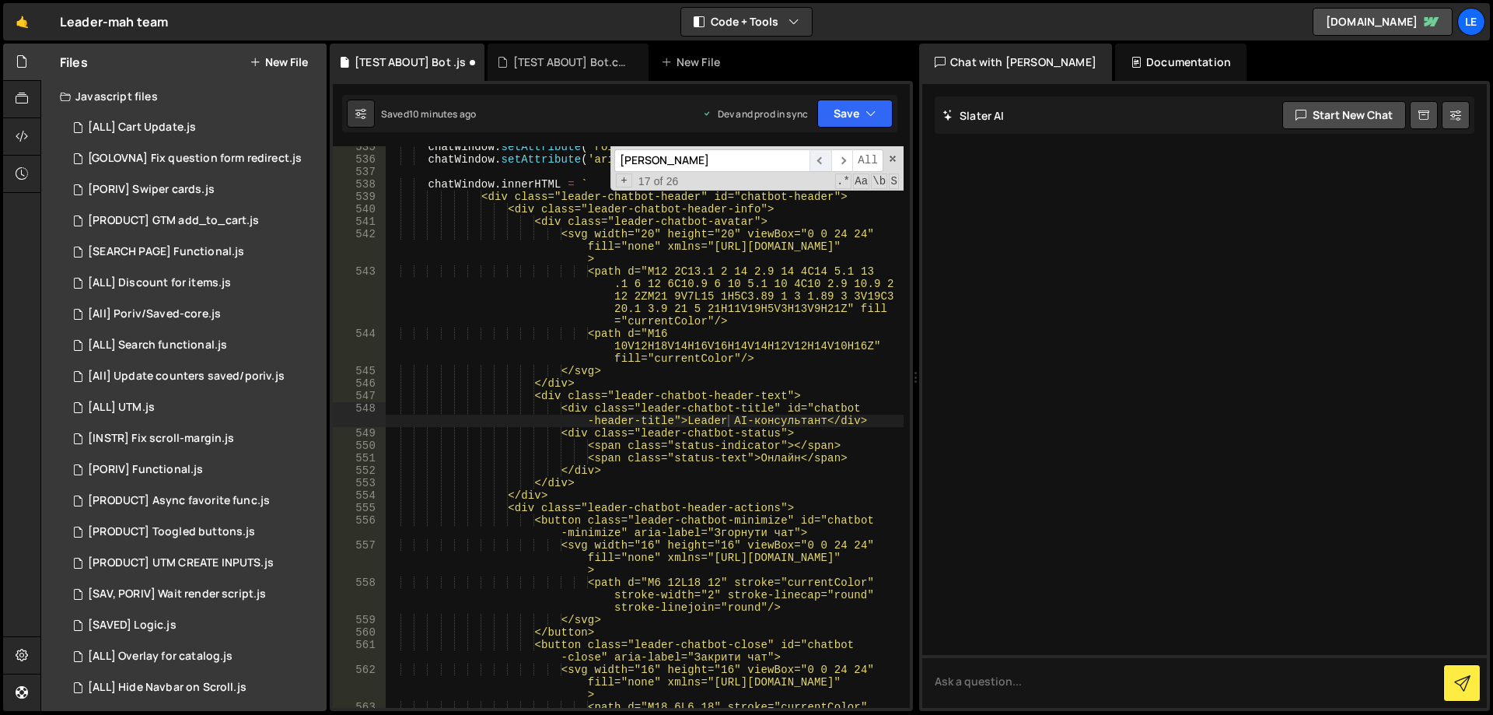
click at [820, 164] on span "​" at bounding box center [820, 160] width 22 height 23
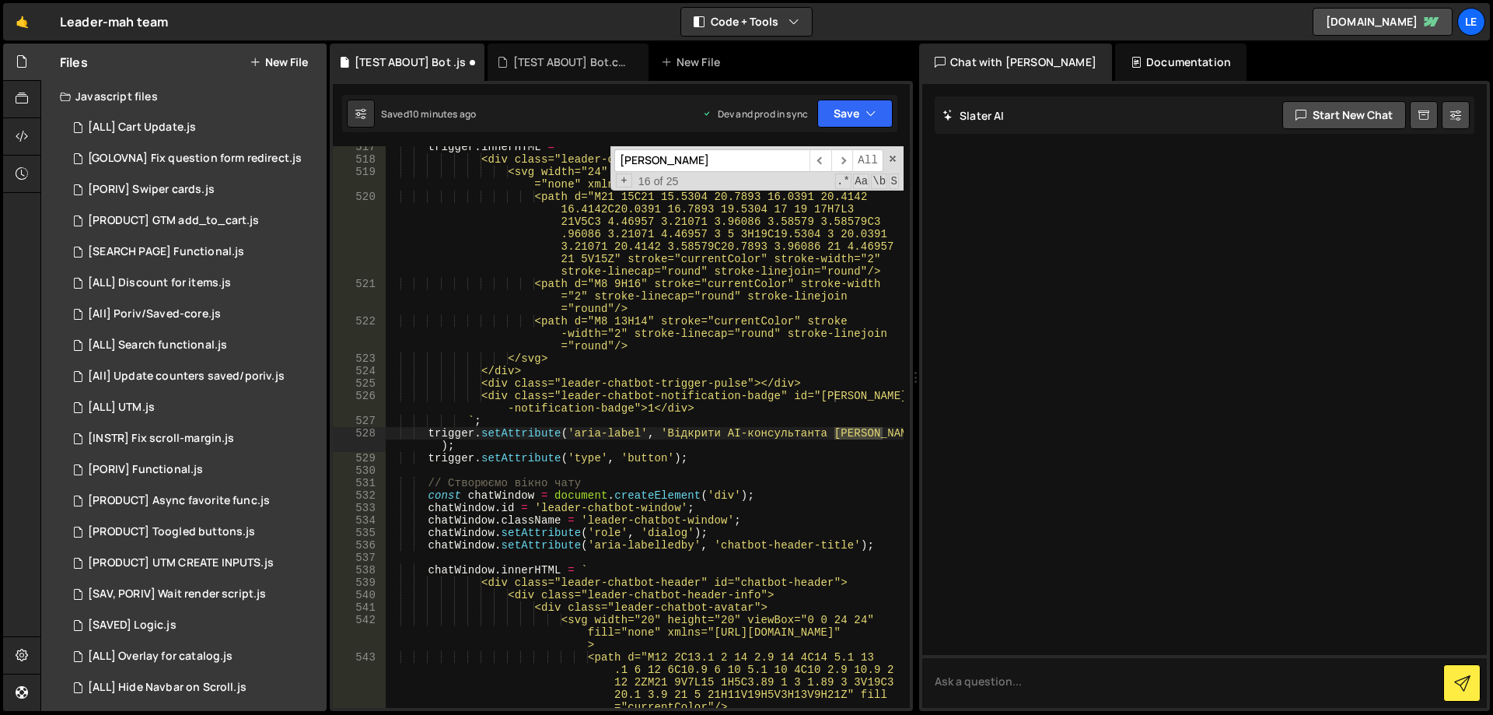
click at [851, 435] on div "Debug Explain Copy [TEST ABOUT] Bot .js [TEST ABOUT] Bot.css New File Saved 10 …" at bounding box center [621, 378] width 583 height 668
click at [851, 435] on div "trigger . innerHTML = ` <div class="leader-chatbot-trigger-icon"> <svg width="2…" at bounding box center [644, 446] width 519 height 611
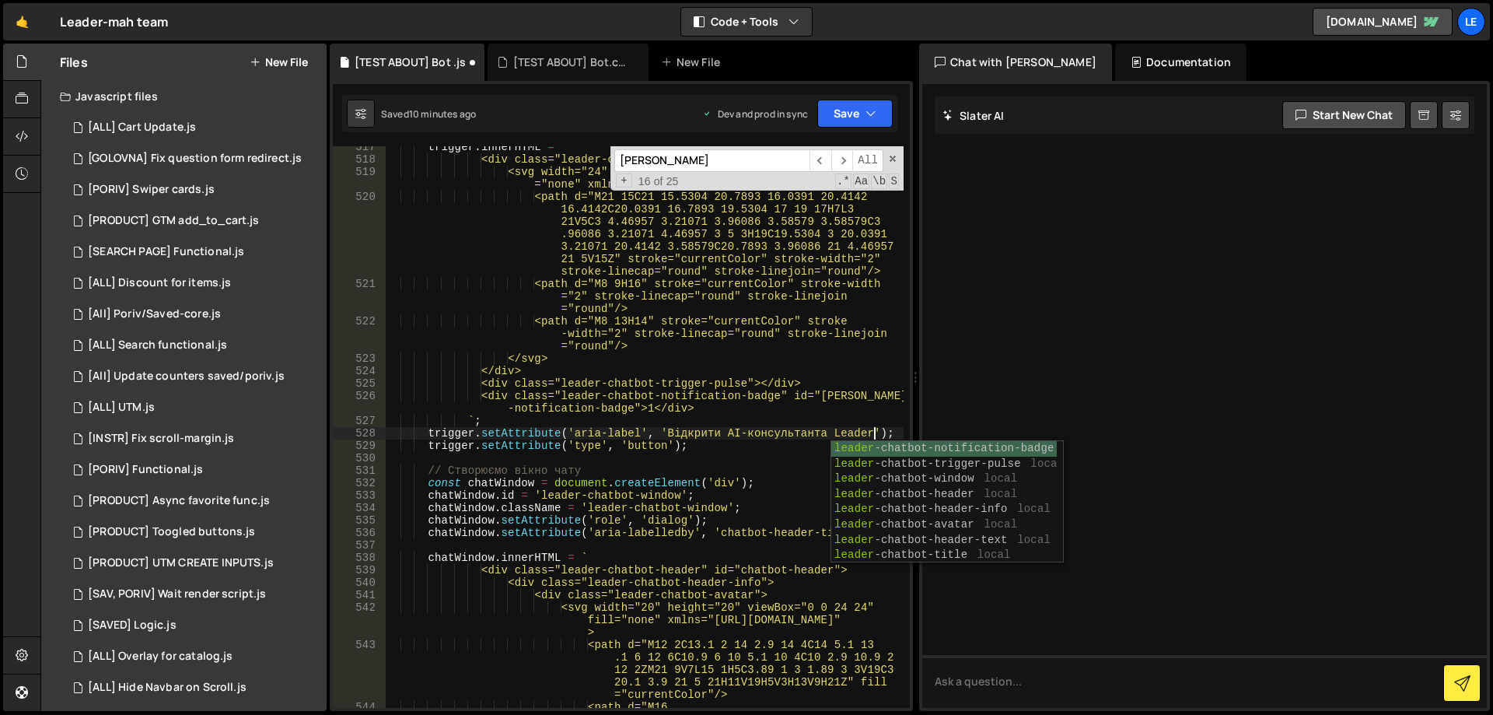
click at [786, 424] on div "trigger . innerHTML = ` <div class="leader-chatbot-trigger-icon"> <svg width="2…" at bounding box center [644, 446] width 519 height 611
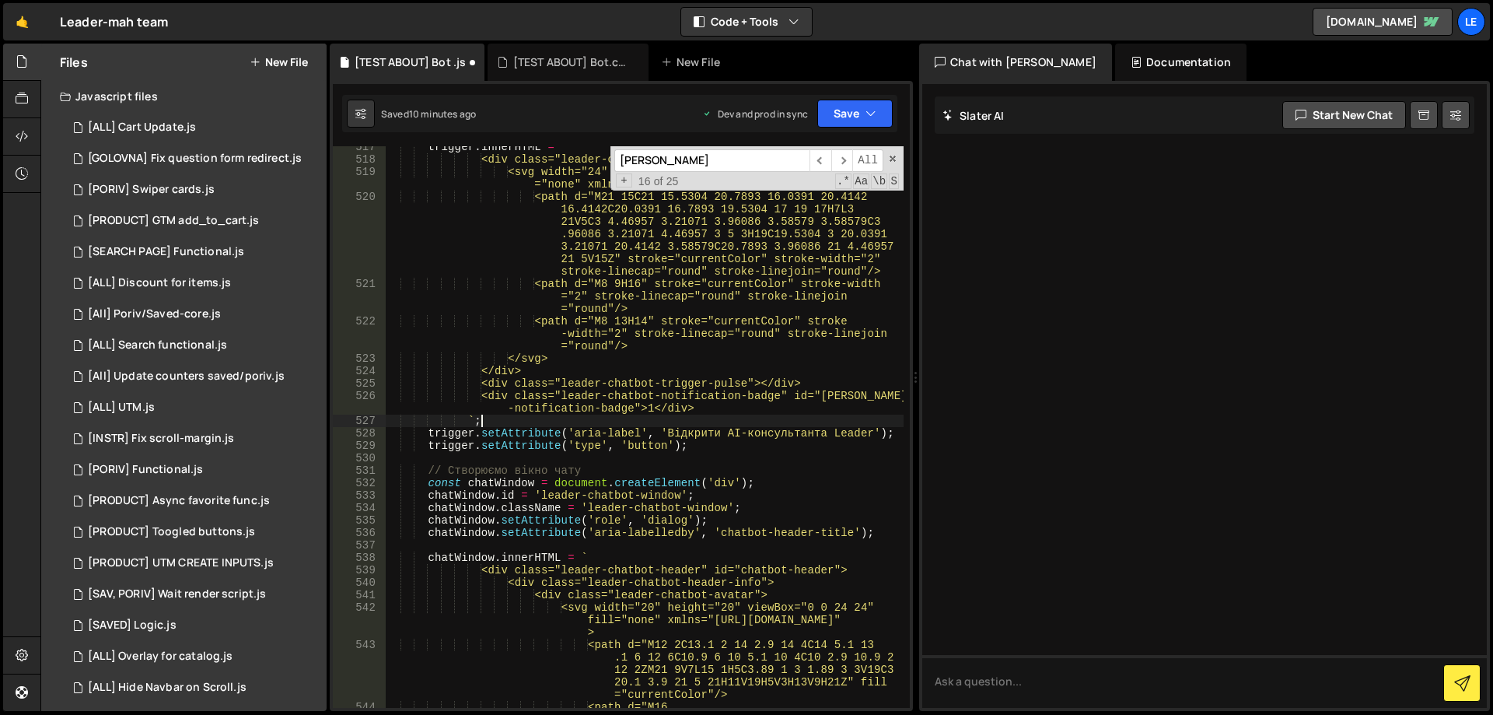
click at [873, 431] on div "trigger . innerHTML = ` <div class="leader-chatbot-trigger-icon"> <svg width="2…" at bounding box center [644, 446] width 519 height 611
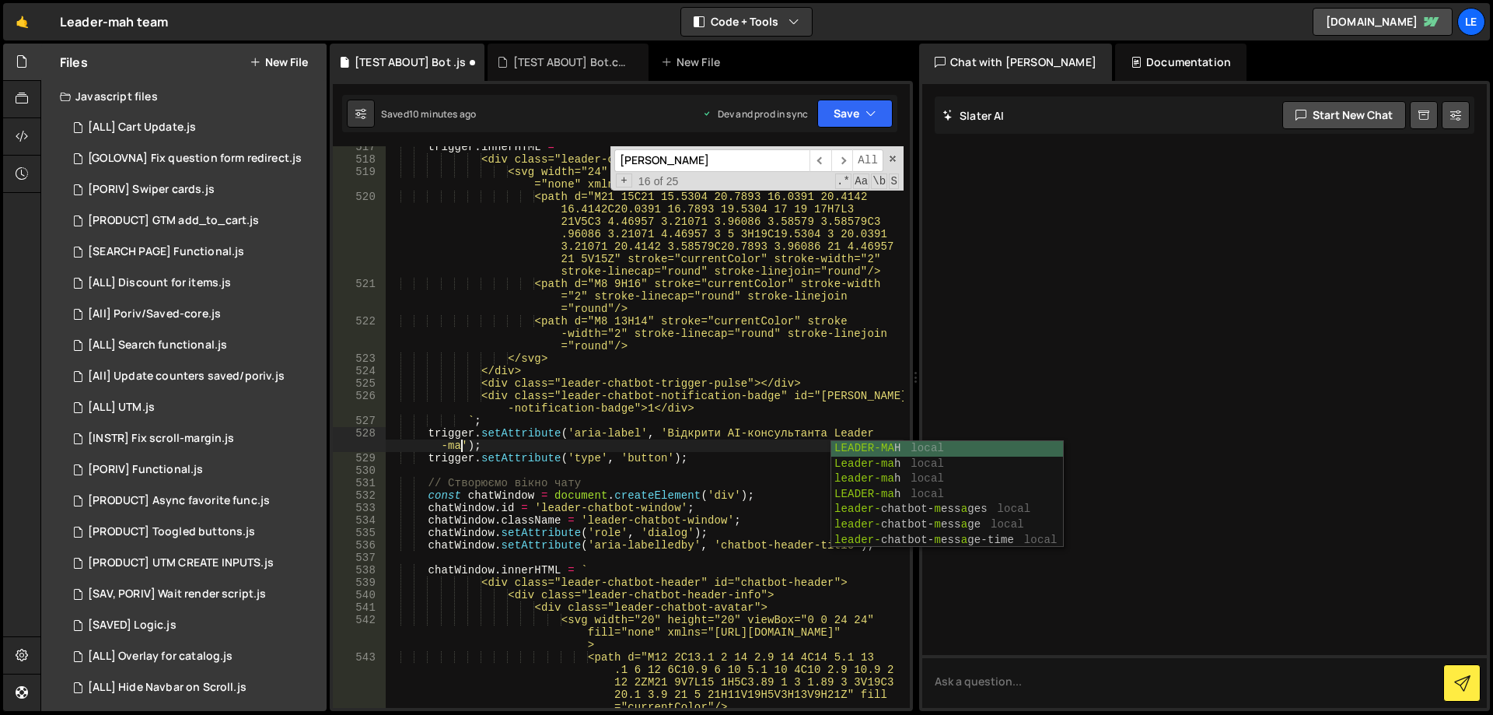
scroll to position [0, 36]
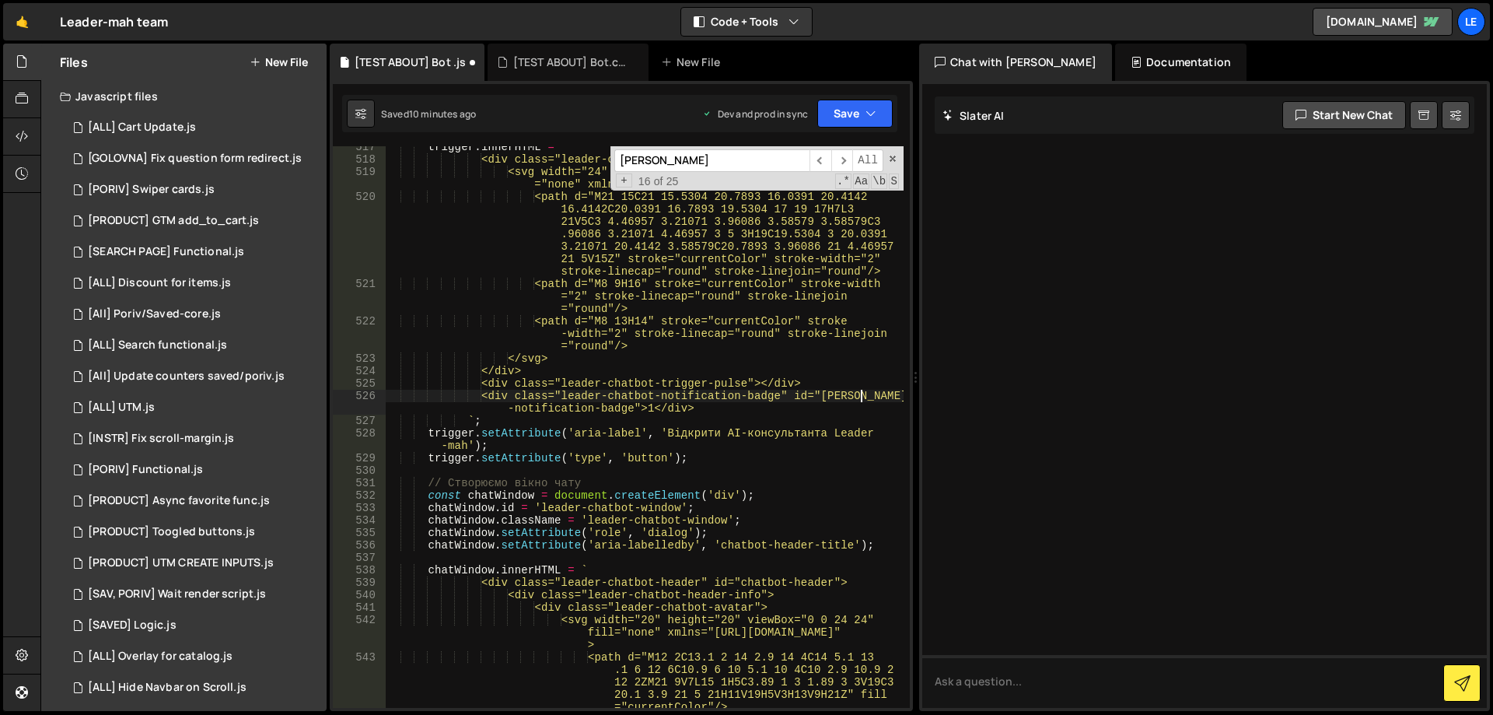
click at [861, 401] on div "trigger . innerHTML = ` <div class="leader-chatbot-trigger-icon"> <svg width="2…" at bounding box center [644, 446] width 519 height 611
click at [837, 156] on span "​" at bounding box center [842, 160] width 22 height 23
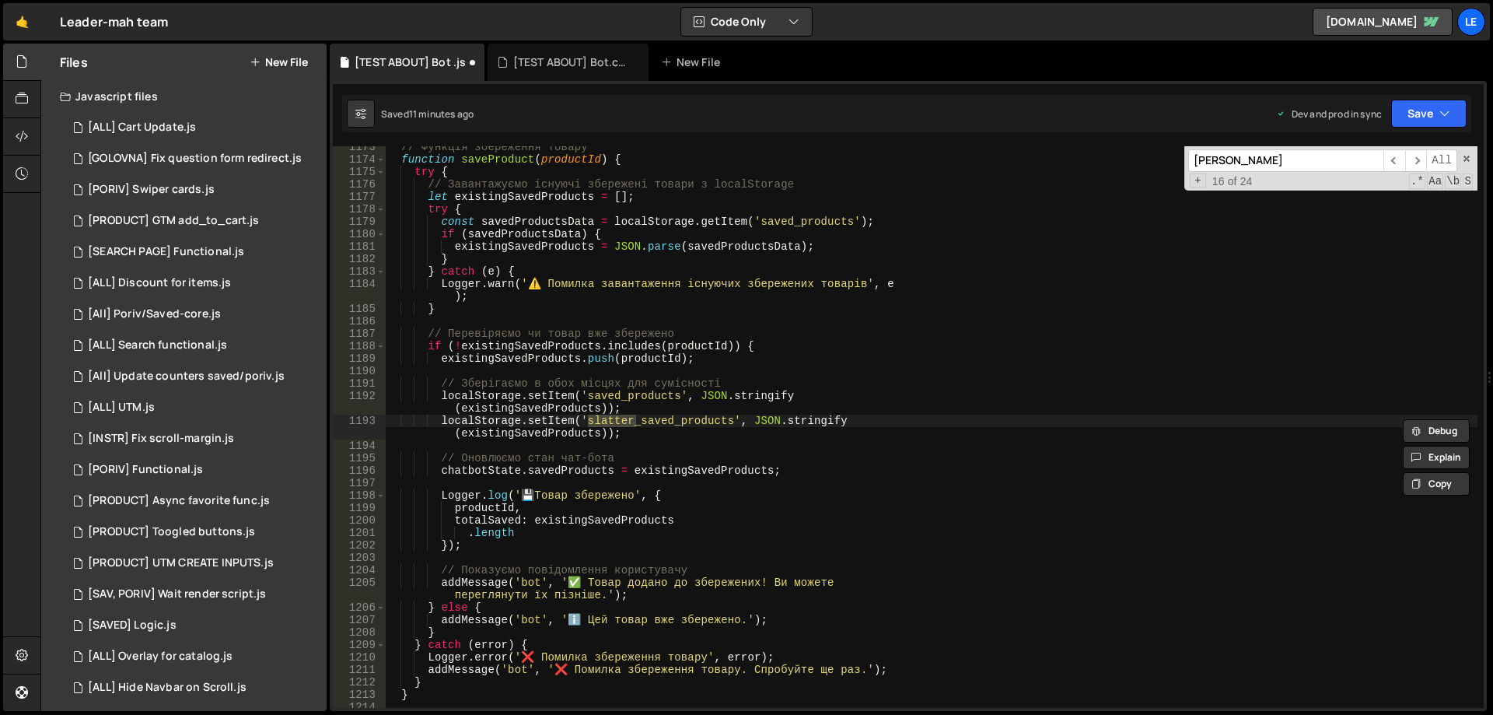
drag, startPoint x: 914, startPoint y: 377, endPoint x: 1492, endPoint y: 349, distance: 578.4
click at [1492, 349] on div at bounding box center [1490, 378] width 6 height 668
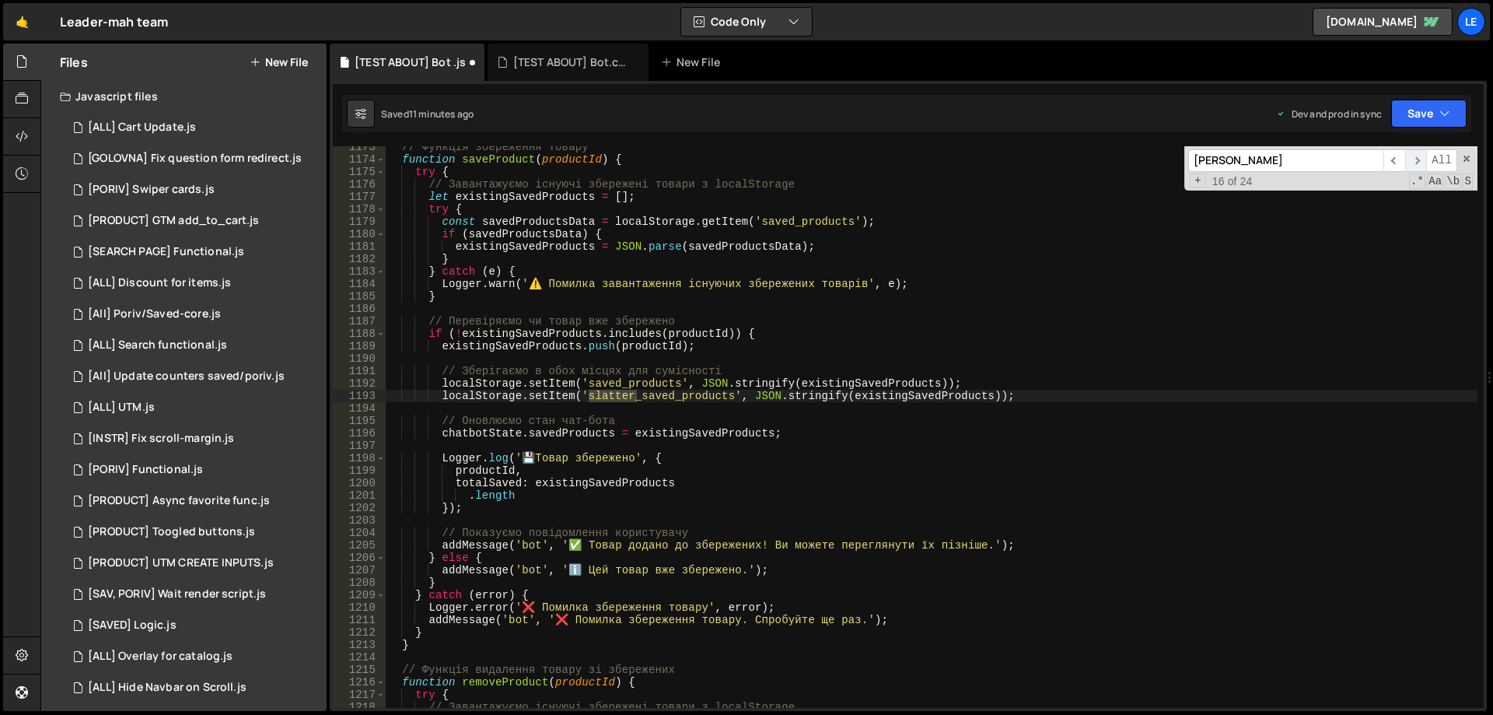
click at [1414, 160] on span "​" at bounding box center [1416, 160] width 22 height 23
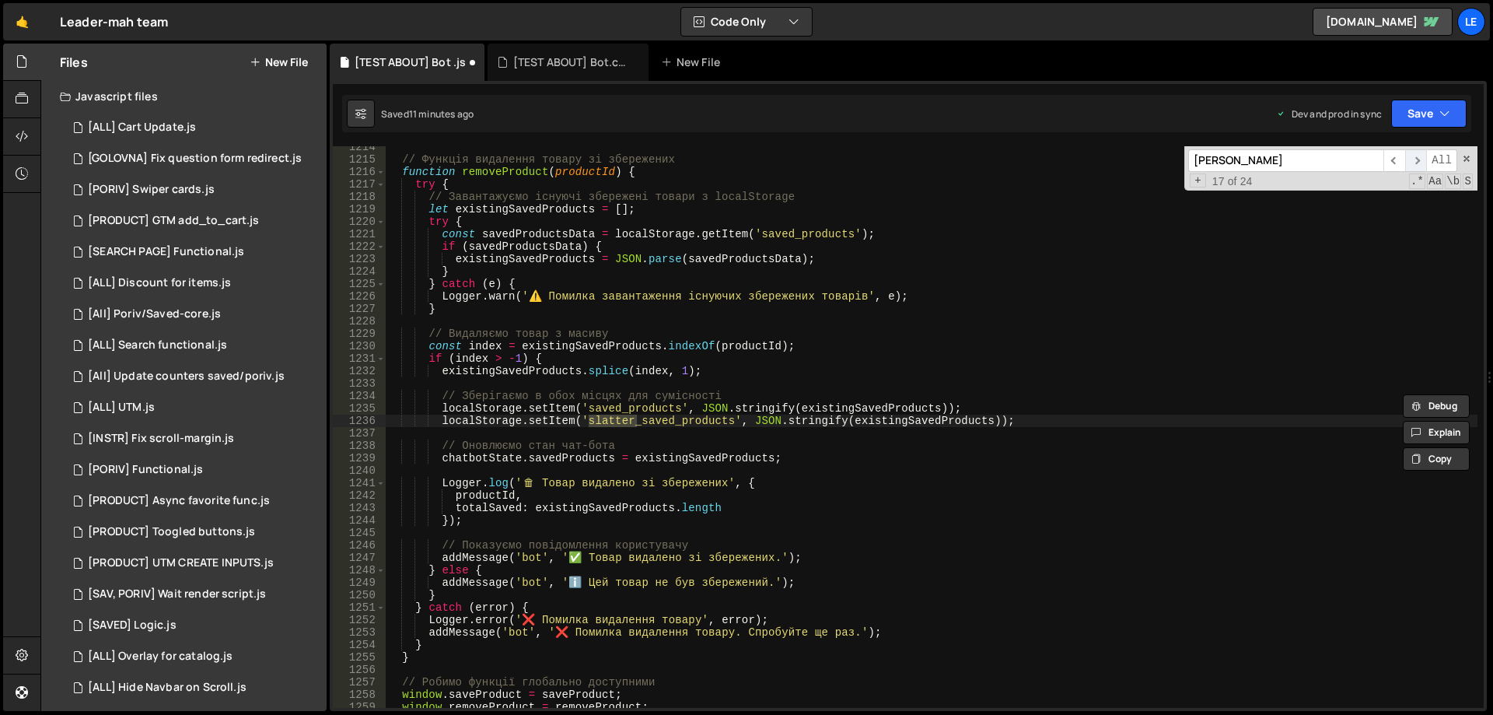
click at [1414, 160] on span "​" at bounding box center [1416, 160] width 22 height 23
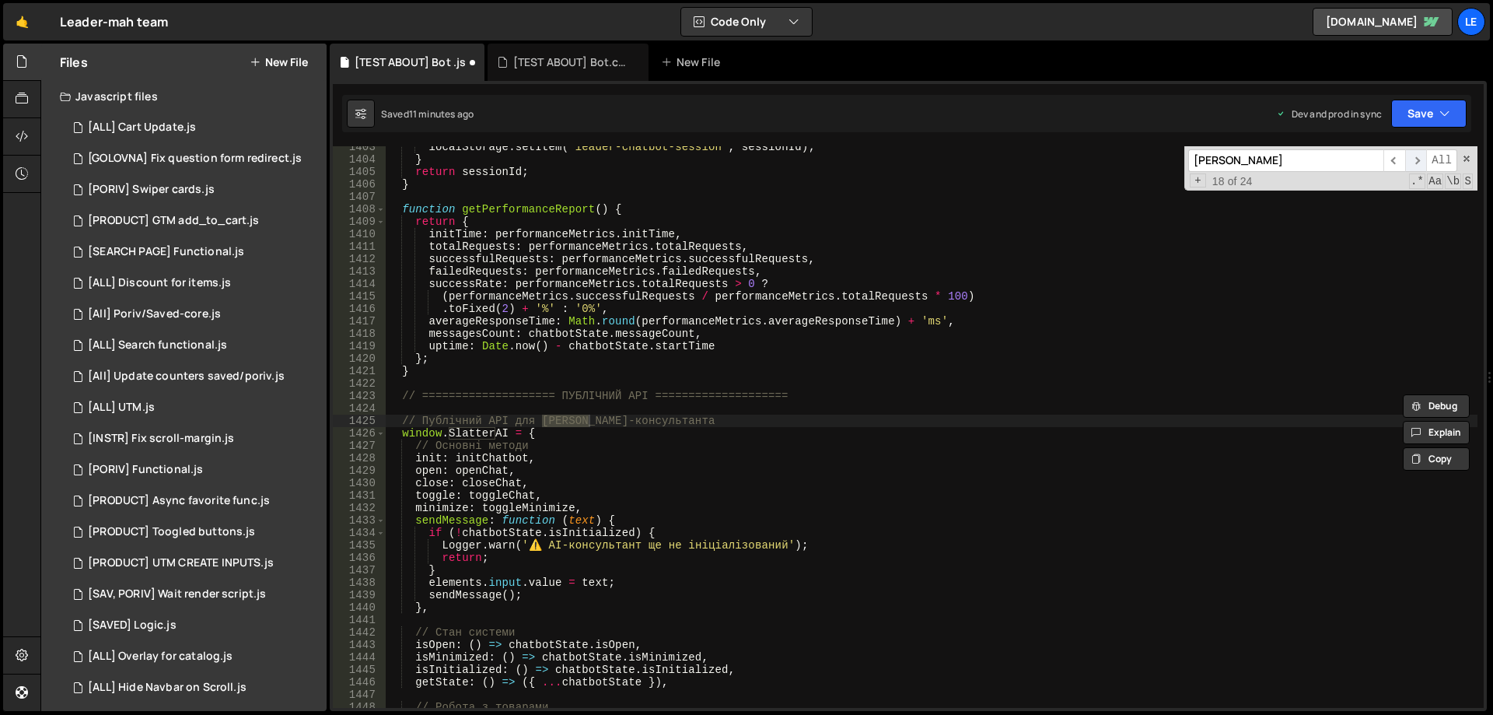
click at [1414, 160] on span "​" at bounding box center [1416, 160] width 22 height 23
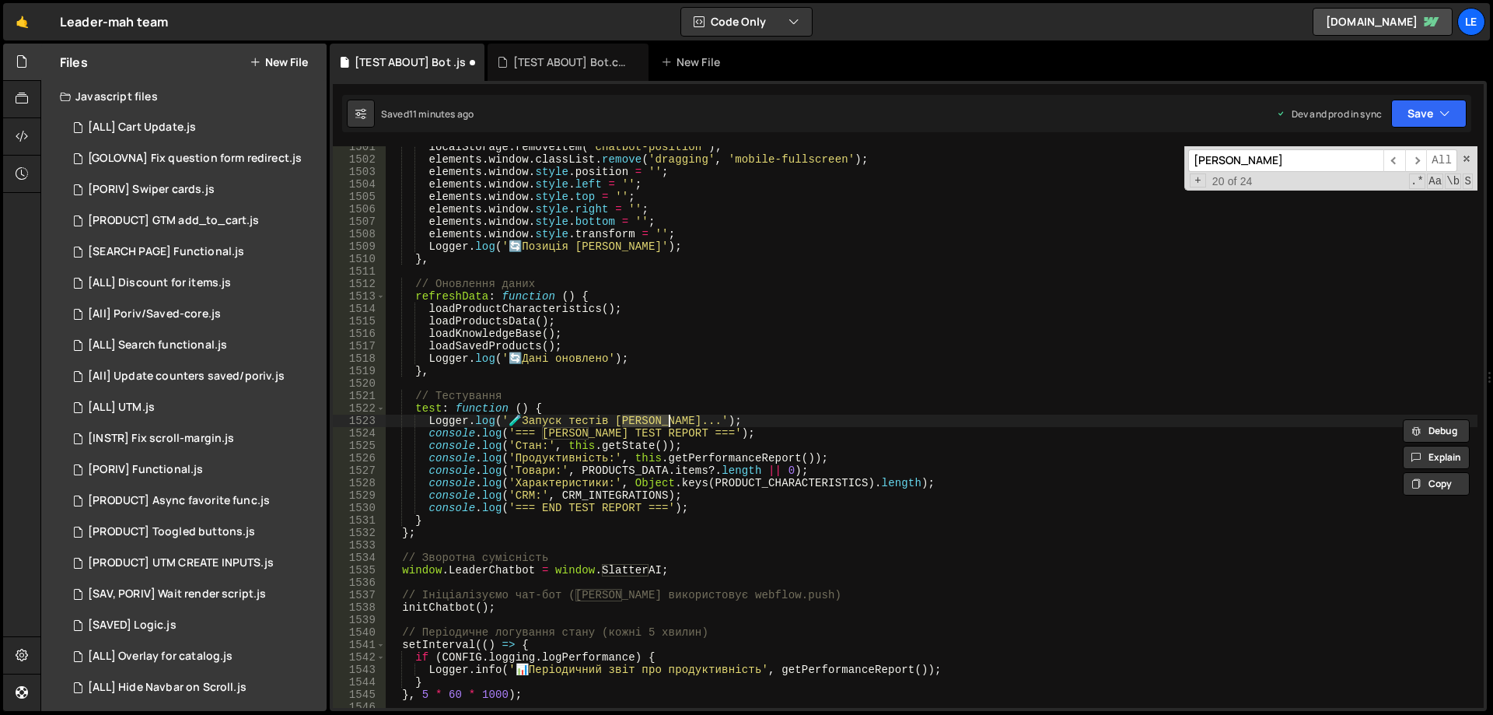
scroll to position [0, 23]
click at [651, 420] on div "localStorage . removeItem ( 'chatbot-position' ) ; elements . window . classLis…" at bounding box center [932, 426] width 1092 height 561
click at [651, 420] on div "localStorage . removeItem ( 'chatbot-position' ) ; elements . window . classLis…" at bounding box center [932, 434] width 1092 height 586
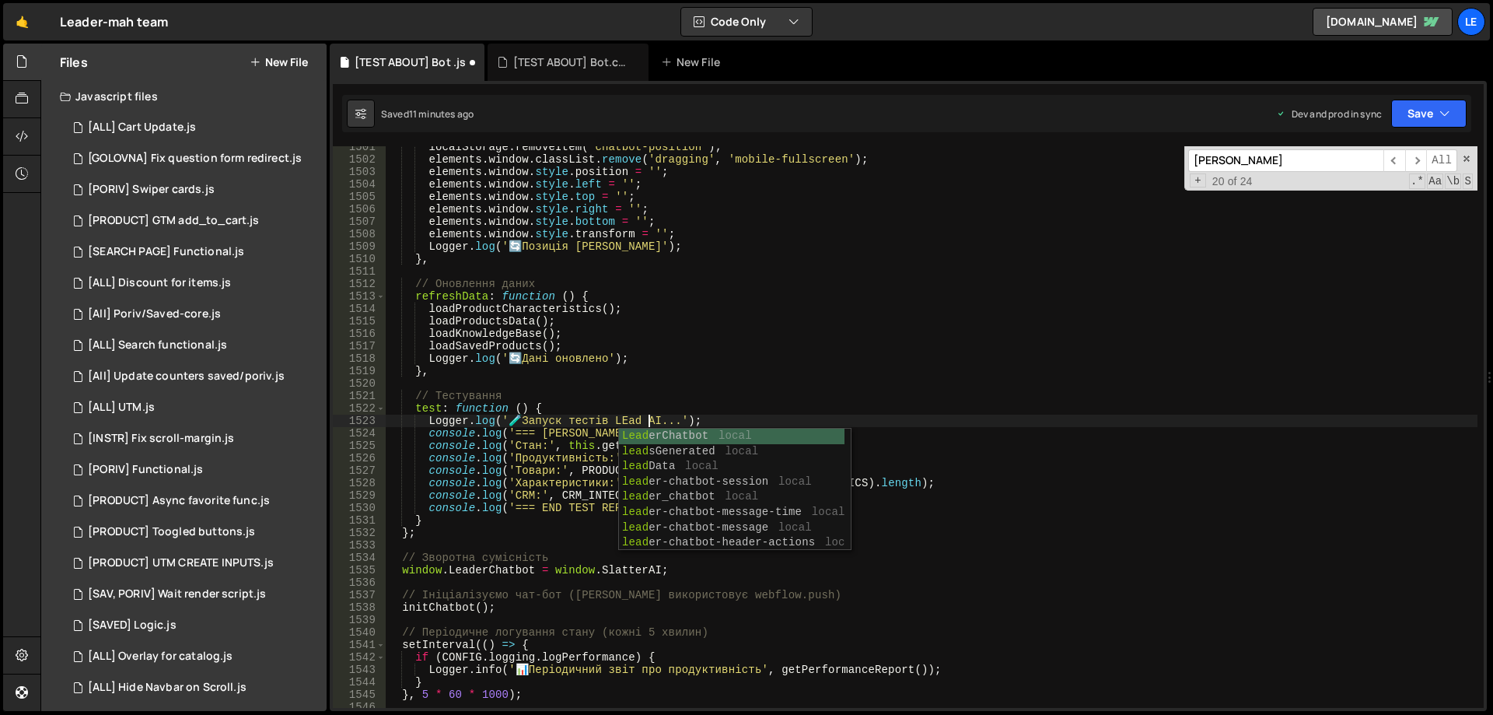
scroll to position [0, 19]
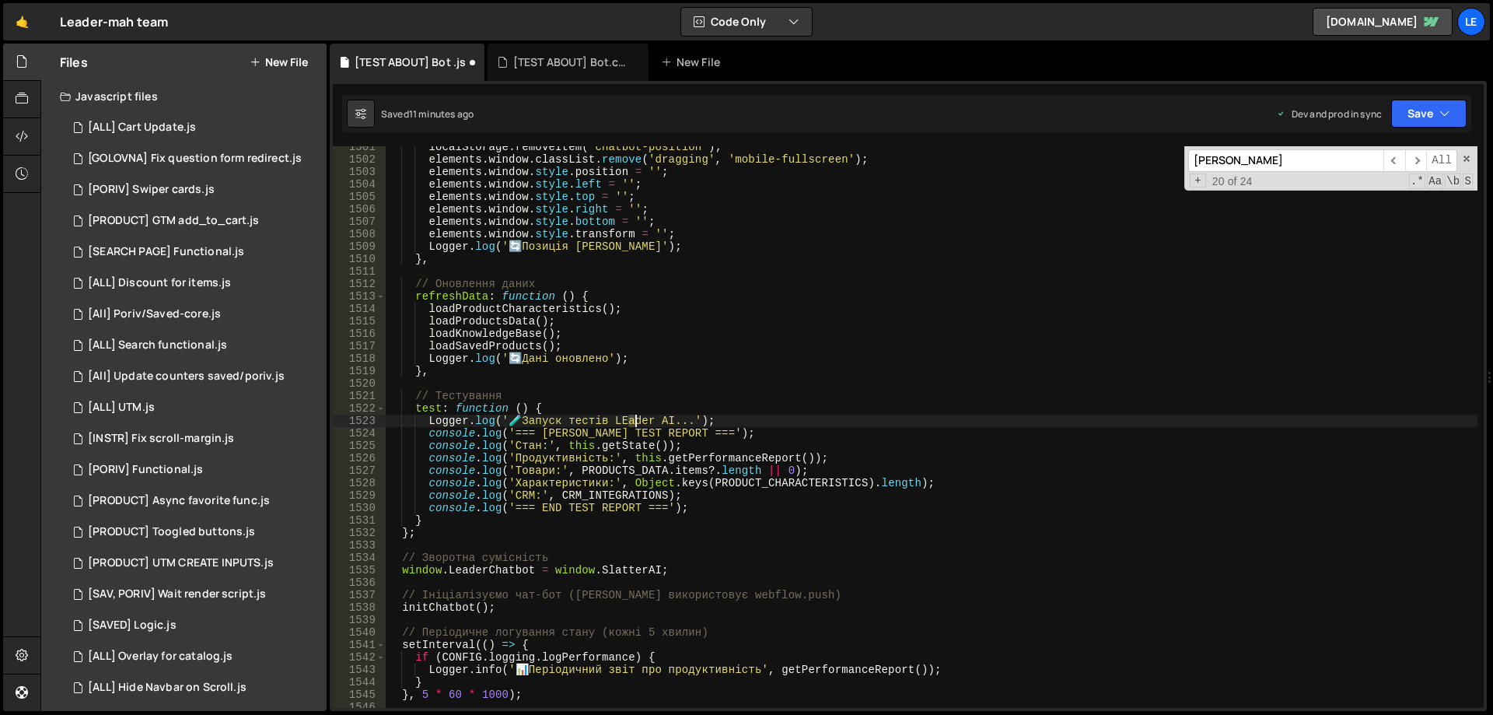
click at [634, 422] on div "localStorage . removeItem ( 'chatbot-position' ) ; elements . window . classLis…" at bounding box center [932, 434] width 1092 height 586
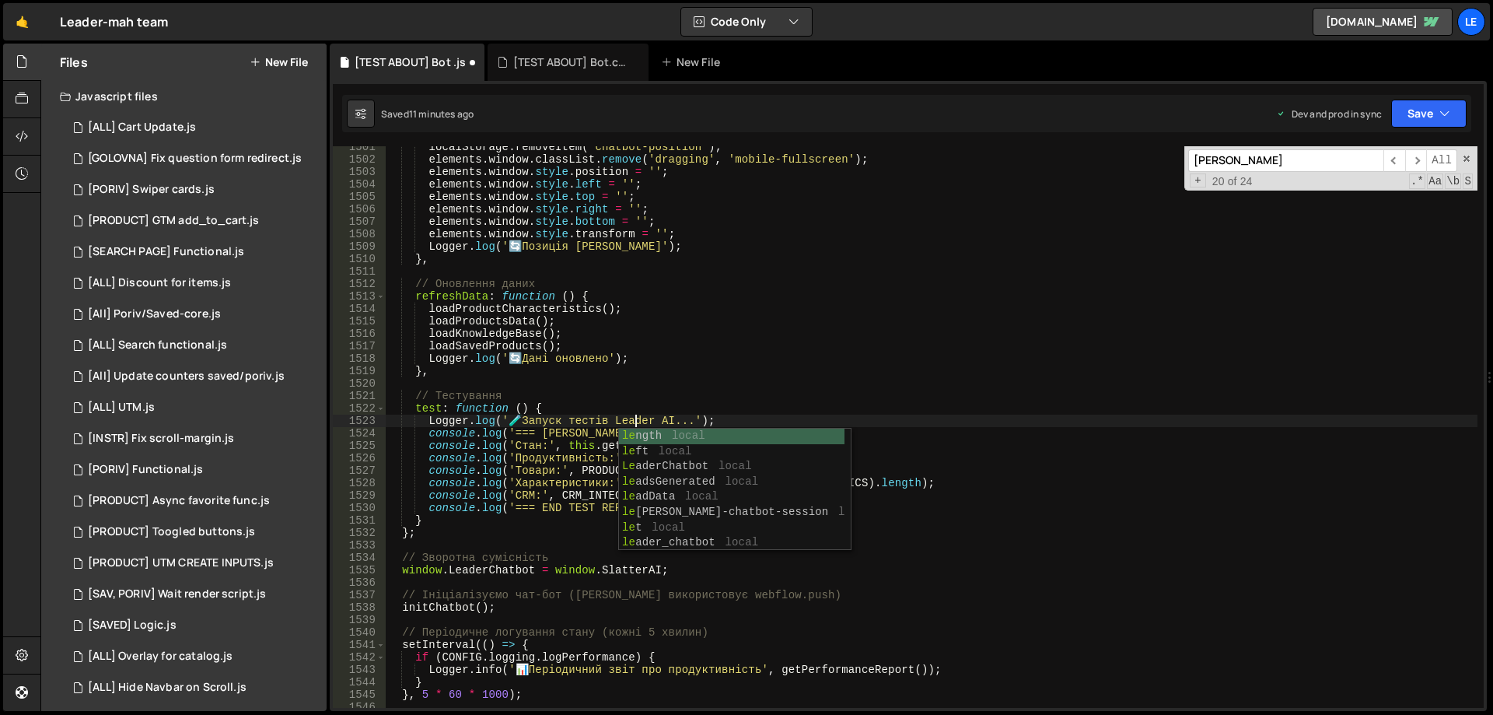
scroll to position [0, 18]
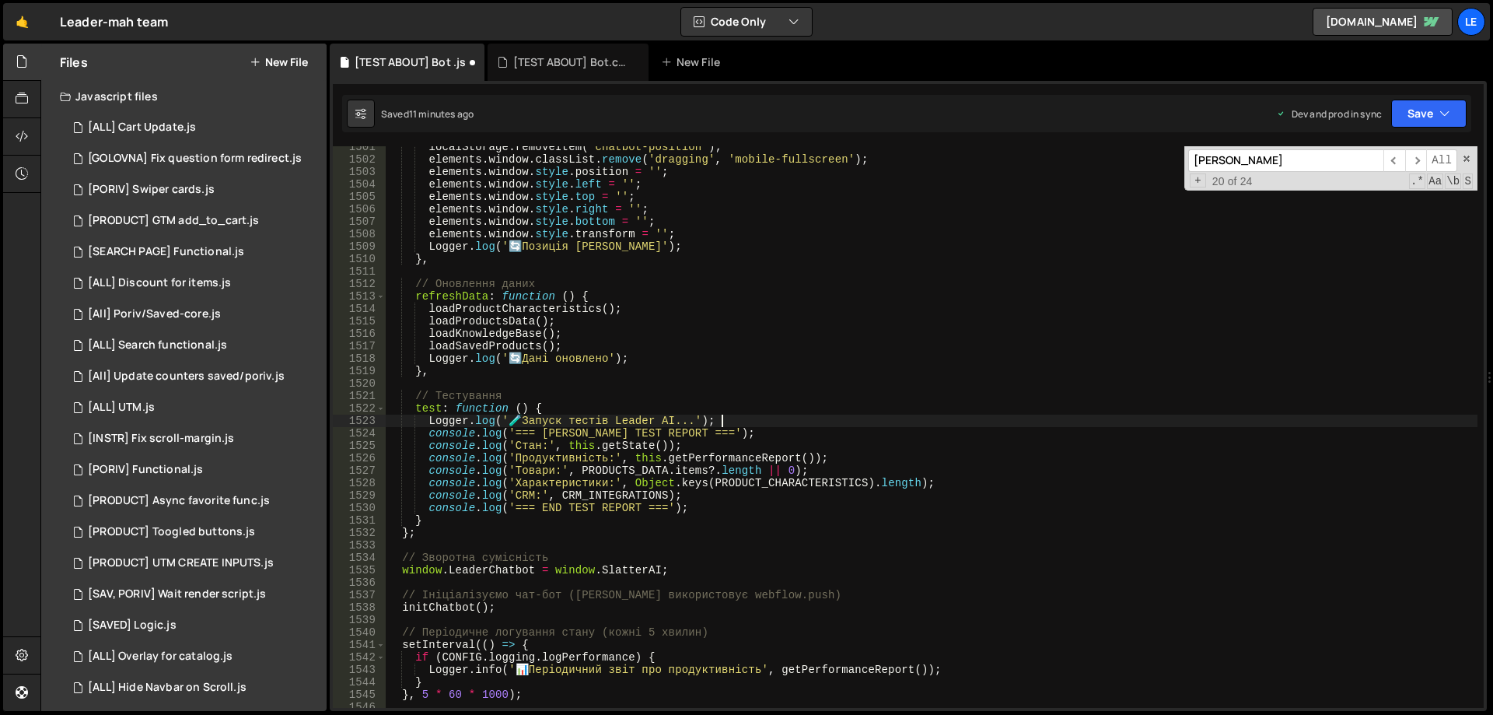
click at [735, 420] on div "localStorage . removeItem ( 'chatbot-position' ) ; elements . window . classLis…" at bounding box center [932, 434] width 1092 height 586
click at [1416, 160] on span "​" at bounding box center [1416, 160] width 22 height 23
click at [643, 420] on div "localStorage . removeItem ( 'chatbot-position' ) ; elements . window . classLis…" at bounding box center [932, 434] width 1092 height 586
click at [561, 436] on div "localStorage . removeItem ( 'chatbot-position' ) ; elements . window . classLis…" at bounding box center [932, 434] width 1092 height 586
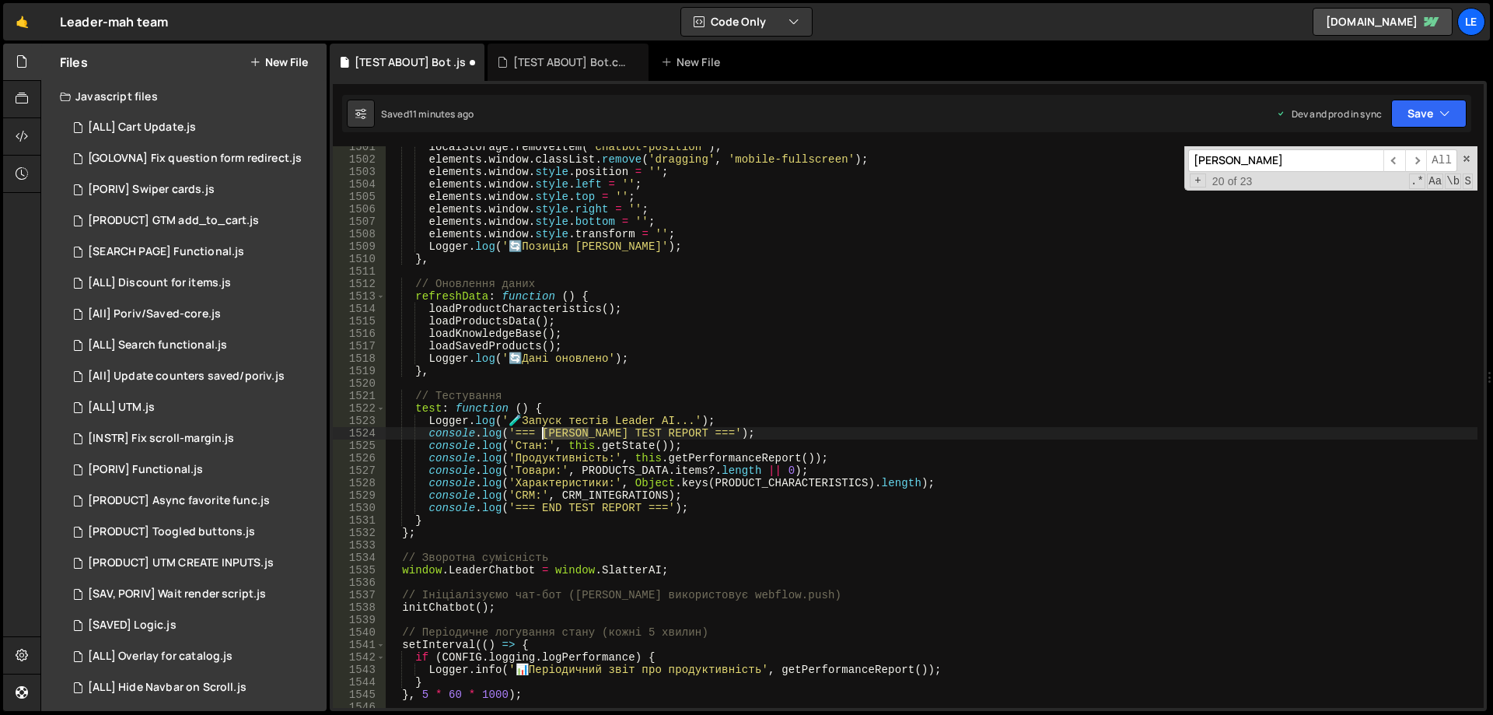
click at [561, 436] on div "localStorage . removeItem ( 'chatbot-position' ) ; elements . window . classLis…" at bounding box center [932, 434] width 1092 height 586
paste textarea "Leader"
click at [1407, 159] on span "​" at bounding box center [1416, 160] width 22 height 23
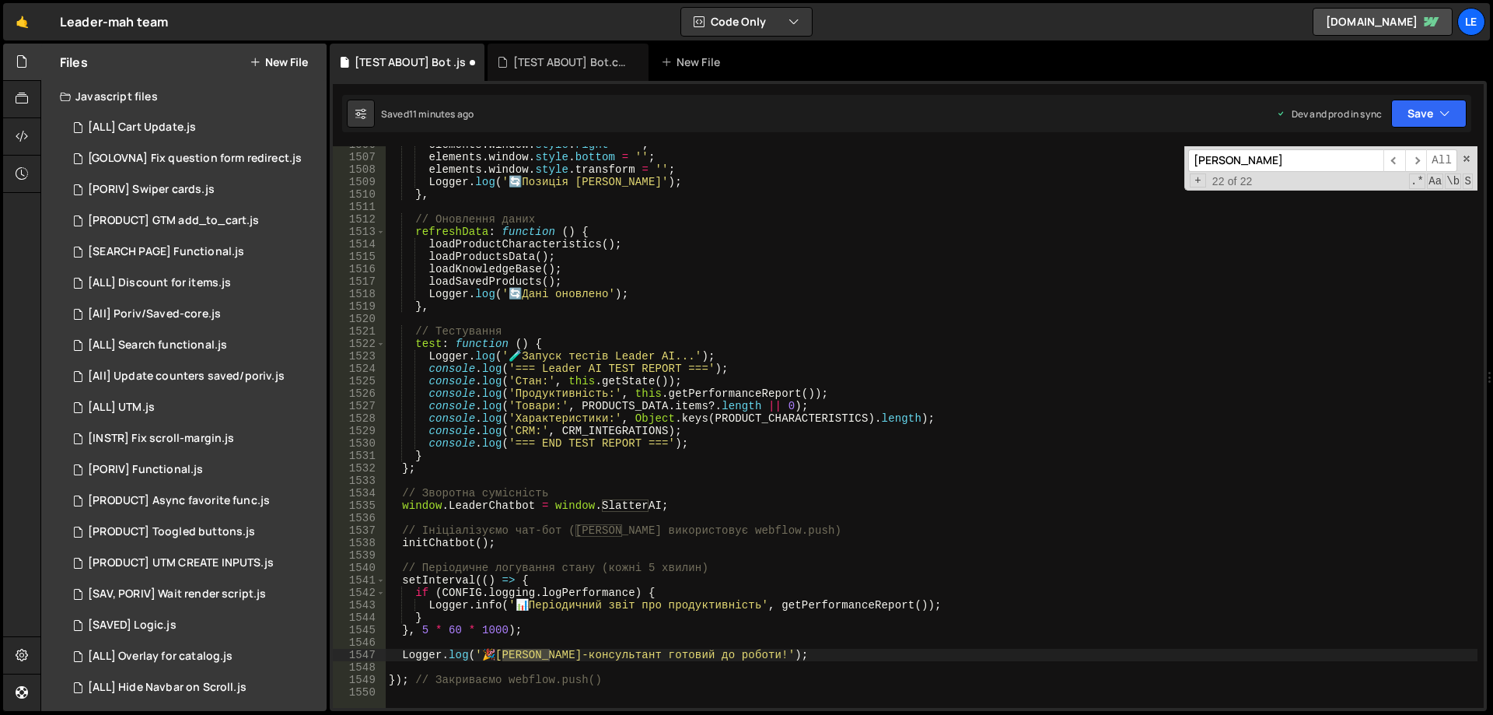
scroll to position [18852, 0]
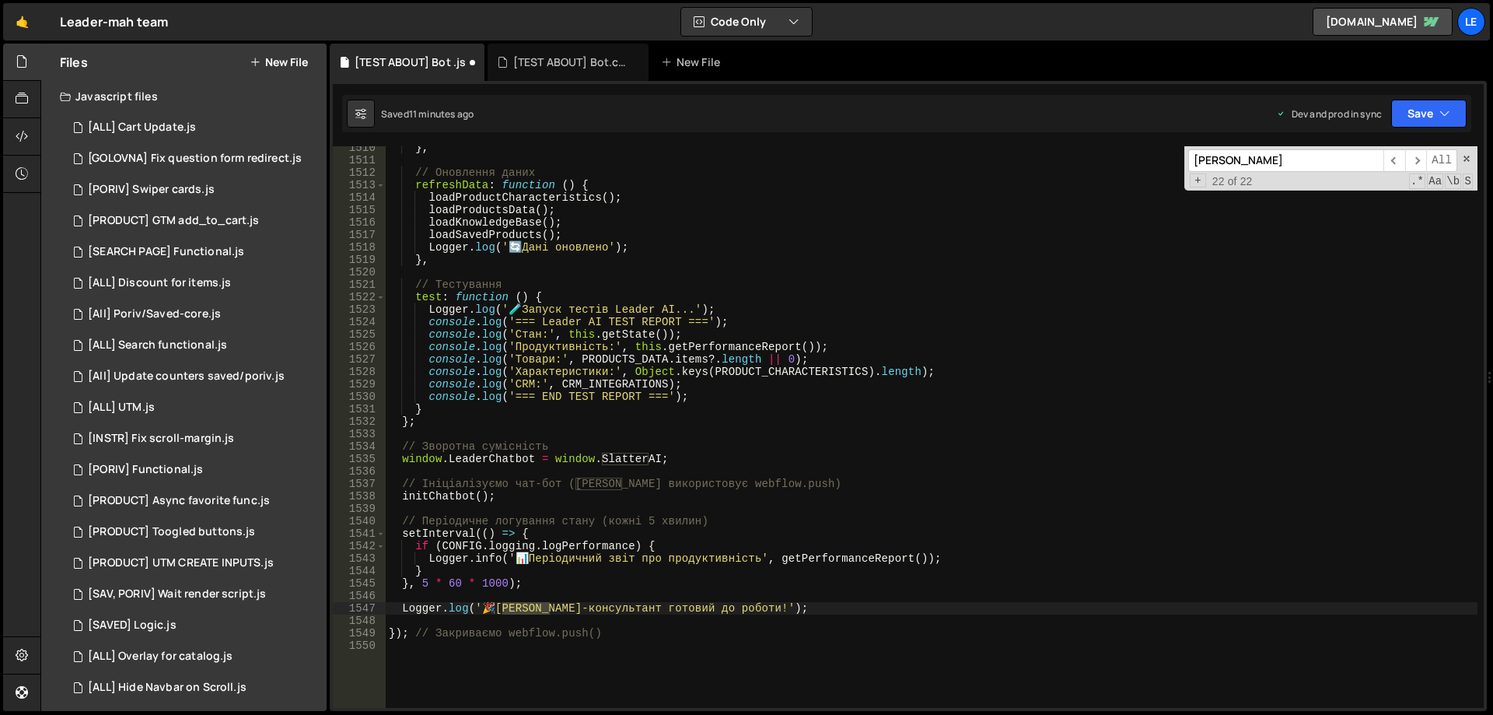
click at [530, 604] on div "} , // Оновлення даних refreshData : function ( ) { loadProductCharacteristics …" at bounding box center [932, 426] width 1092 height 561
click at [530, 604] on div "} , // Оновлення даних refreshData : function ( ) { loadProductCharacteristics …" at bounding box center [932, 435] width 1092 height 586
paste textarea "Lead"
click at [946, 487] on div "} , // Оновлення даних refreshData : function ( ) { loadProductCharacteristics …" at bounding box center [932, 435] width 1092 height 586
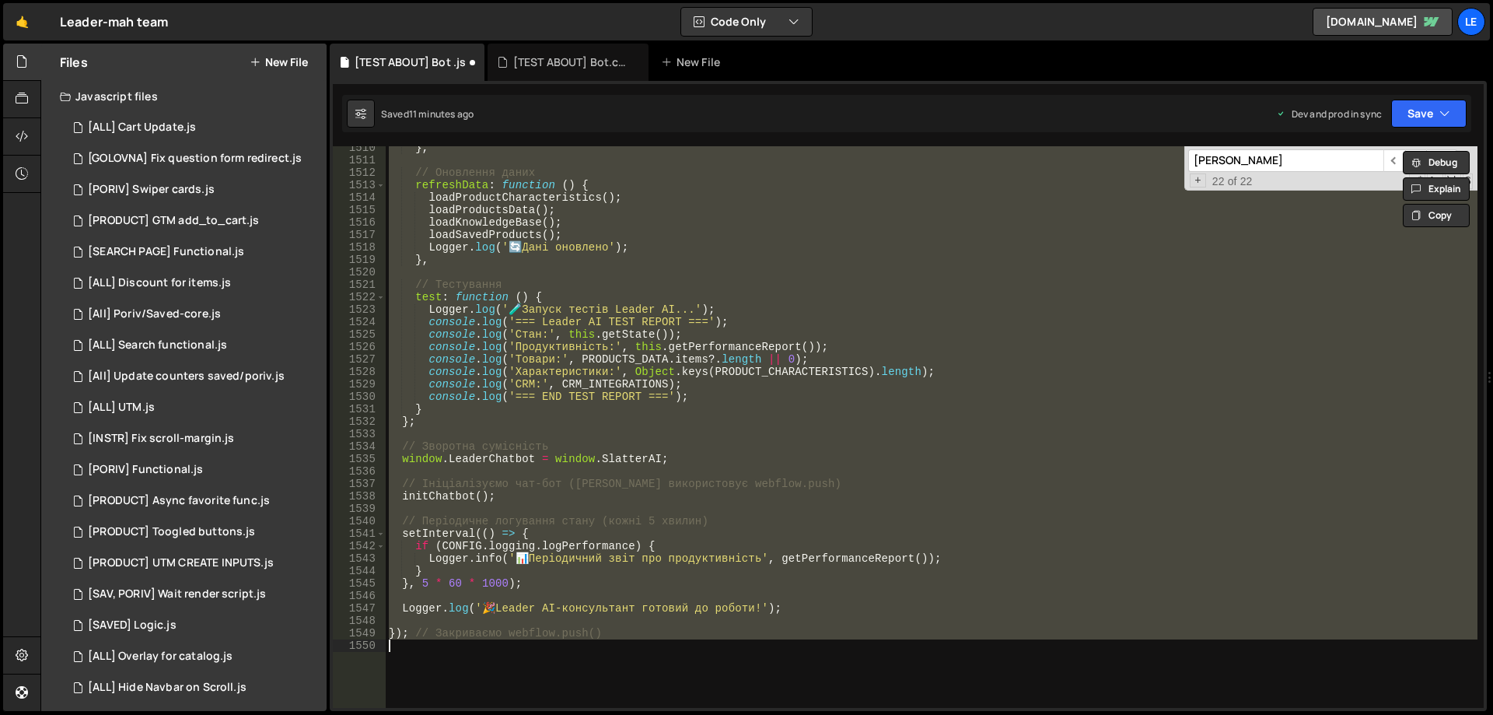
scroll to position [0, 14]
click at [715, 369] on div "} , // Оновлення даних refreshData : function ( ) { loadProductCharacteristics …" at bounding box center [932, 426] width 1092 height 561
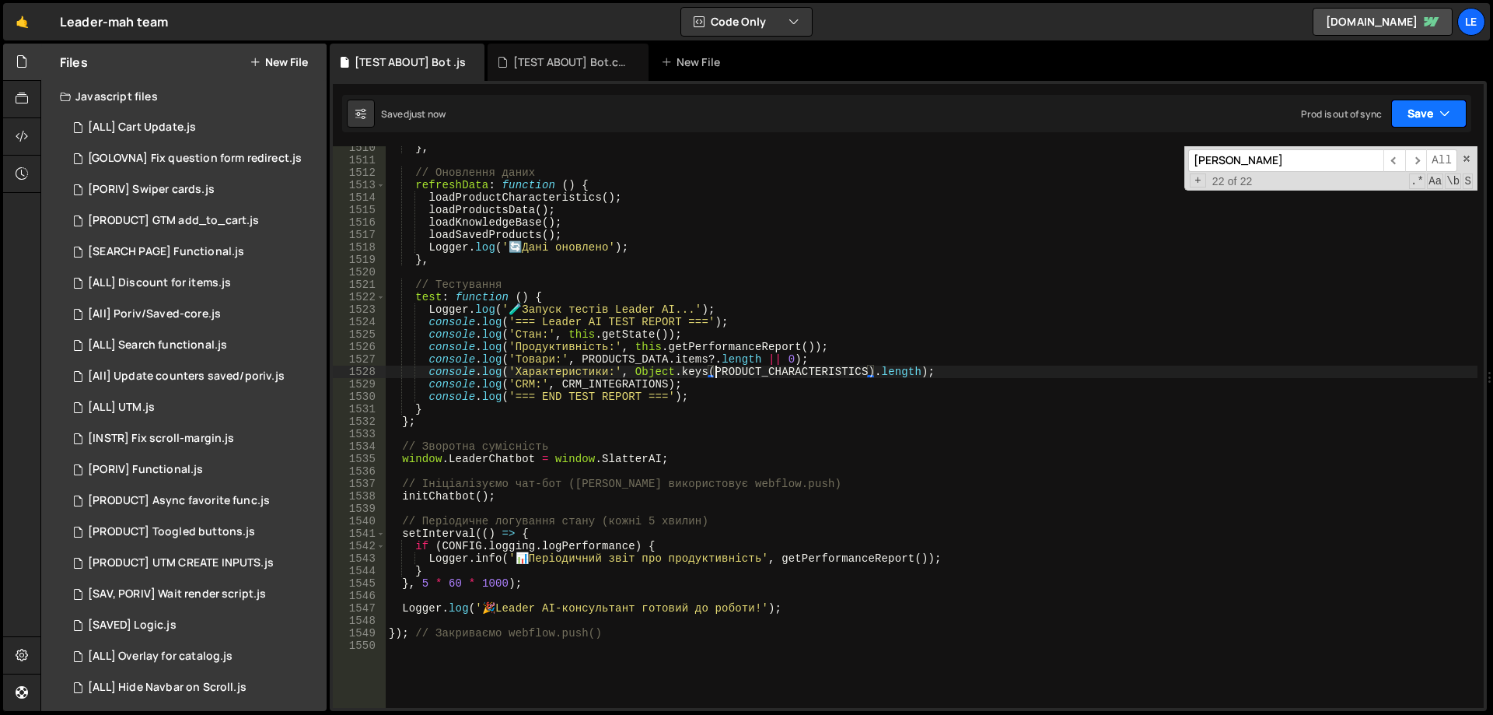
click at [1424, 115] on button "Save" at bounding box center [1428, 114] width 75 height 28
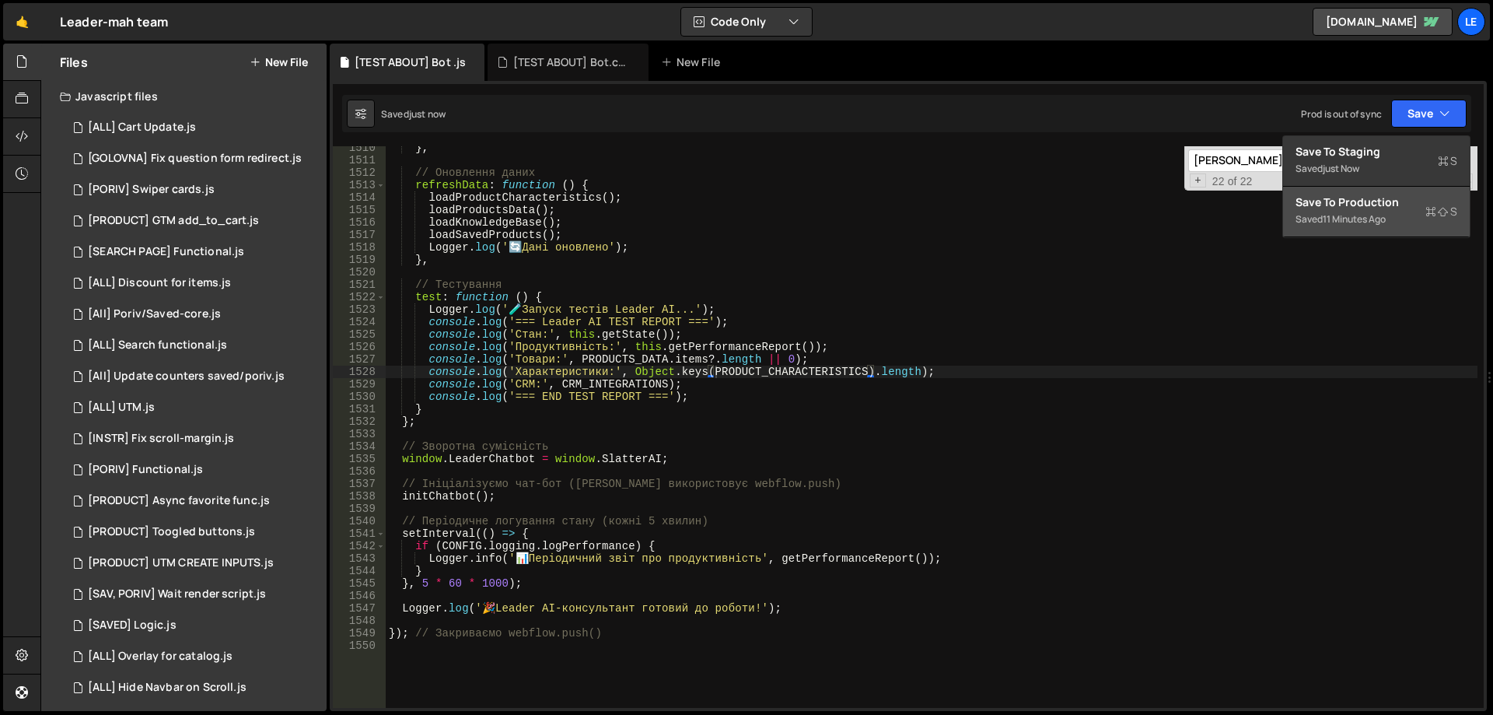
click at [1344, 194] on div "Save to Production S" at bounding box center [1376, 202] width 162 height 16
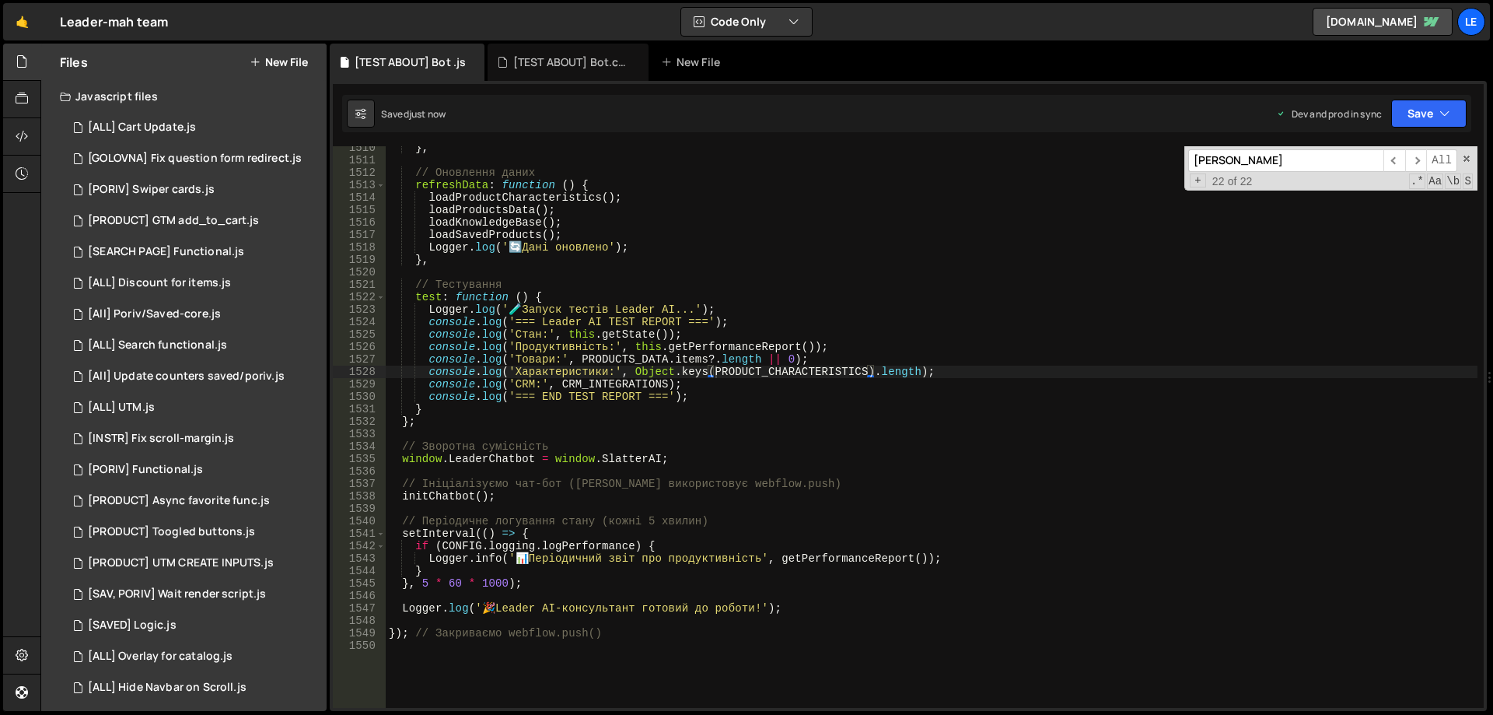
type textarea "loadKnowledgeBase();"
click at [812, 226] on div "} , // Оновлення даних refreshData : function ( ) { loadProductCharacteristics …" at bounding box center [932, 435] width 1092 height 586
click at [546, 58] on div "[TEST ABOUT] Bot.css" at bounding box center [571, 62] width 117 height 16
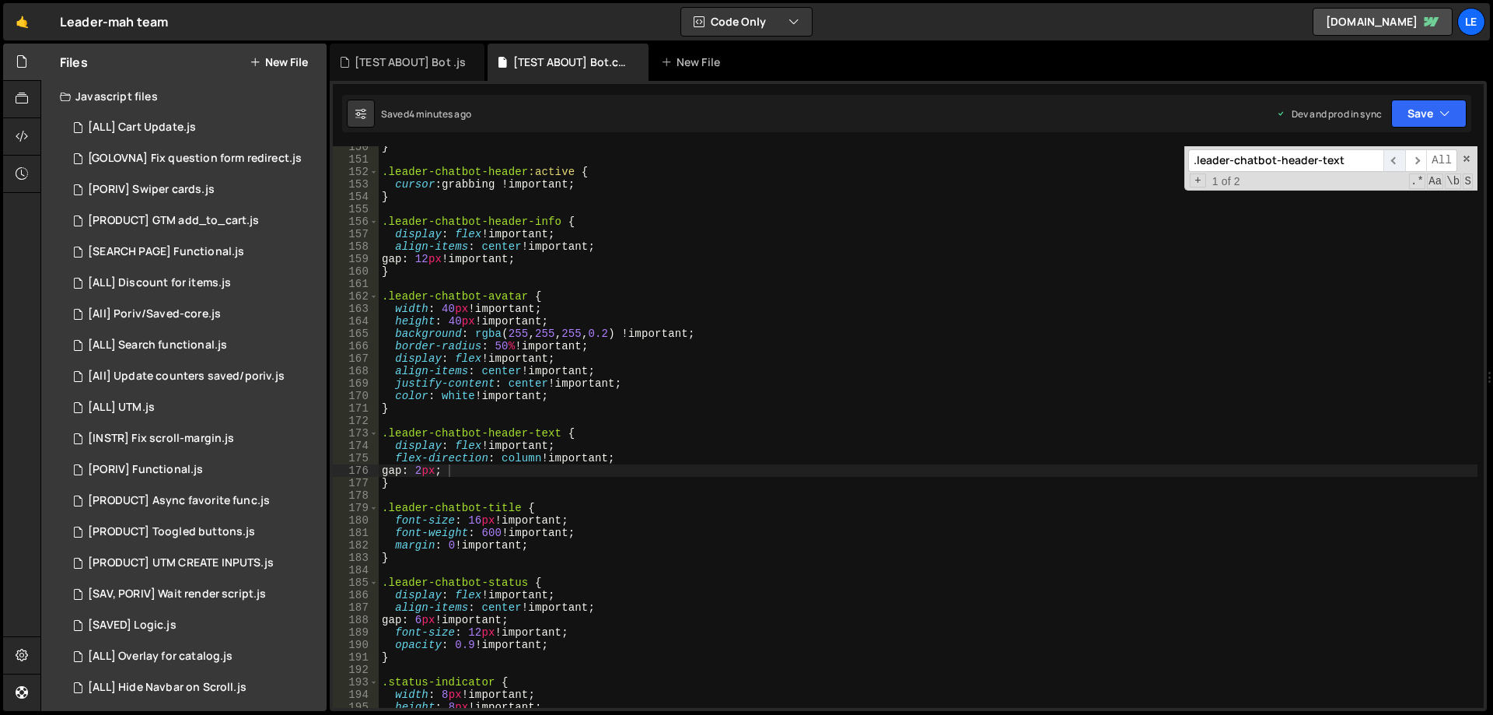
click at [1394, 164] on span "​" at bounding box center [1394, 160] width 22 height 23
click at [1393, 161] on span "​" at bounding box center [1394, 160] width 22 height 23
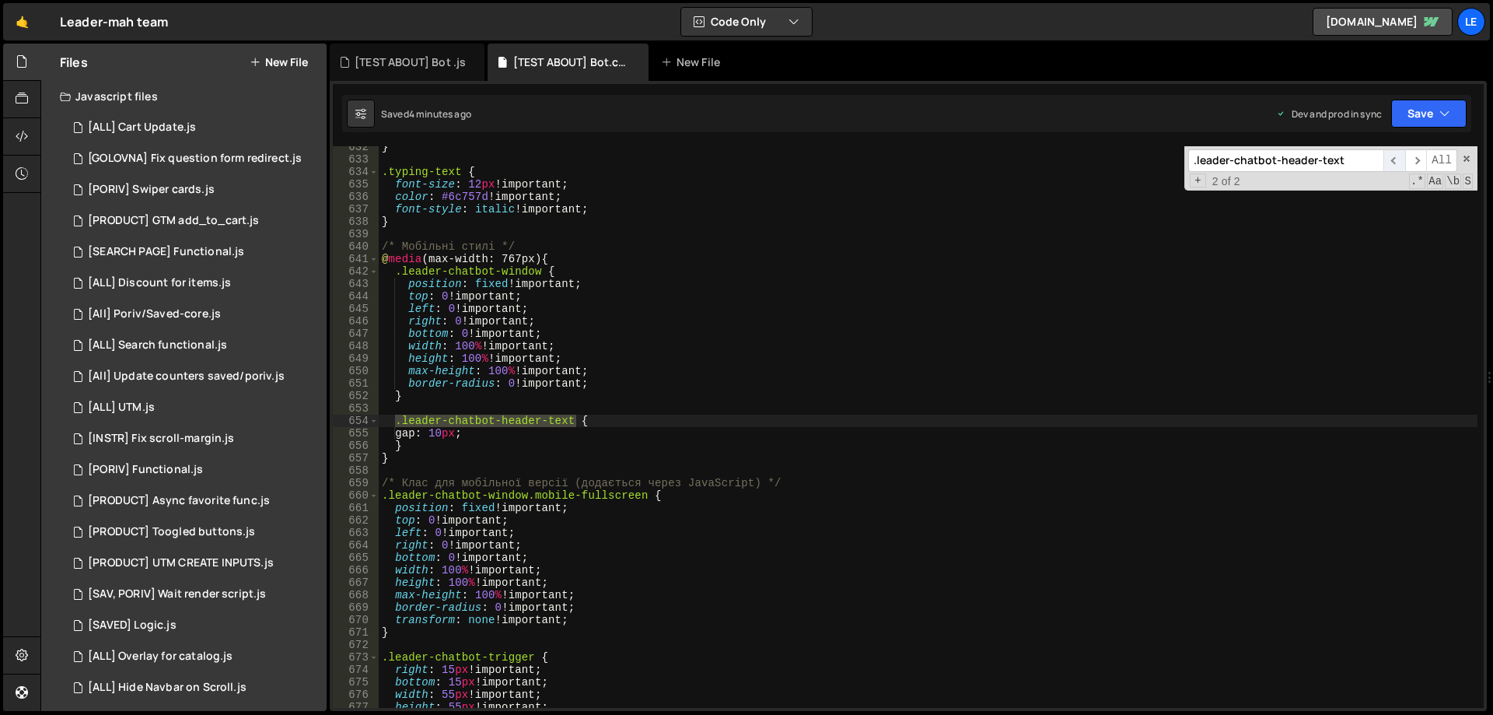
click at [1393, 161] on span "​" at bounding box center [1394, 160] width 22 height 23
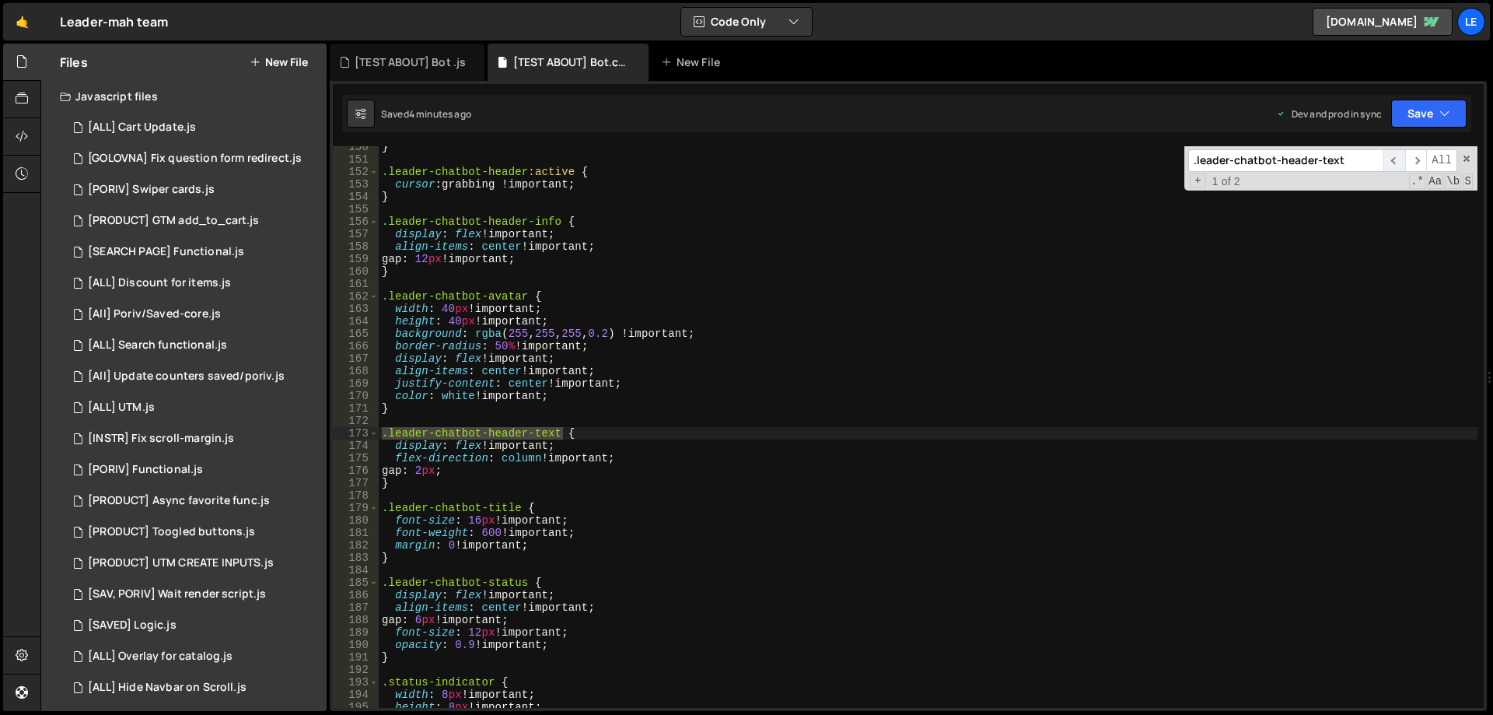
click at [1393, 161] on span "​" at bounding box center [1394, 160] width 22 height 23
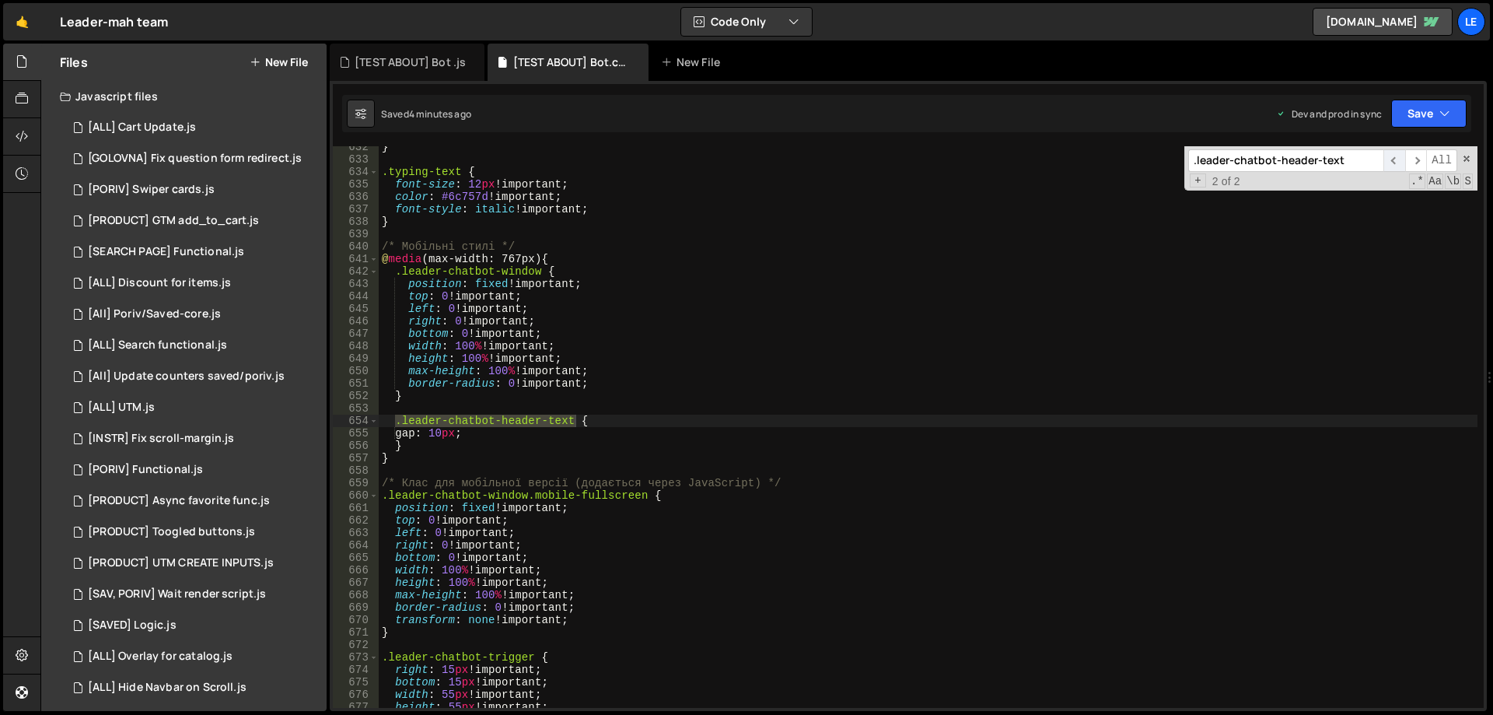
click at [1393, 161] on span "​" at bounding box center [1394, 160] width 22 height 23
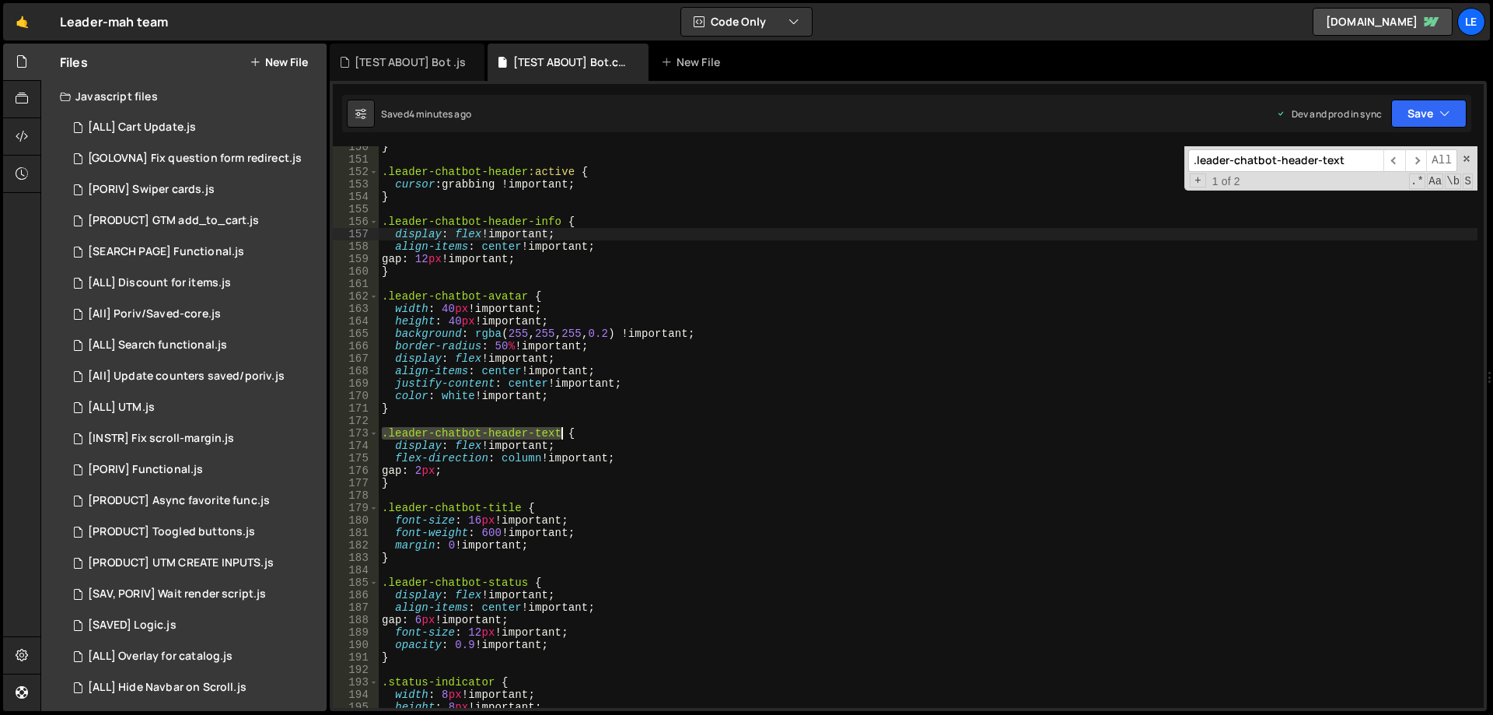
click at [807, 239] on div "} .leader-chatbot-header :active { cursor : grabbing !important ; } .leader-cha…" at bounding box center [928, 434] width 1099 height 586
type textarea "}"
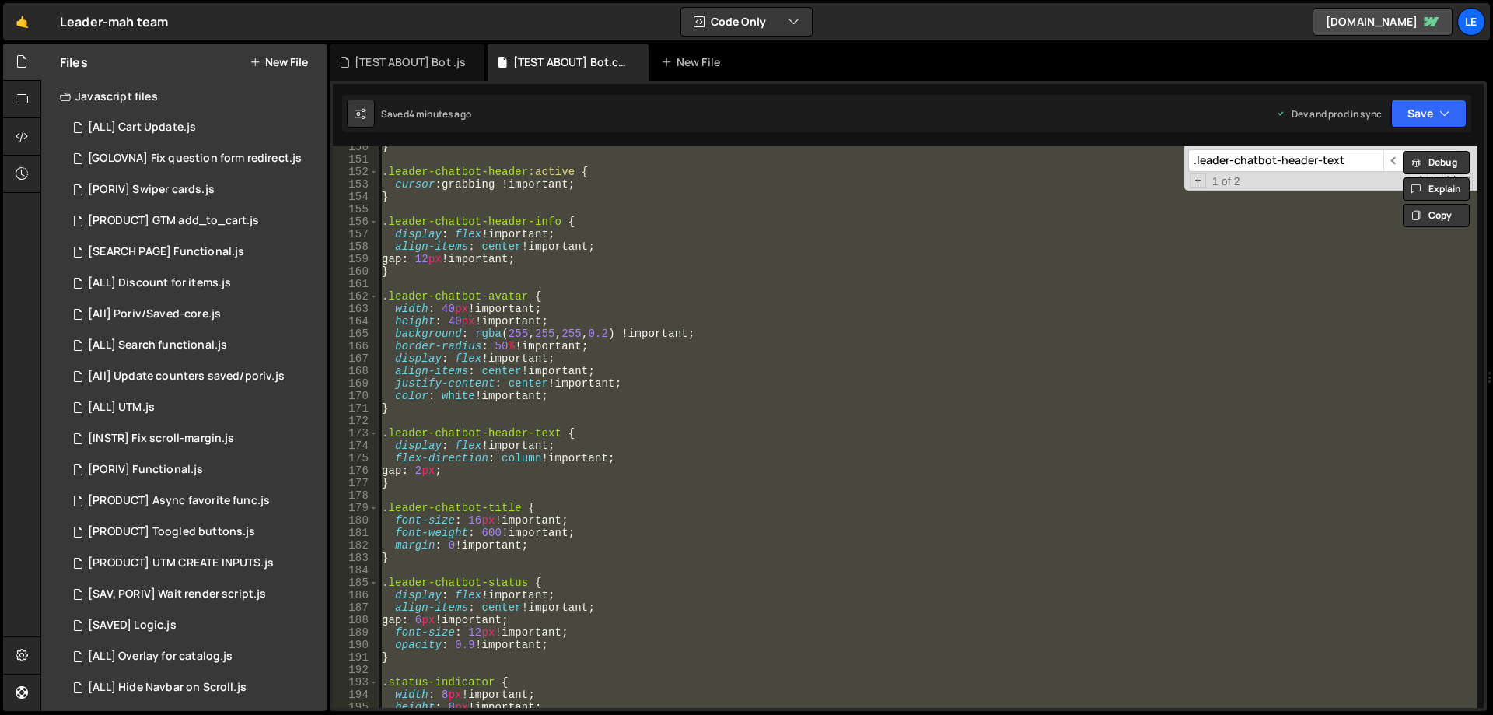
click at [1352, 169] on input ".leader-chatbot-header-text" at bounding box center [1285, 160] width 195 height 23
paste input
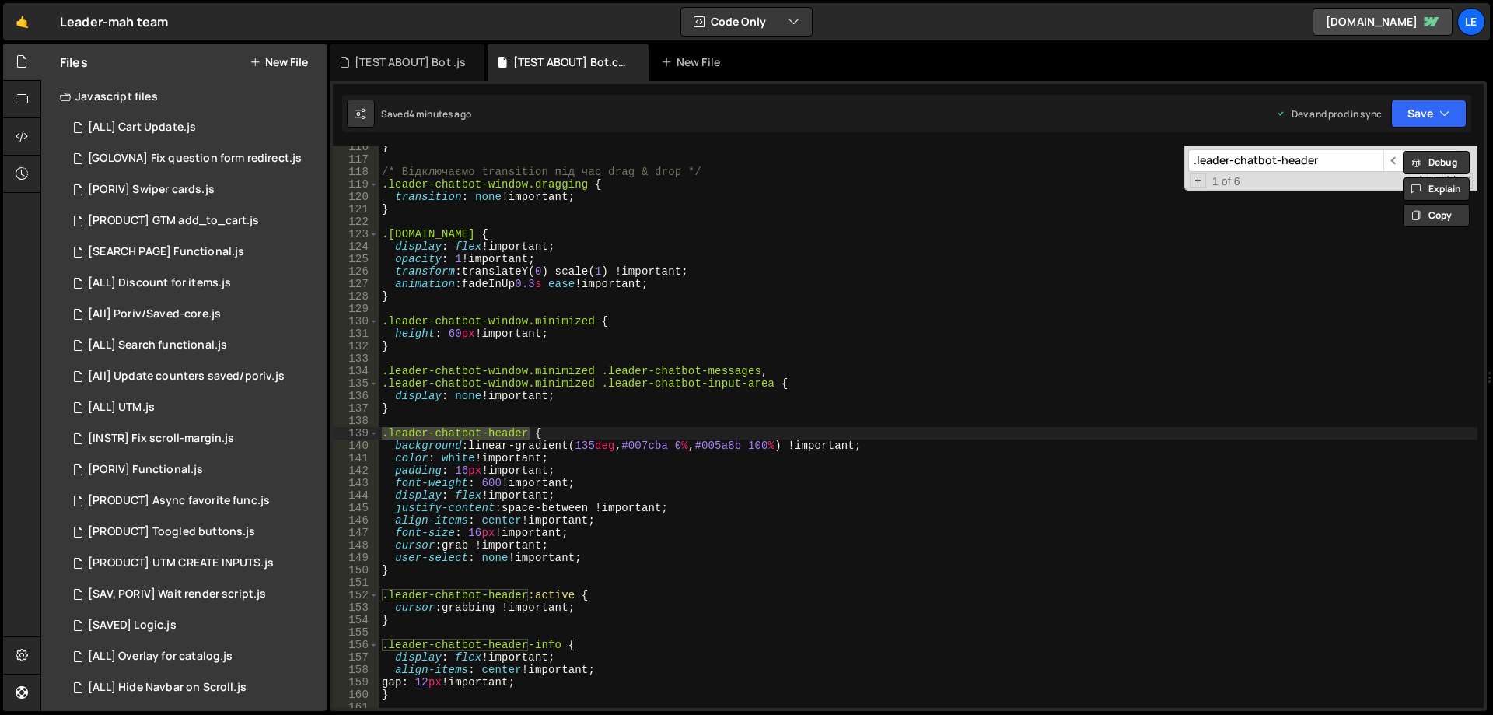
type input ".leader-chatbot-header"
drag, startPoint x: 476, startPoint y: 442, endPoint x: 885, endPoint y: 444, distance: 409.0
click at [885, 444] on div "} /* Відключаємо transition під час drag & drop */ .leader-chatbot-window.dragg…" at bounding box center [928, 434] width 1099 height 586
paste textarea "ba0000 0%, #3c008b 100%) !important"
type textarea "background: linear-gradient(135deg, #ba0000 0%, #3c008b 100%) !important;"
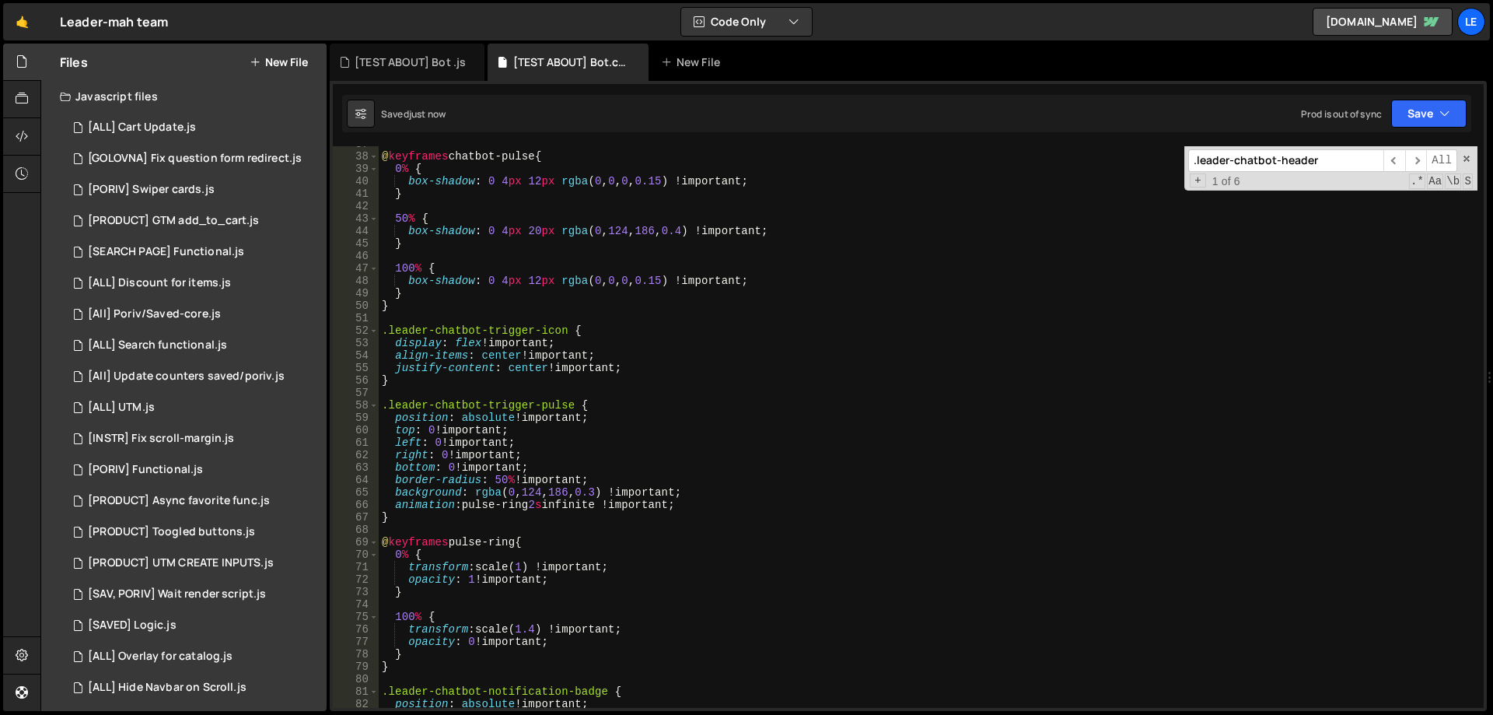
scroll to position [316, 0]
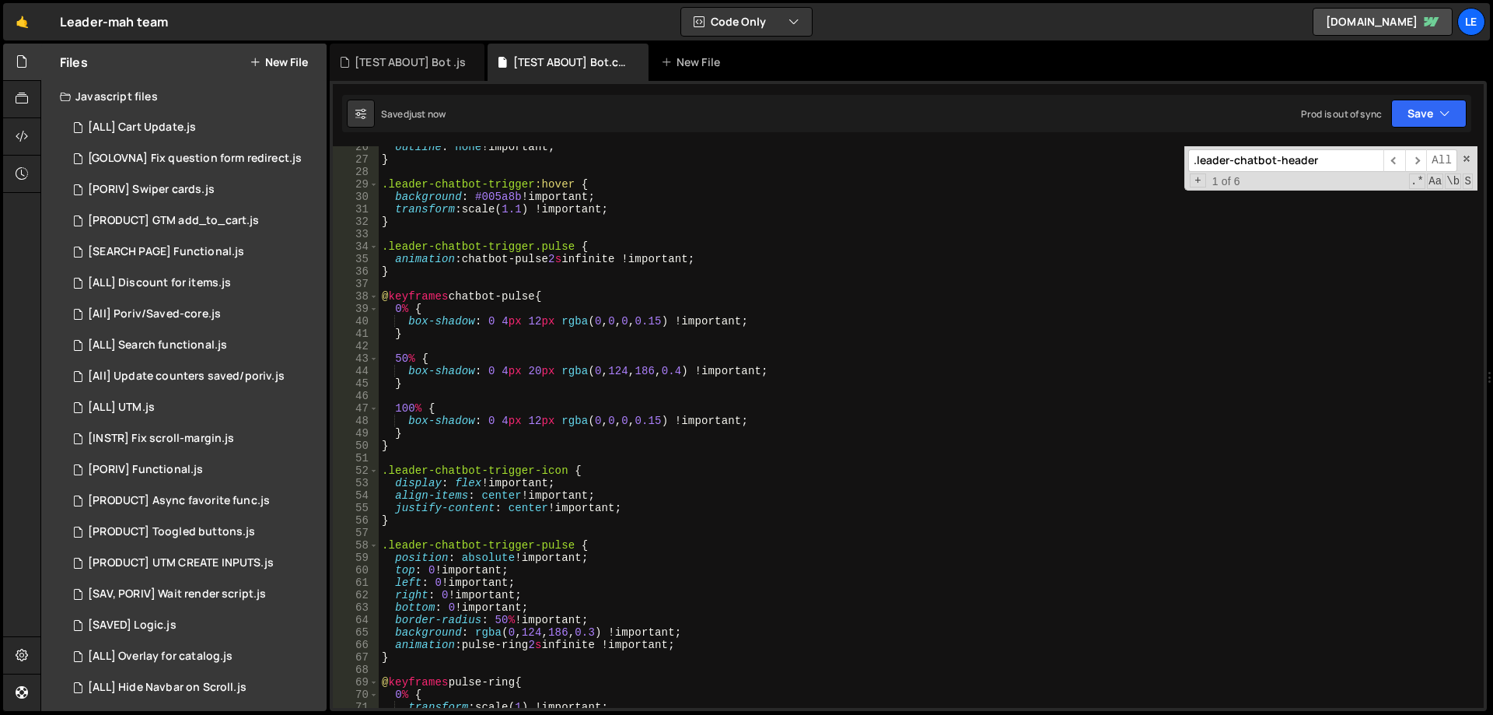
click at [836, 392] on div "outline : none !important ; } .leader-chatbot-trigger :hover { background : #00…" at bounding box center [928, 434] width 1099 height 586
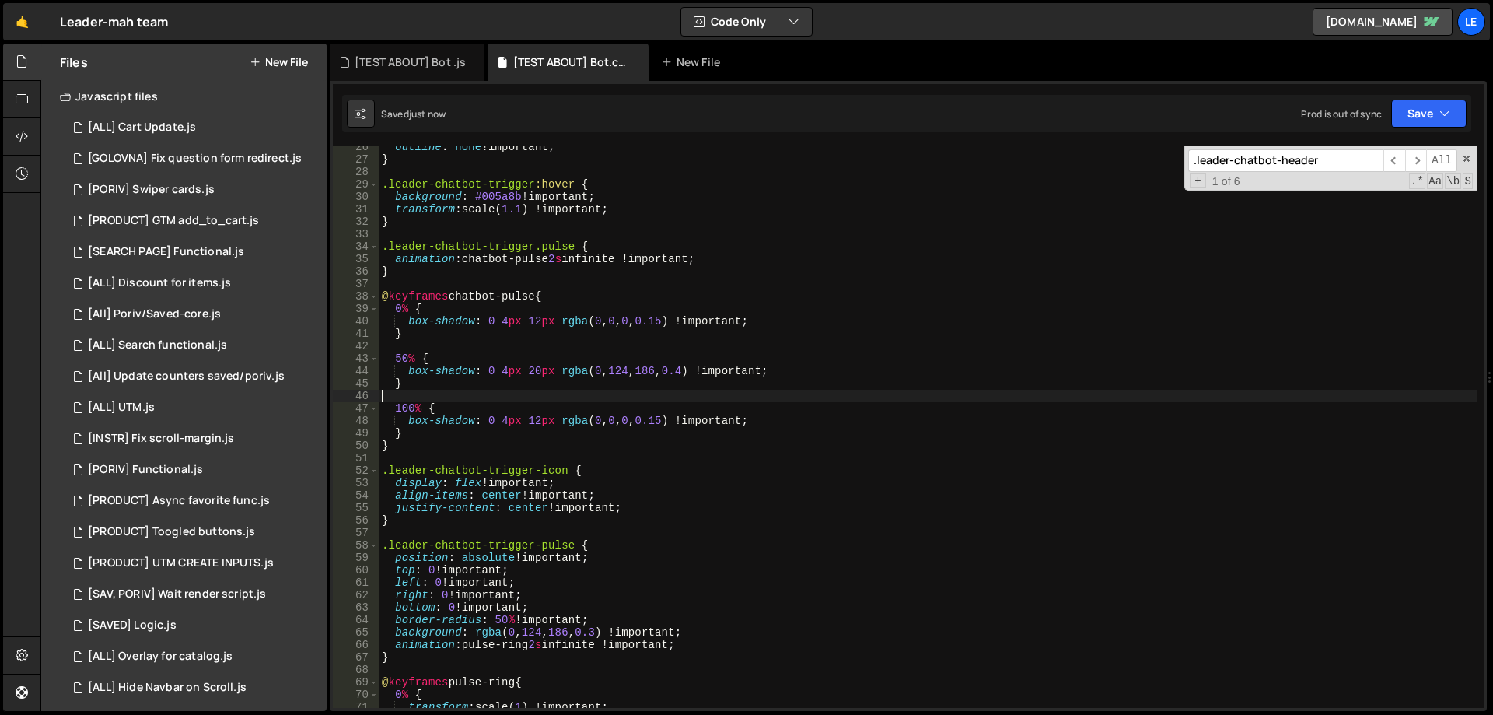
scroll to position [0, 0]
click at [1435, 91] on div "26 27 28 29 30 31 32 33 34 35 36 37 38 39 40 41 42 43 44 45 46 47 48 49 50 51 5…" at bounding box center [908, 396] width 1157 height 630
click at [1430, 105] on button "Save" at bounding box center [1428, 114] width 75 height 28
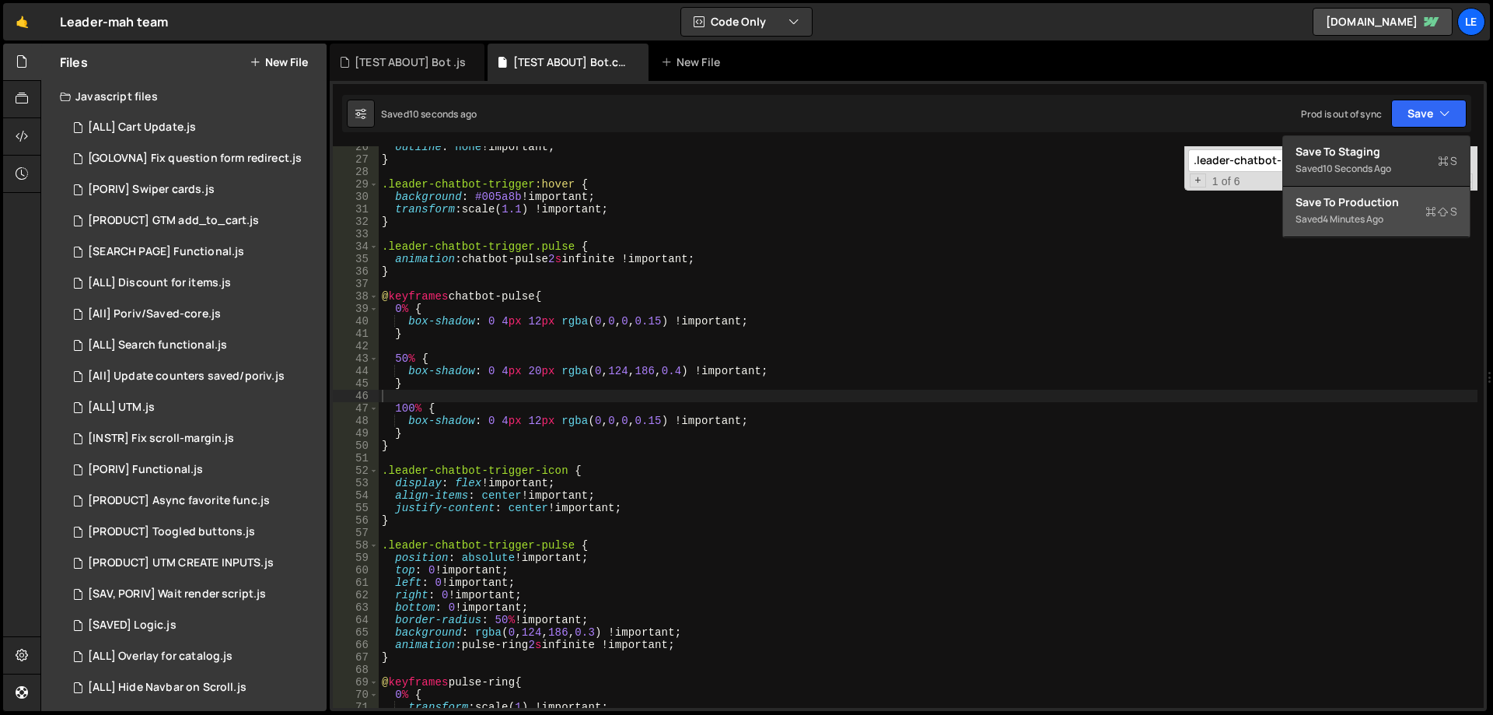
click at [1368, 204] on div "Save to Production S" at bounding box center [1376, 202] width 162 height 16
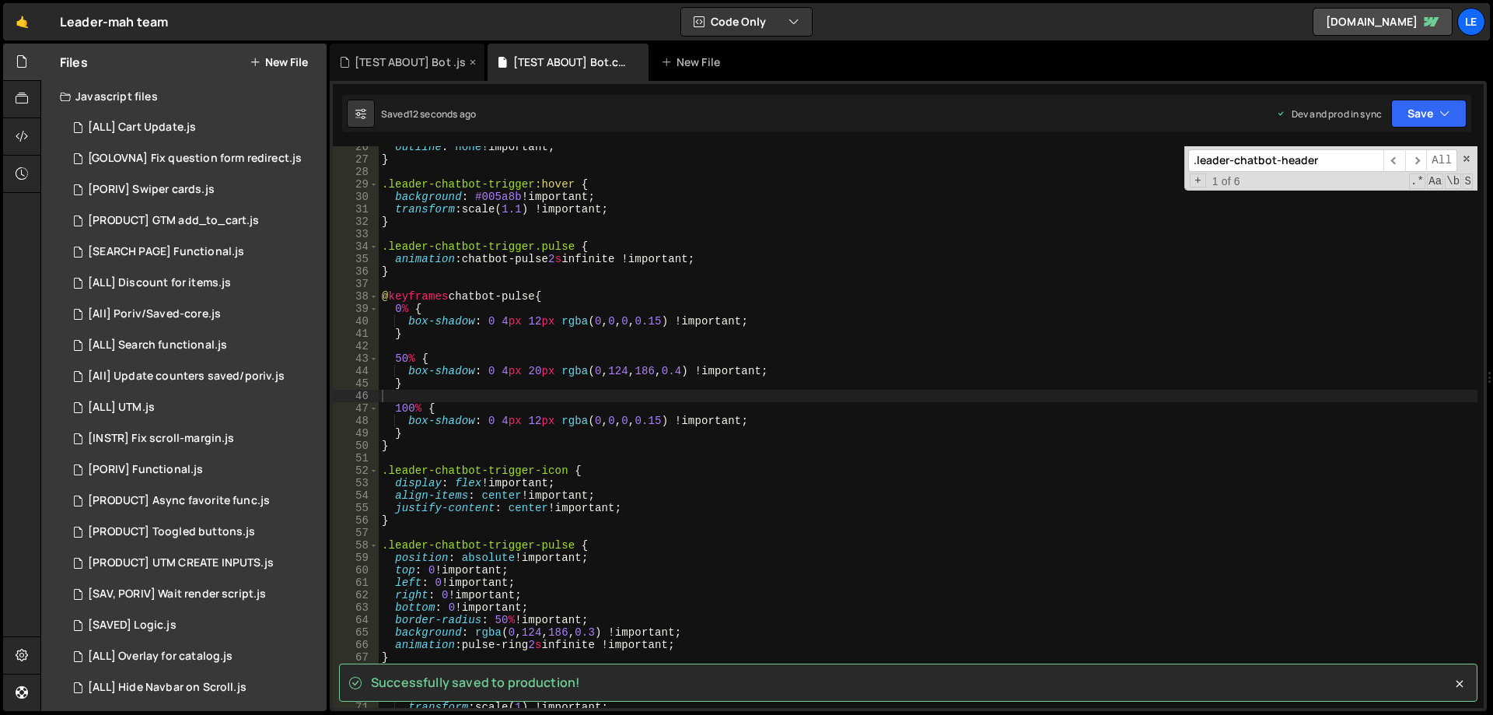
click at [403, 58] on div "[TEST ABOUT] Bot .js" at bounding box center [410, 62] width 111 height 16
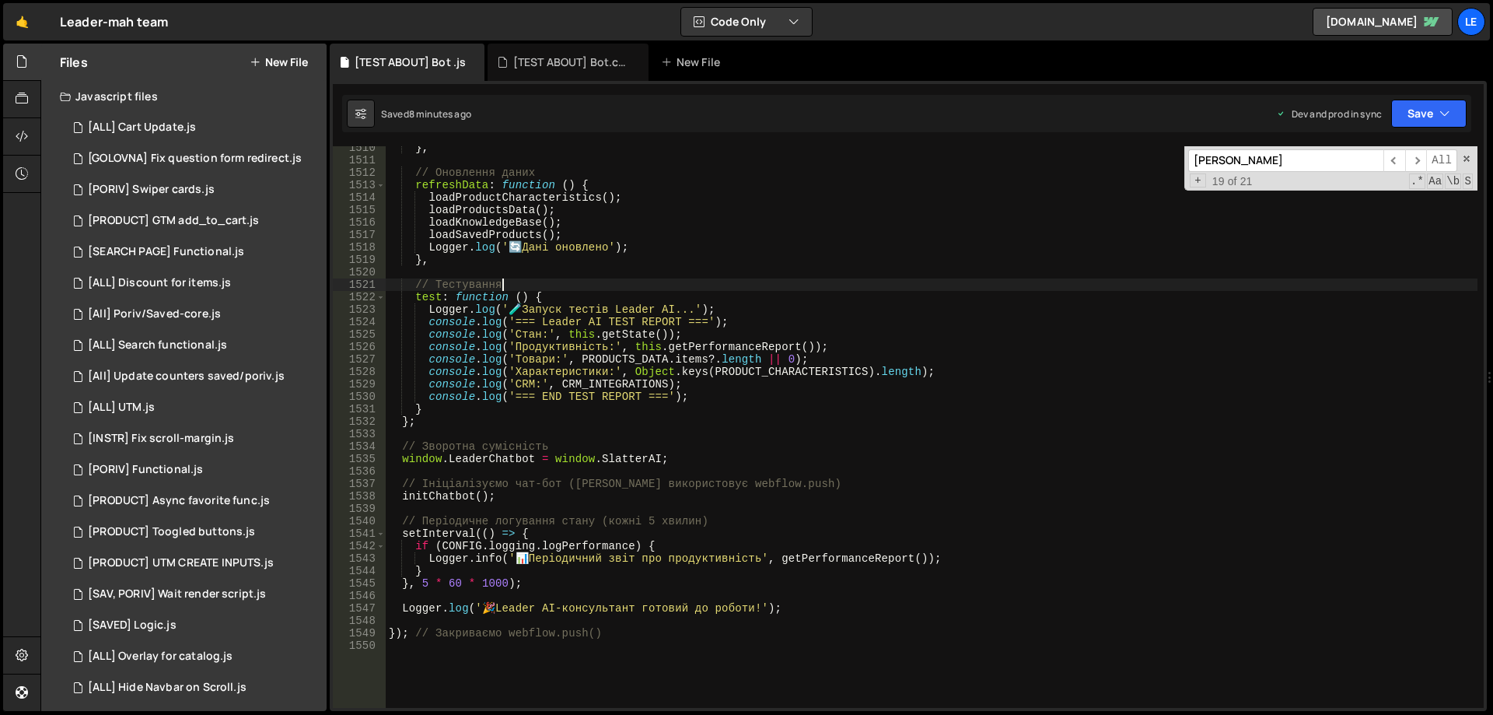
click at [629, 282] on div "} , // Оновлення даних refreshData : function ( ) { loadProductCharacteristics …" at bounding box center [932, 435] width 1092 height 586
type textarea "}); // Закриваємо webflow.push()"
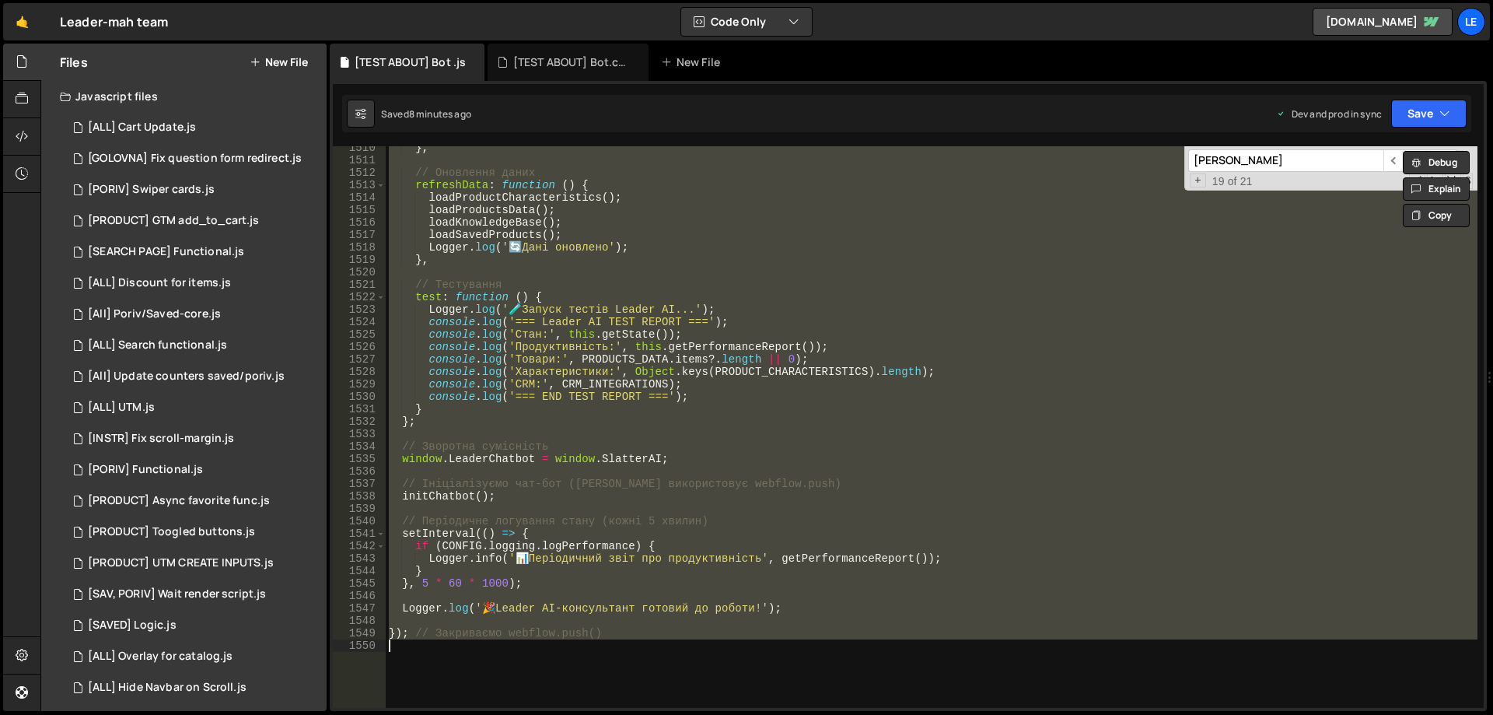
paste textarea
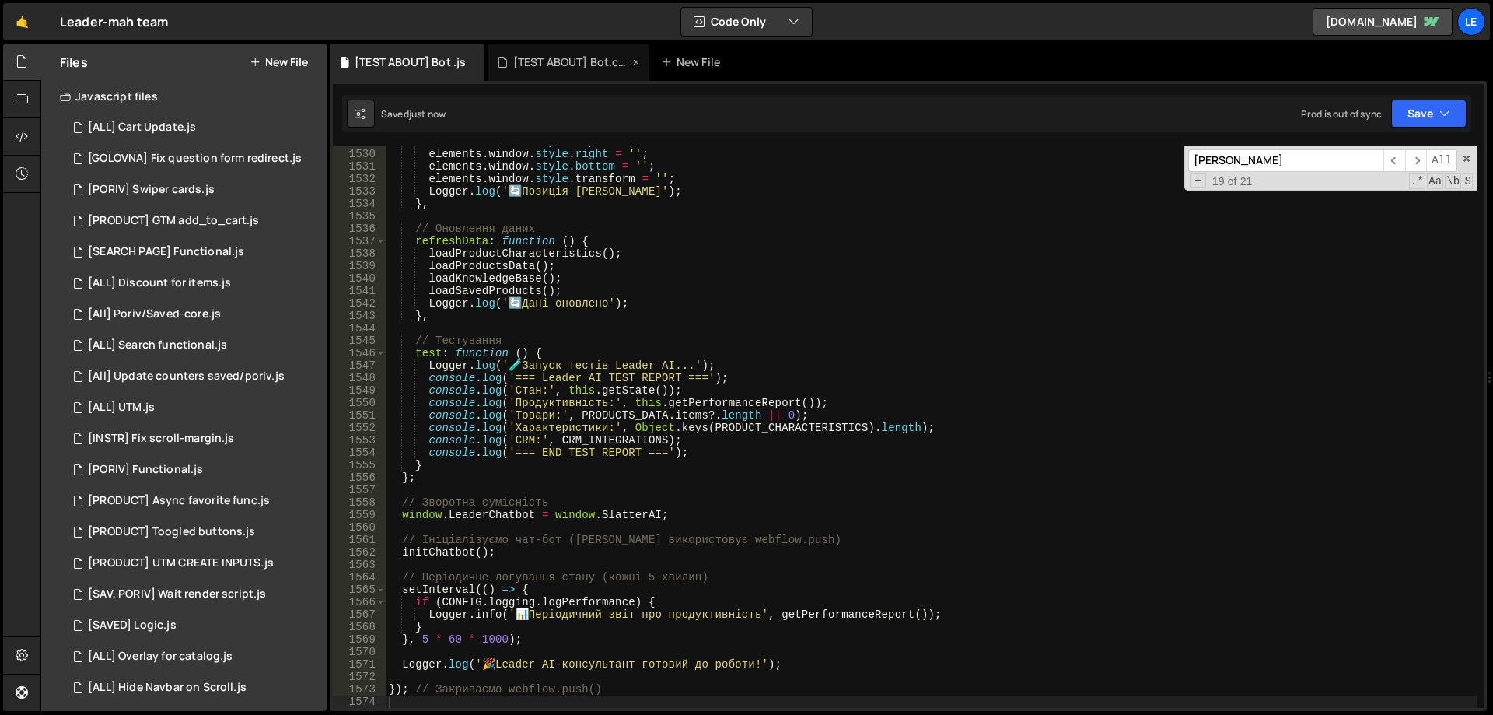
click at [577, 72] on div "[TEST ABOUT] Bot.css" at bounding box center [568, 62] width 160 height 37
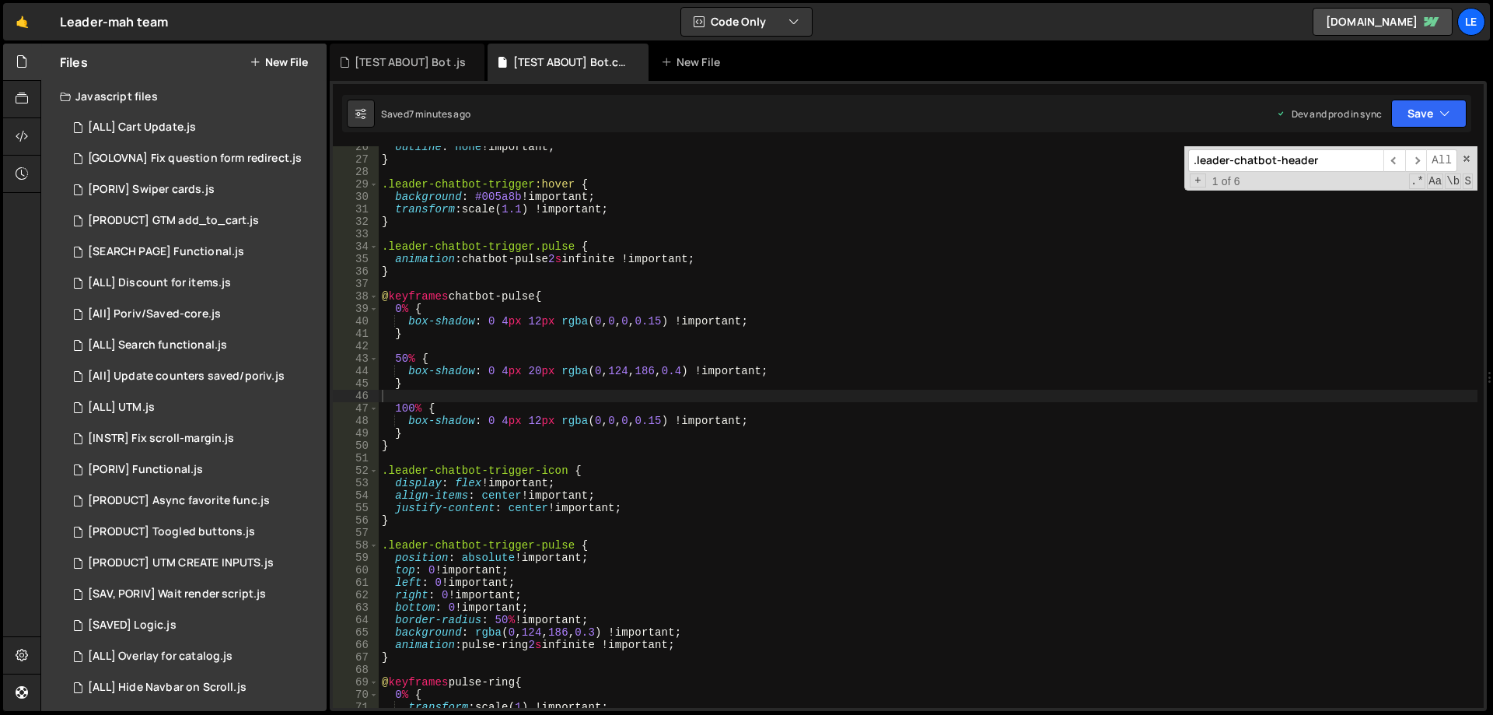
click at [726, 266] on div "outline : none !important ; } .leader-chatbot-trigger :hover { background : #00…" at bounding box center [928, 434] width 1099 height 586
type textarea "}"
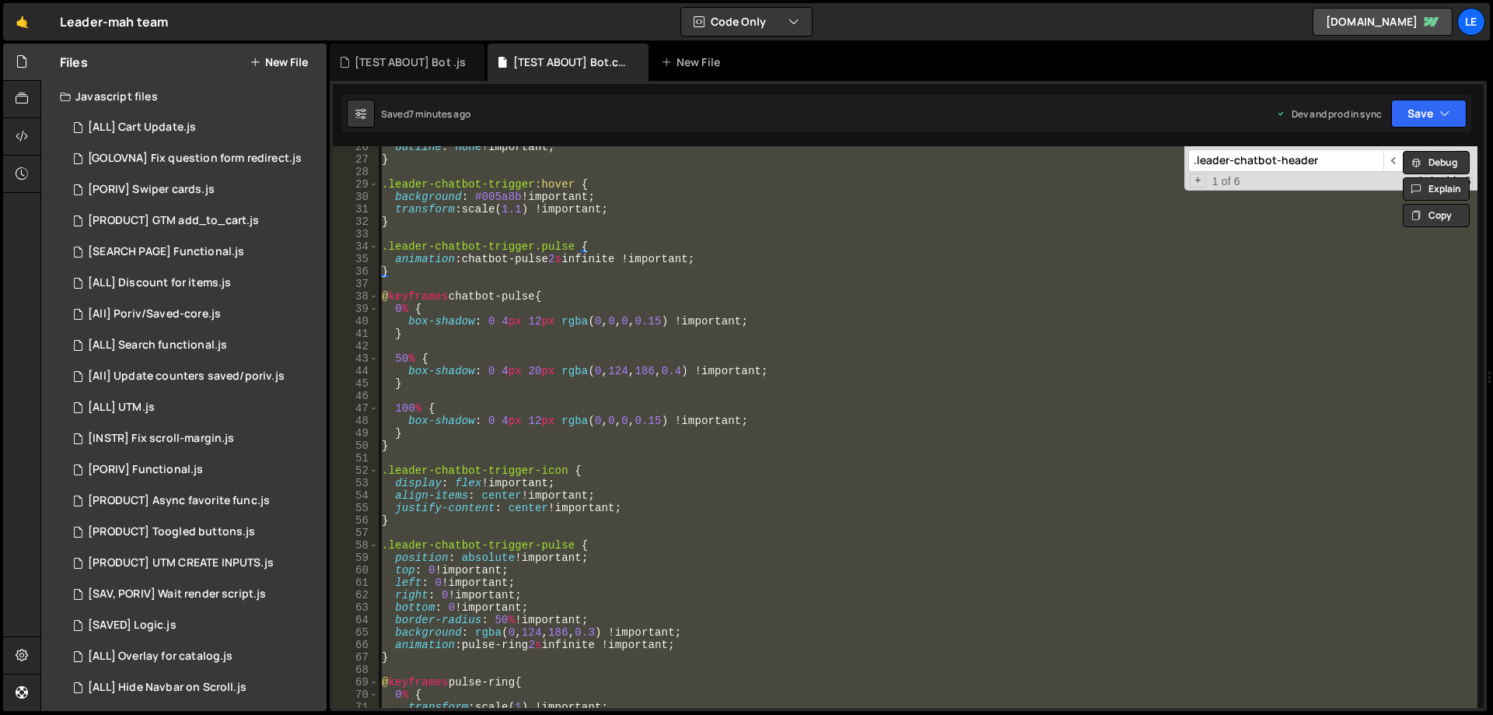
paste textarea
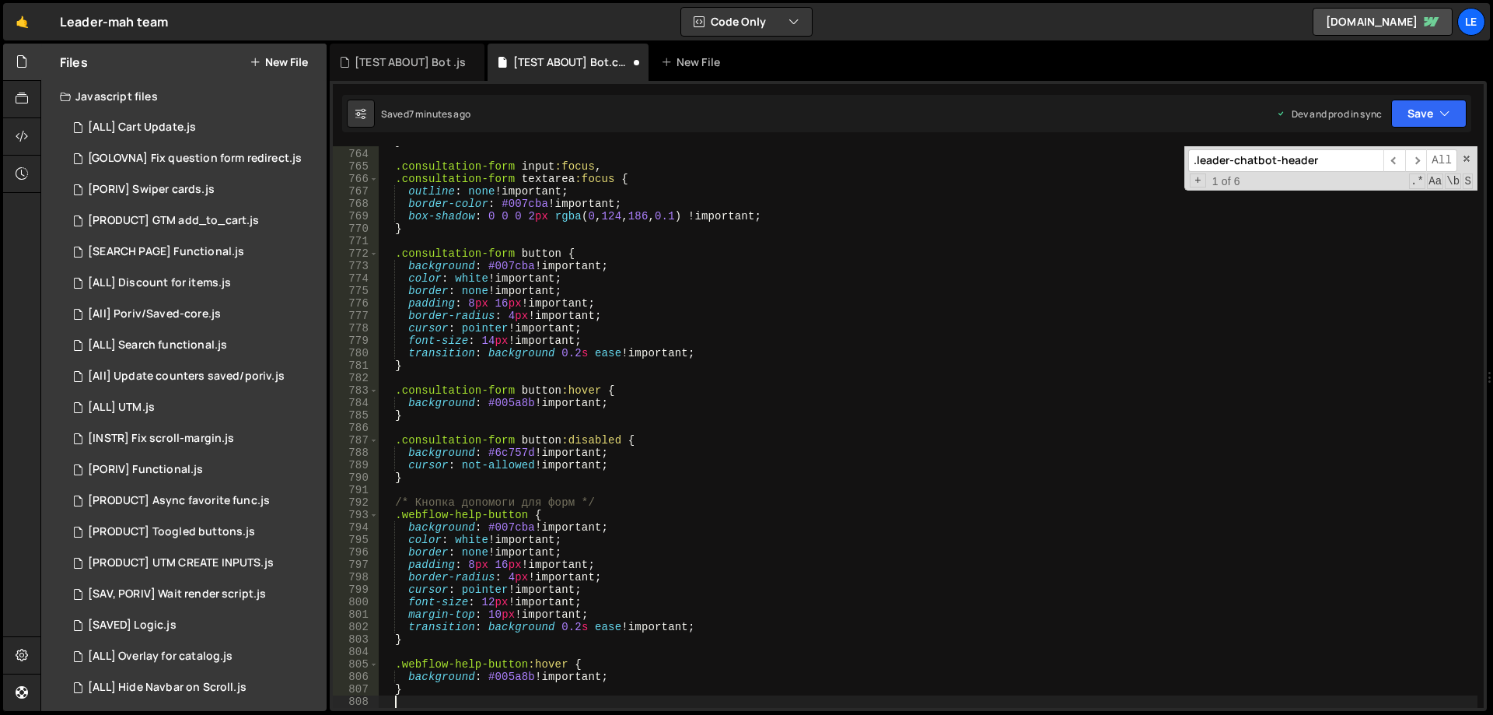
scroll to position [9491, 0]
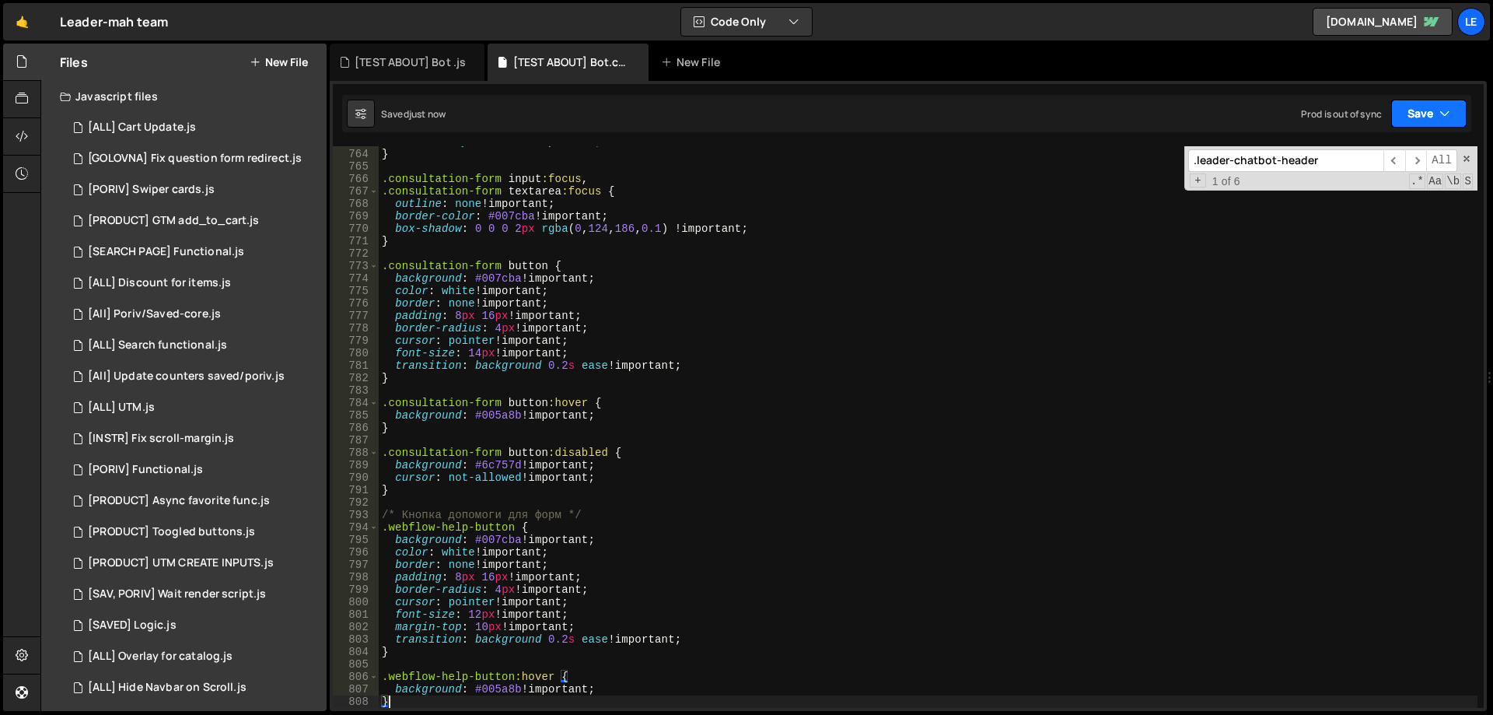
click at [1429, 118] on button "Save" at bounding box center [1428, 114] width 75 height 28
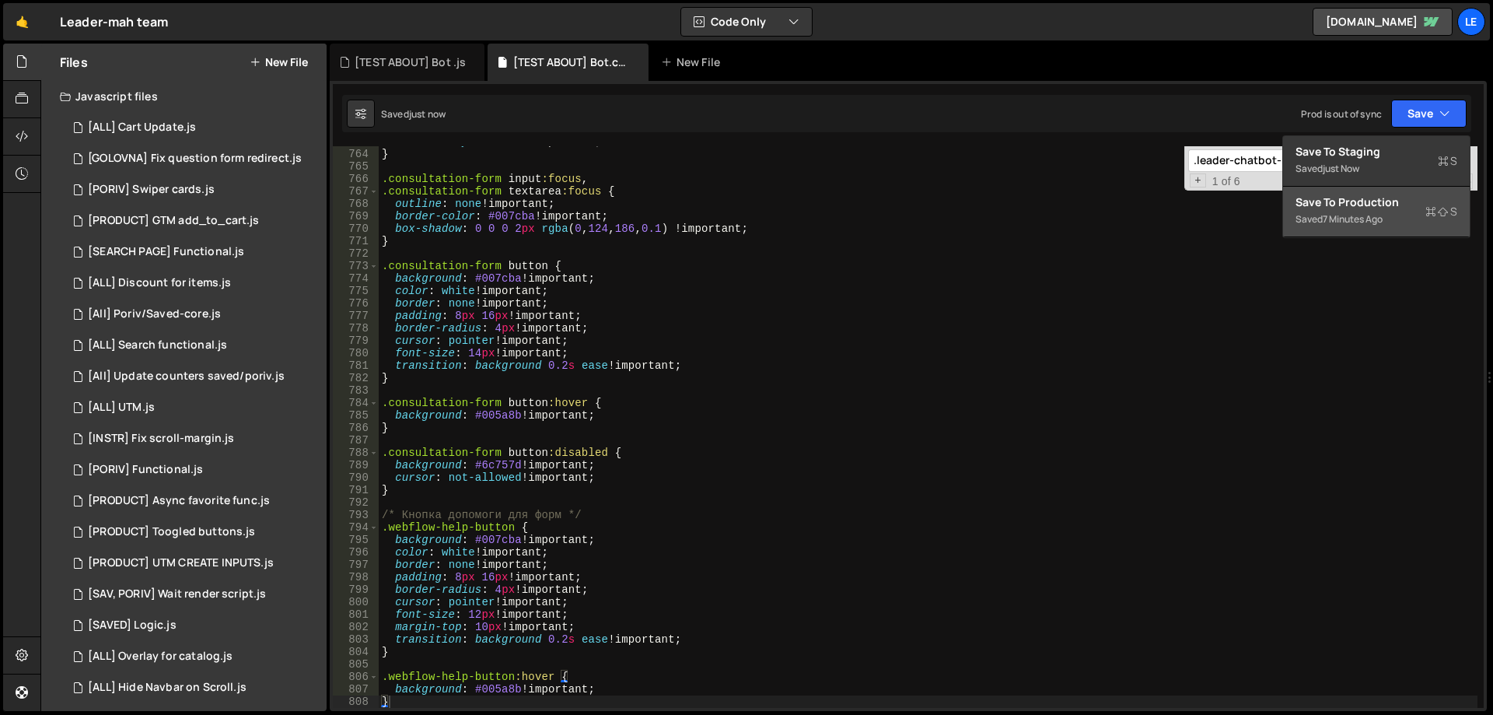
click at [1343, 194] on button "Save to Production S Saved 7 minutes ago" at bounding box center [1376, 212] width 187 height 51
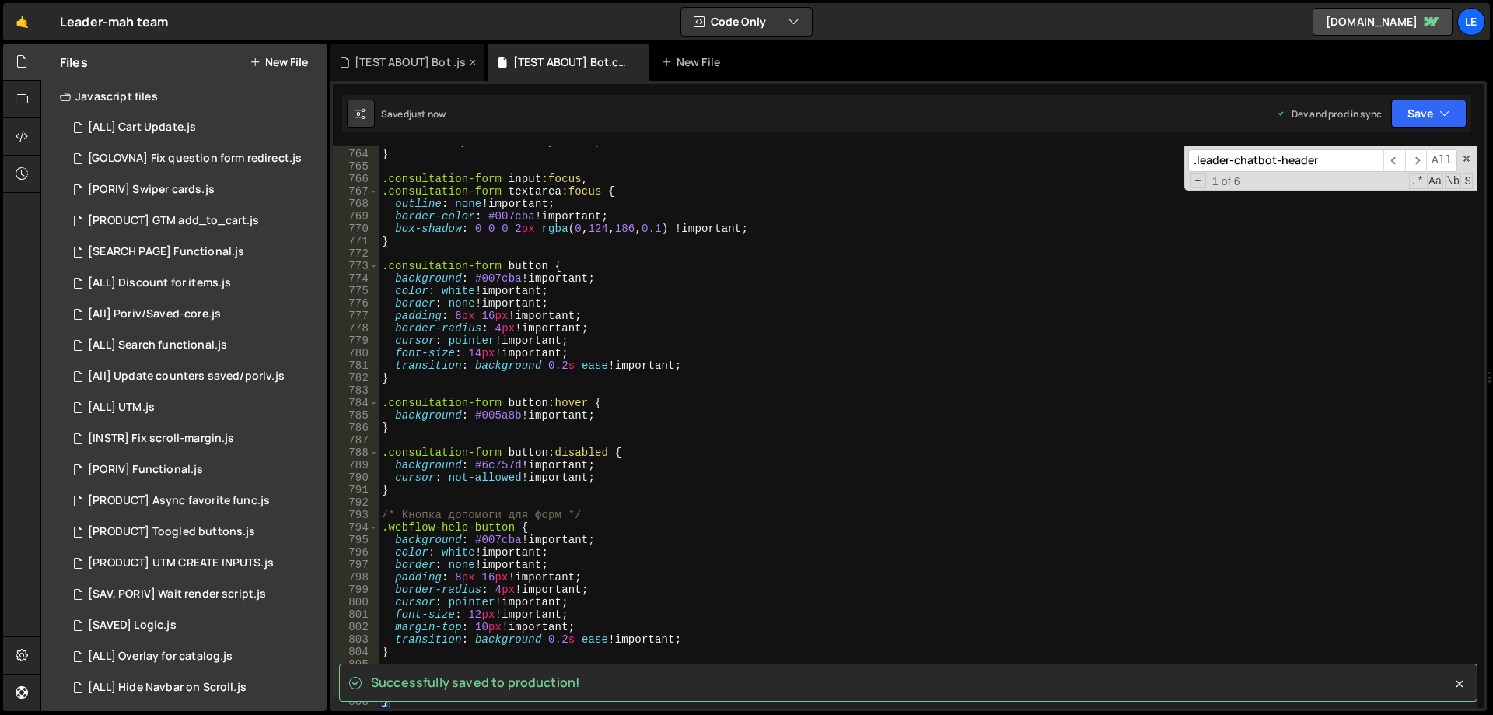
click at [411, 68] on div "[TEST ABOUT] Bot .js" at bounding box center [410, 62] width 111 height 16
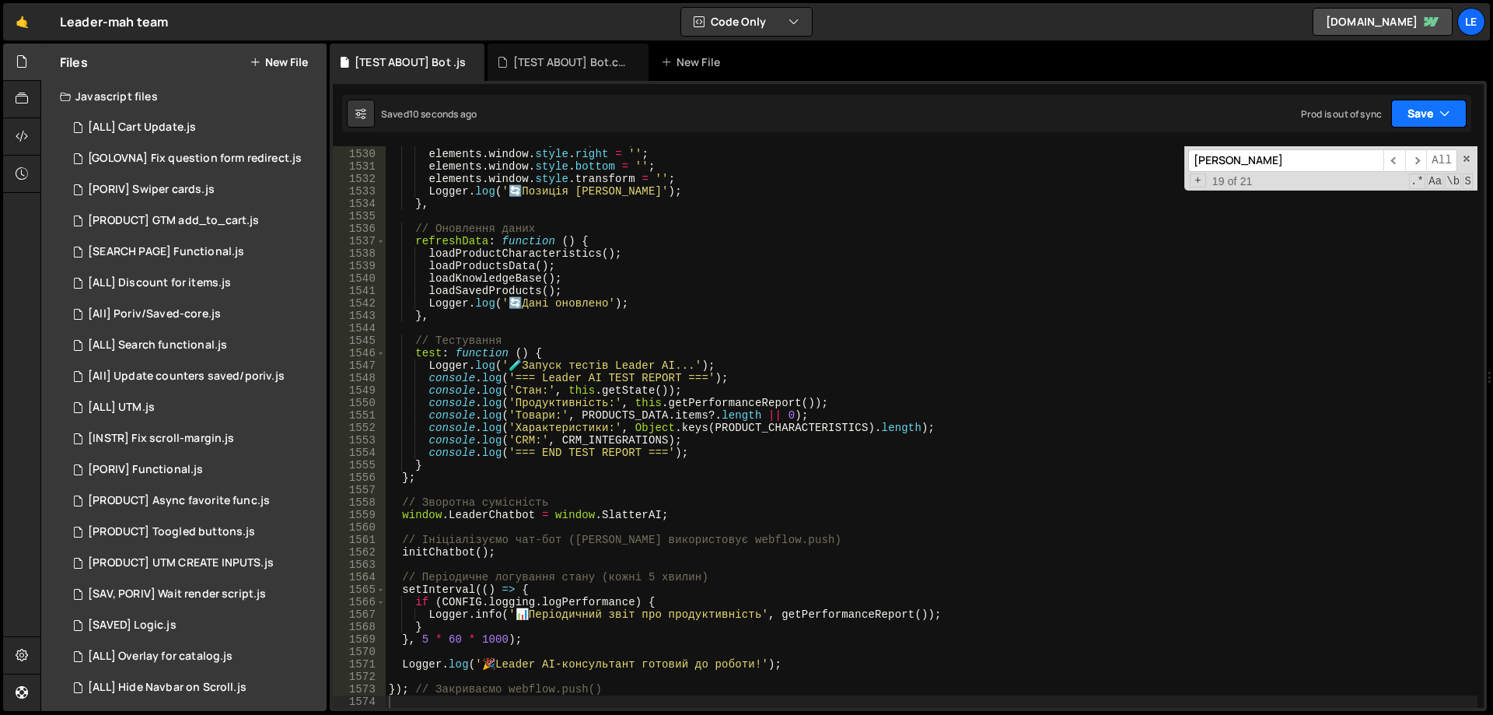
click at [1449, 115] on icon "button" at bounding box center [1444, 114] width 11 height 16
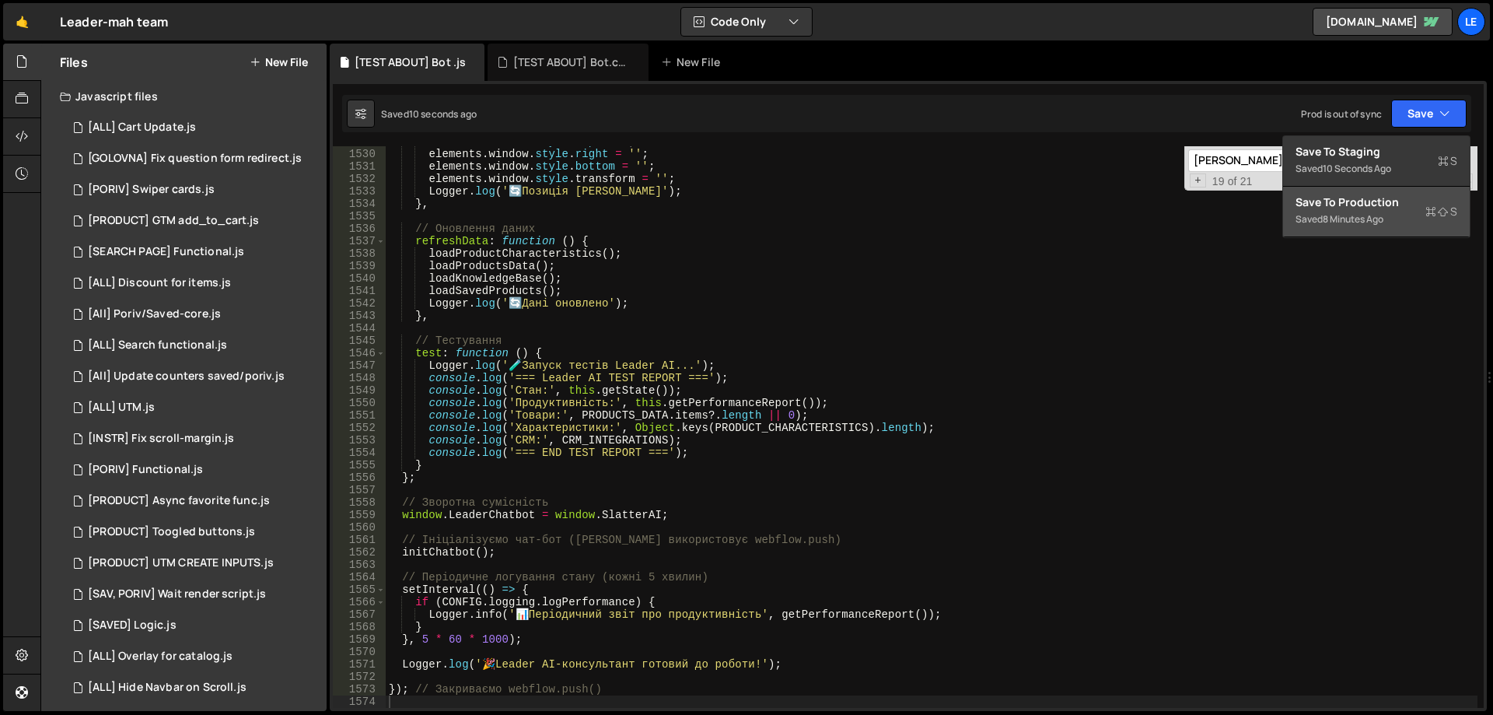
click at [1331, 208] on div "Save to Production S" at bounding box center [1376, 202] width 162 height 16
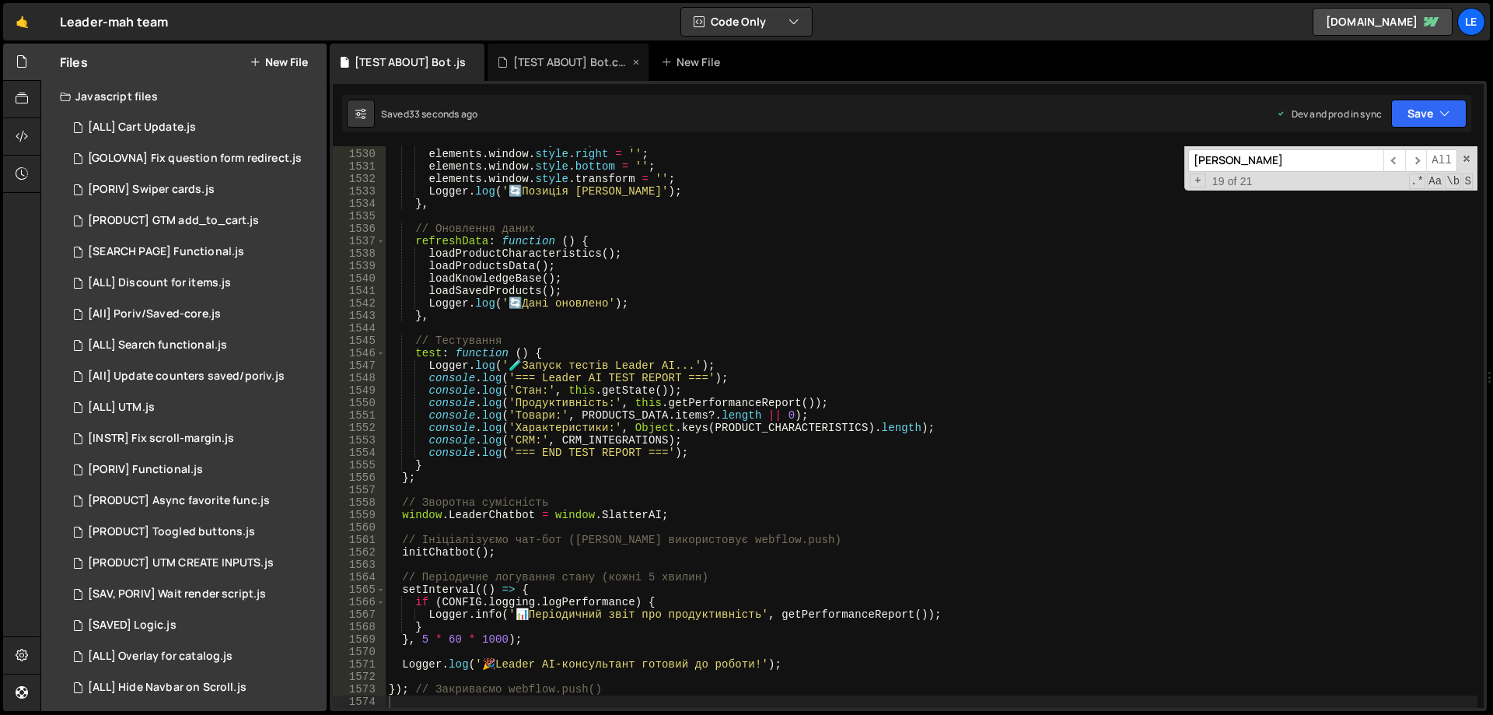
click at [553, 68] on div "[TEST ABOUT] Bot.css" at bounding box center [571, 62] width 117 height 16
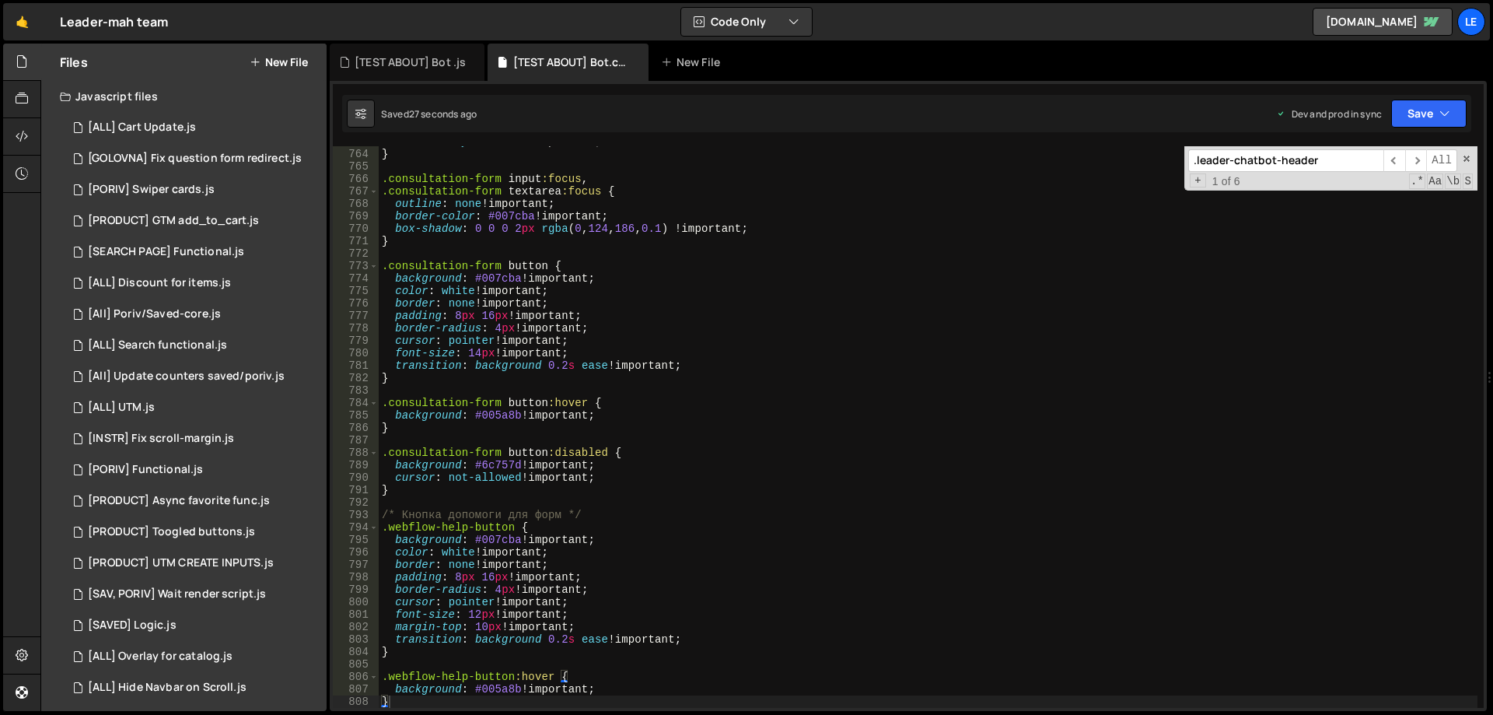
click at [773, 260] on div "font-family : inherit !important ; } .consultation-form input :focus , .consult…" at bounding box center [928, 428] width 1099 height 586
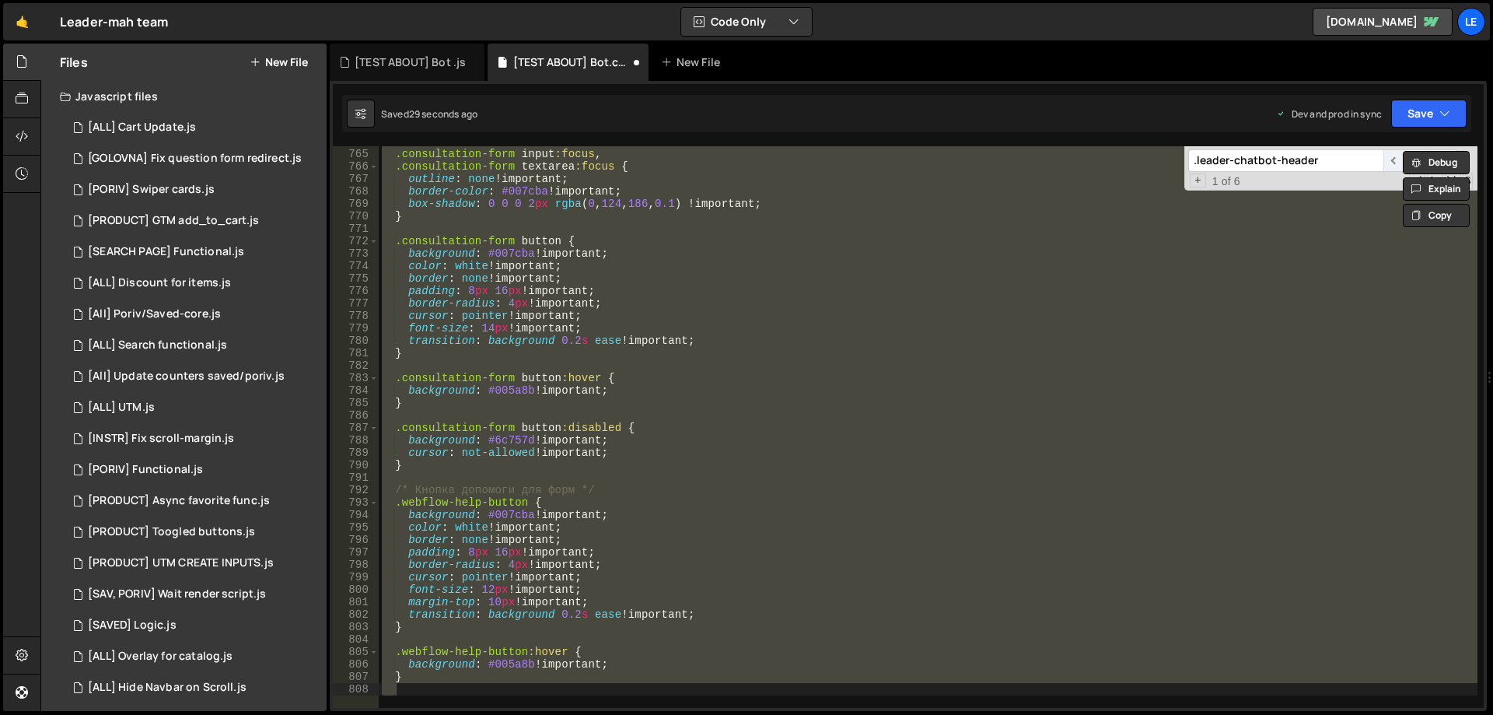
click at [1394, 158] on span "​" at bounding box center [1394, 160] width 22 height 23
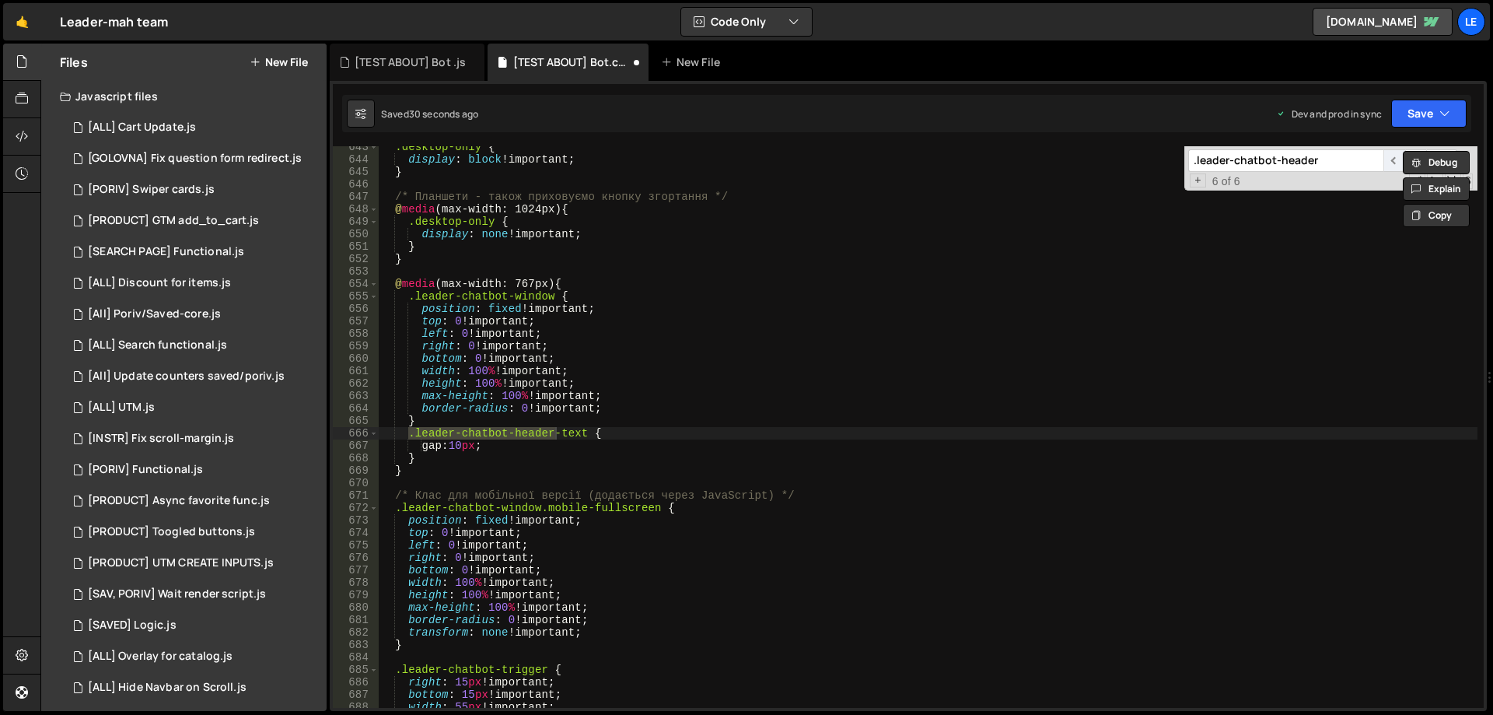
click at [1390, 159] on span "​" at bounding box center [1394, 160] width 22 height 23
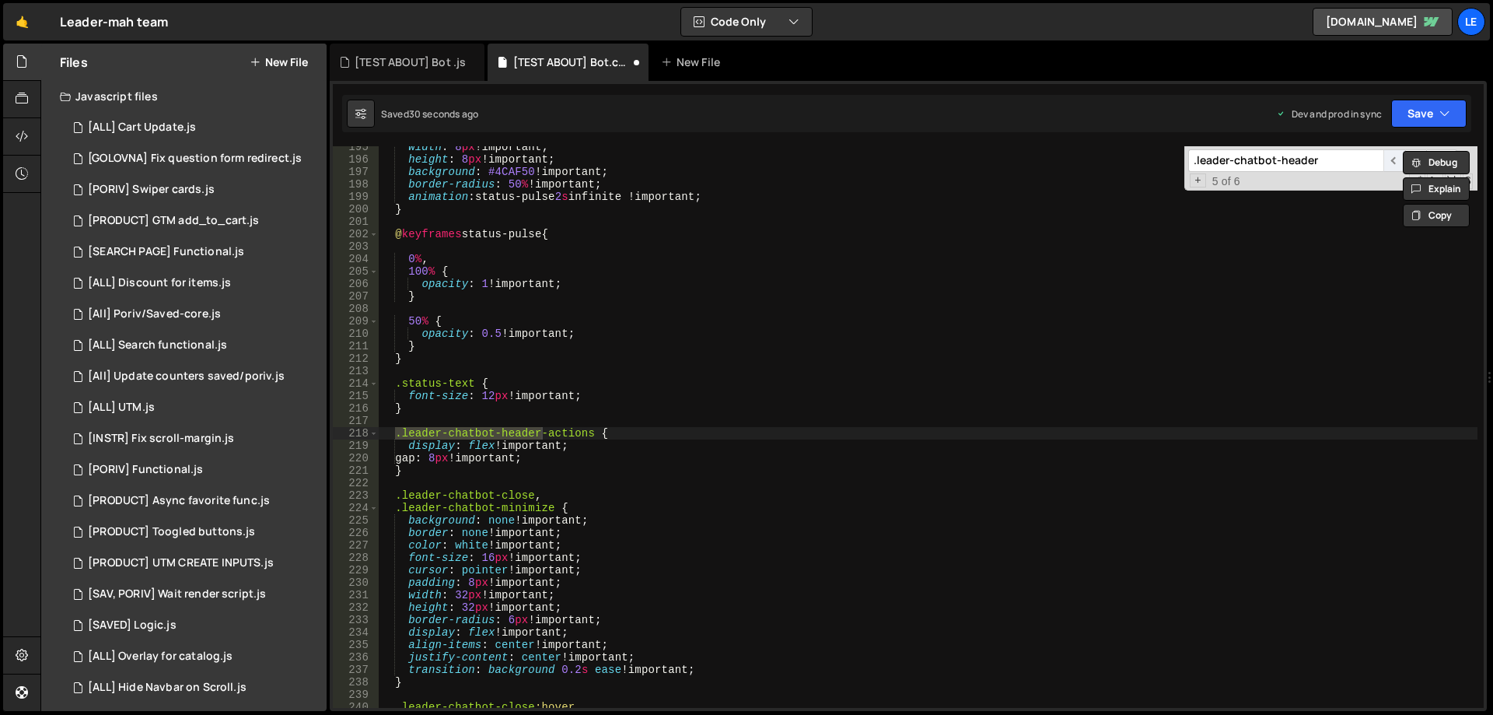
click at [1390, 159] on span "​" at bounding box center [1394, 160] width 22 height 23
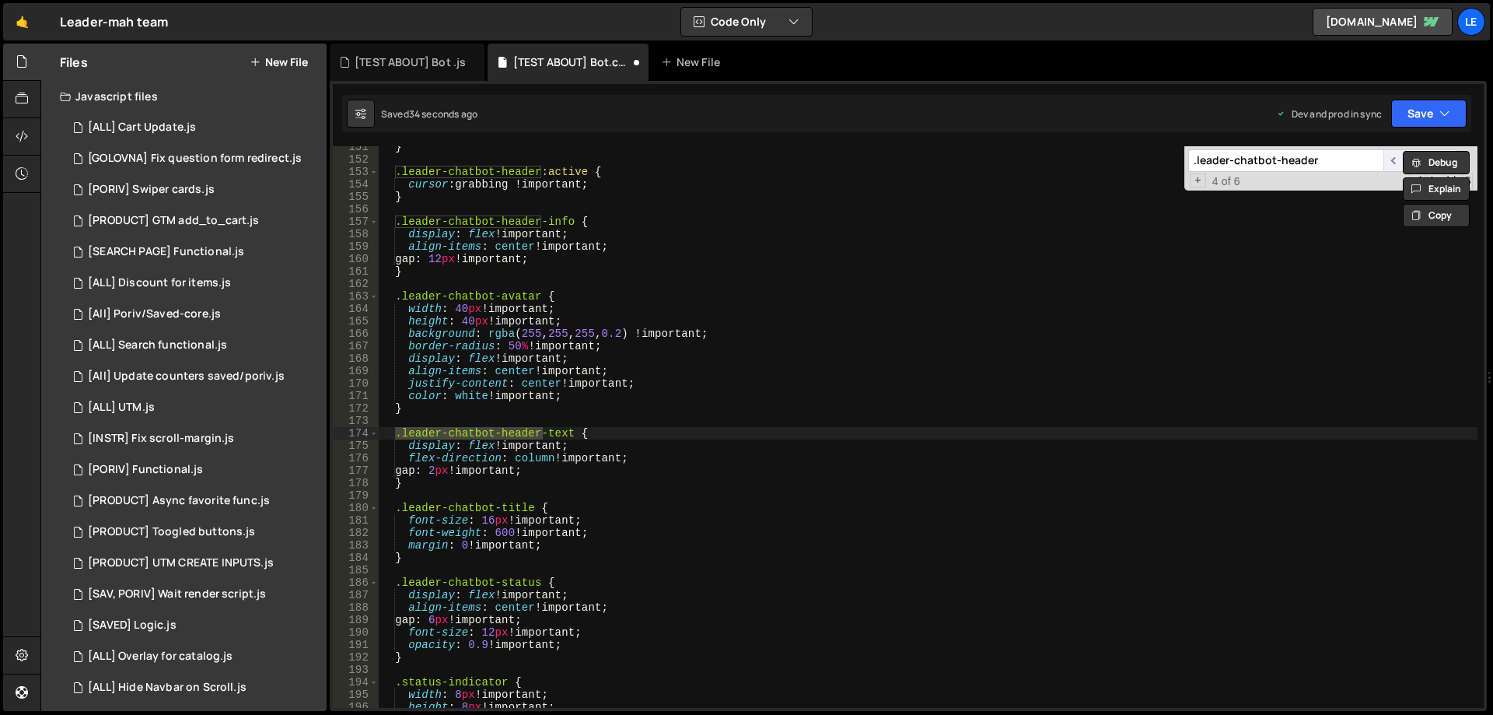
click at [1390, 163] on span "​" at bounding box center [1394, 160] width 22 height 23
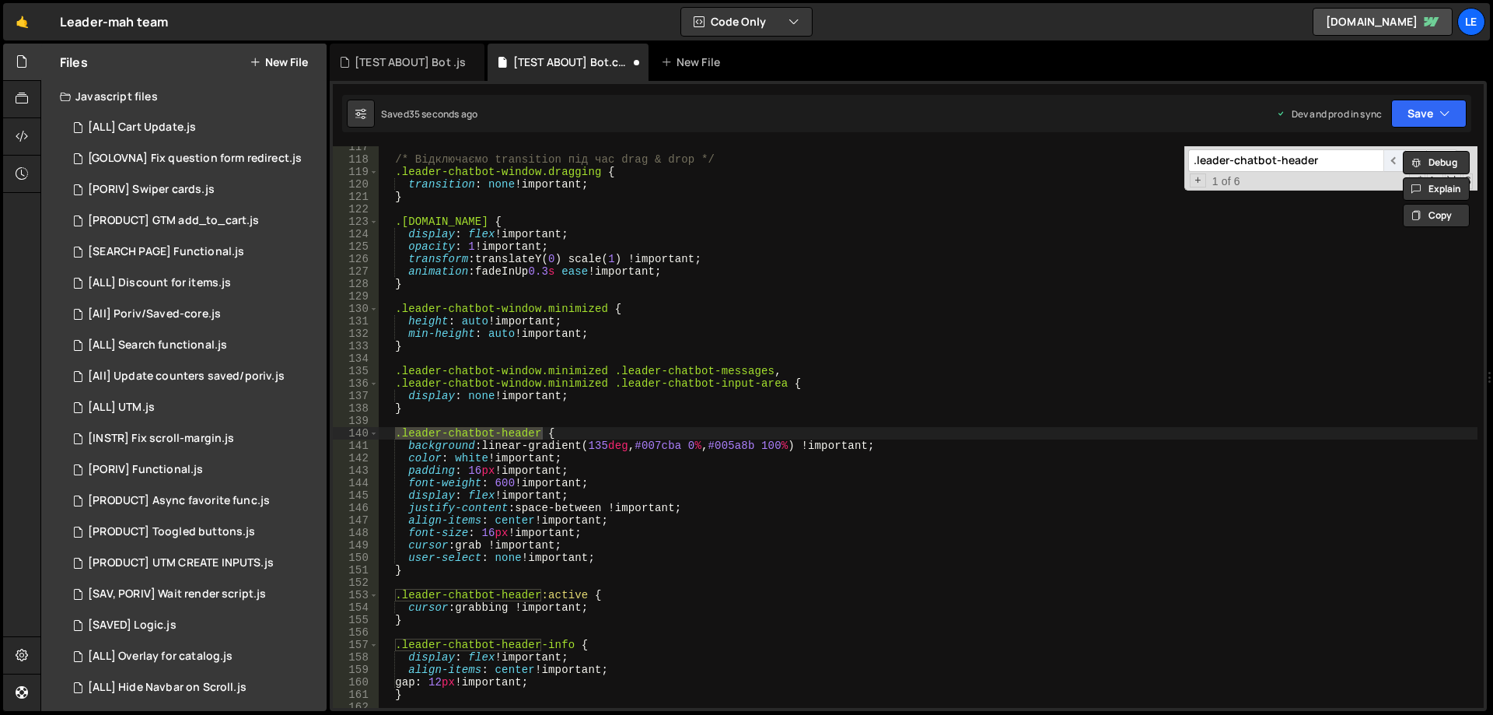
scroll to position [1449, 0]
drag, startPoint x: 901, startPoint y: 446, endPoint x: 489, endPoint y: 446, distance: 412.1
click at [489, 446] on div "/* Відключаємо transition під час drag & drop */ .leader-chatbot-window.draggin…" at bounding box center [928, 434] width 1099 height 586
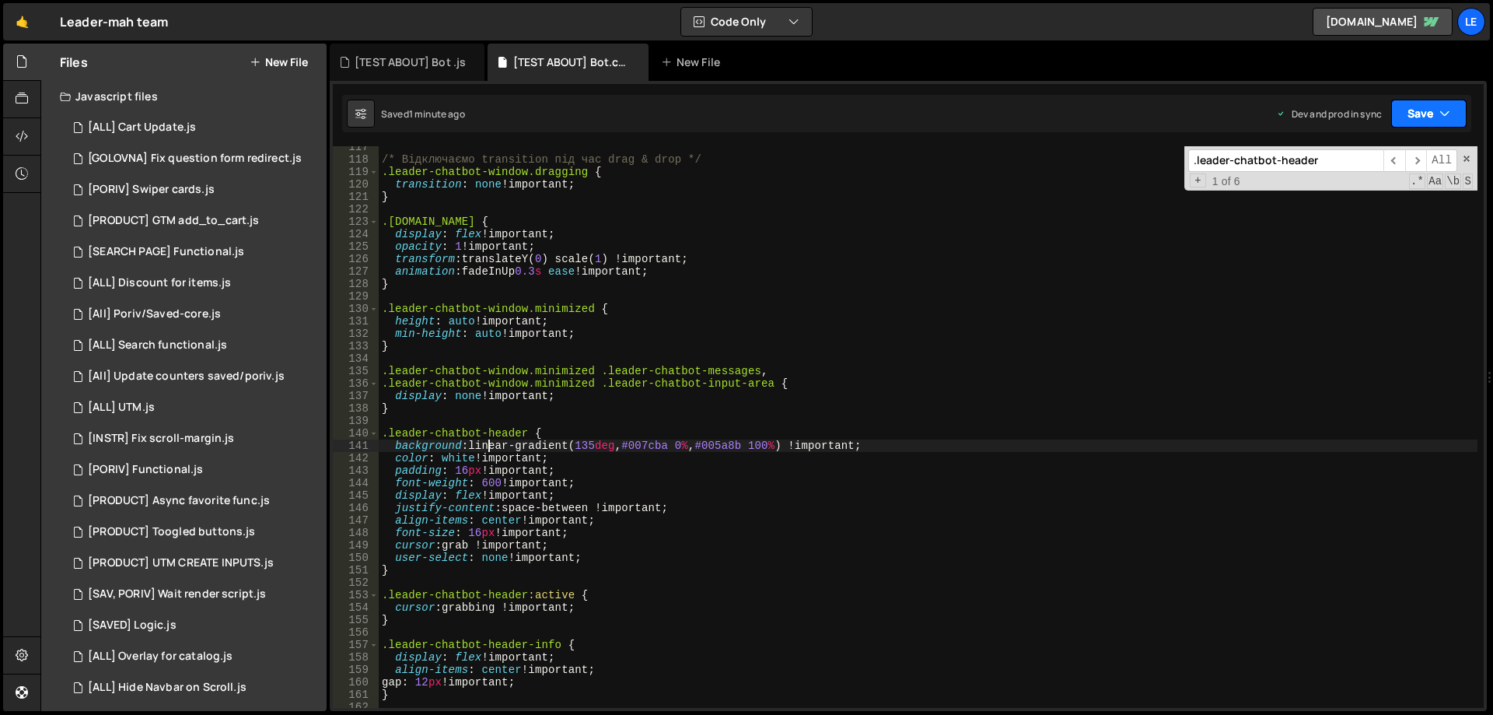
click at [1397, 114] on button "Save" at bounding box center [1428, 114] width 75 height 28
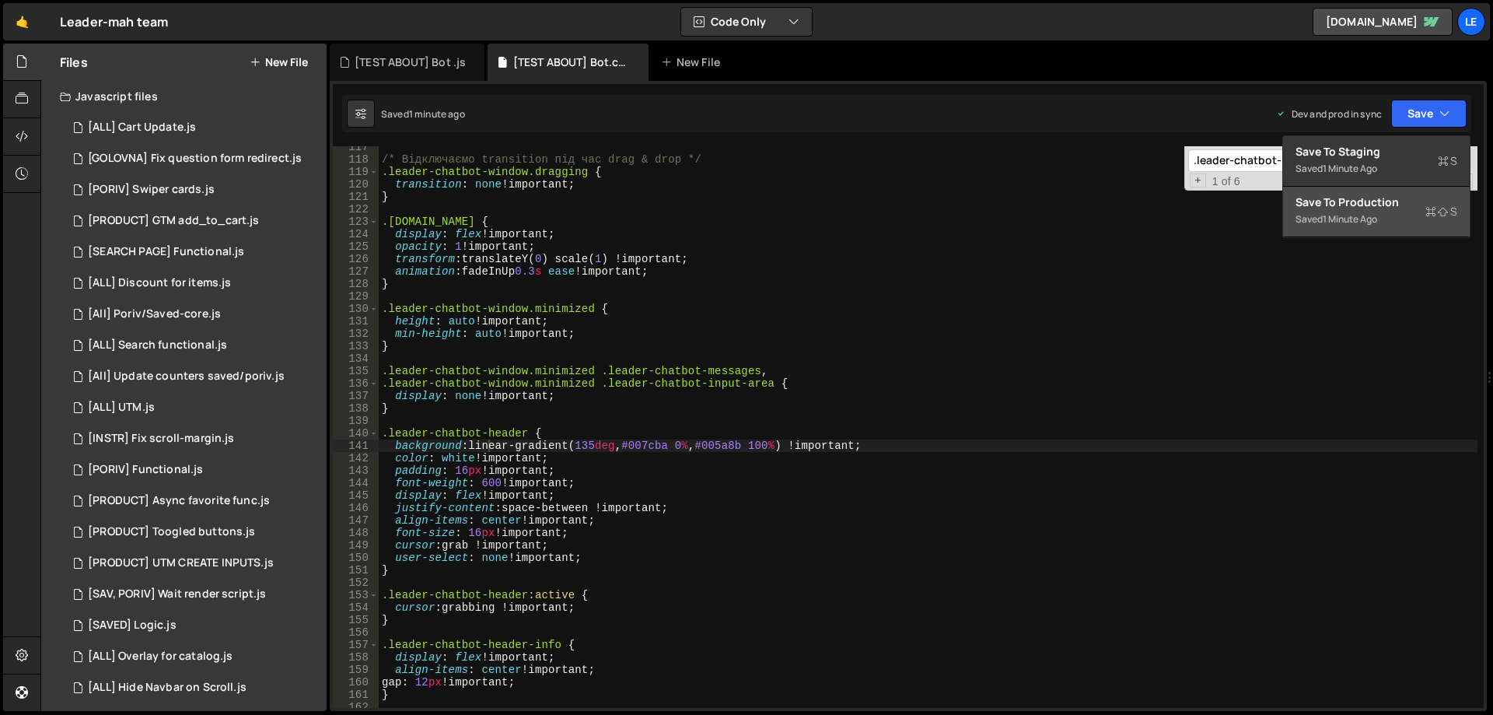
click at [1340, 220] on div "1 minute ago" at bounding box center [1350, 218] width 54 height 13
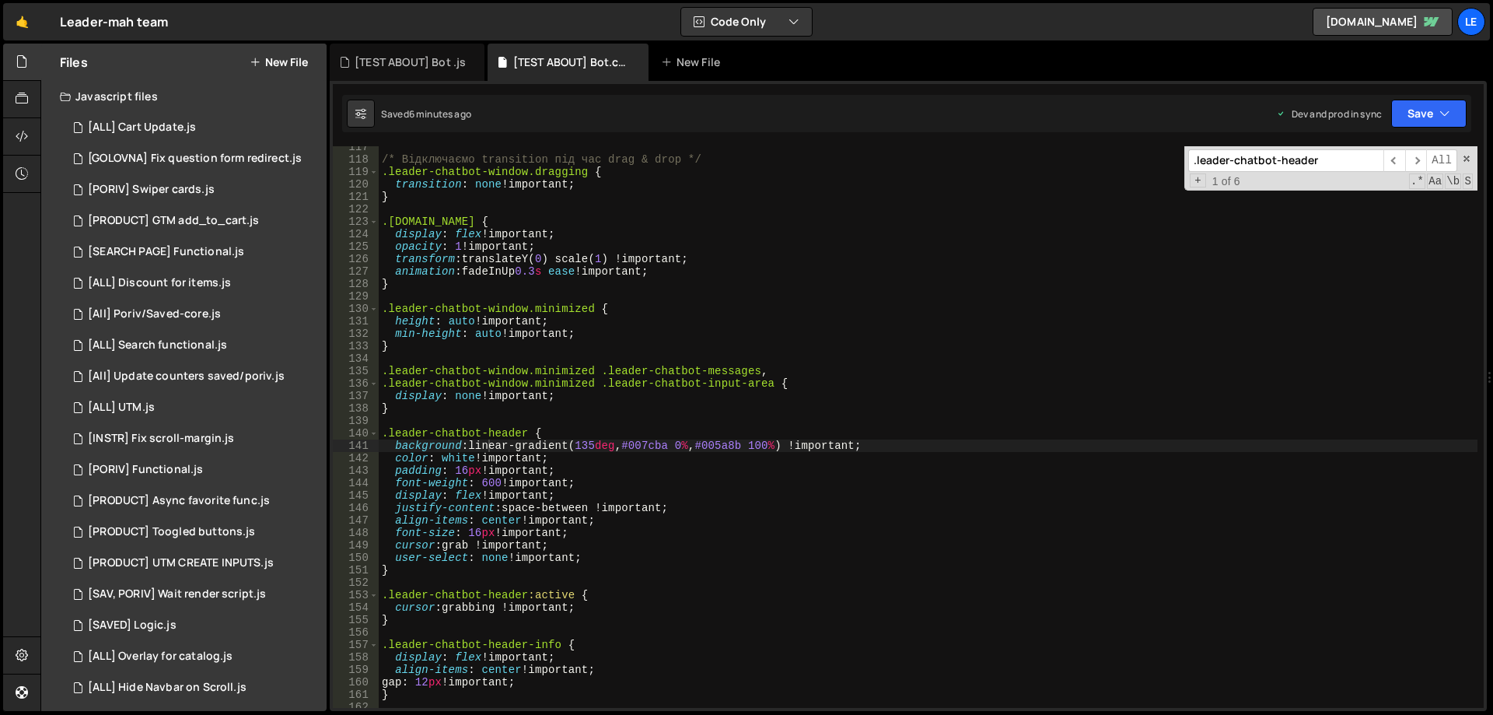
click at [732, 303] on div "/* Відключаємо transition під час drag & drop */ .leader-chatbot-window.draggin…" at bounding box center [928, 434] width 1099 height 586
type textarea "}"
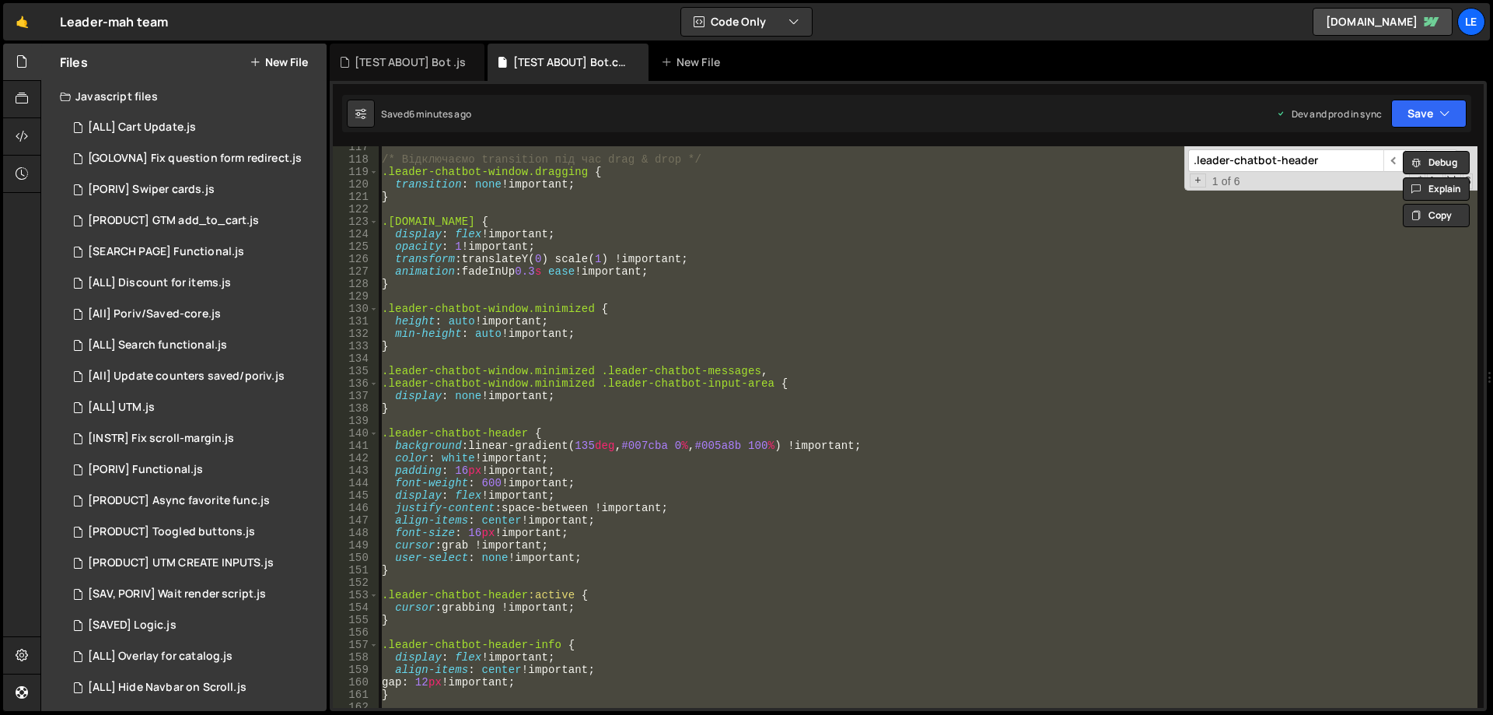
paste textarea
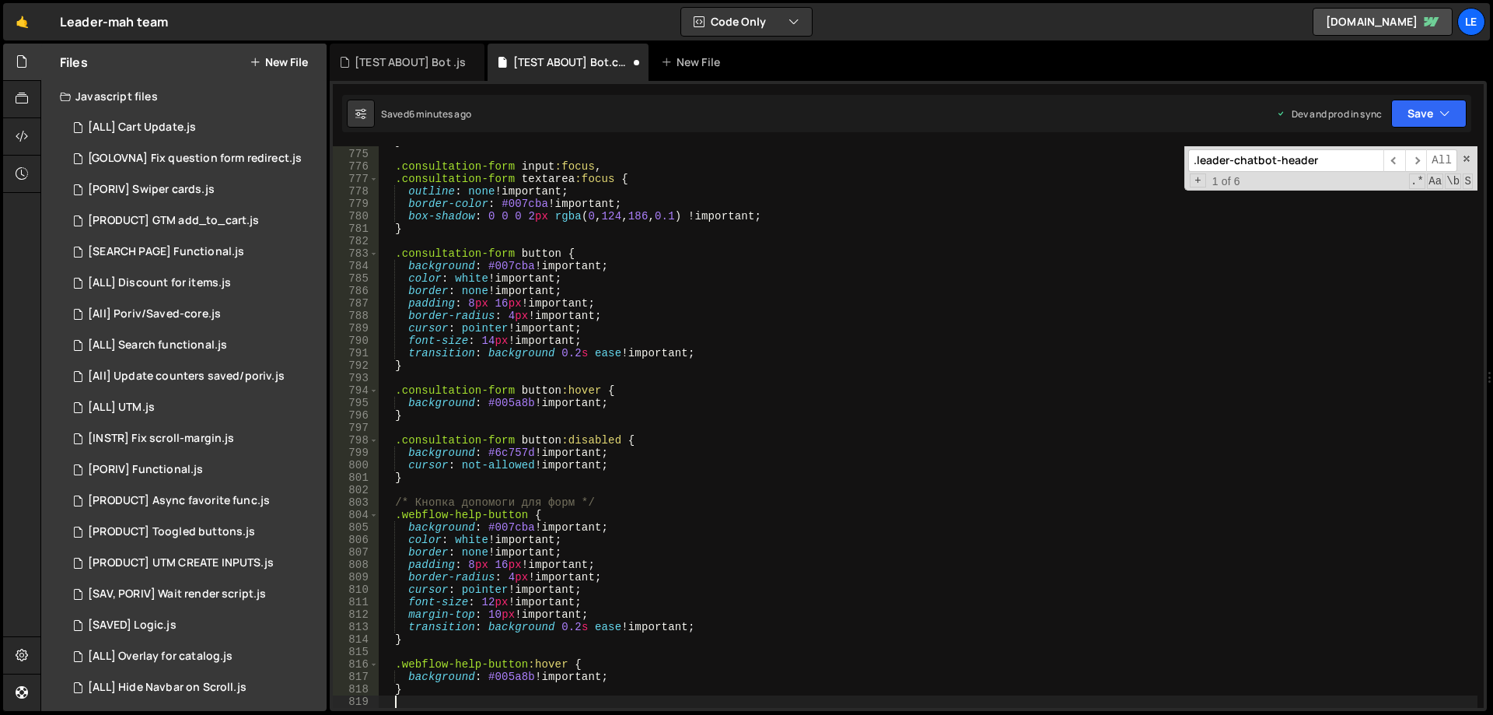
type textarea "}"
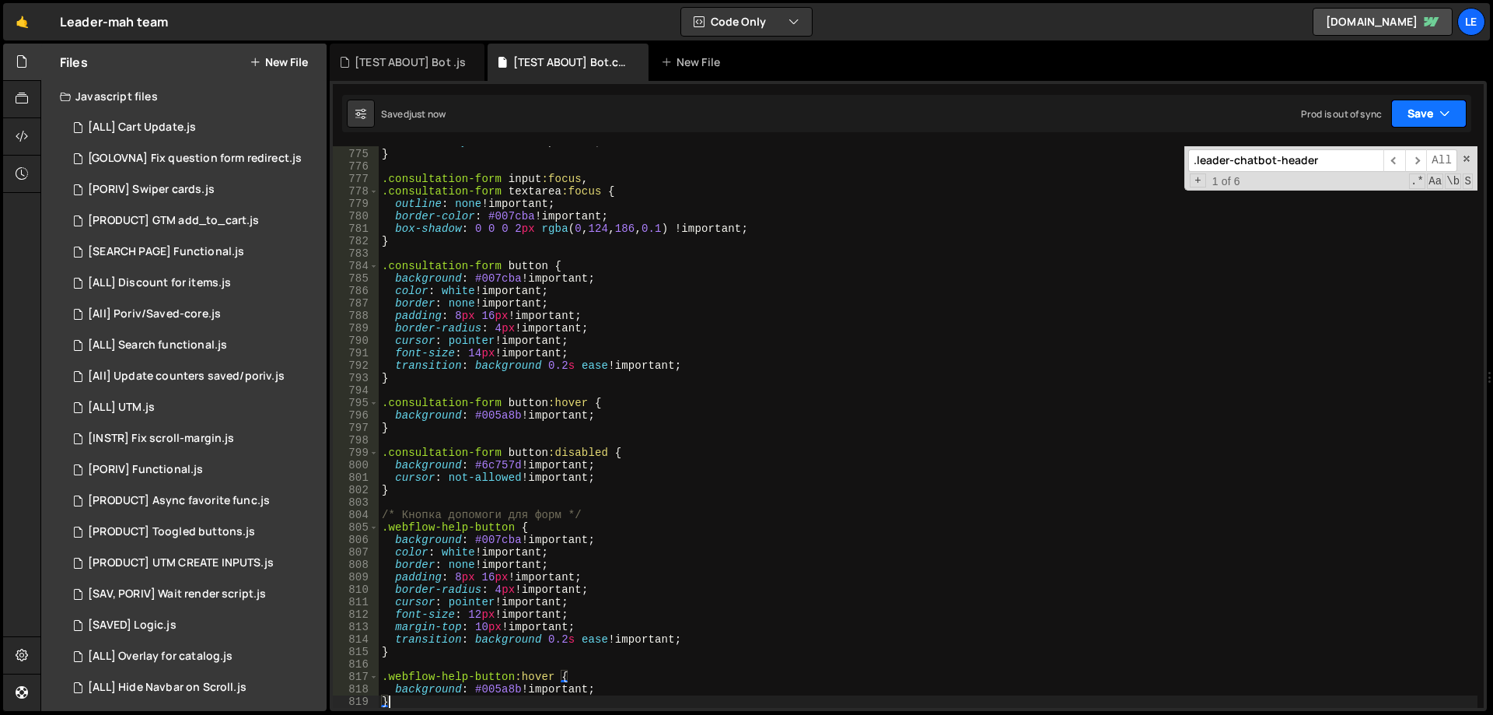
click at [1450, 105] on button "Save" at bounding box center [1428, 114] width 75 height 28
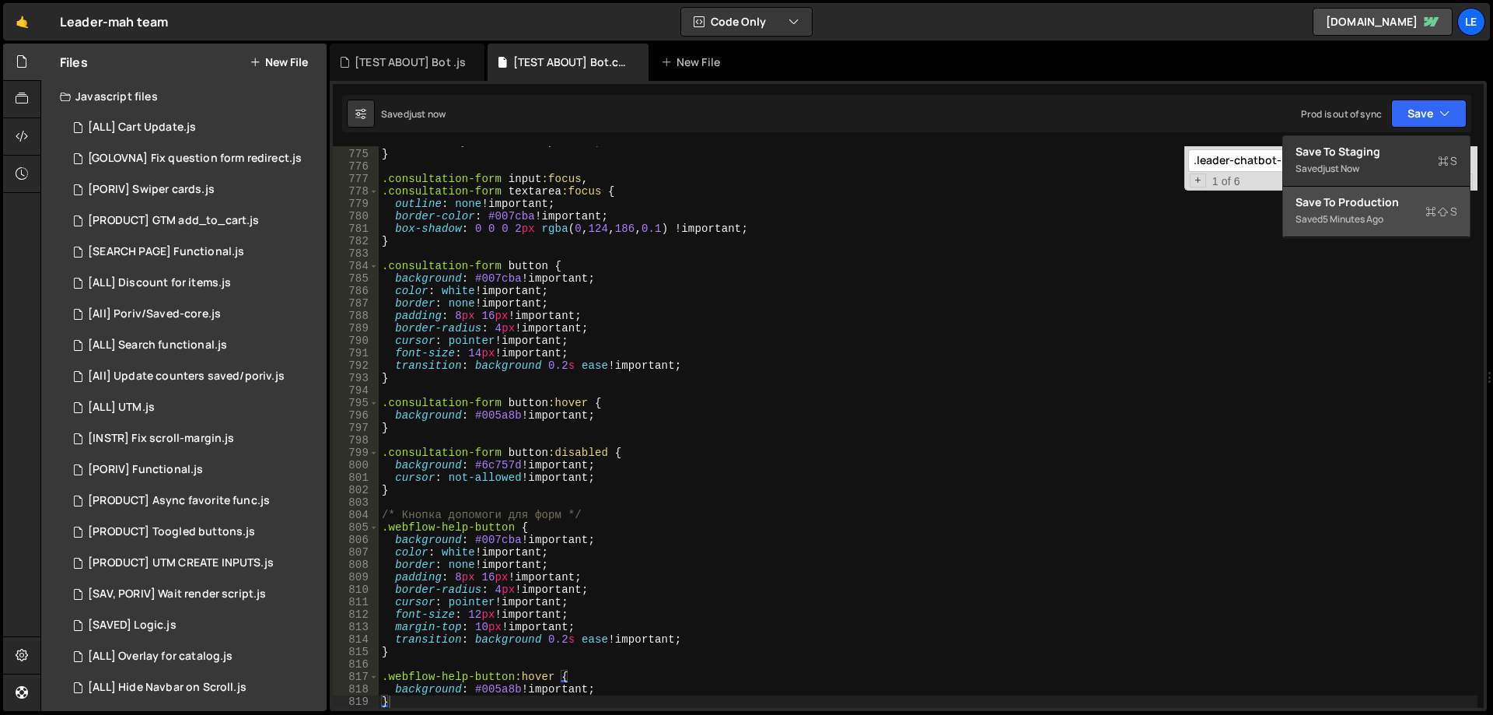
click at [1288, 198] on button "Save to Production S Saved 5 minutes ago" at bounding box center [1376, 212] width 187 height 51
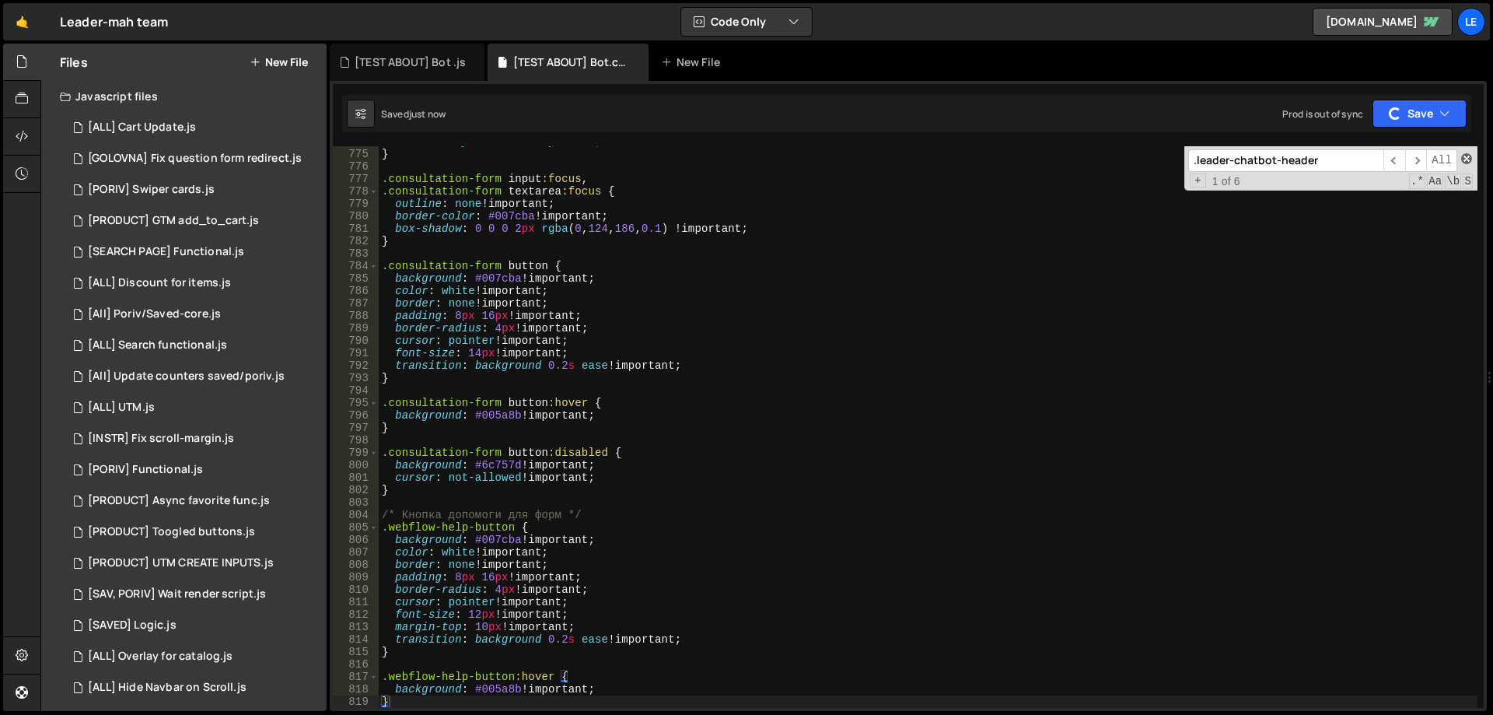
click at [1466, 159] on span at bounding box center [1466, 158] width 11 height 11
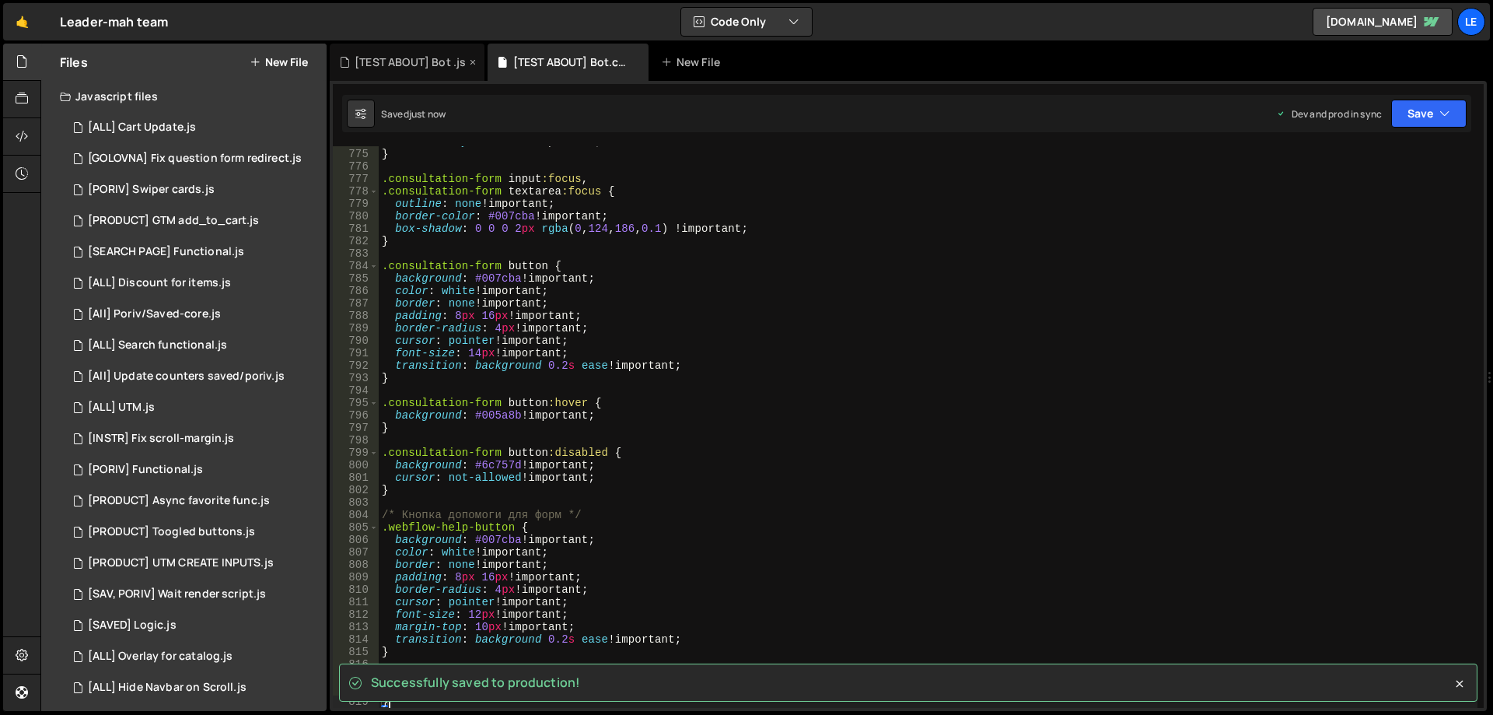
click at [431, 68] on div "[TEST ABOUT] Bot .js" at bounding box center [410, 62] width 111 height 16
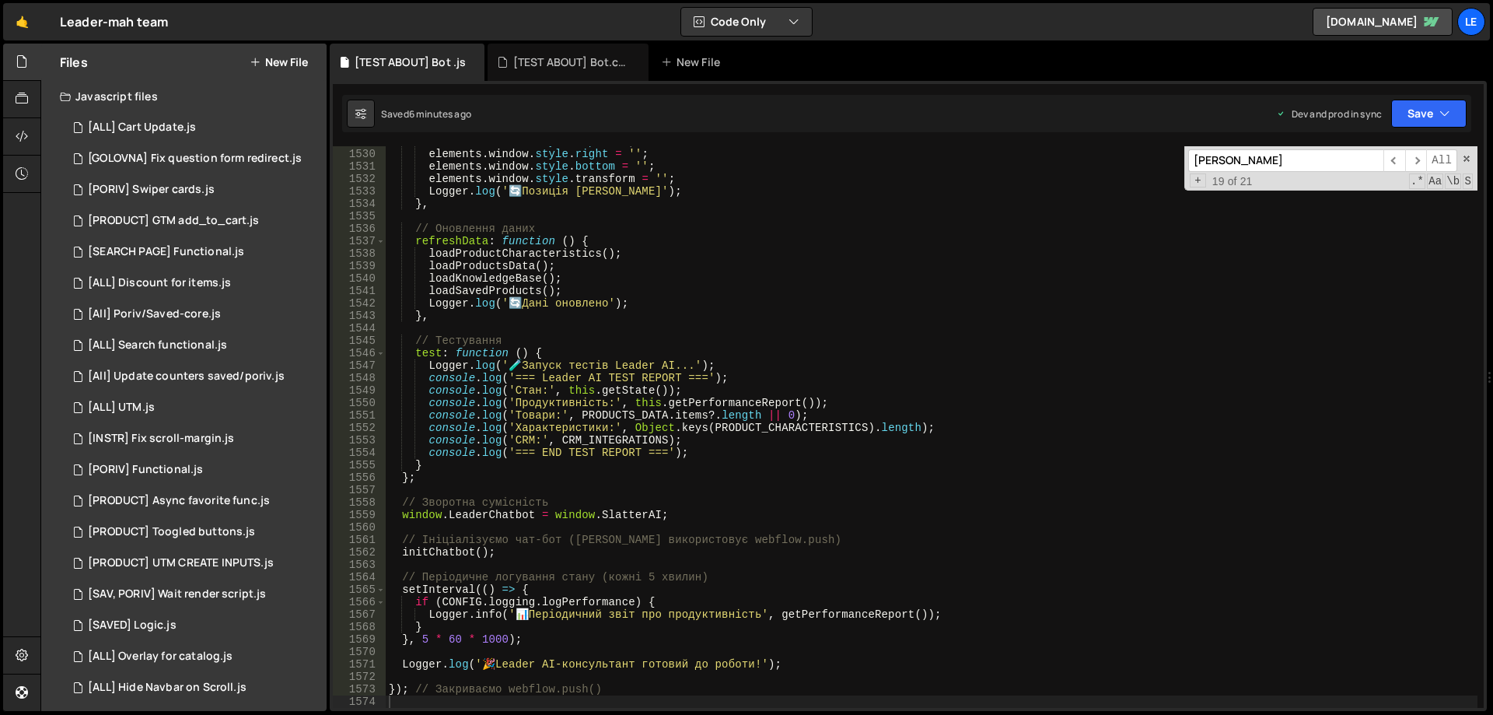
click at [755, 218] on div "elements . window . style . top = '' ; elements . window . style . right = '' ;…" at bounding box center [932, 428] width 1092 height 586
type textarea "}); // Закриваємо webflow.push()"
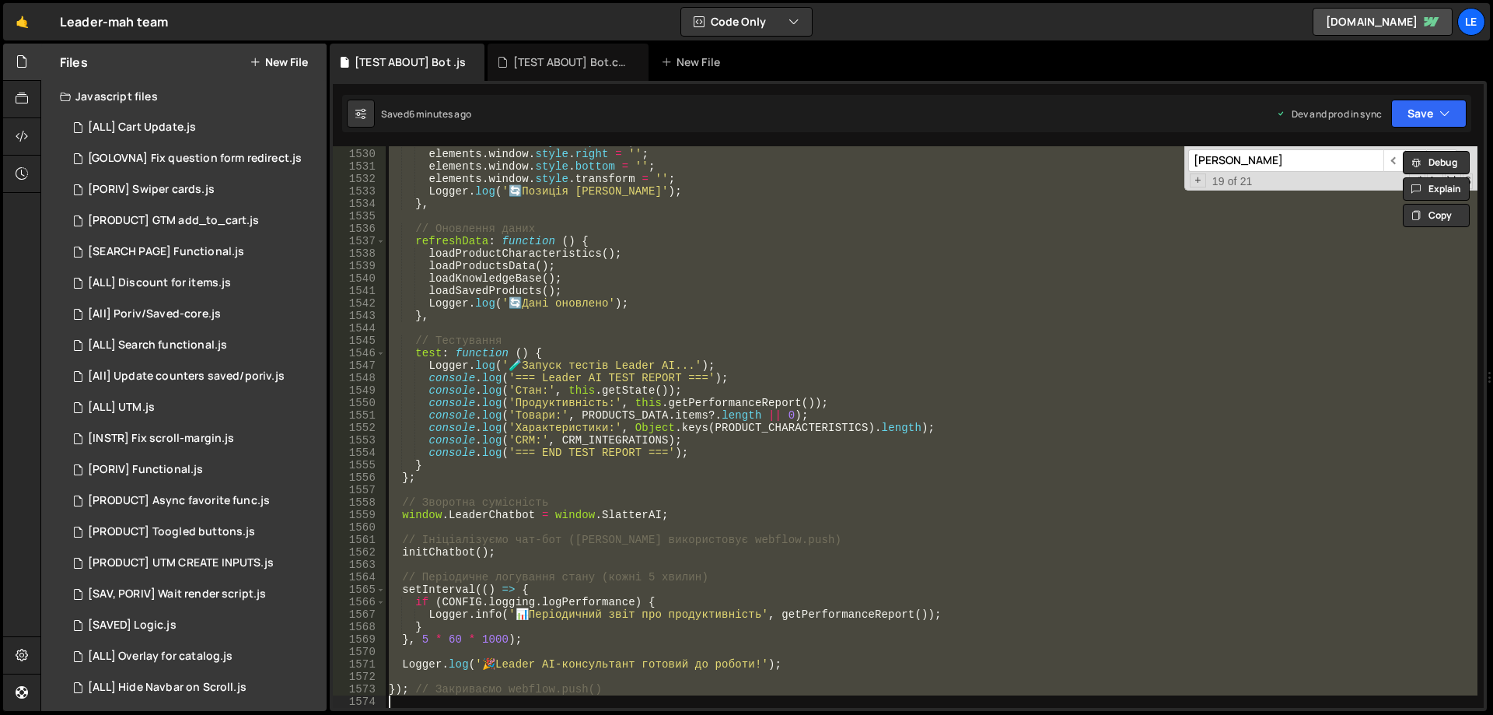
paste textarea
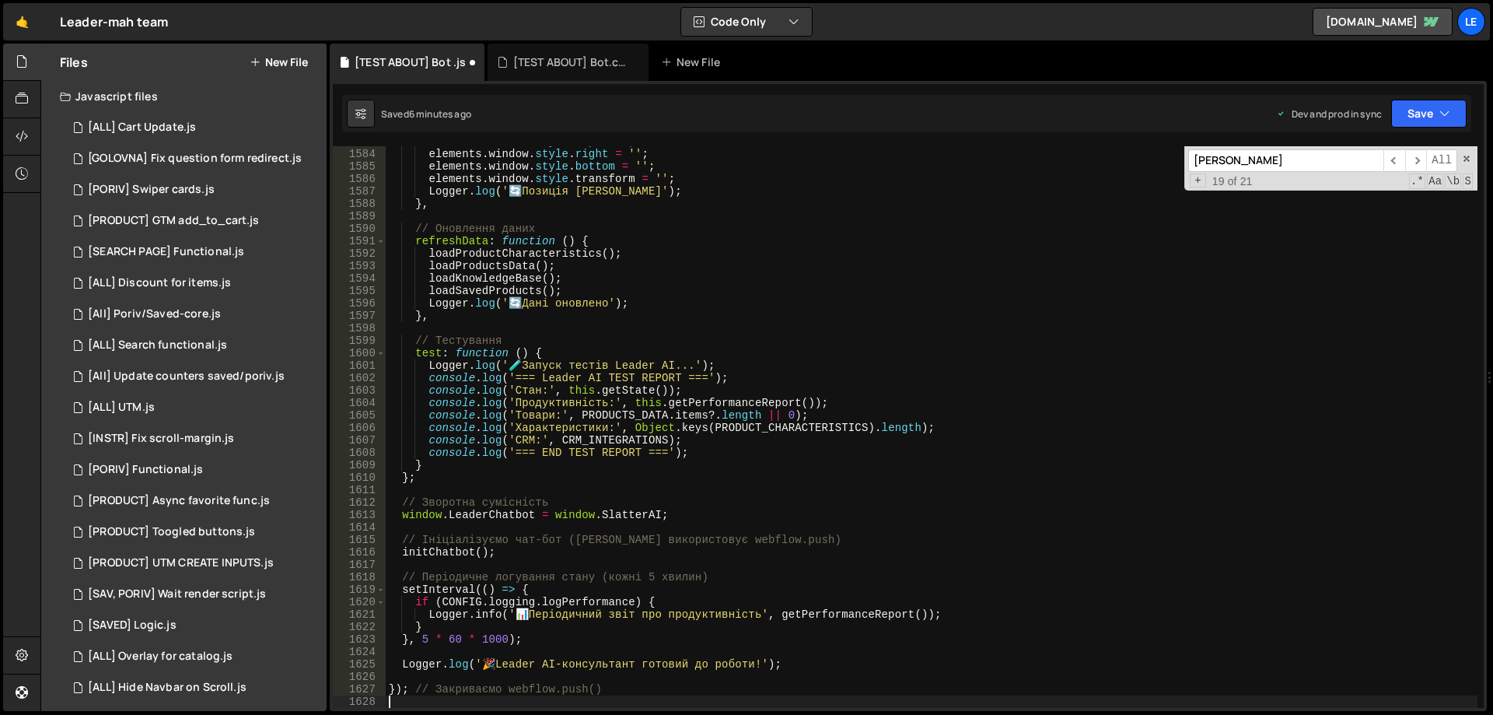
scroll to position [19767, 0]
click at [1424, 115] on button "Save" at bounding box center [1428, 114] width 75 height 28
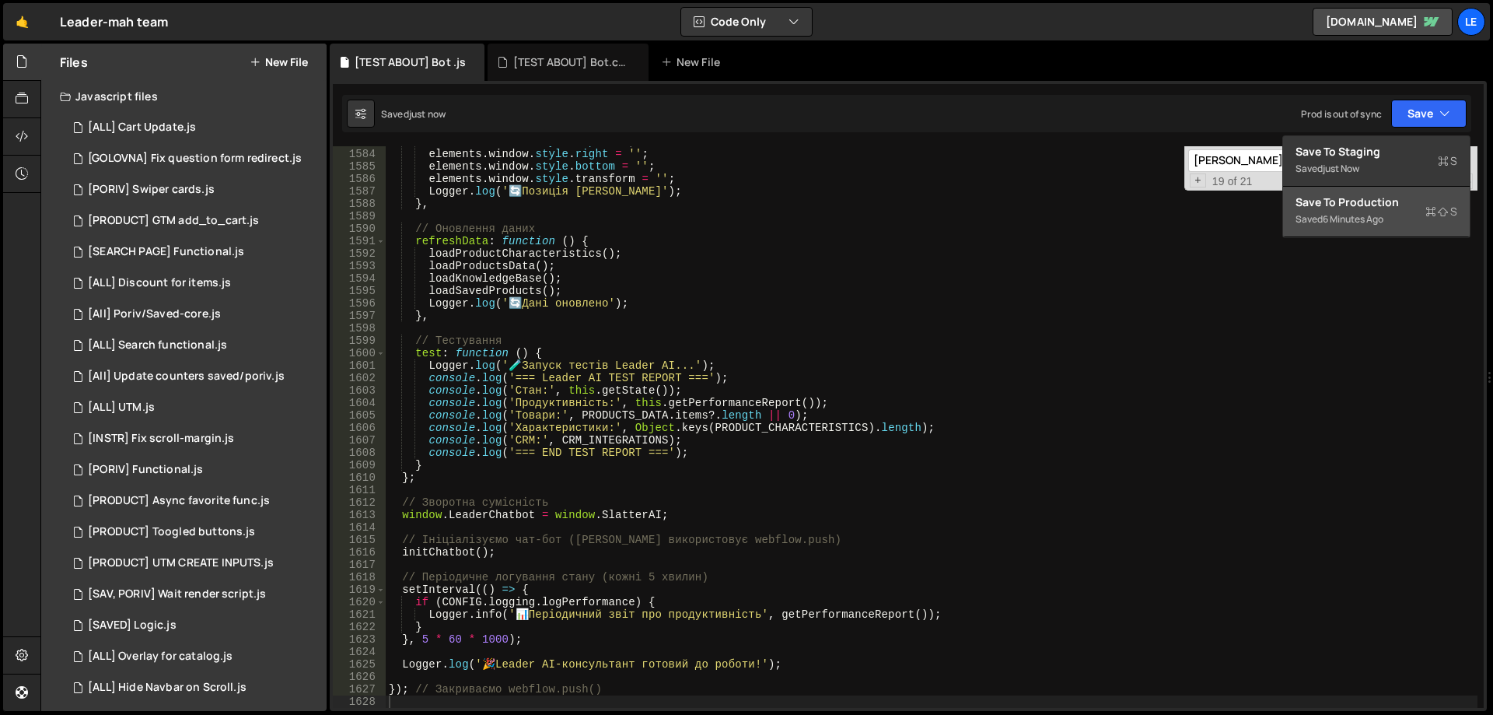
click at [1339, 197] on div "Save to Production S" at bounding box center [1376, 202] width 162 height 16
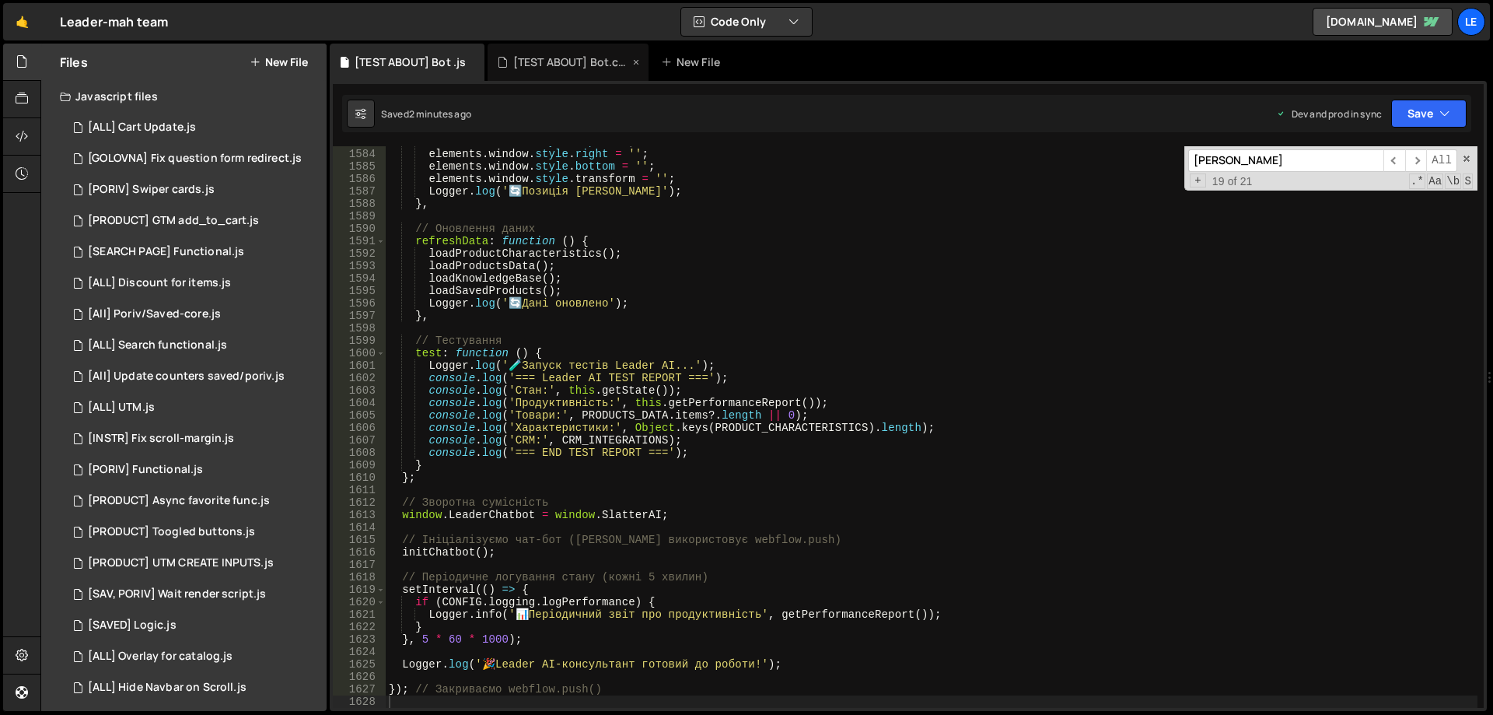
click at [574, 58] on div "[TEST ABOUT] Bot.css" at bounding box center [571, 62] width 117 height 16
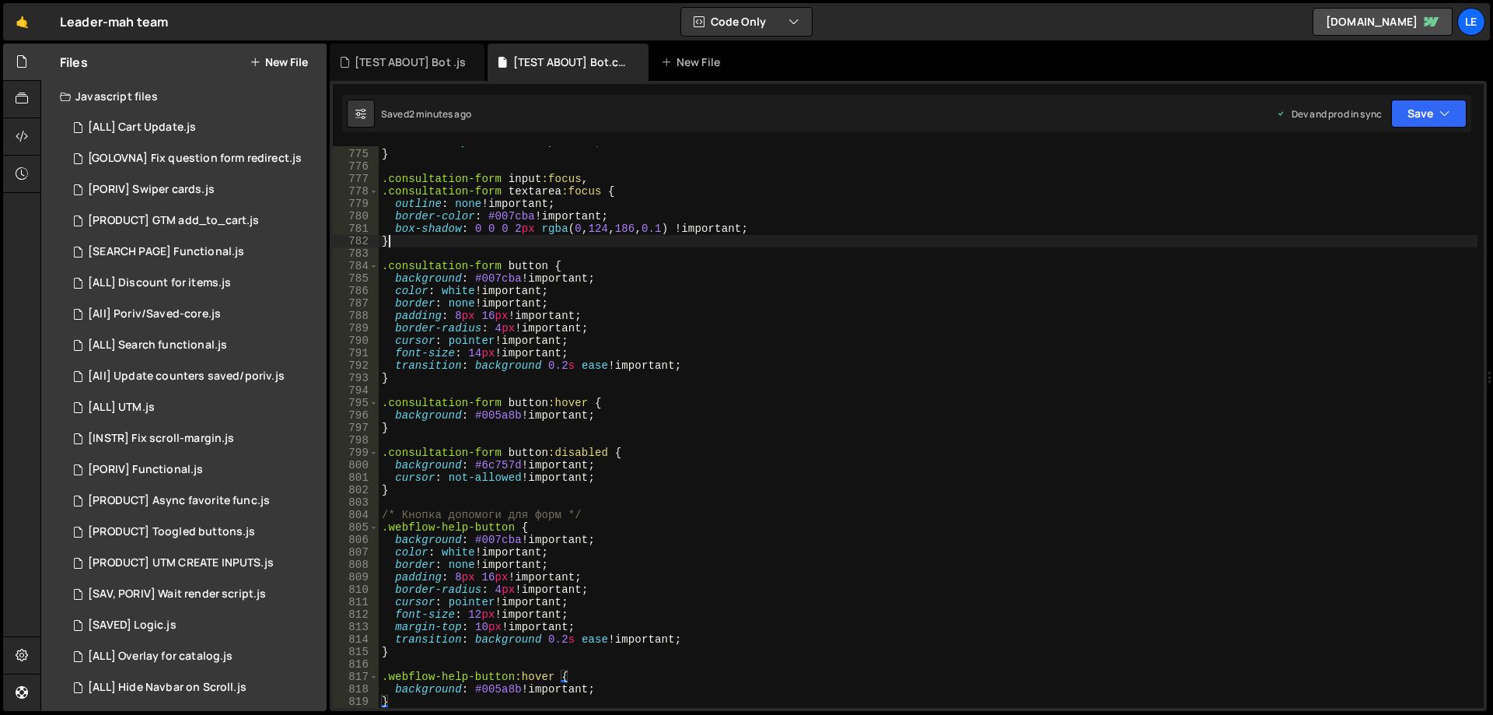
click at [732, 236] on div "font-family : inherit !important ; } .consultation-form input :focus , .consult…" at bounding box center [928, 428] width 1099 height 586
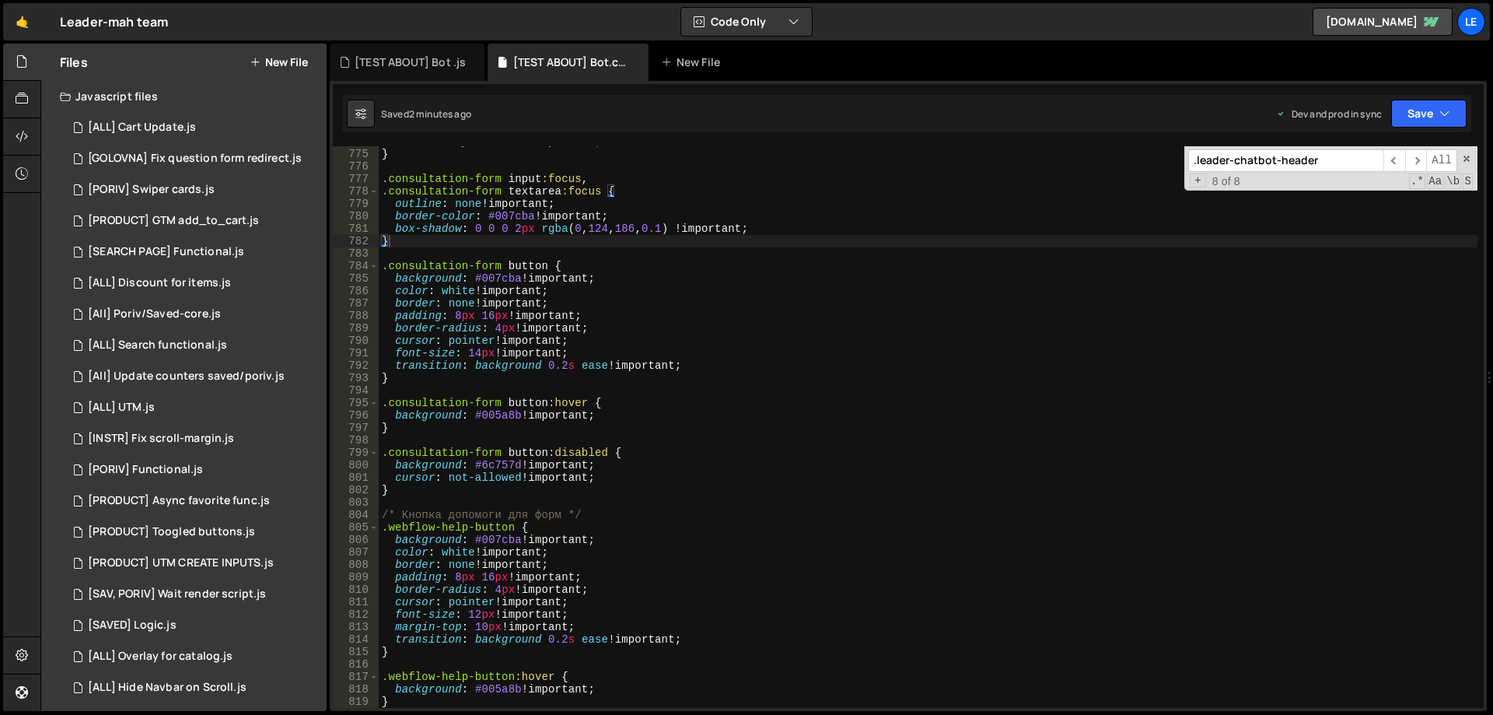
paste input "window.minimized .leader-chatbot-messages, .leader-chatbot-window.minimized .le…"
drag, startPoint x: 1240, startPoint y: 159, endPoint x: 1404, endPoint y: 154, distance: 164.1
click at [1394, 158] on div ".leader-chatbot-window.minimized .leader-chatbot-messages, .leader-chatbot-wind…" at bounding box center [1322, 160] width 269 height 23
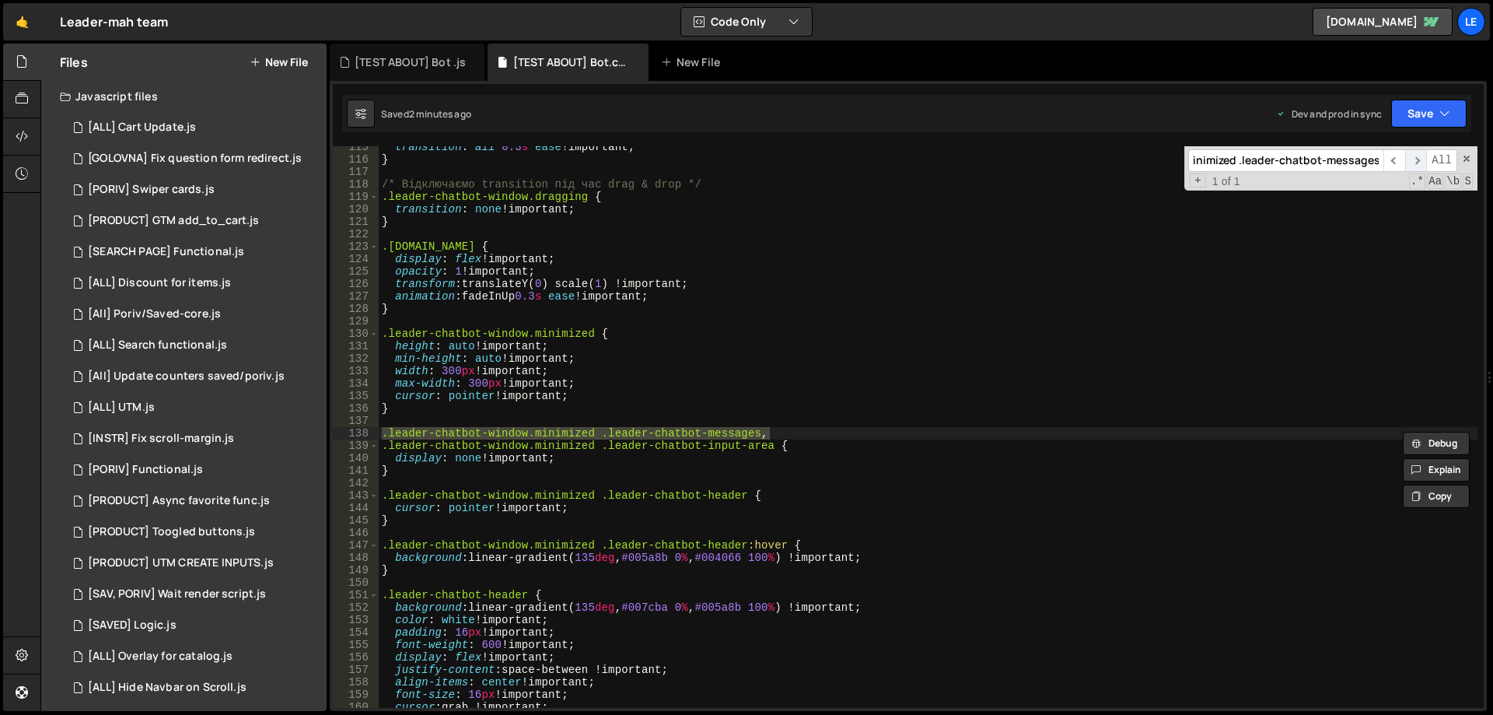
scroll to position [0, 138]
type input ".leader-chatbot-window.minimized .leader-chatbot-messages"
click at [399, 473] on div "transition : all 0.3 s ease !important ; } /* Відключаємо transition під час dr…" at bounding box center [928, 434] width 1099 height 586
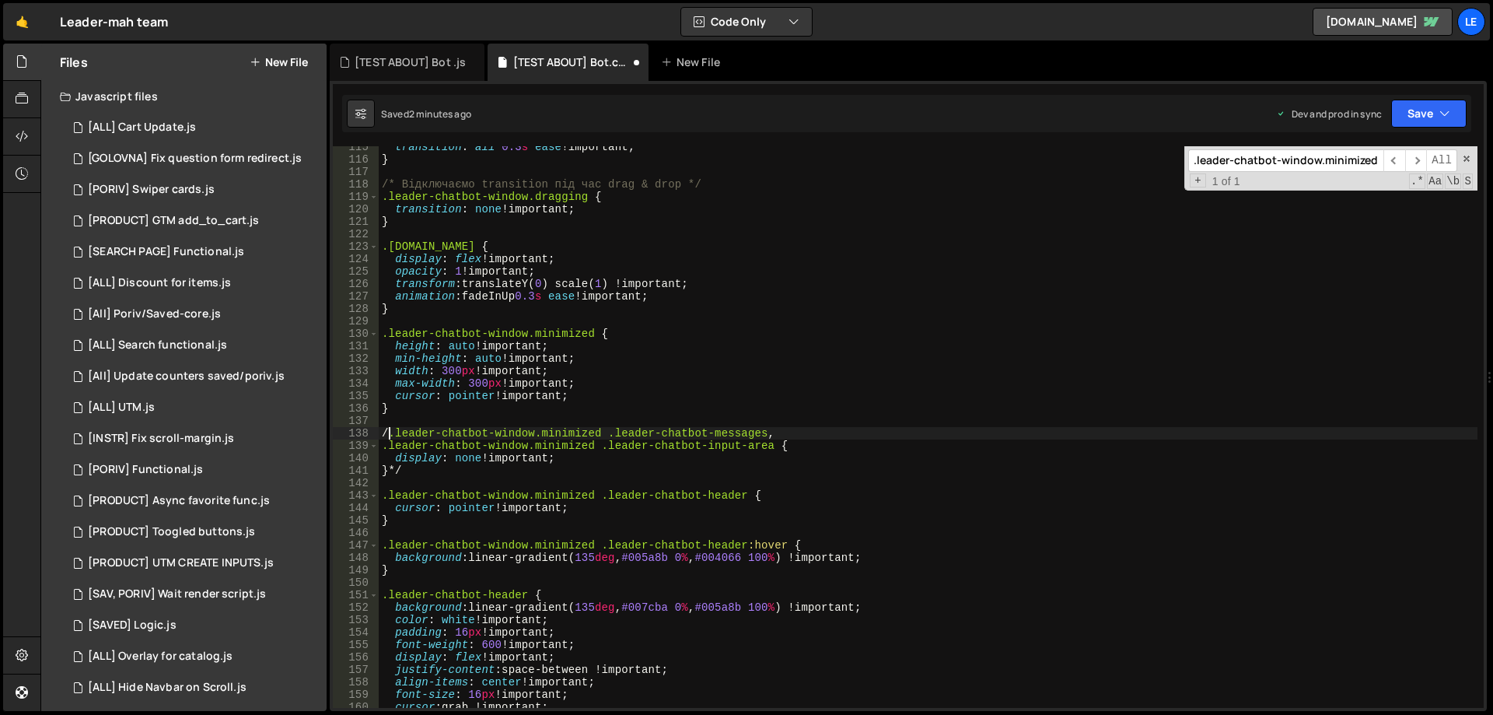
scroll to position [0, 1]
type textarea "/*.leader-chatbot-window.minimized .leader-chatbot-messages,"
click at [1394, 113] on button "Save" at bounding box center [1428, 114] width 75 height 28
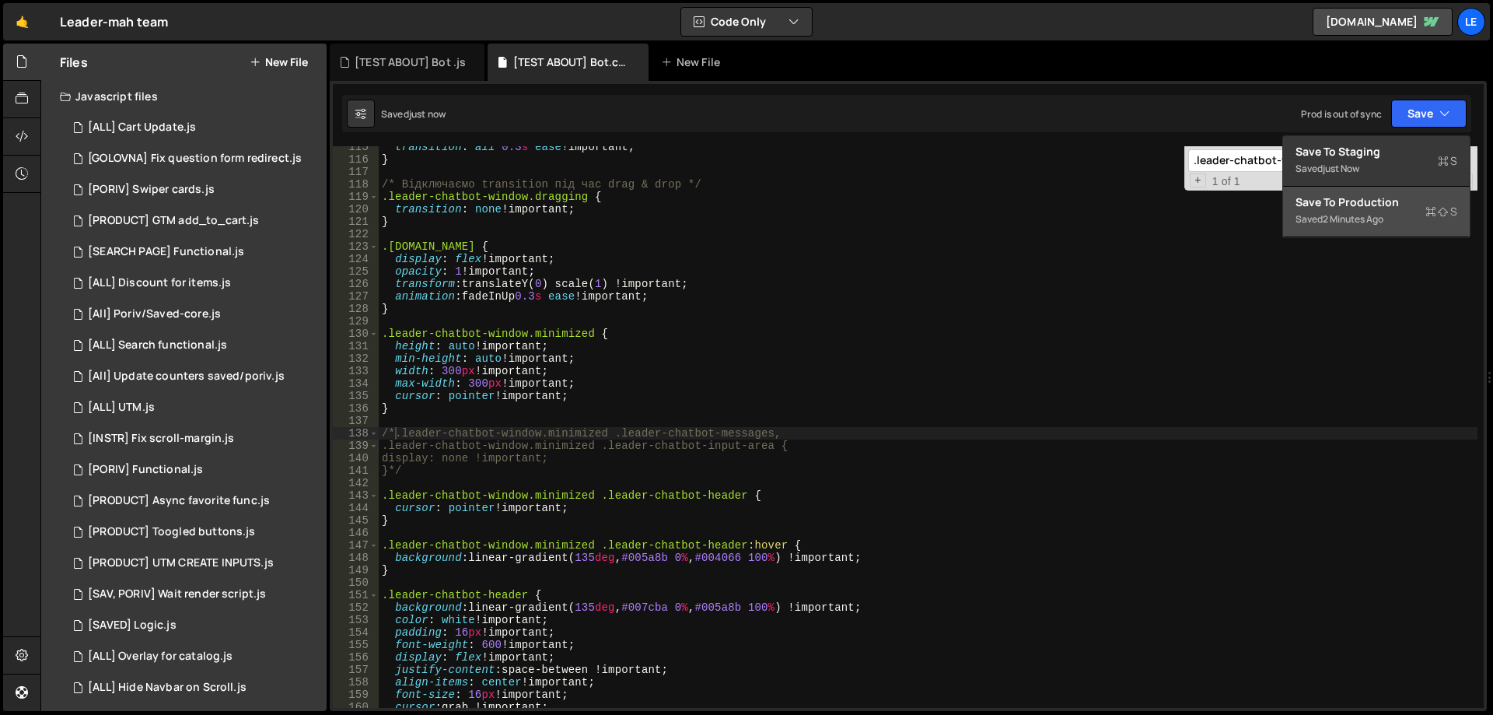
click at [1351, 201] on div "Save to Production S" at bounding box center [1376, 202] width 162 height 16
